Goal: Task Accomplishment & Management: Manage account settings

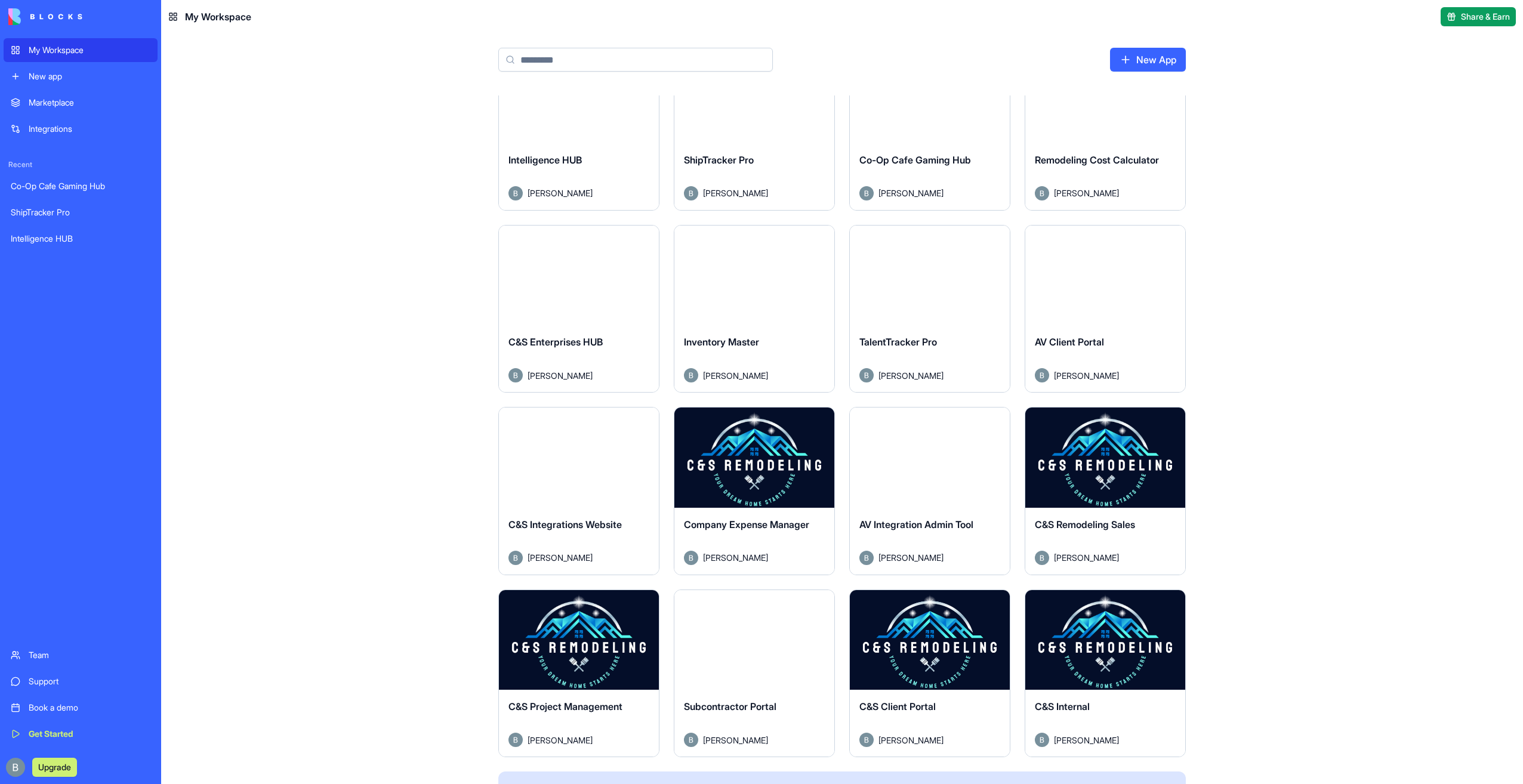
scroll to position [250, 0]
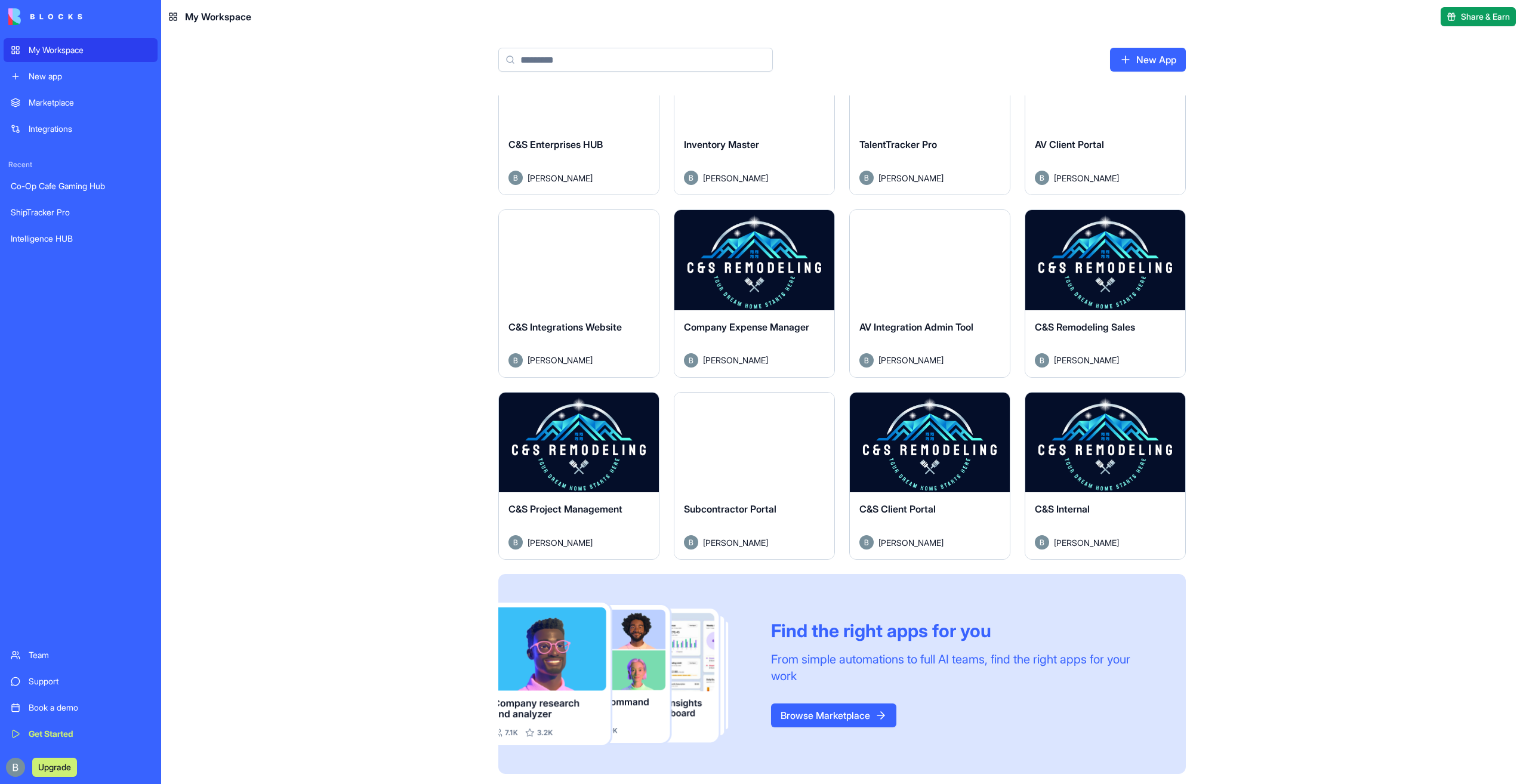
click at [1092, 443] on button "Launch" at bounding box center [1105, 442] width 90 height 24
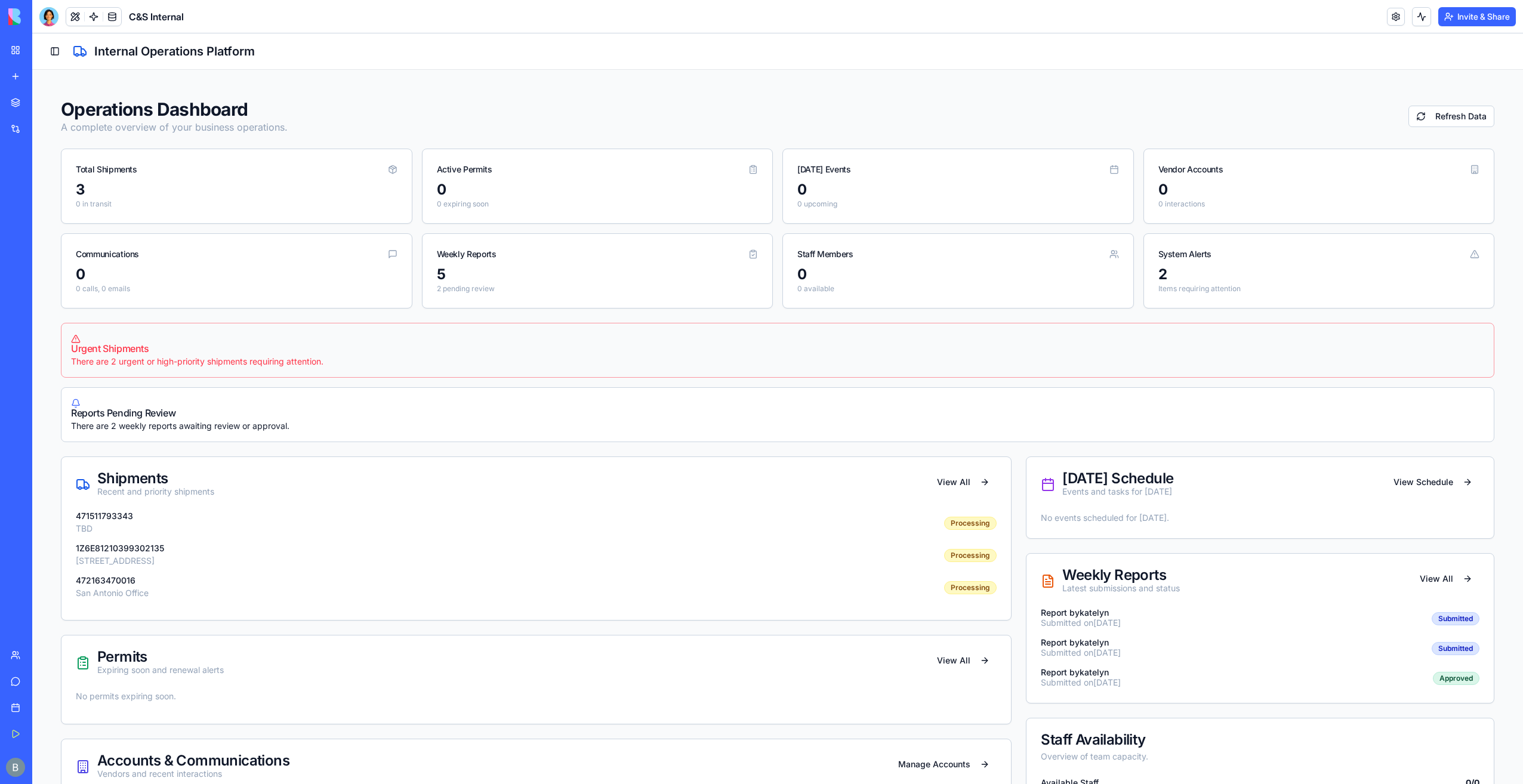
click at [50, 56] on button "Toggle Sidebar" at bounding box center [55, 51] width 17 height 17
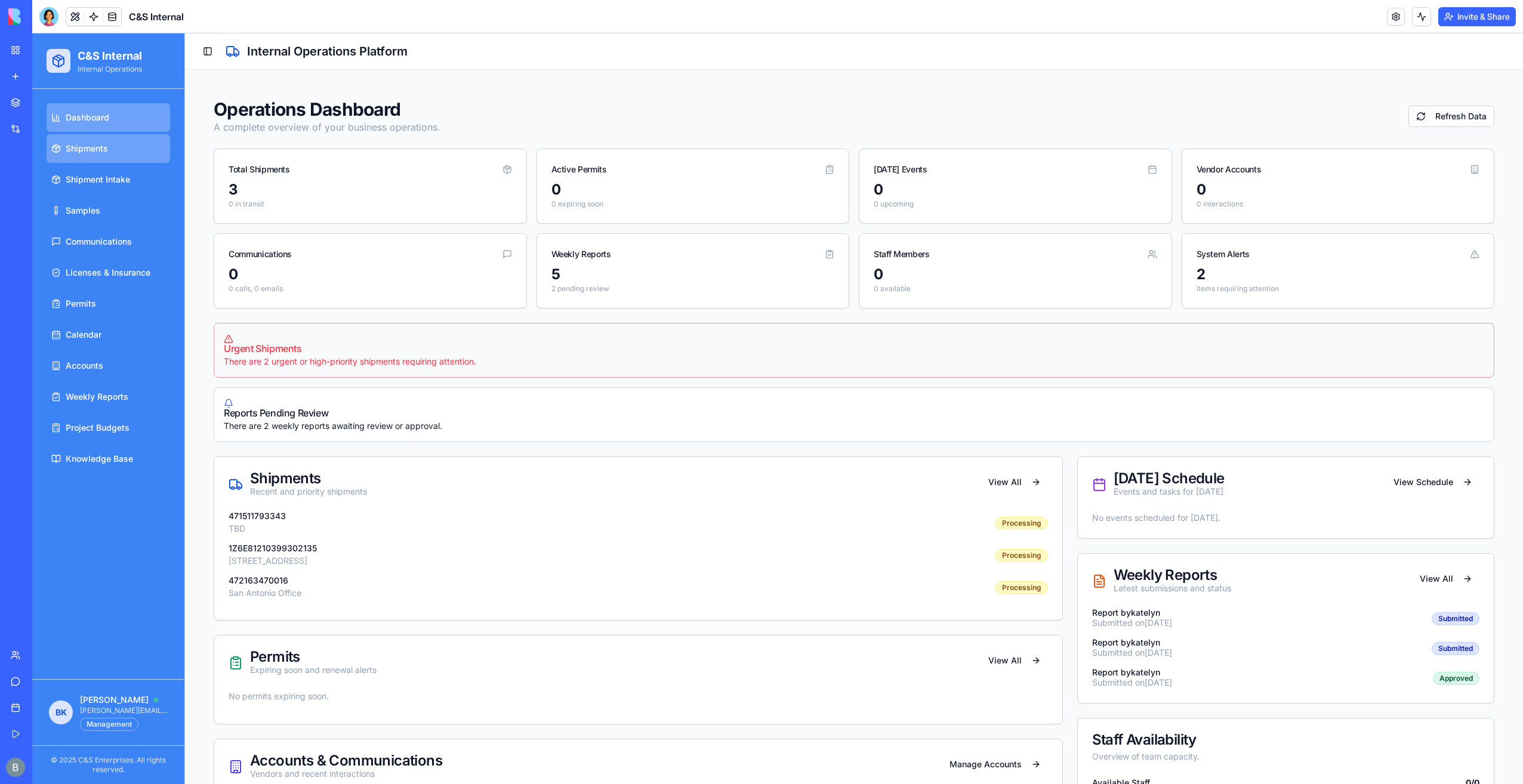
click at [127, 145] on link "Shipments" at bounding box center [108, 148] width 124 height 29
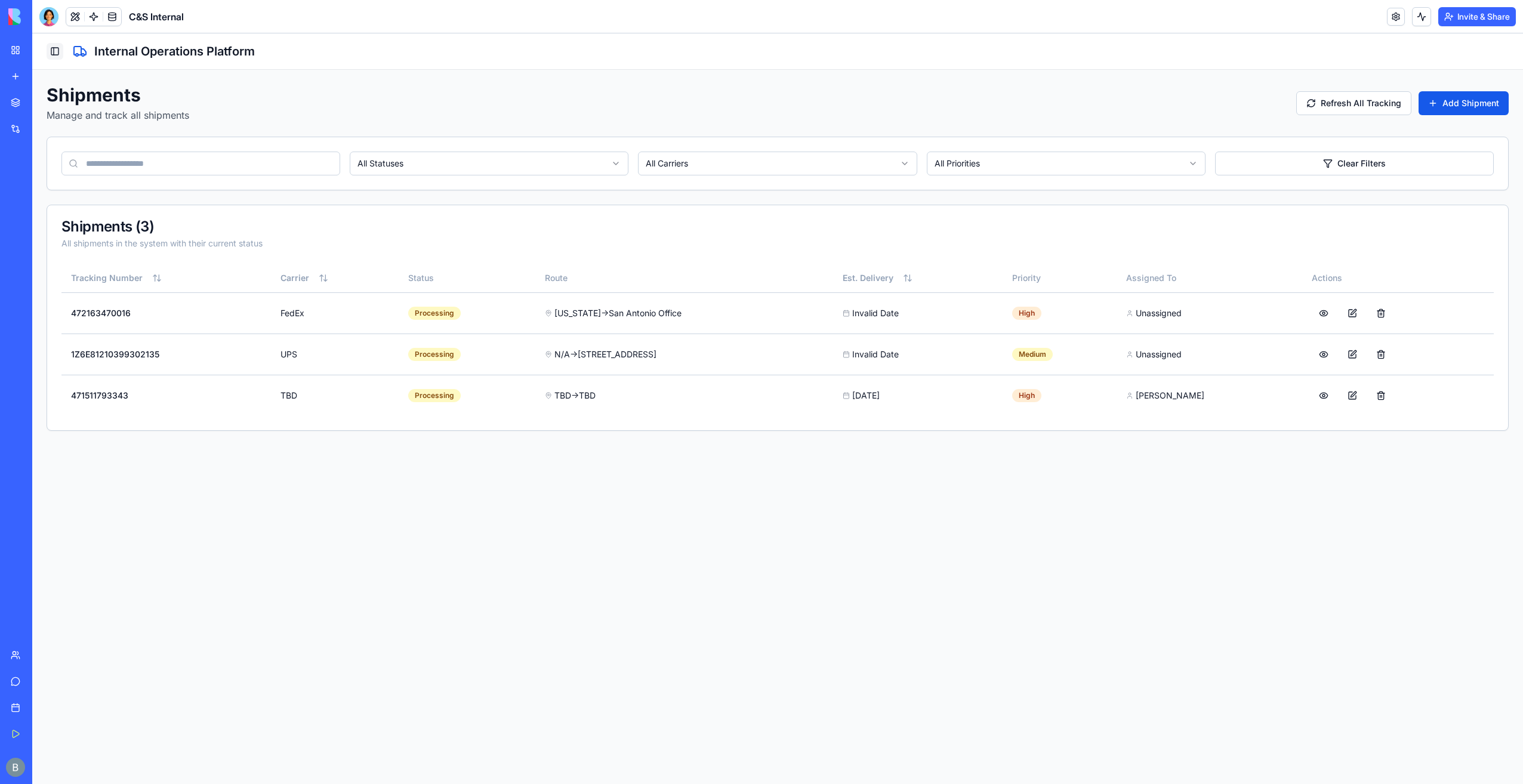
click at [58, 51] on button "Toggle Sidebar" at bounding box center [55, 51] width 17 height 17
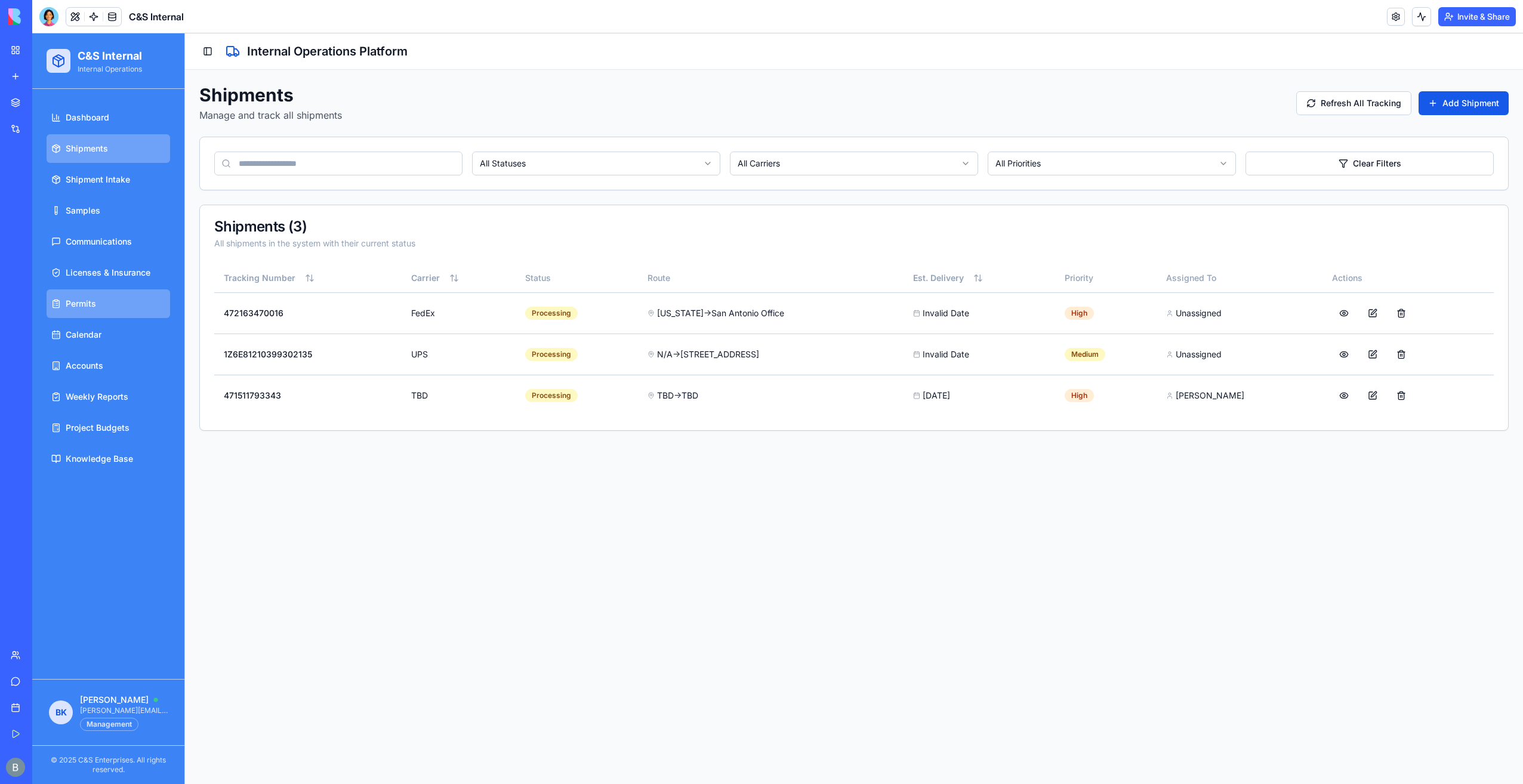
click at [100, 298] on link "Permits" at bounding box center [108, 304] width 124 height 29
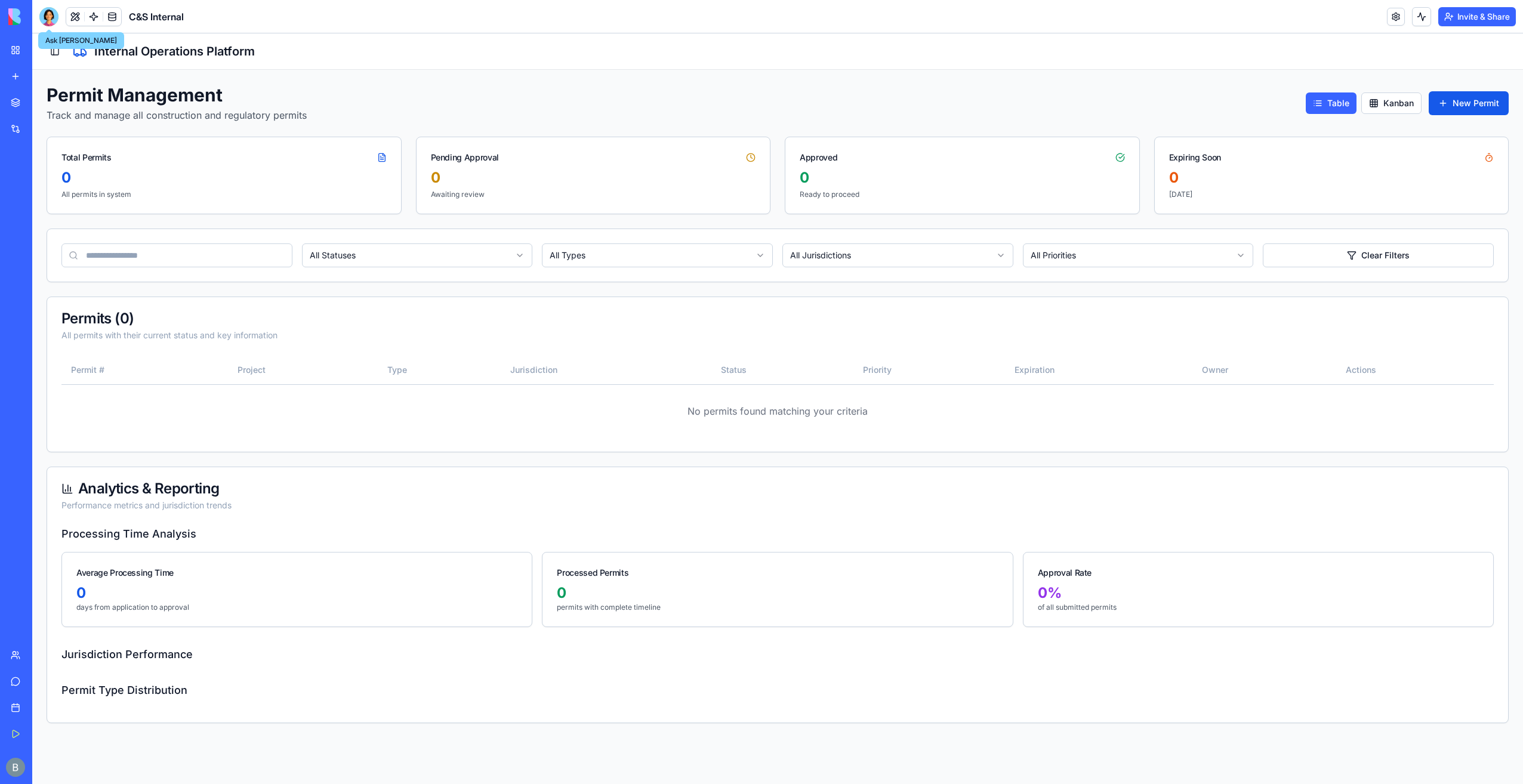
click at [66, 41] on div "Ask Ella Ask Ella" at bounding box center [81, 40] width 86 height 17
click at [57, 57] on button "Toggle Sidebar" at bounding box center [55, 51] width 17 height 17
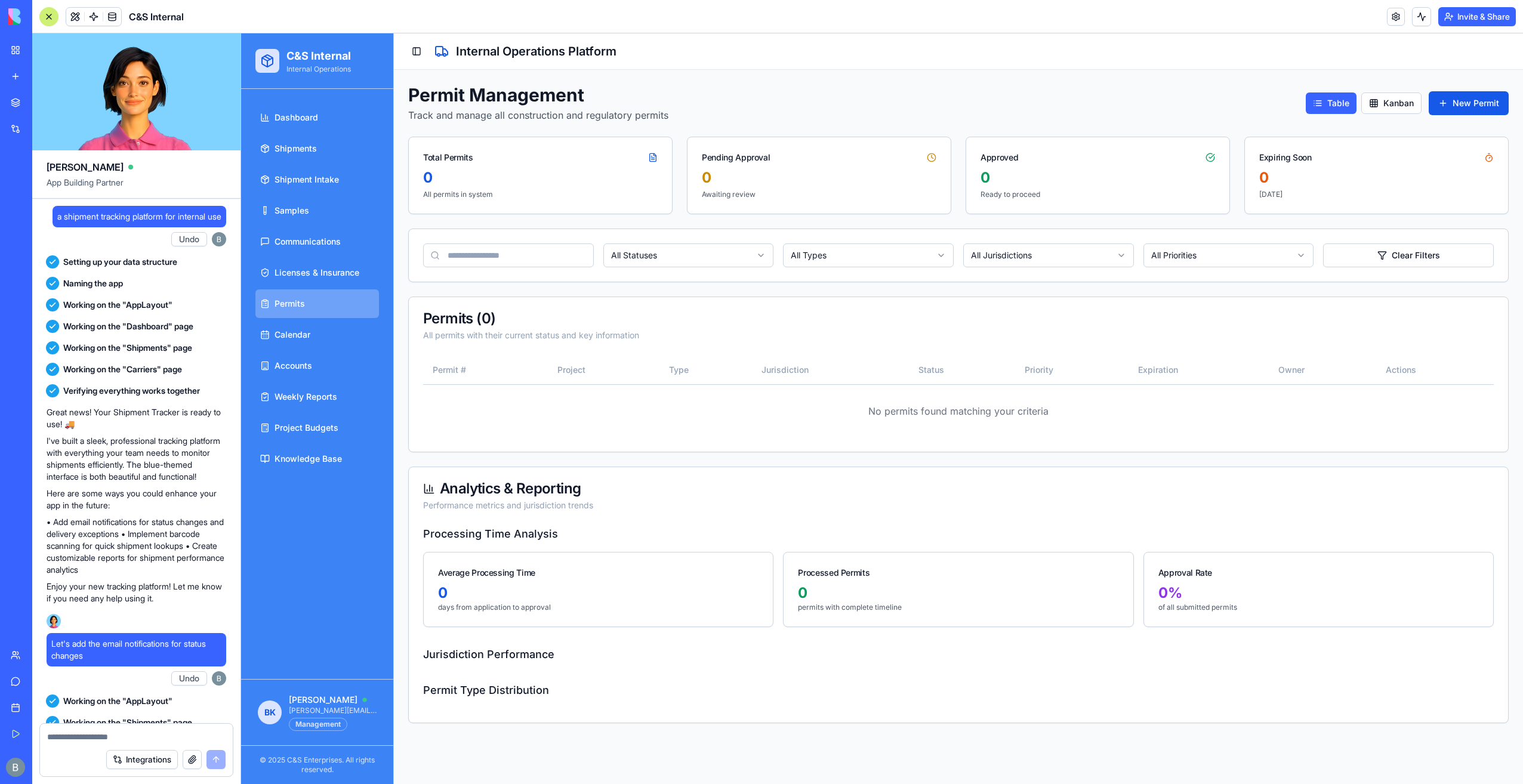
scroll to position [87339, 0]
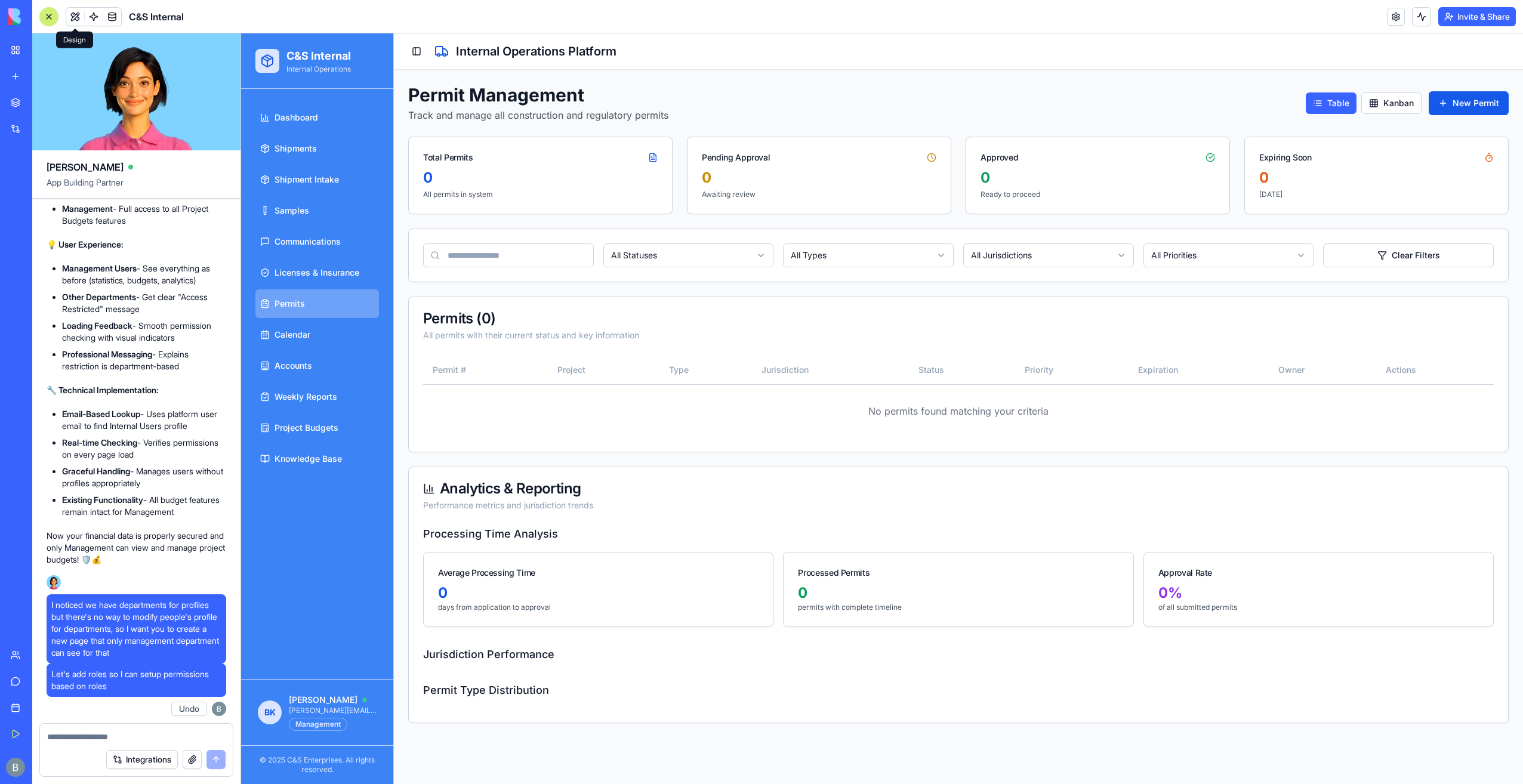
click at [47, 17] on div at bounding box center [49, 17] width 10 height 10
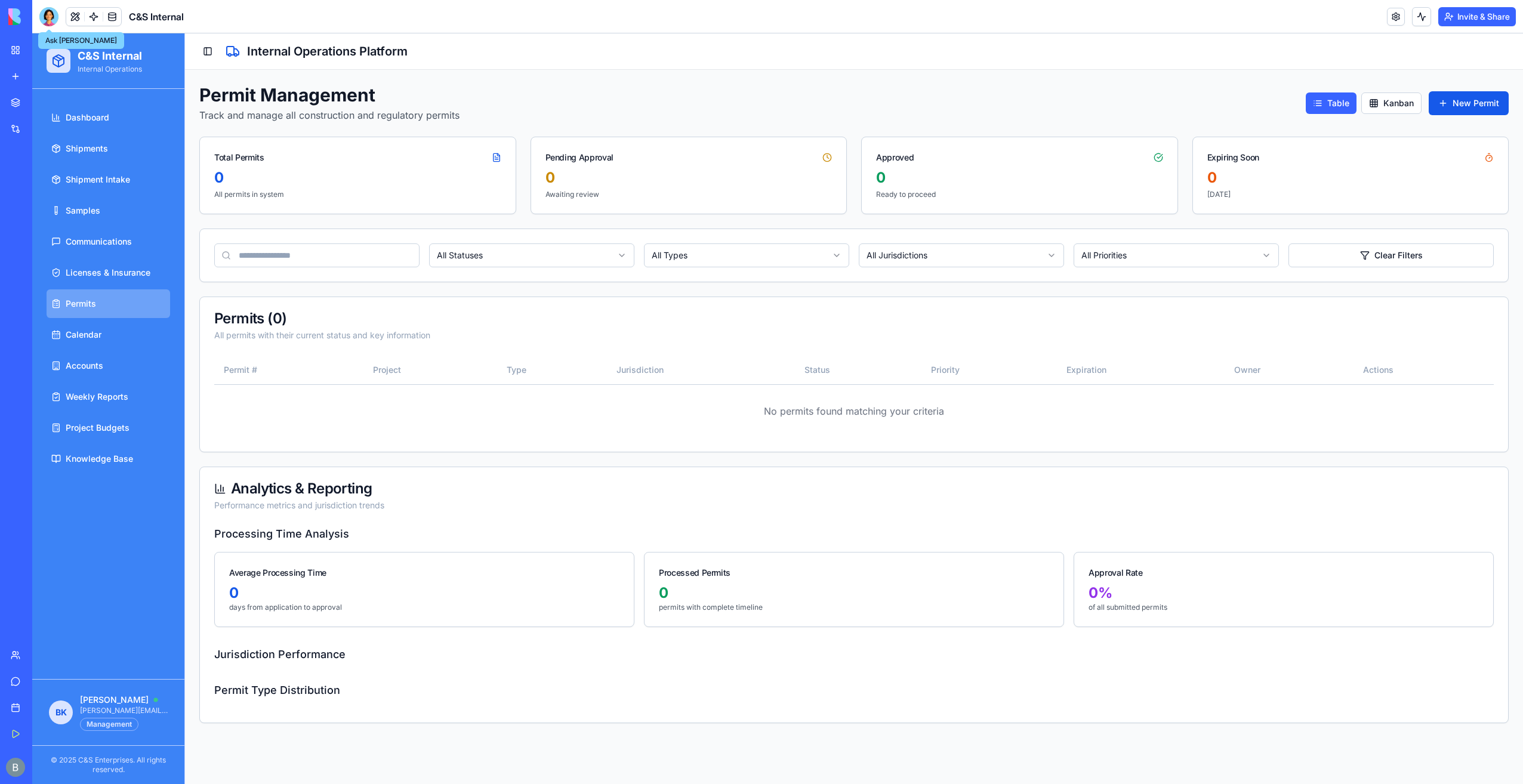
click at [48, 15] on div at bounding box center [49, 17] width 19 height 19
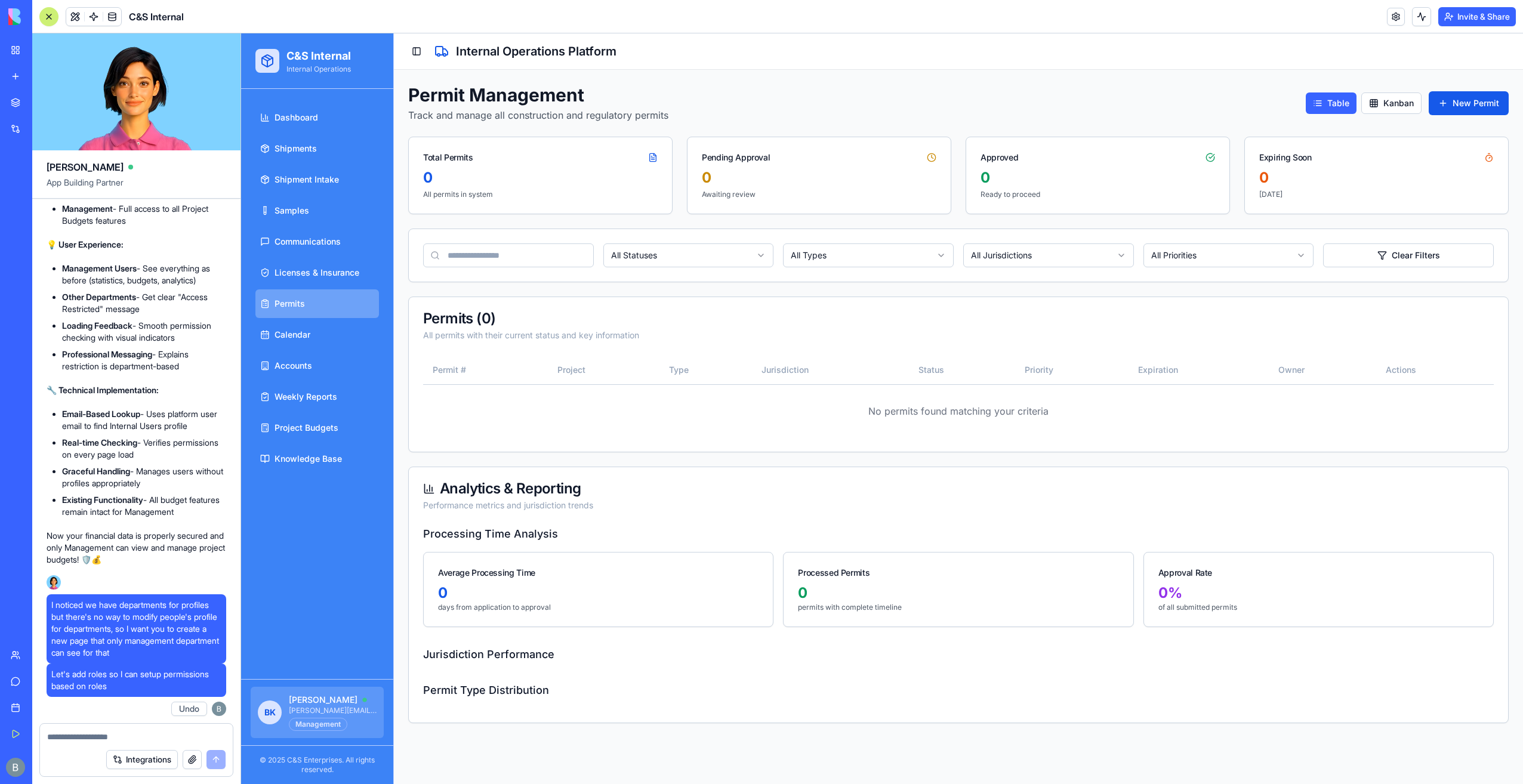
click at [319, 707] on span "[PERSON_NAME][EMAIL_ADDRESS][DOMAIN_NAME]" at bounding box center [333, 711] width 88 height 10
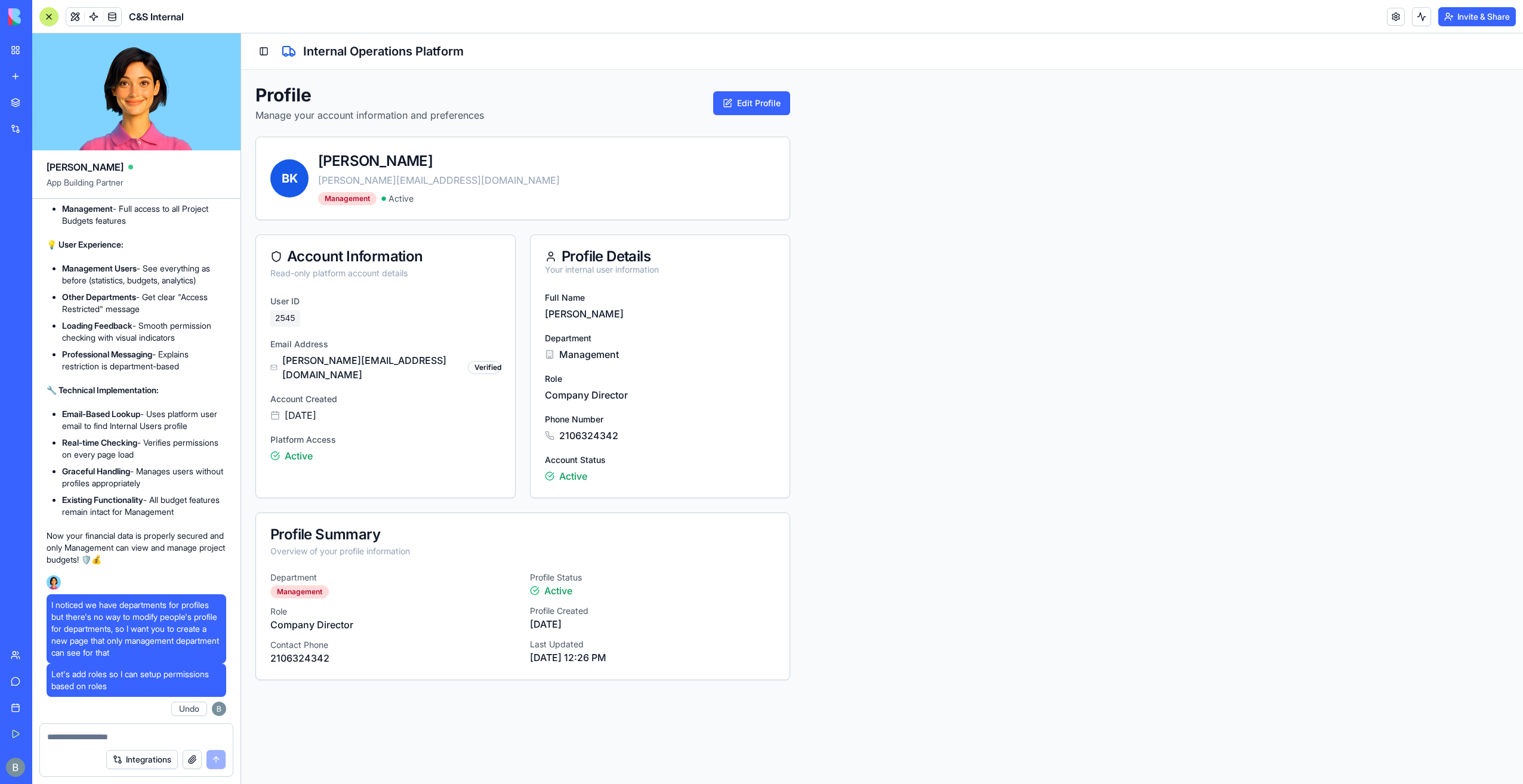
click at [154, 734] on textarea at bounding box center [137, 736] width 178 height 12
click at [256, 56] on button "Toggle Sidebar" at bounding box center [263, 51] width 17 height 17
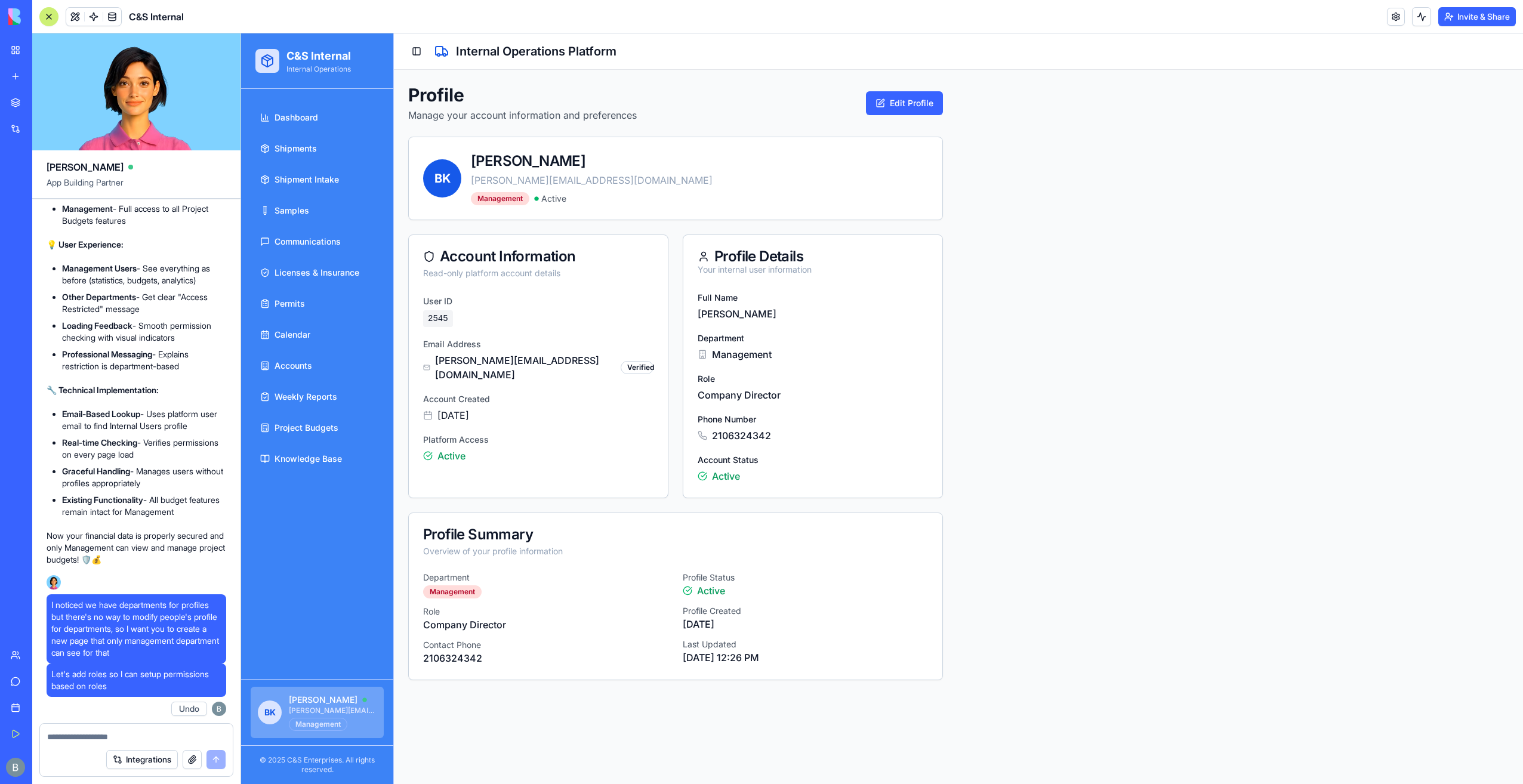
drag, startPoint x: 136, startPoint y: 746, endPoint x: 129, endPoint y: 738, distance: 10.6
click at [135, 746] on div "Integrations" at bounding box center [136, 759] width 193 height 33
click at [129, 737] on textarea at bounding box center [137, 736] width 178 height 12
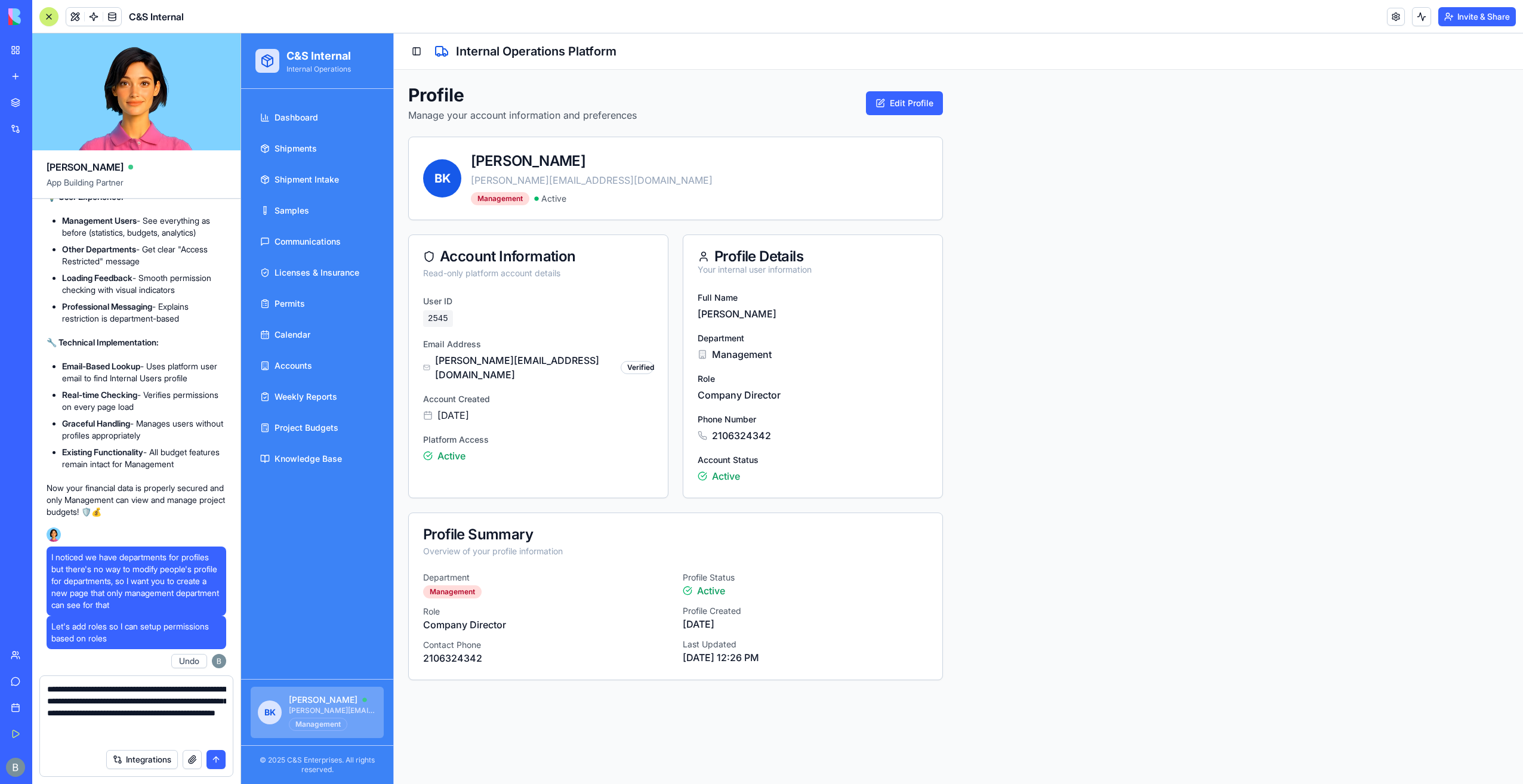
type textarea "**********"
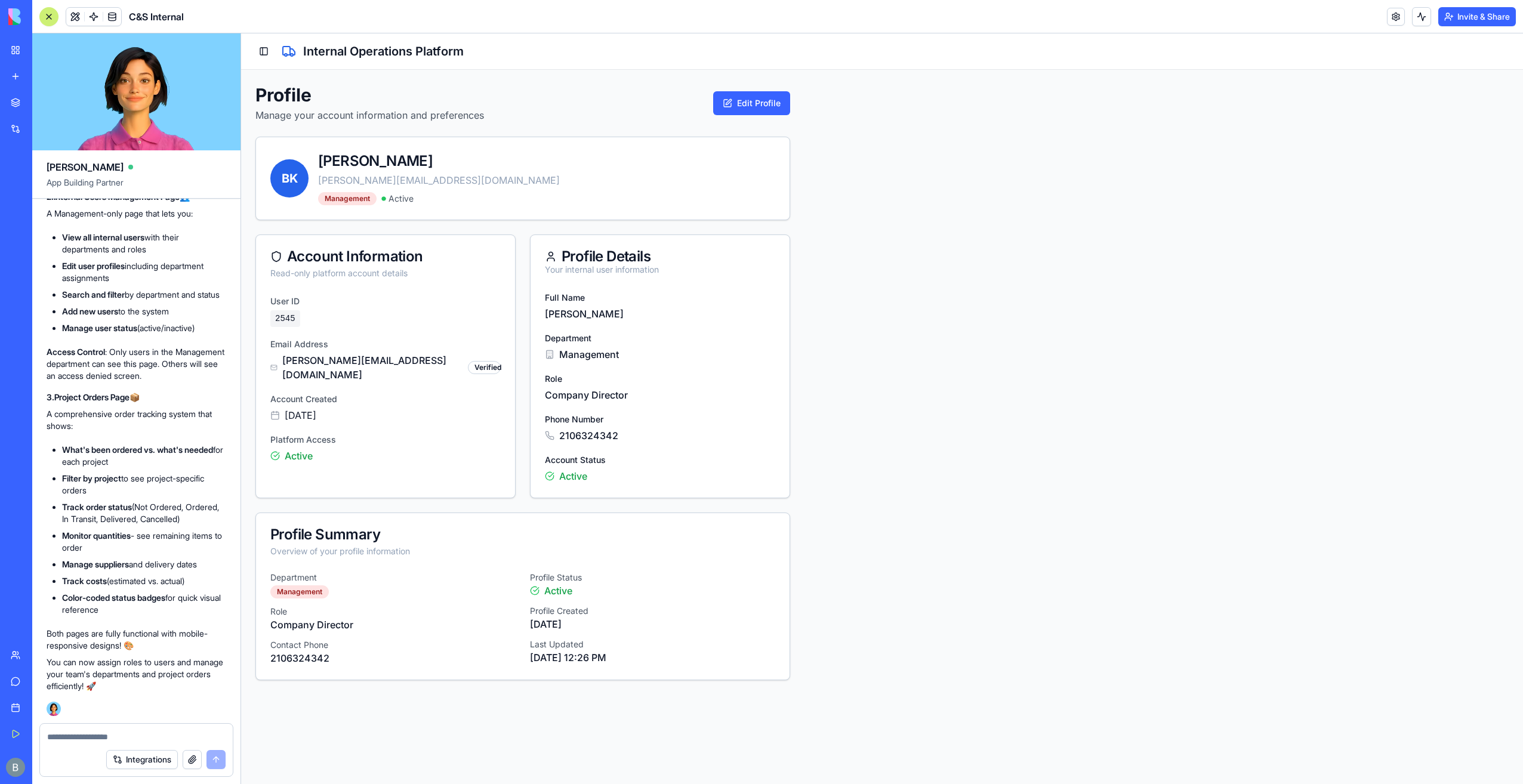
scroll to position [88711, 0]
click at [263, 48] on button "Toggle Sidebar" at bounding box center [263, 51] width 17 height 17
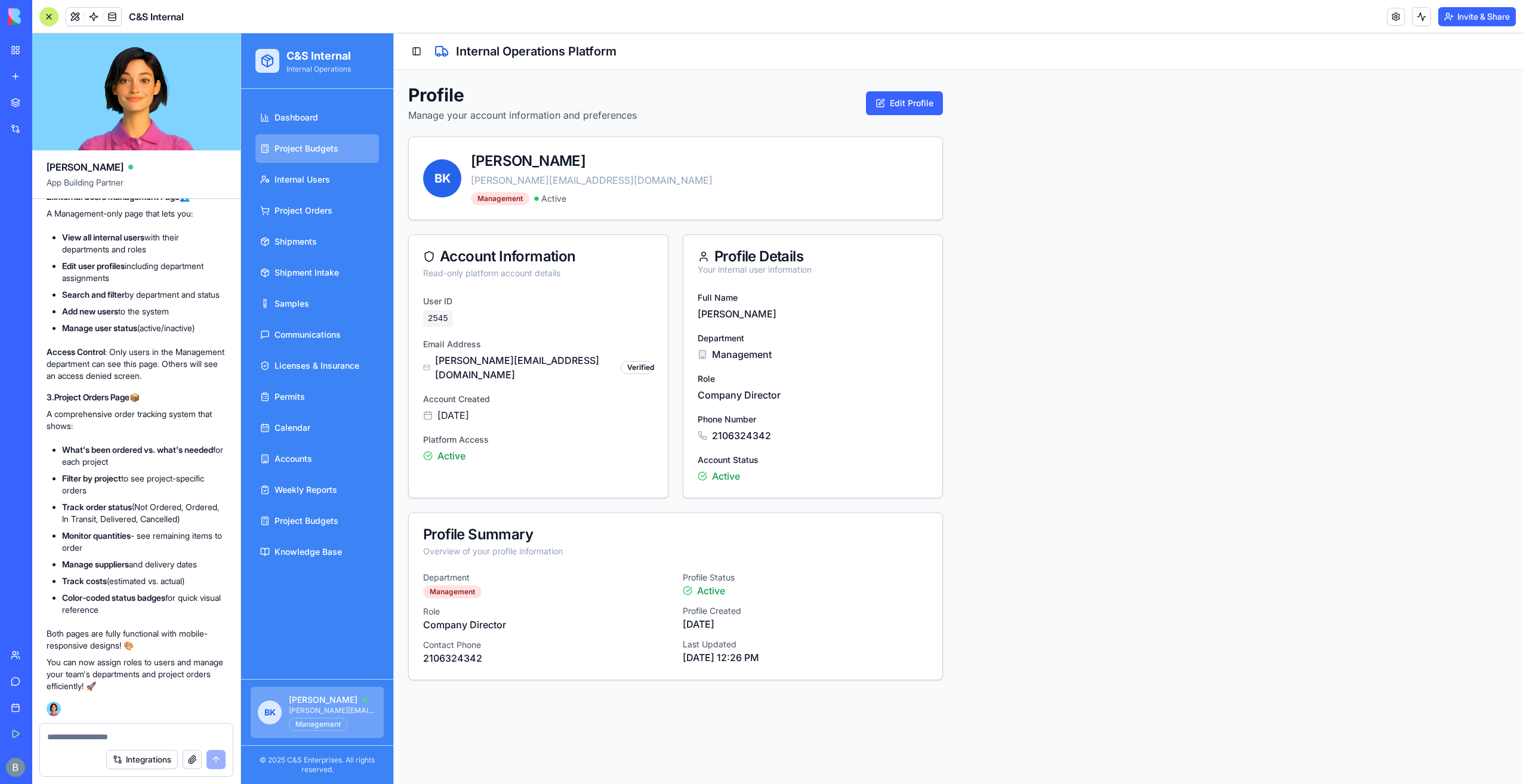
click at [319, 159] on link "Project Budgets" at bounding box center [317, 148] width 124 height 29
click at [323, 157] on link "Project Budgets" at bounding box center [317, 148] width 124 height 29
click at [333, 184] on link "Internal Users" at bounding box center [317, 180] width 124 height 29
click at [326, 218] on link "Project Orders" at bounding box center [317, 210] width 124 height 29
click at [328, 218] on link "Project Orders" at bounding box center [317, 210] width 124 height 29
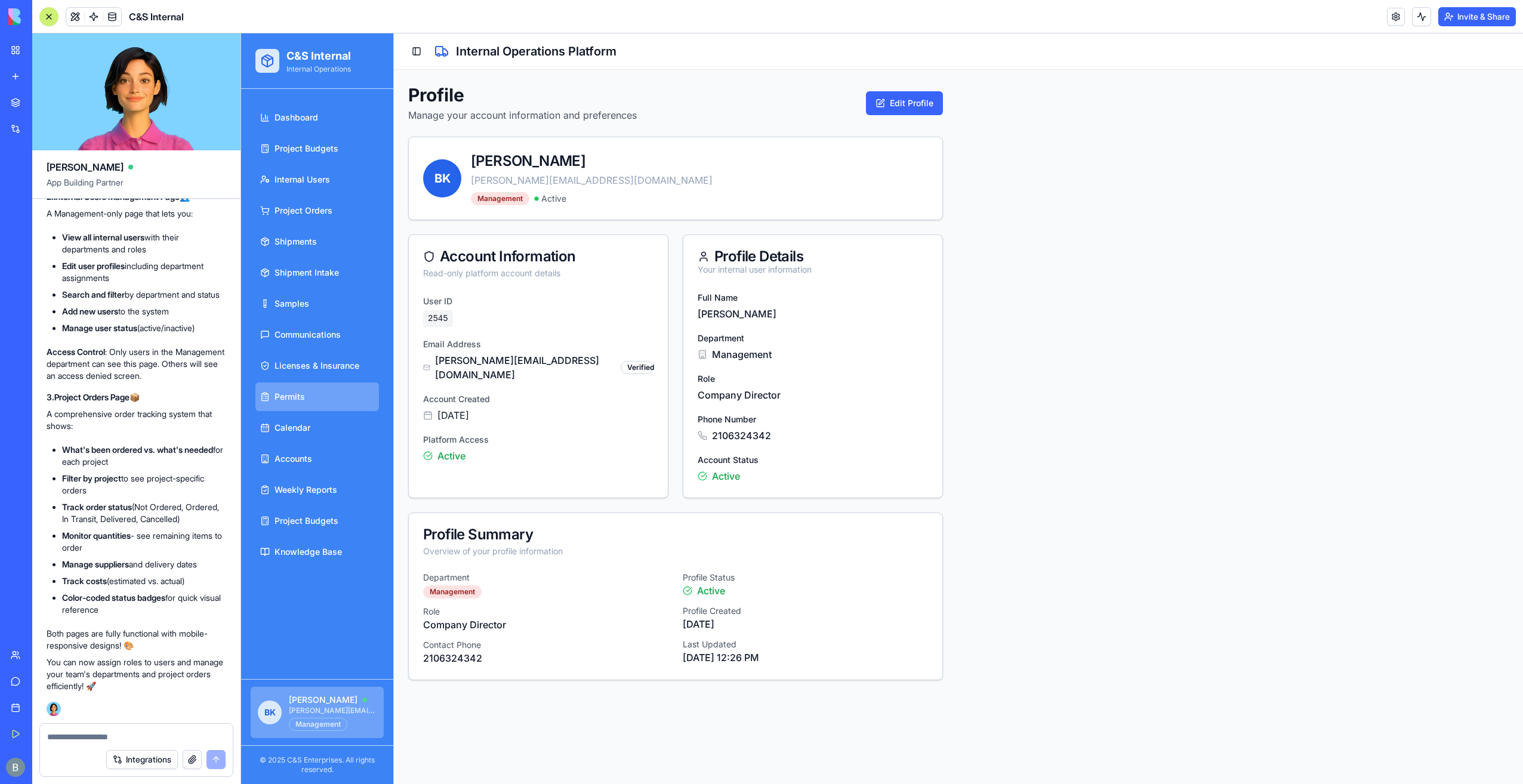
click at [327, 395] on link "Permits" at bounding box center [317, 397] width 124 height 29
click at [327, 395] on link "Permits" at bounding box center [317, 397] width 124 height 29
drag, startPoint x: 155, startPoint y: 748, endPoint x: 157, endPoint y: 740, distance: 8.2
click at [155, 746] on div "Integrations" at bounding box center [136, 759] width 193 height 33
click at [157, 740] on textarea at bounding box center [137, 736] width 179 height 12
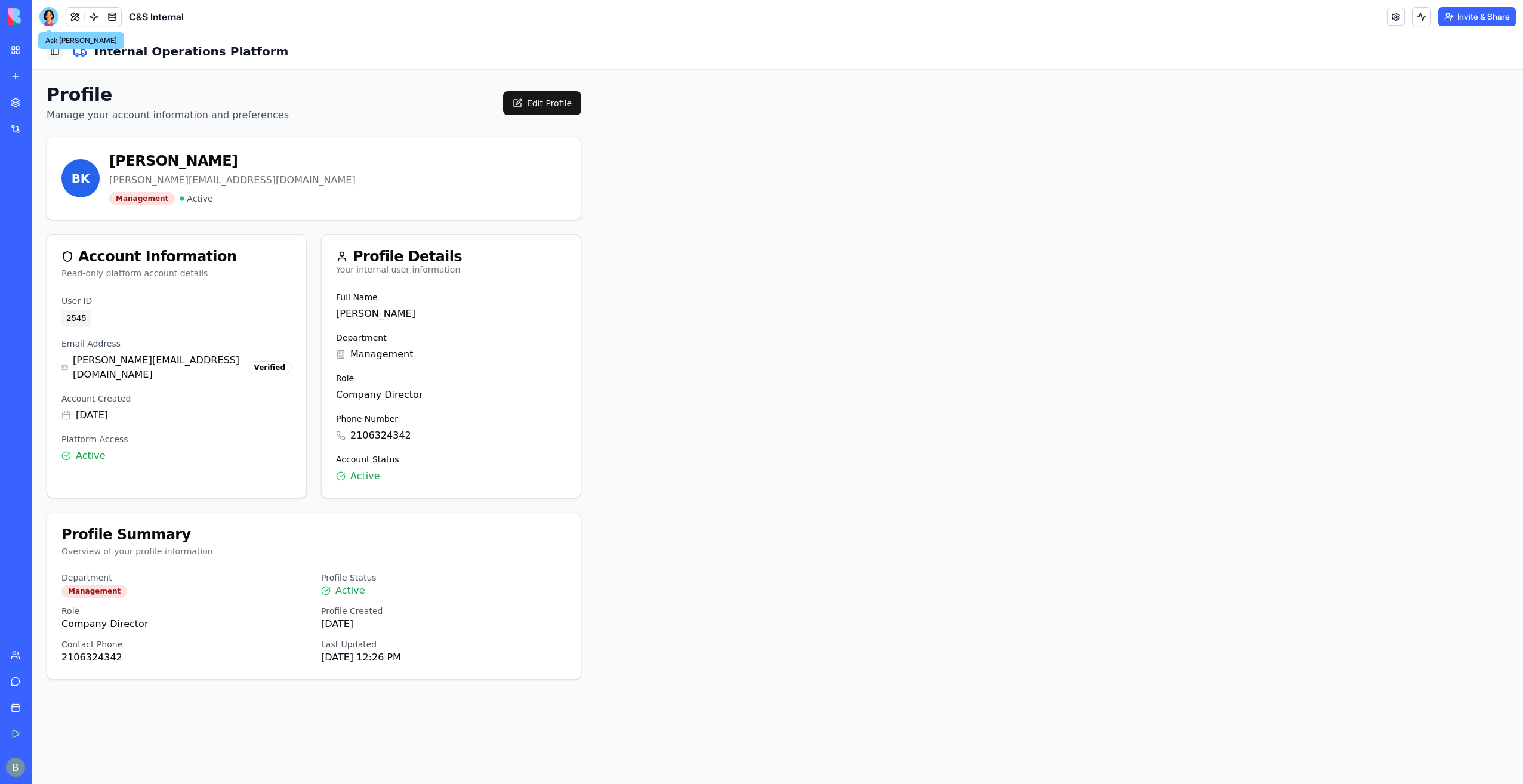
click at [54, 57] on button "Toggle Sidebar" at bounding box center [55, 51] width 17 height 17
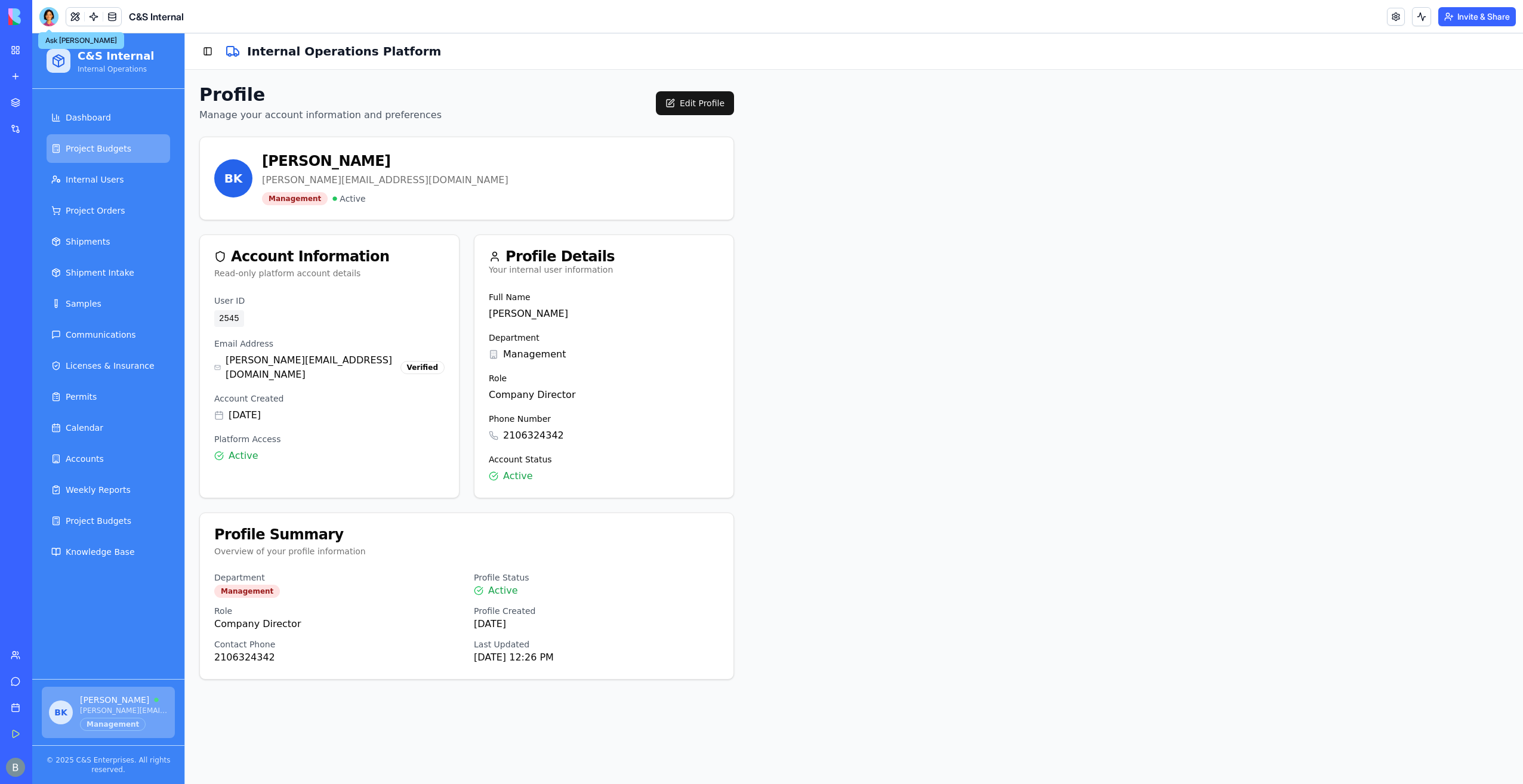
click at [125, 154] on link "Project Budgets" at bounding box center [108, 148] width 124 height 29
click at [117, 176] on span "Internal Users" at bounding box center [95, 179] width 58 height 12
click at [107, 215] on span "Project Orders" at bounding box center [95, 210] width 59 height 12
click at [103, 254] on link "Shipments" at bounding box center [108, 242] width 124 height 29
drag, startPoint x: 103, startPoint y: 254, endPoint x: 108, endPoint y: 279, distance: 25.5
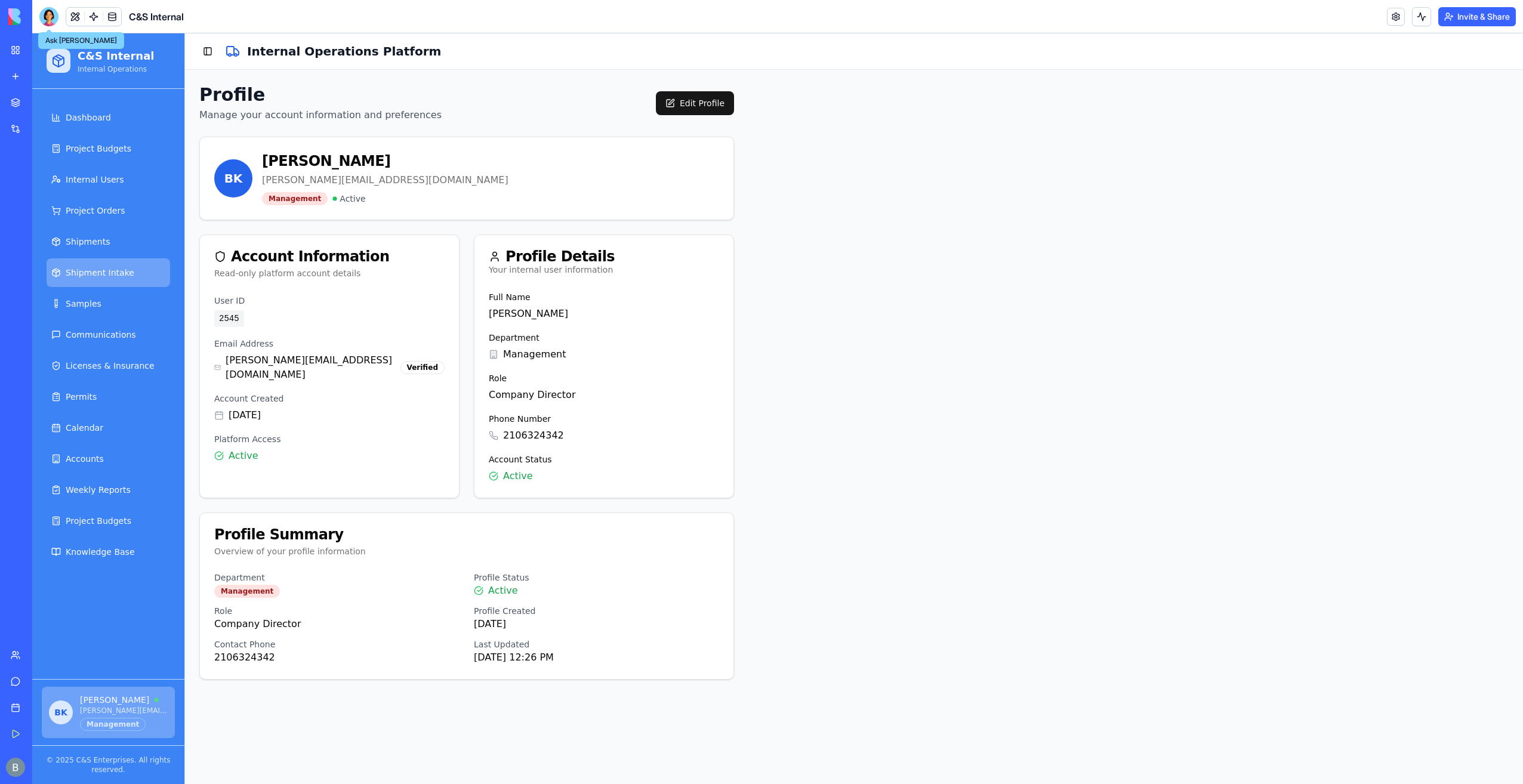
click at [103, 258] on ul "Dashboard Project Budgets Internal Users Project Orders Shipments Shipment Inta…" at bounding box center [108, 335] width 124 height 463
click at [106, 296] on link "Samples" at bounding box center [108, 304] width 124 height 29
click at [44, 13] on div at bounding box center [49, 17] width 19 height 19
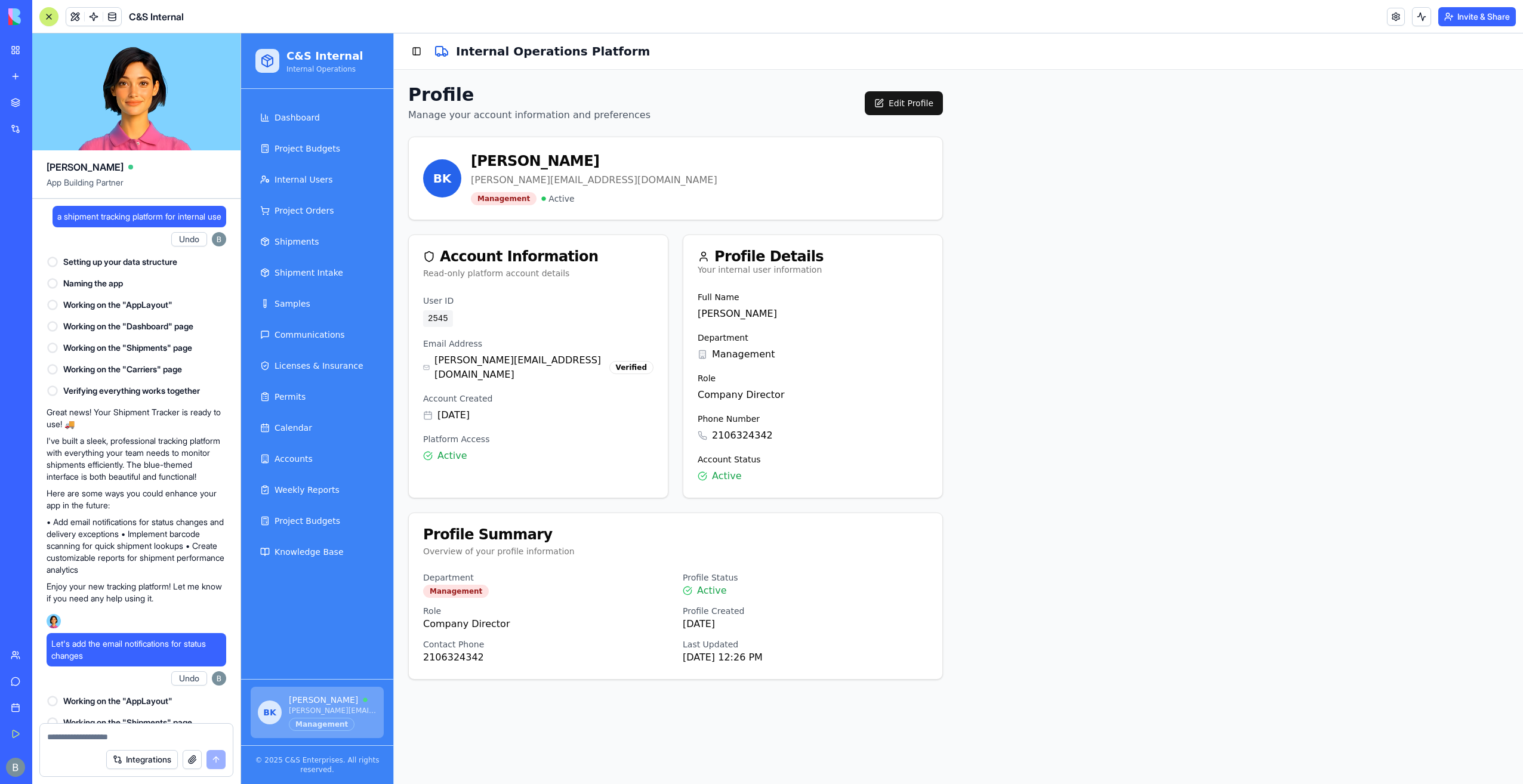
scroll to position [88711, 0]
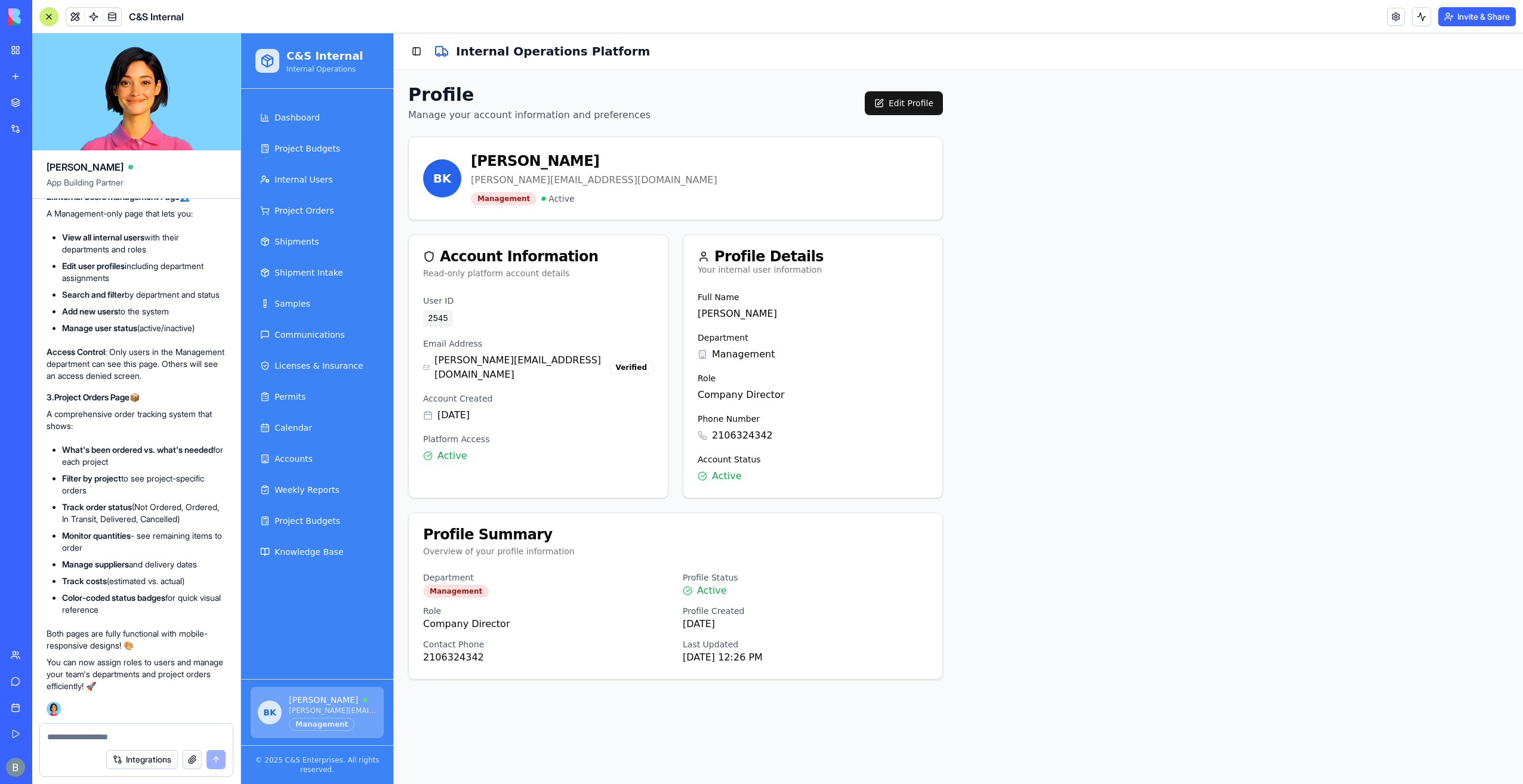
click at [89, 737] on textarea at bounding box center [137, 736] width 178 height 12
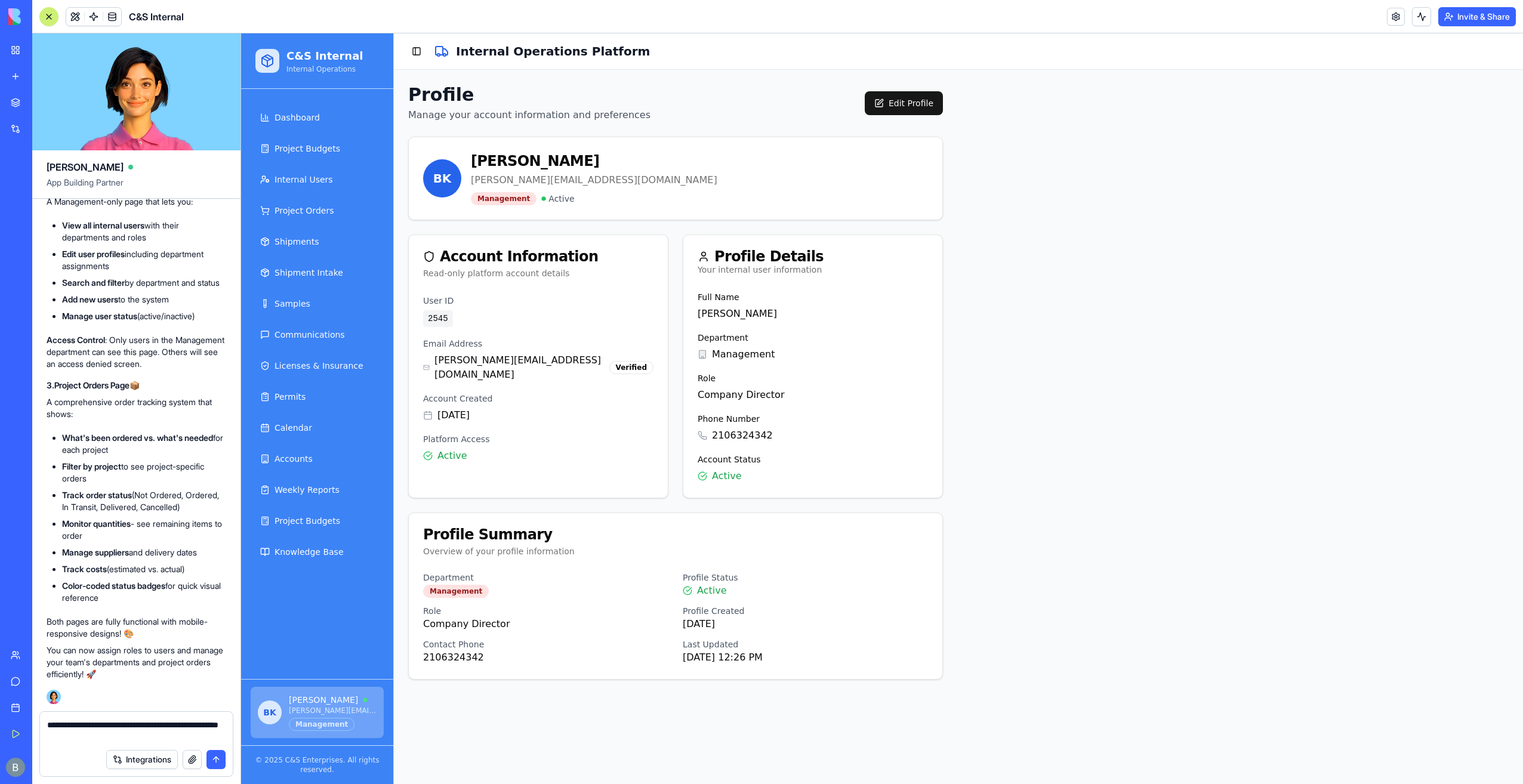
type textarea "**********"
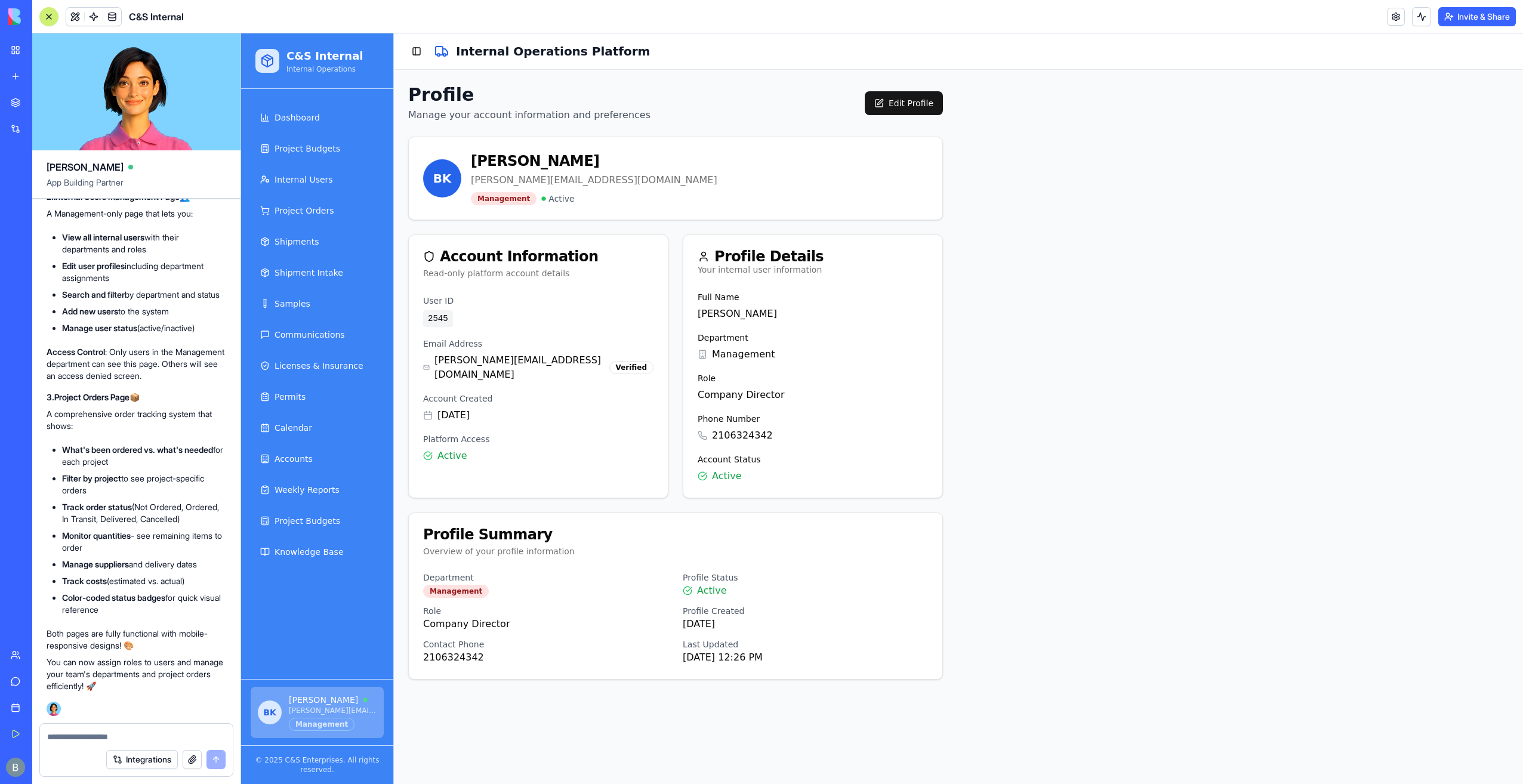
click at [133, 726] on div at bounding box center [136, 733] width 193 height 19
click at [130, 731] on textarea at bounding box center [137, 736] width 179 height 12
click at [140, 731] on div at bounding box center [136, 733] width 193 height 19
drag, startPoint x: 140, startPoint y: 731, endPoint x: 104, endPoint y: 737, distance: 36.5
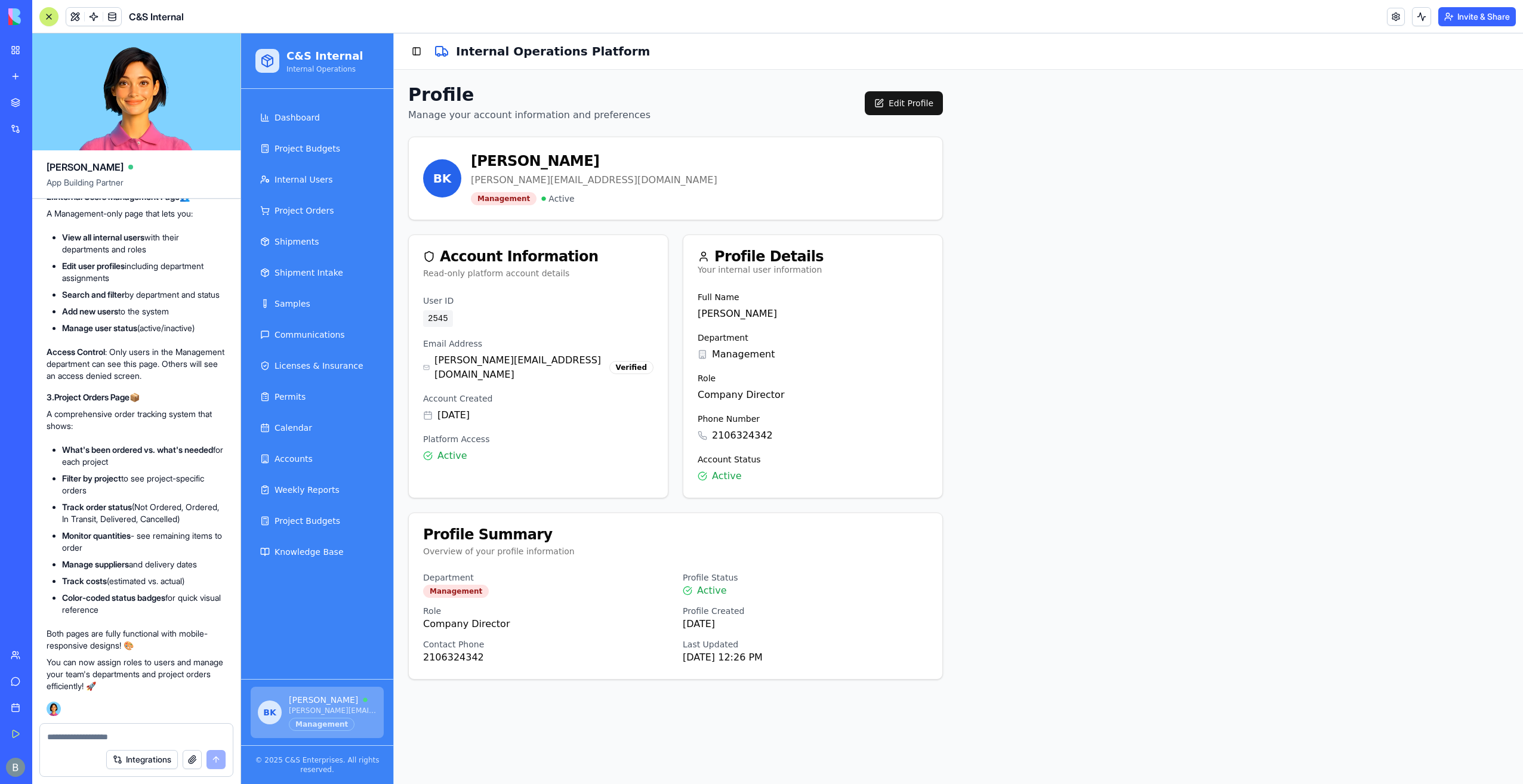
click at [129, 735] on div at bounding box center [136, 733] width 193 height 19
click at [104, 737] on textarea at bounding box center [137, 736] width 179 height 12
click at [105, 731] on textarea at bounding box center [137, 736] width 179 height 12
click at [105, 729] on div at bounding box center [136, 733] width 193 height 19
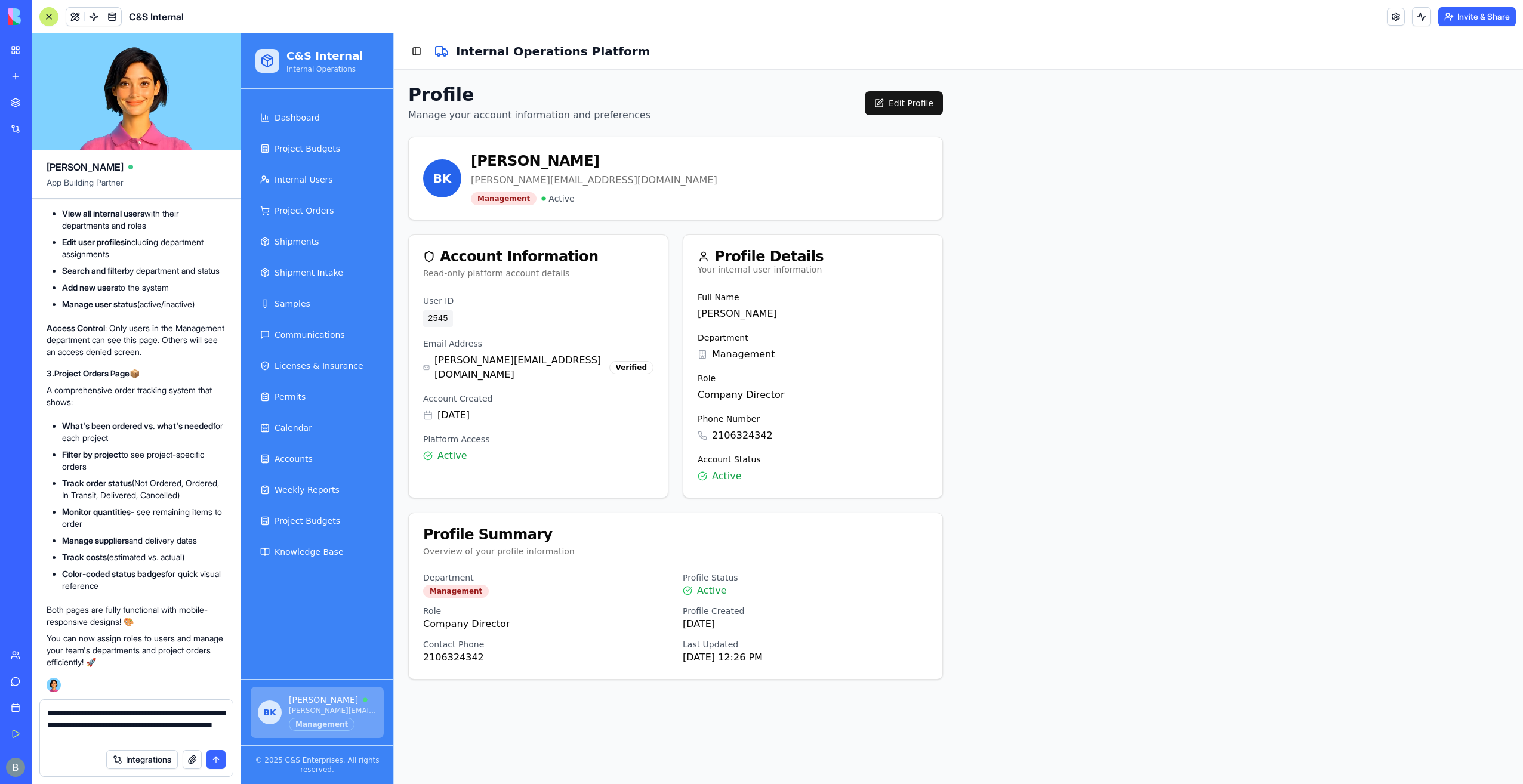
type textarea "**********"
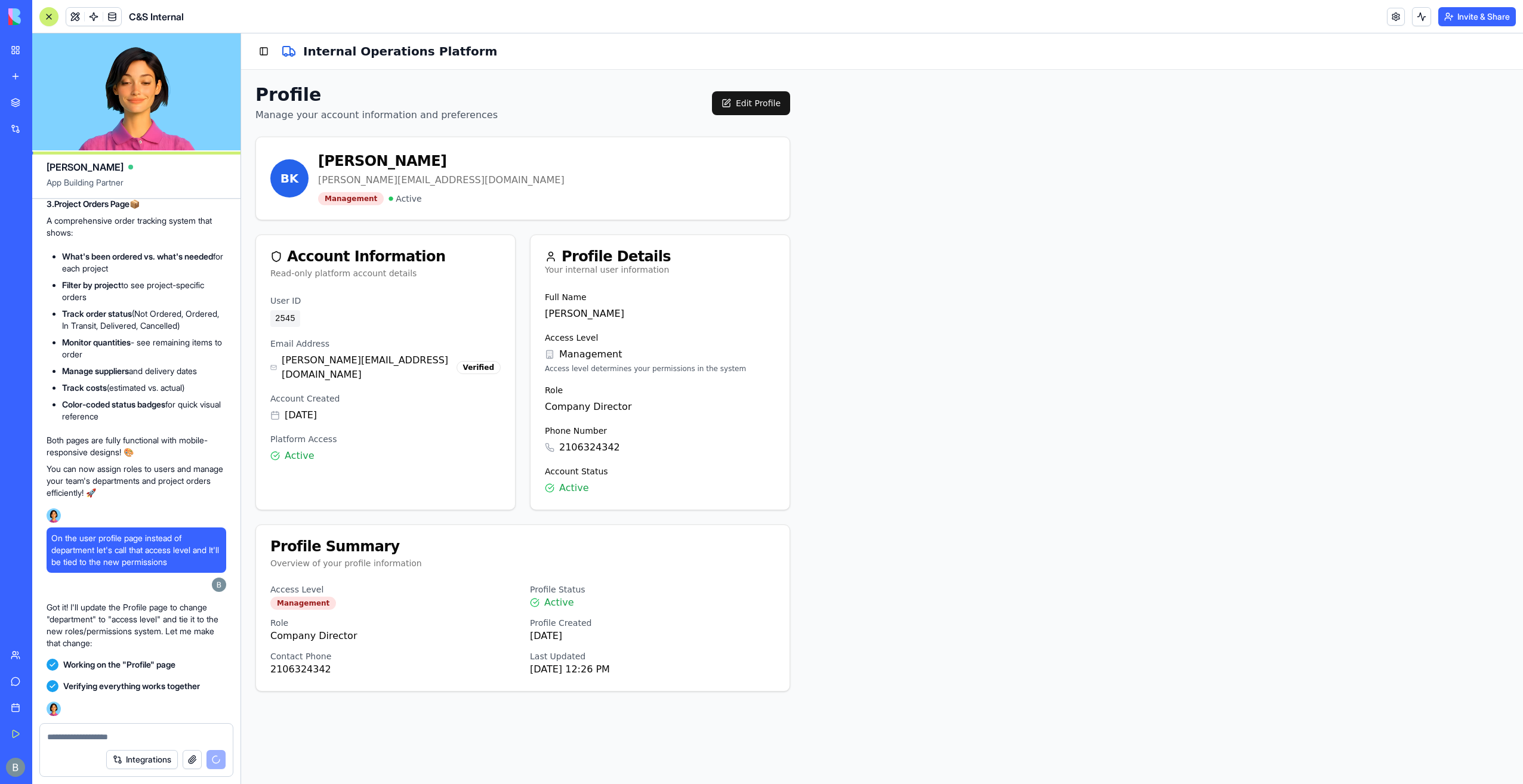
scroll to position [89238, 0]
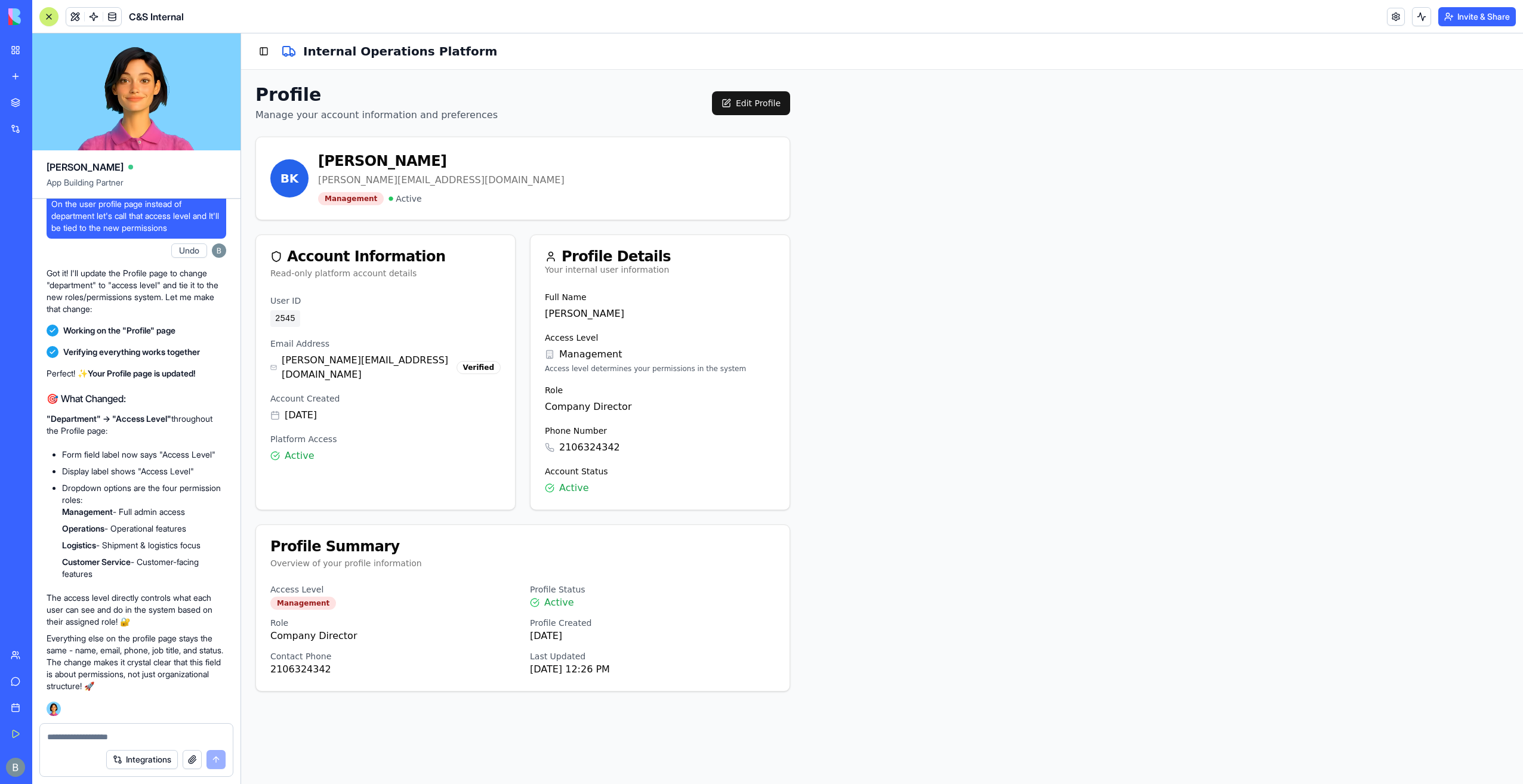
click at [391, 533] on div "Profile Summary Overview of your profile information" at bounding box center [522, 554] width 533 height 58
click at [261, 52] on button "Toggle Sidebar" at bounding box center [263, 51] width 17 height 17
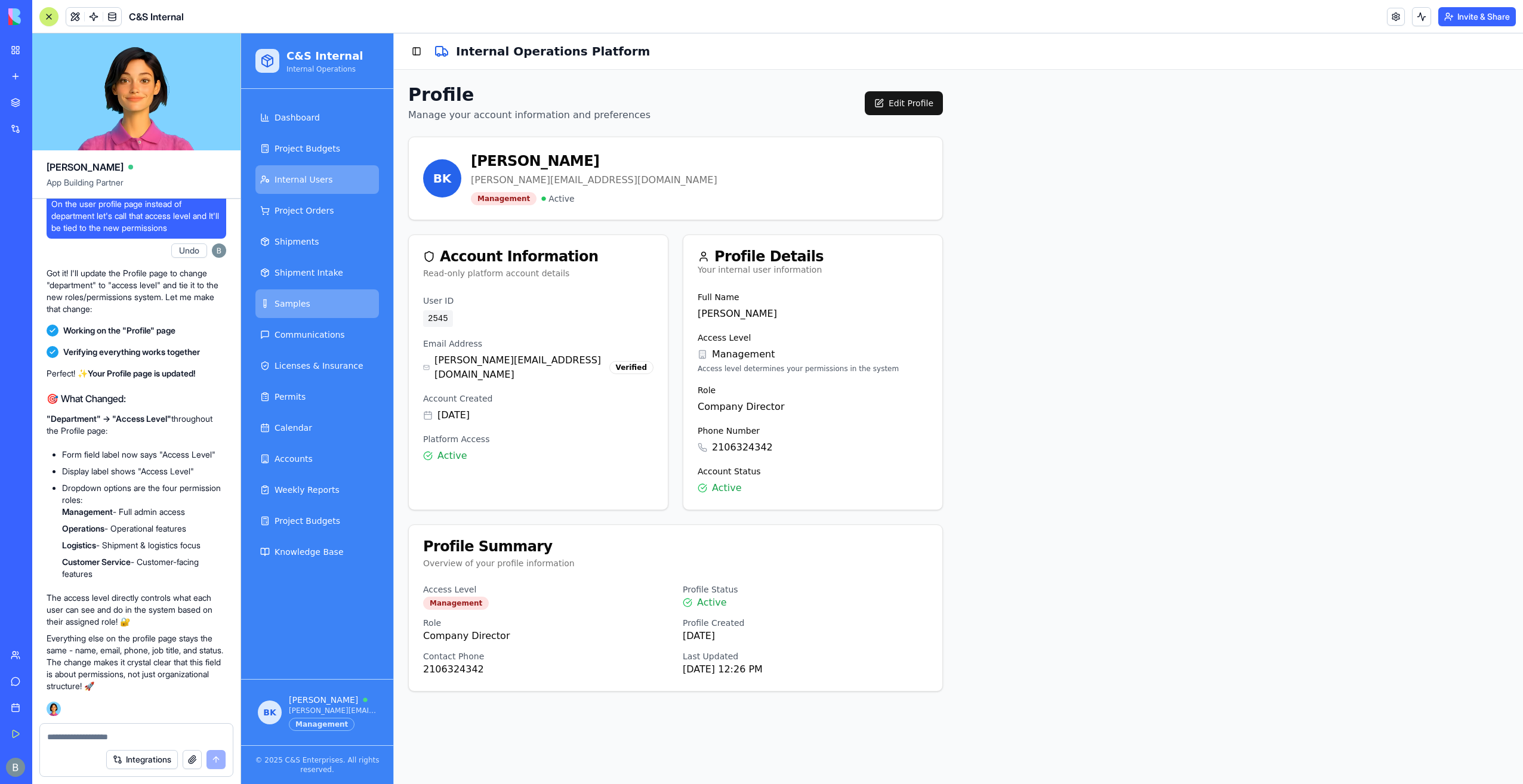
click at [299, 183] on span "Internal Users" at bounding box center [303, 179] width 58 height 12
click at [287, 134] on link "Project Budgets" at bounding box center [317, 148] width 124 height 29
click at [289, 135] on link "Project Budgets" at bounding box center [317, 148] width 124 height 29
click at [113, 734] on textarea at bounding box center [137, 736] width 179 height 12
click at [112, 731] on textarea at bounding box center [137, 736] width 179 height 12
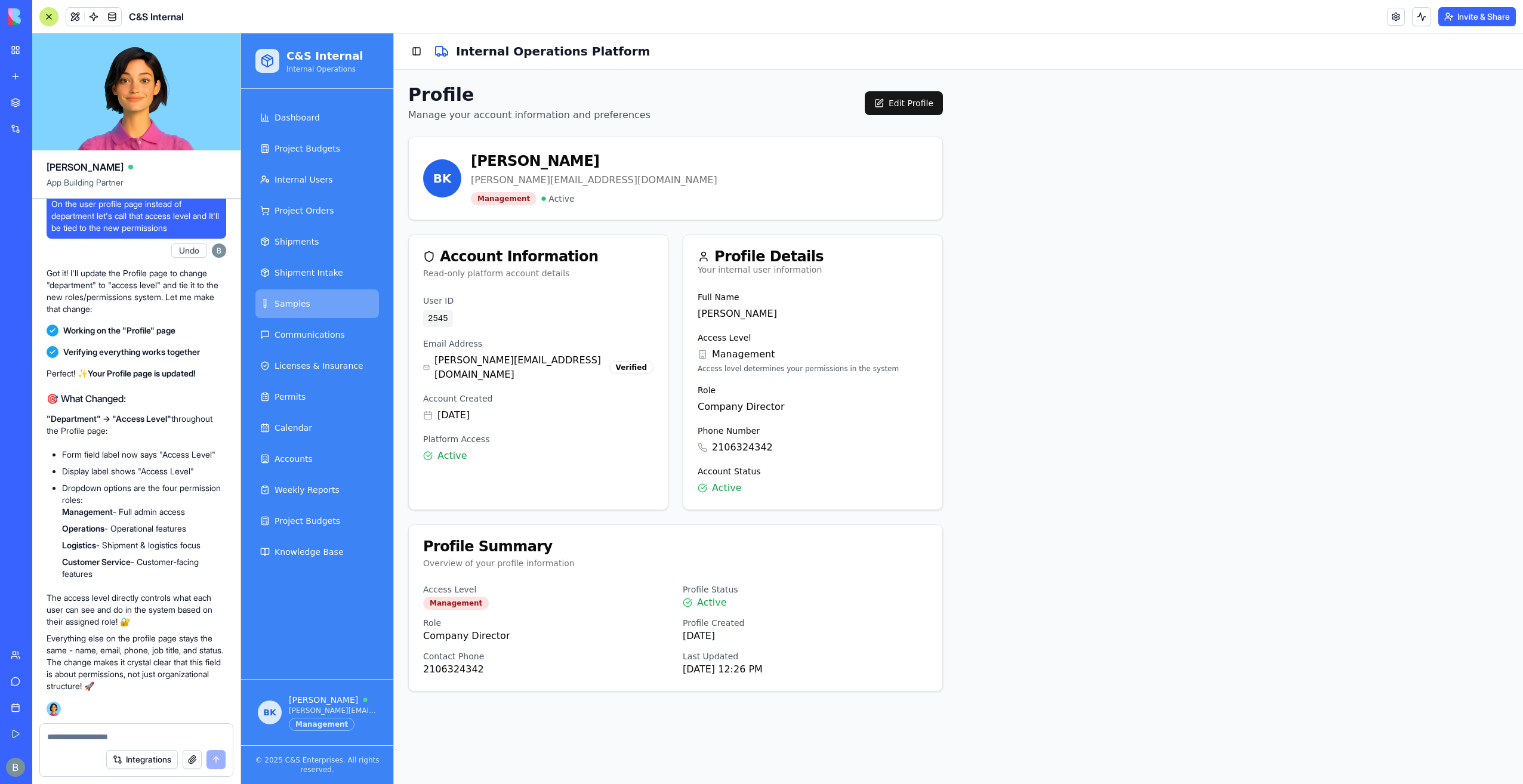
click at [112, 731] on textarea at bounding box center [137, 736] width 179 height 12
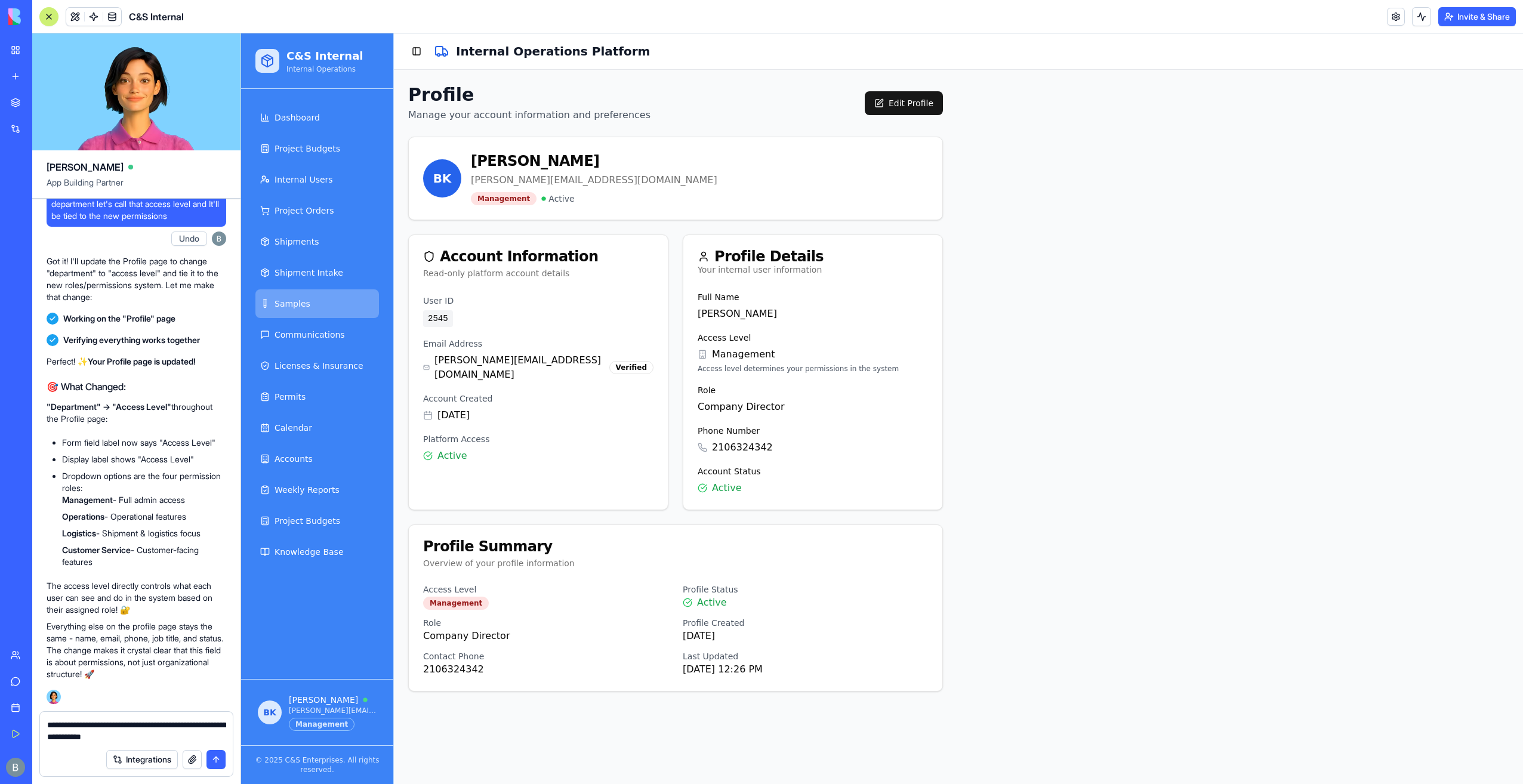
type textarea "**********"
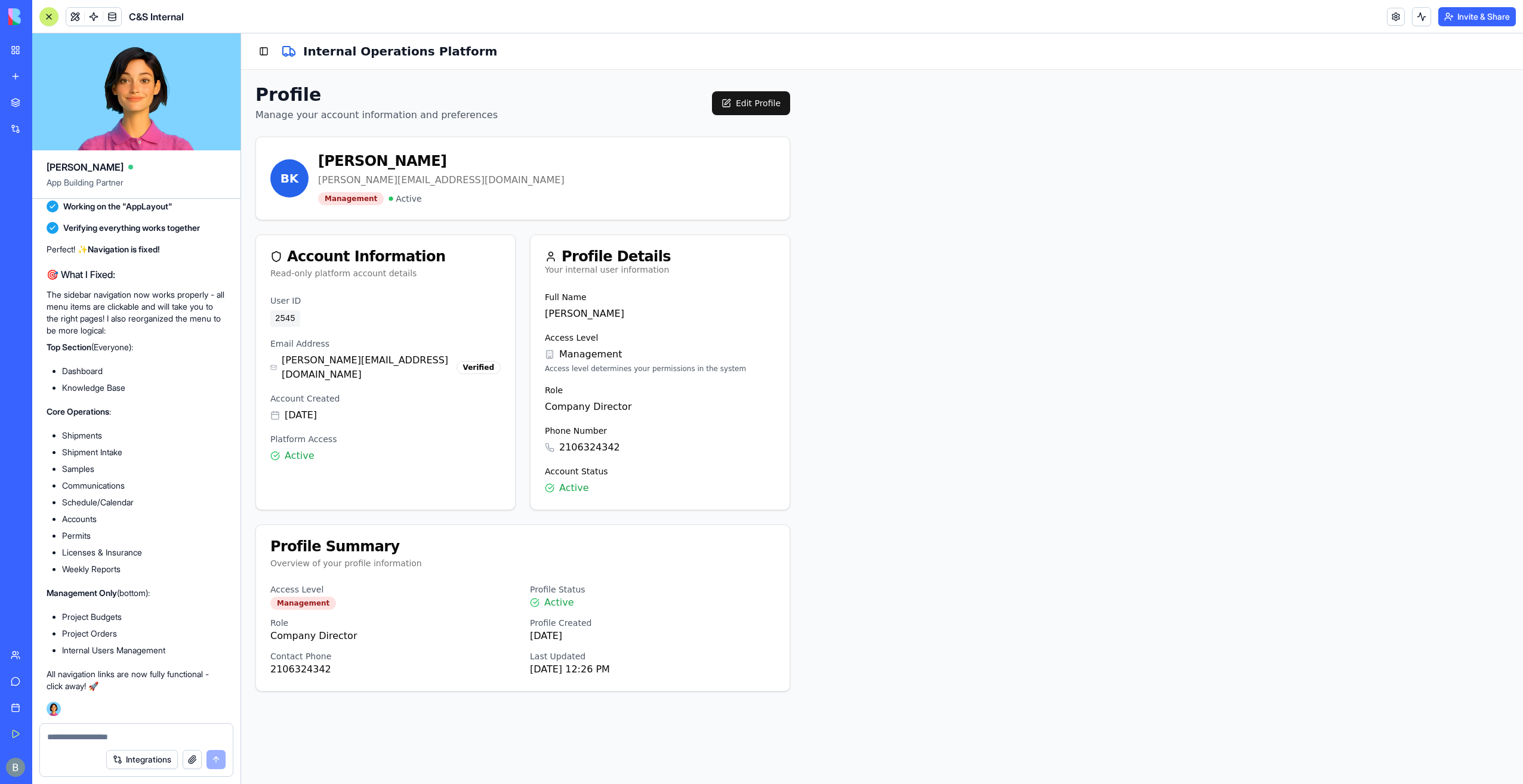
scroll to position [89878, 0]
click at [262, 46] on button "Toggle Sidebar" at bounding box center [263, 51] width 17 height 17
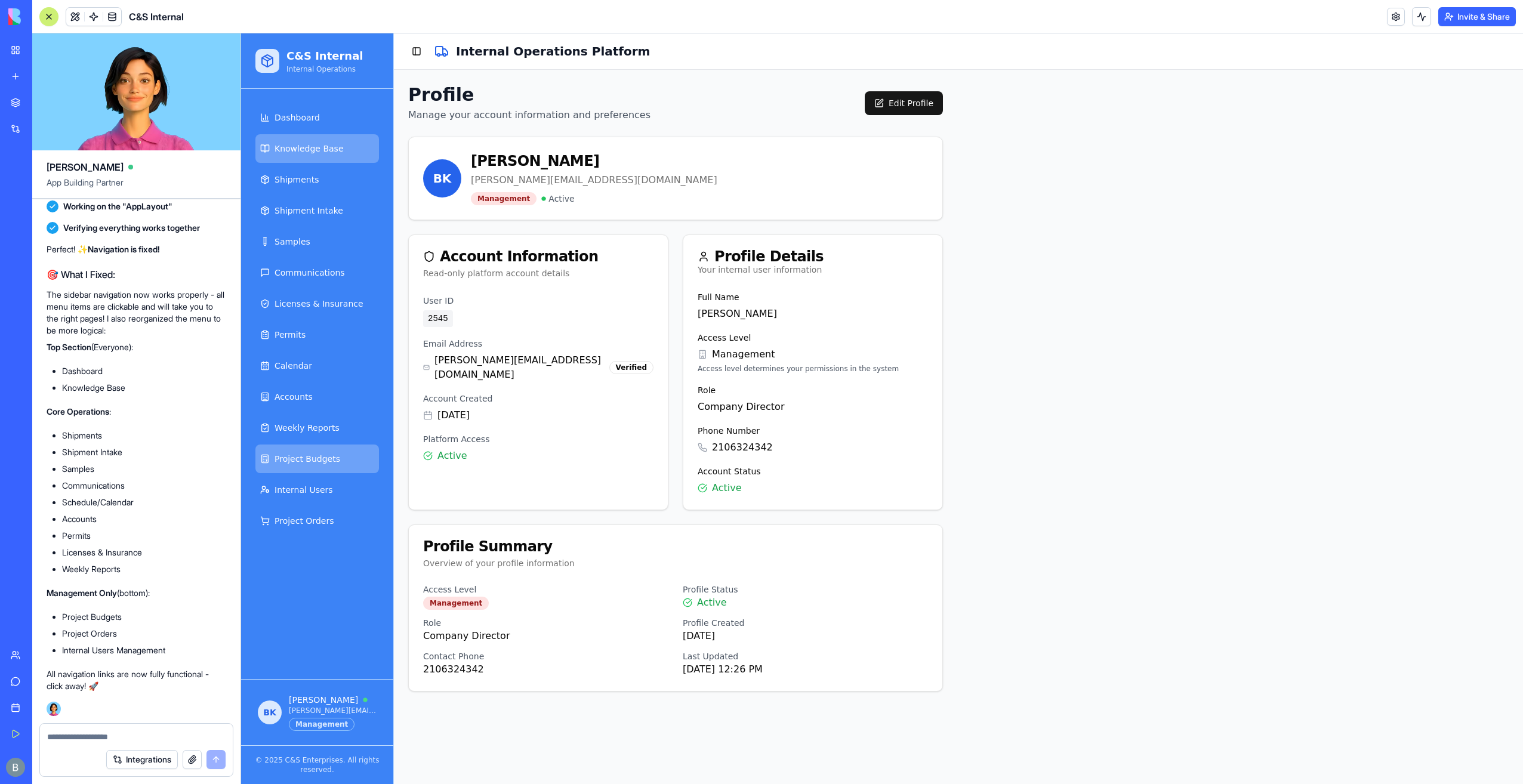
click at [316, 146] on span "Knowledge Base" at bounding box center [309, 148] width 70 height 12
click at [317, 180] on link "Shipments" at bounding box center [317, 180] width 124 height 29
drag, startPoint x: 317, startPoint y: 180, endPoint x: 332, endPoint y: 245, distance: 66.7
click at [317, 181] on link "Shipments" at bounding box center [317, 180] width 124 height 29
click at [328, 250] on link "Samples" at bounding box center [317, 242] width 124 height 29
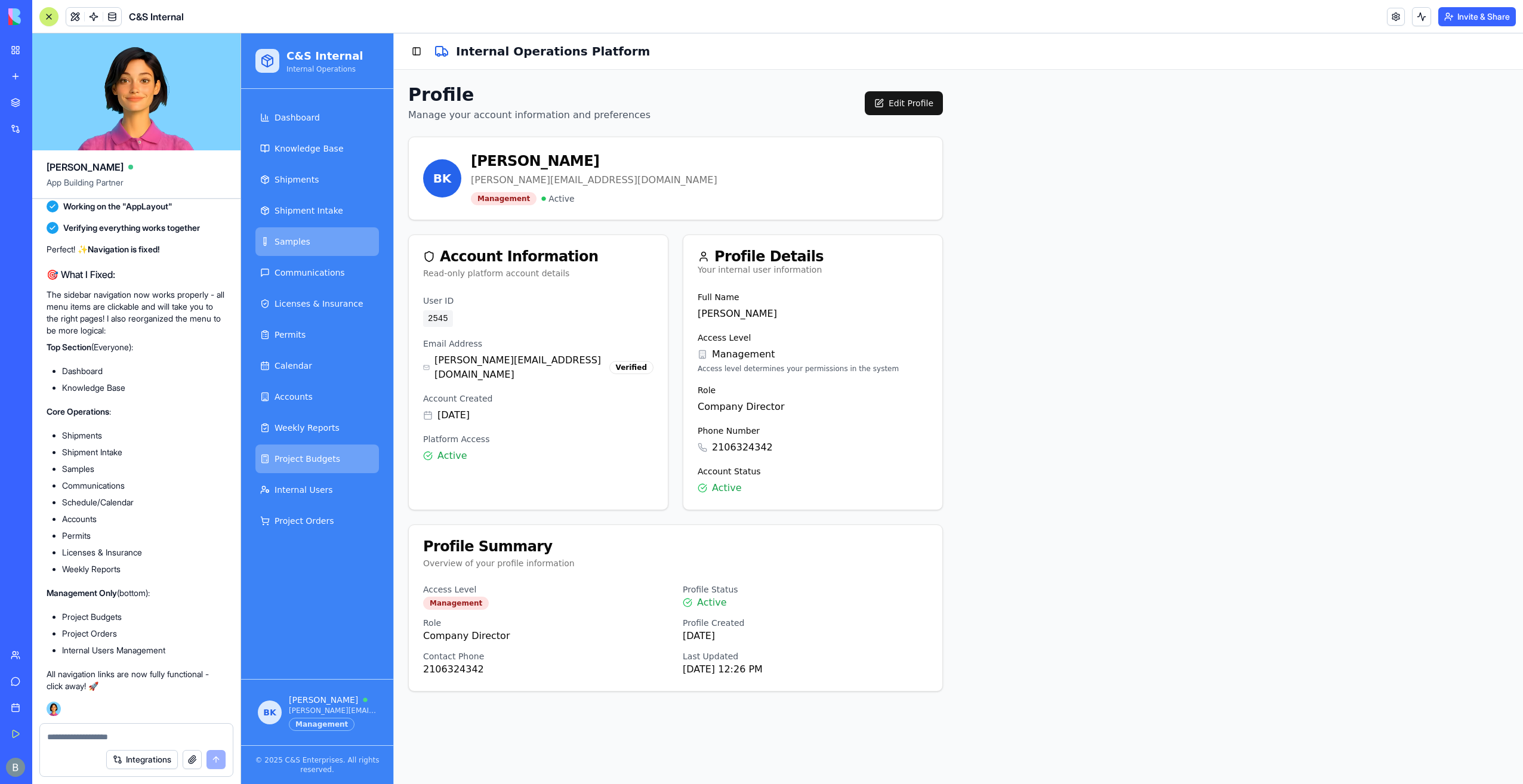
click at [328, 250] on link "Samples" at bounding box center [317, 242] width 124 height 29
drag, startPoint x: 328, startPoint y: 250, endPoint x: 320, endPoint y: 250, distance: 8.0
click at [328, 250] on link "Samples" at bounding box center [317, 242] width 124 height 29
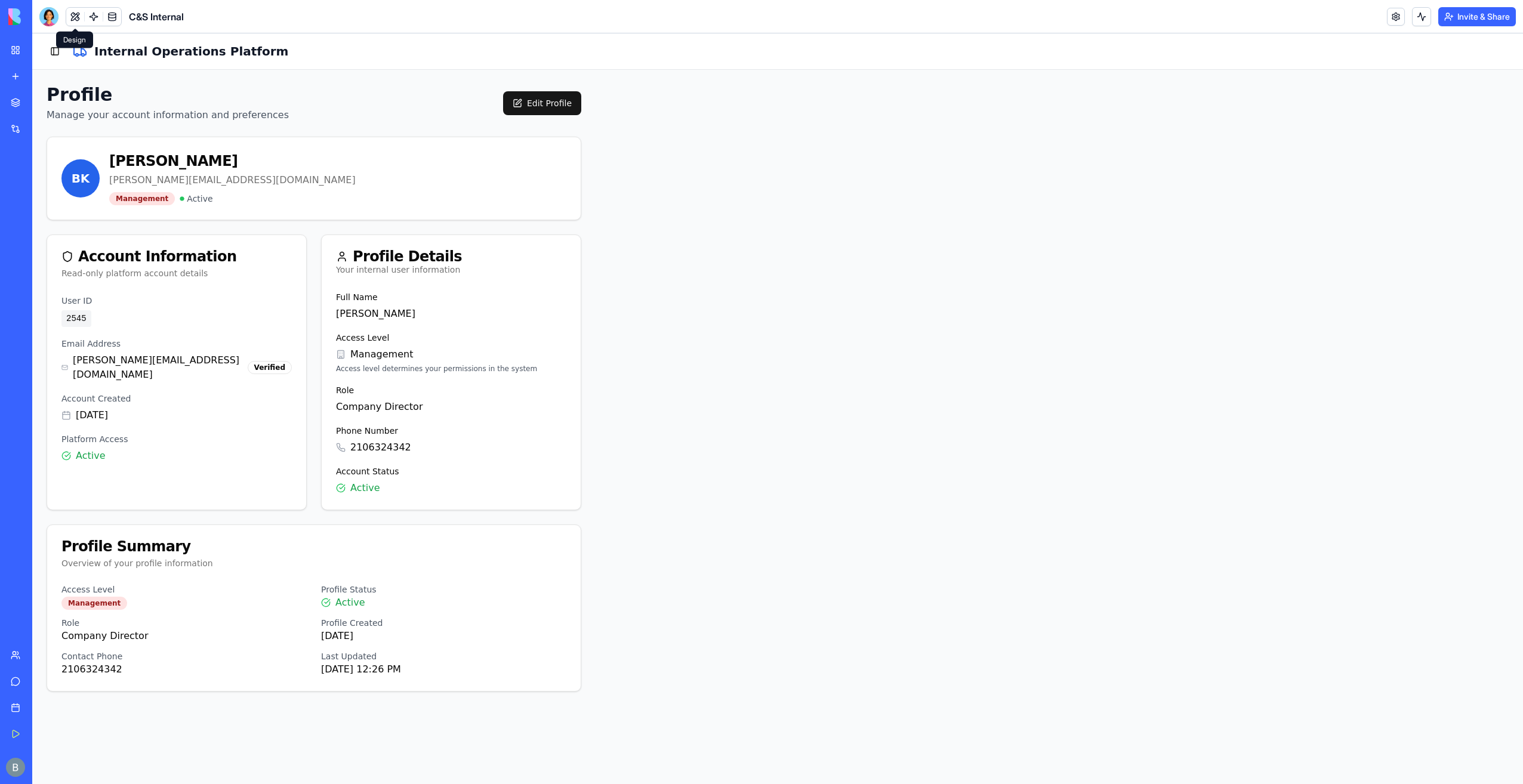
click at [76, 19] on button at bounding box center [75, 17] width 18 height 18
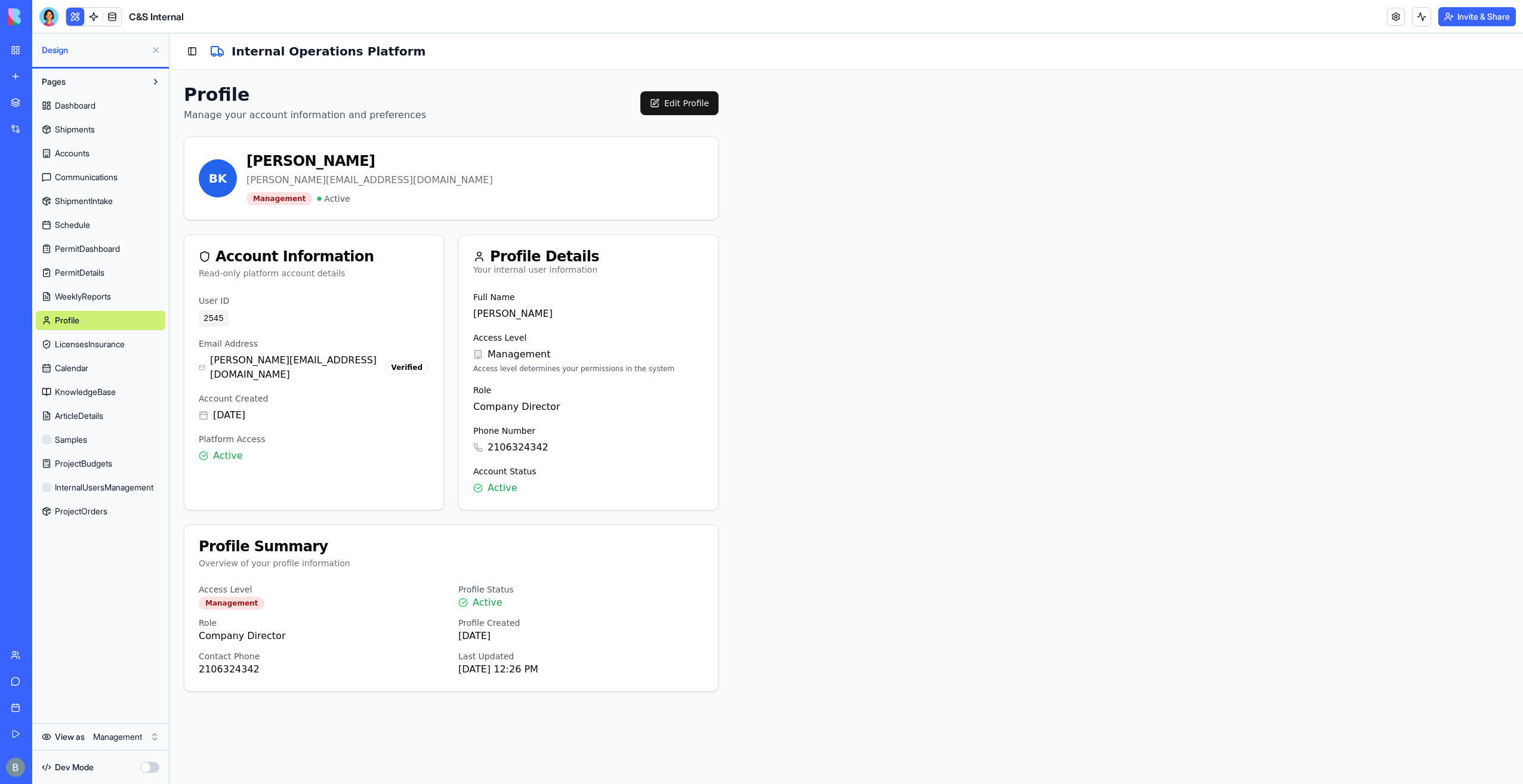
click at [107, 486] on span "InternalUsersManagement" at bounding box center [104, 487] width 98 height 12
click at [56, 21] on div at bounding box center [49, 17] width 19 height 19
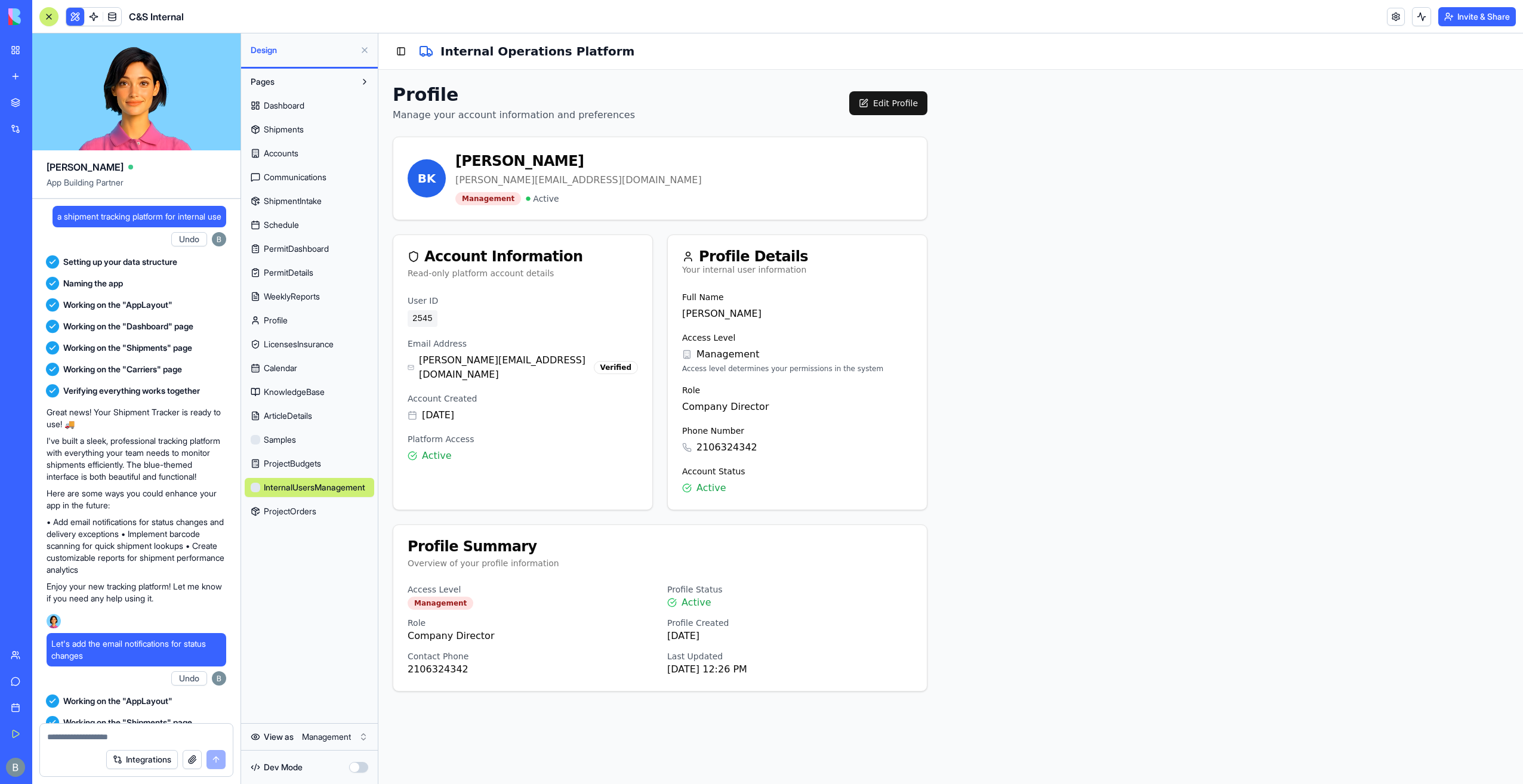
scroll to position [89878, 0]
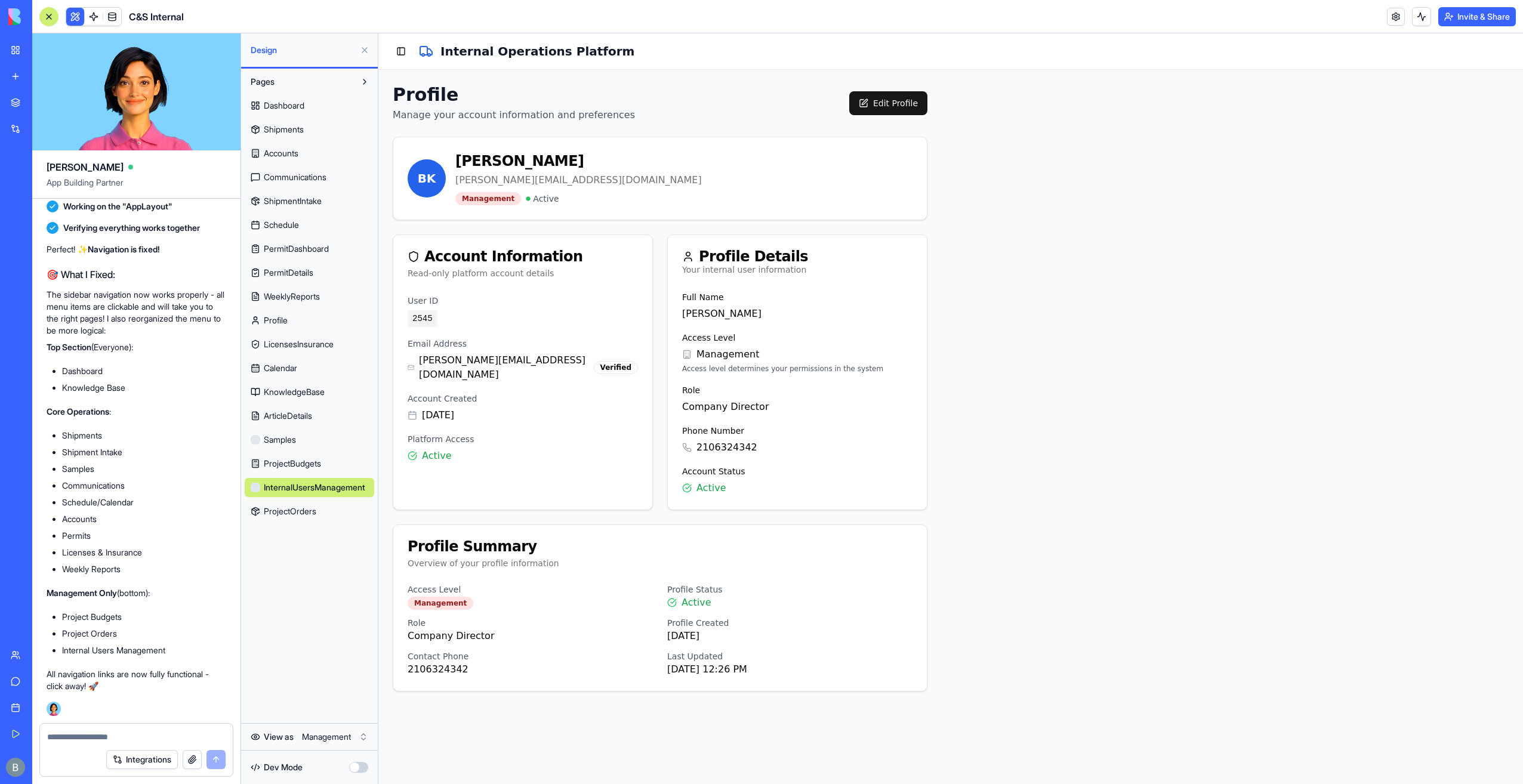
click at [280, 464] on span "ProjectBudgets" at bounding box center [292, 463] width 57 height 12
click at [297, 347] on span "LicensesInsurance" at bounding box center [299, 344] width 70 height 12
click at [292, 317] on link "Profile" at bounding box center [309, 320] width 130 height 19
click at [269, 272] on span "PermitDetails" at bounding box center [288, 272] width 50 height 12
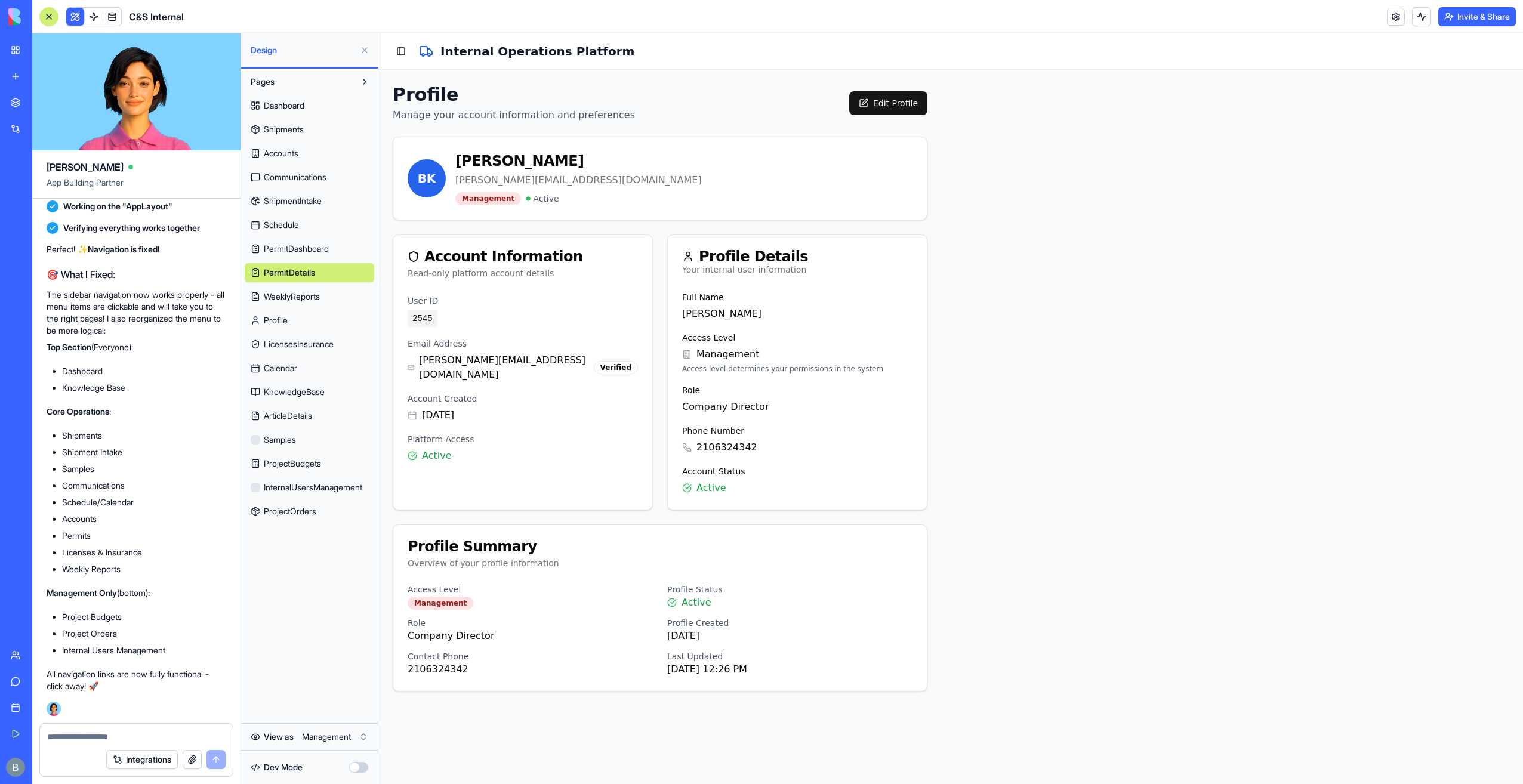
click at [269, 272] on span "PermitDetails" at bounding box center [289, 272] width 51 height 12
drag, startPoint x: 90, startPoint y: 730, endPoint x: 93, endPoint y: 723, distance: 7.6
click at [92, 729] on div at bounding box center [136, 733] width 193 height 19
click at [330, 748] on div "View as Management" at bounding box center [309, 737] width 137 height 27
click at [336, 742] on html "My Workspace New app Marketplace Integrations Recent Co-Op Cafe Gaming Hub Ship…" at bounding box center [762, 392] width 1523 height 784
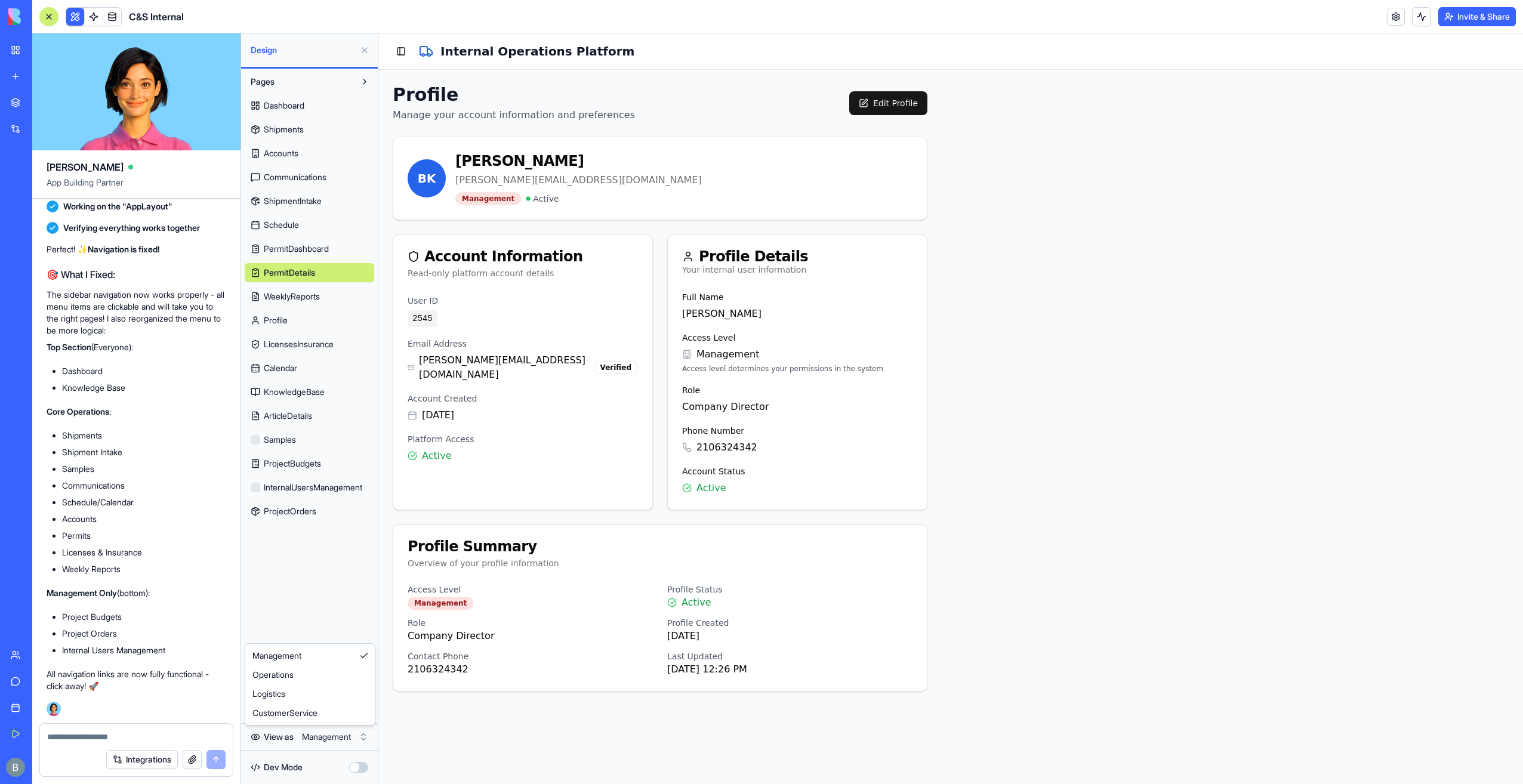
click at [338, 740] on html "My Workspace New app Marketplace Integrations Recent Co-Op Cafe Gaming Hub Ship…" at bounding box center [762, 392] width 1523 height 784
click at [338, 737] on html "My Workspace New app Marketplace Integrations Recent Co-Op Cafe Gaming Hub Ship…" at bounding box center [762, 392] width 1523 height 784
click at [399, 56] on button "Toggle Sidebar" at bounding box center [400, 51] width 17 height 17
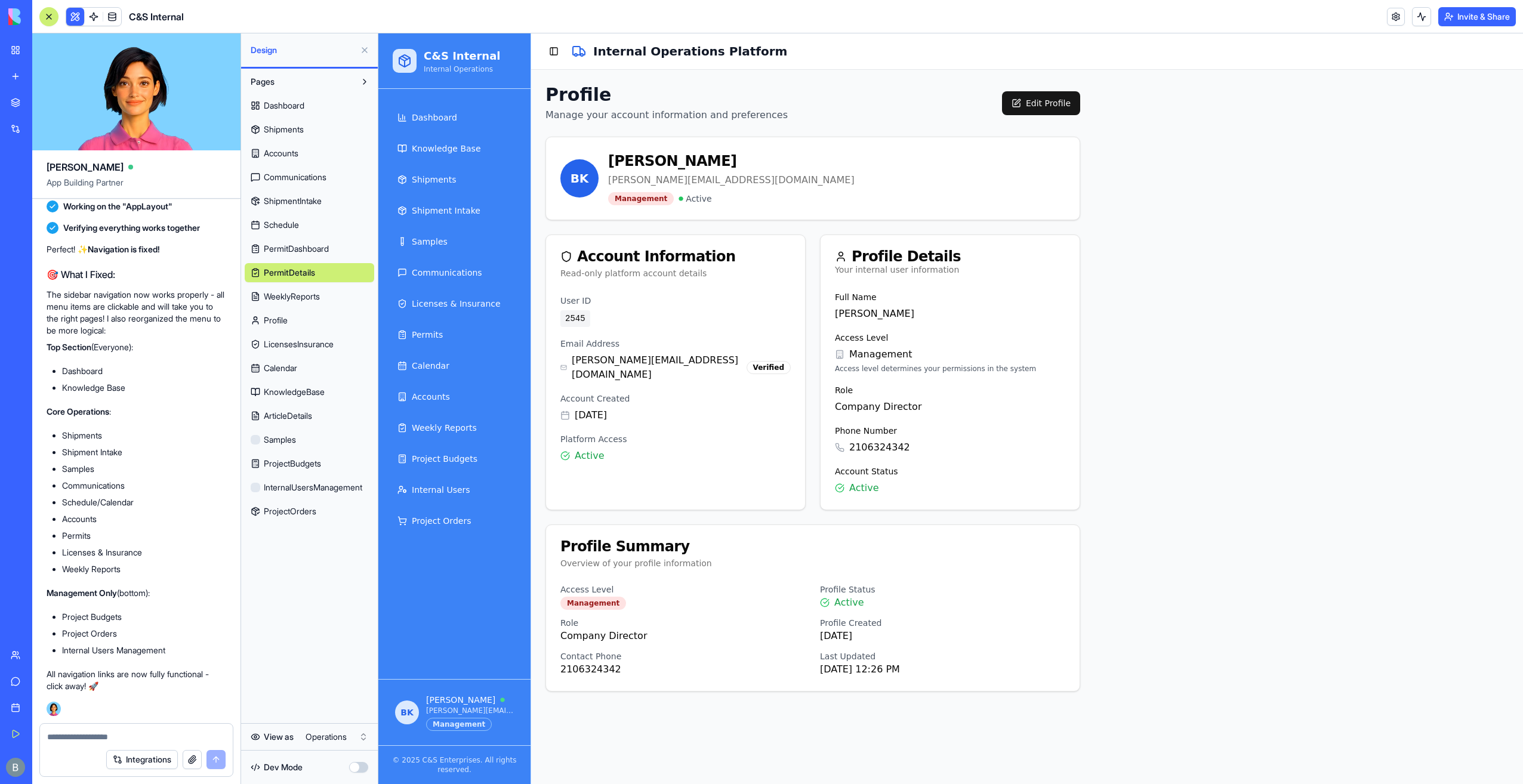
click at [311, 735] on html "My Workspace New app Marketplace Integrations Recent Co-Op Cafe Gaming Hub Ship…" at bounding box center [762, 392] width 1523 height 784
click at [336, 743] on html "My Workspace New app Marketplace Integrations Recent Co-Op Cafe Gaming Hub Ship…" at bounding box center [762, 392] width 1523 height 784
click at [360, 48] on button at bounding box center [364, 50] width 19 height 19
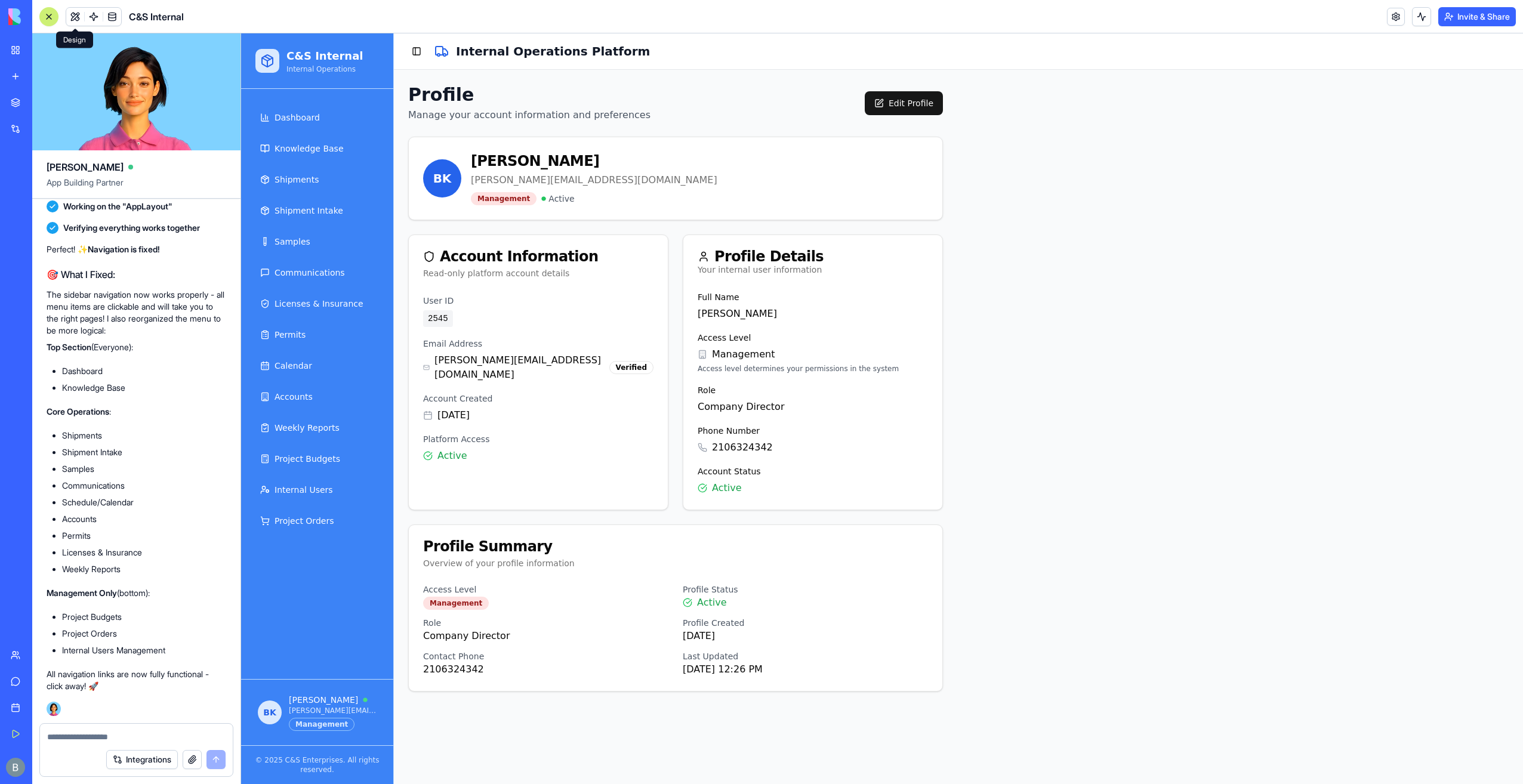
click at [73, 17] on button at bounding box center [75, 17] width 18 height 18
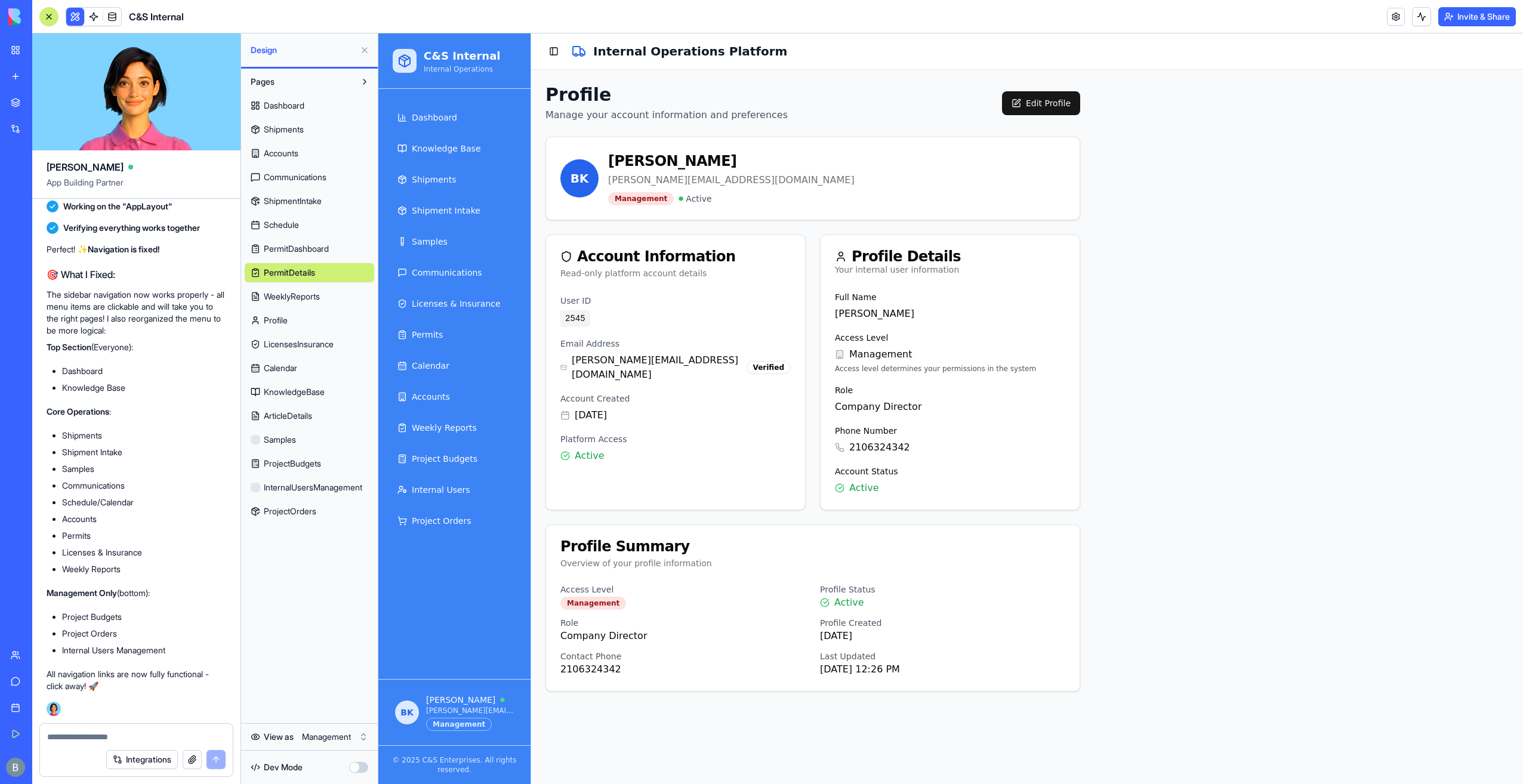
click at [328, 737] on html "My Workspace New app Marketplace Integrations Recent Co-Op Cafe Gaming Hub Ship…" at bounding box center [762, 392] width 1523 height 784
click at [321, 735] on html "My Workspace New app Marketplace Integrations Recent Co-Op Cafe Gaming Hub Ship…" at bounding box center [762, 392] width 1523 height 784
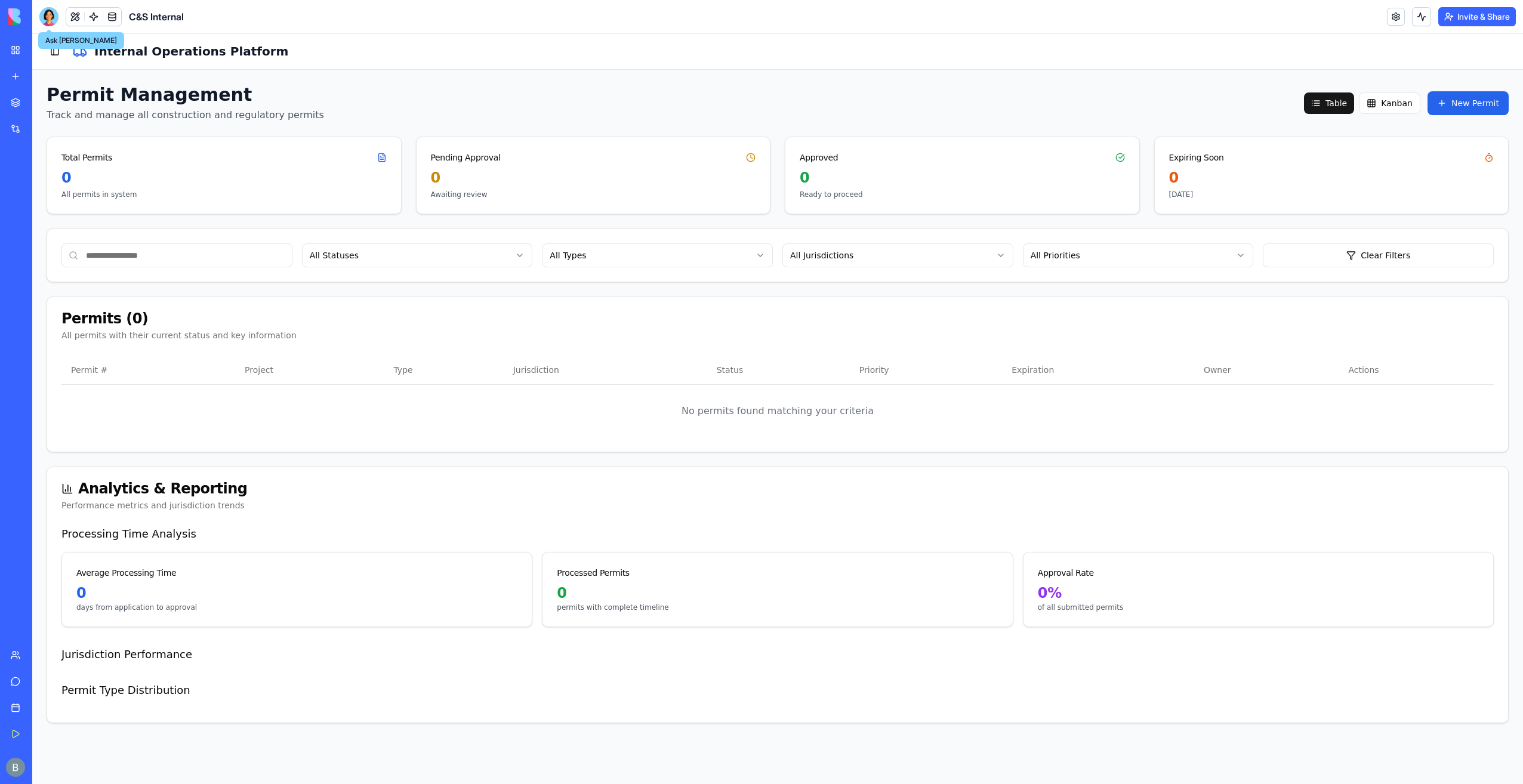
click at [52, 18] on div at bounding box center [49, 17] width 19 height 19
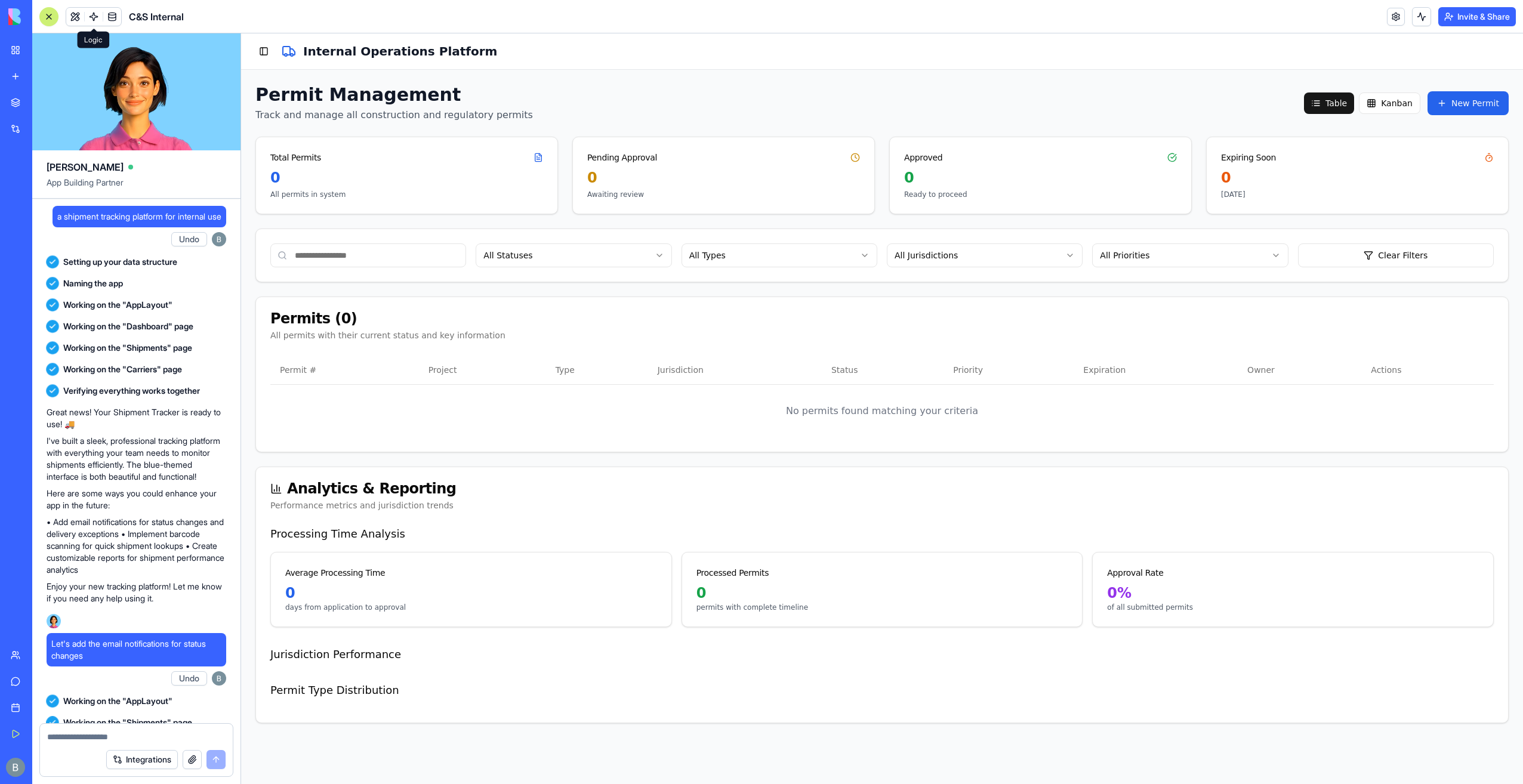
scroll to position [89878, 0]
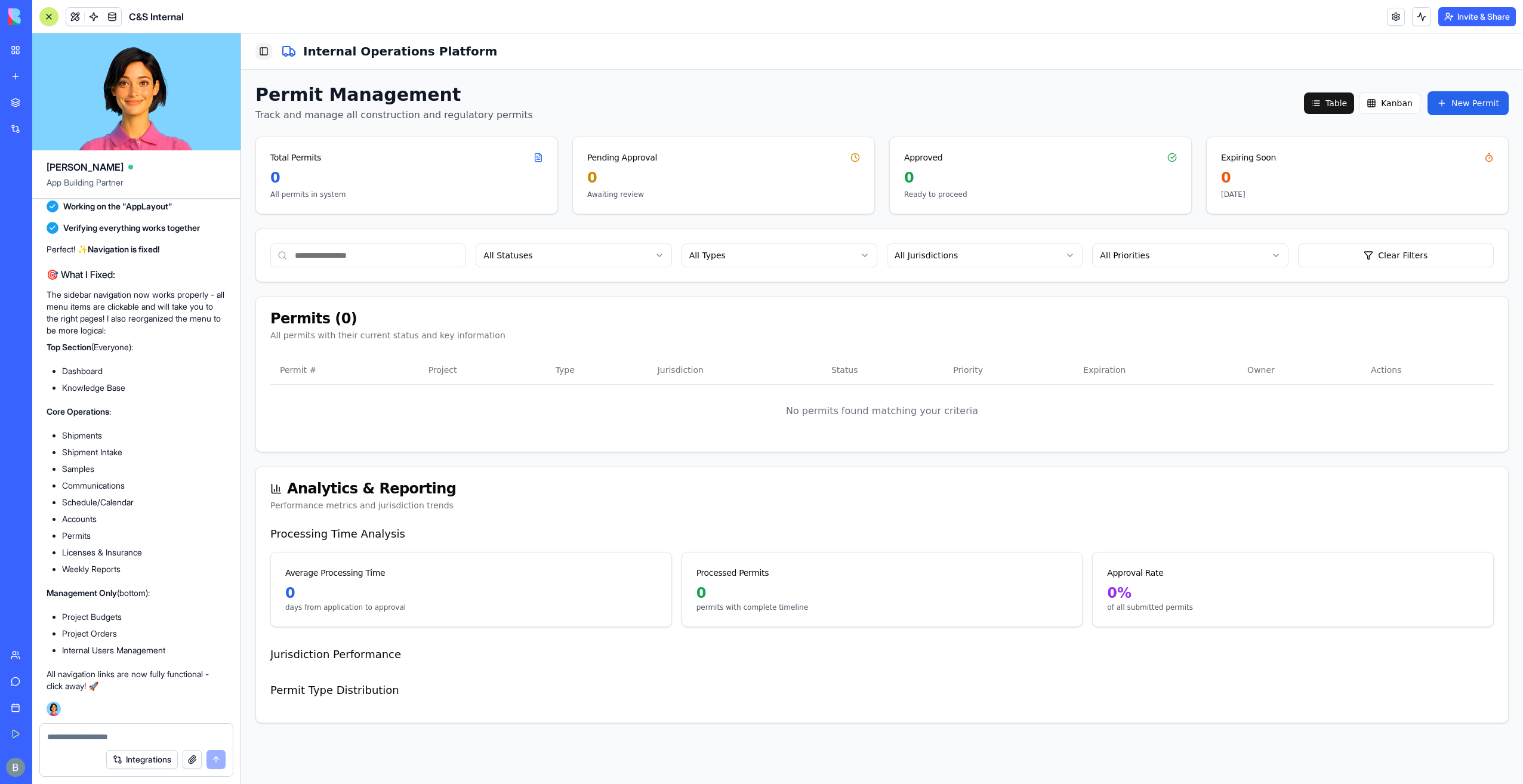
click at [260, 55] on button "Toggle Sidebar" at bounding box center [263, 51] width 17 height 17
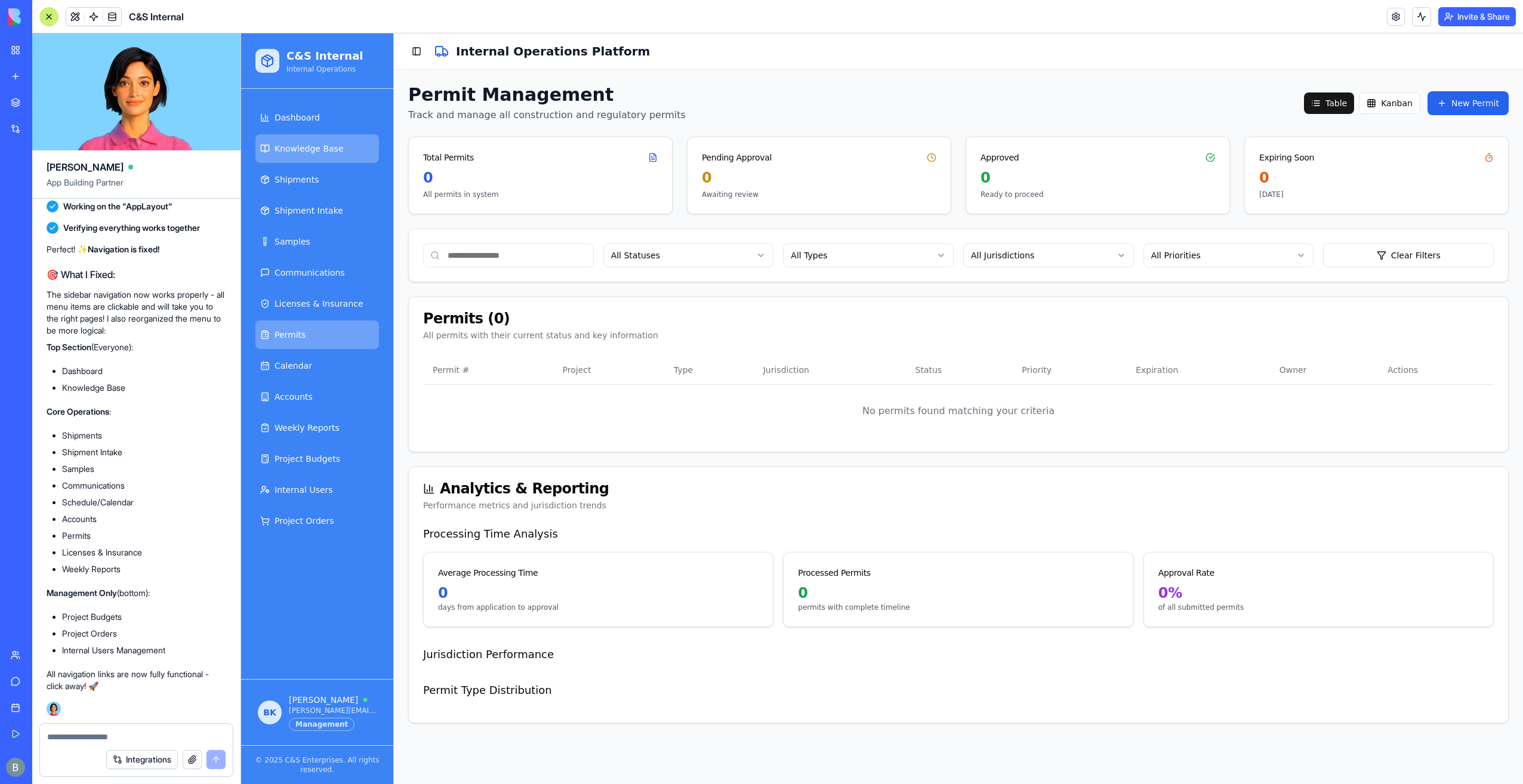
click at [303, 156] on link "Knowledge Base" at bounding box center [317, 148] width 124 height 29
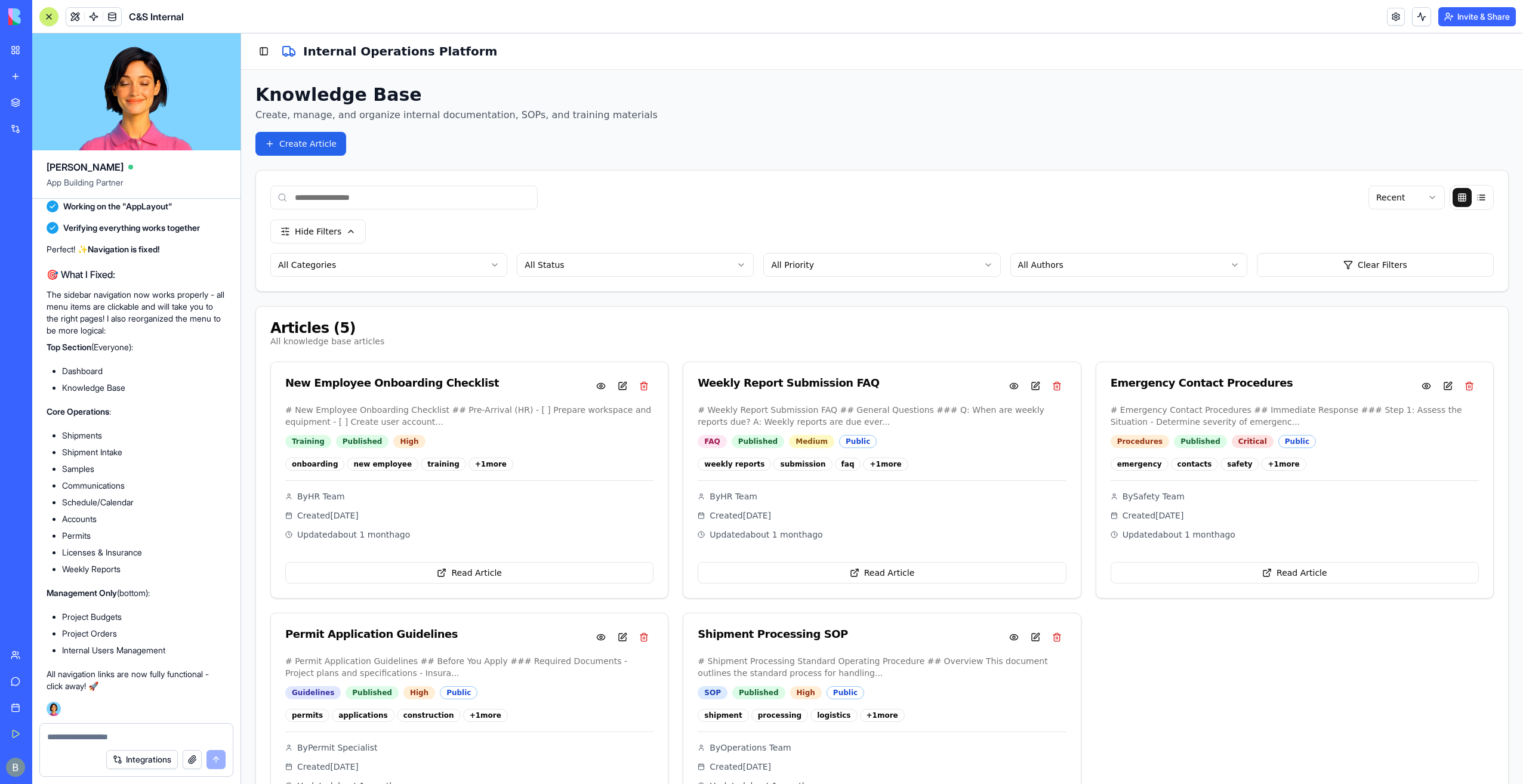
click at [254, 49] on div "Toggle Sidebar Internal Operations Platform" at bounding box center [882, 51] width 1282 height 36
click at [258, 50] on button "Toggle Sidebar" at bounding box center [263, 51] width 17 height 17
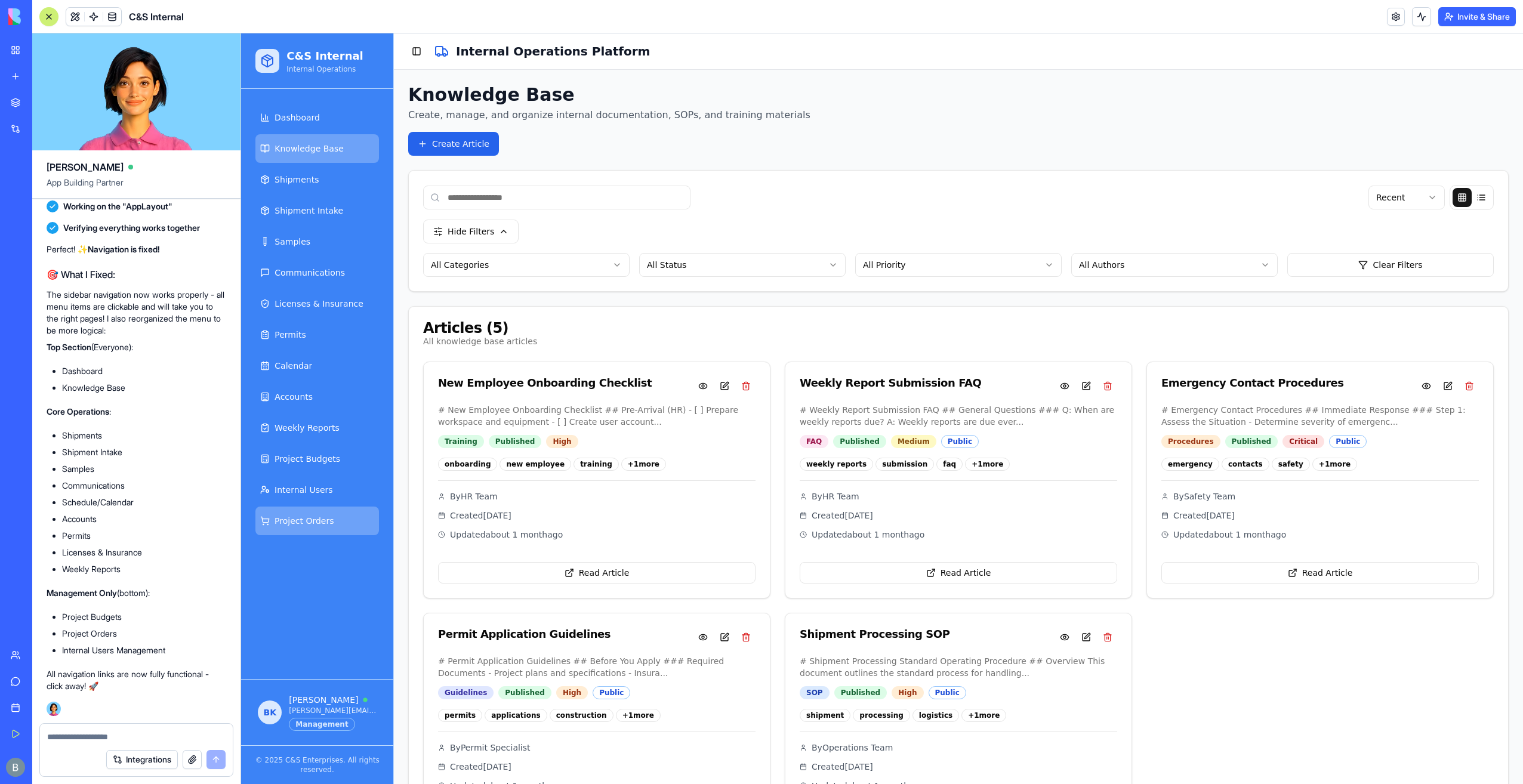
click at [324, 521] on span "Project Orders" at bounding box center [304, 520] width 59 height 12
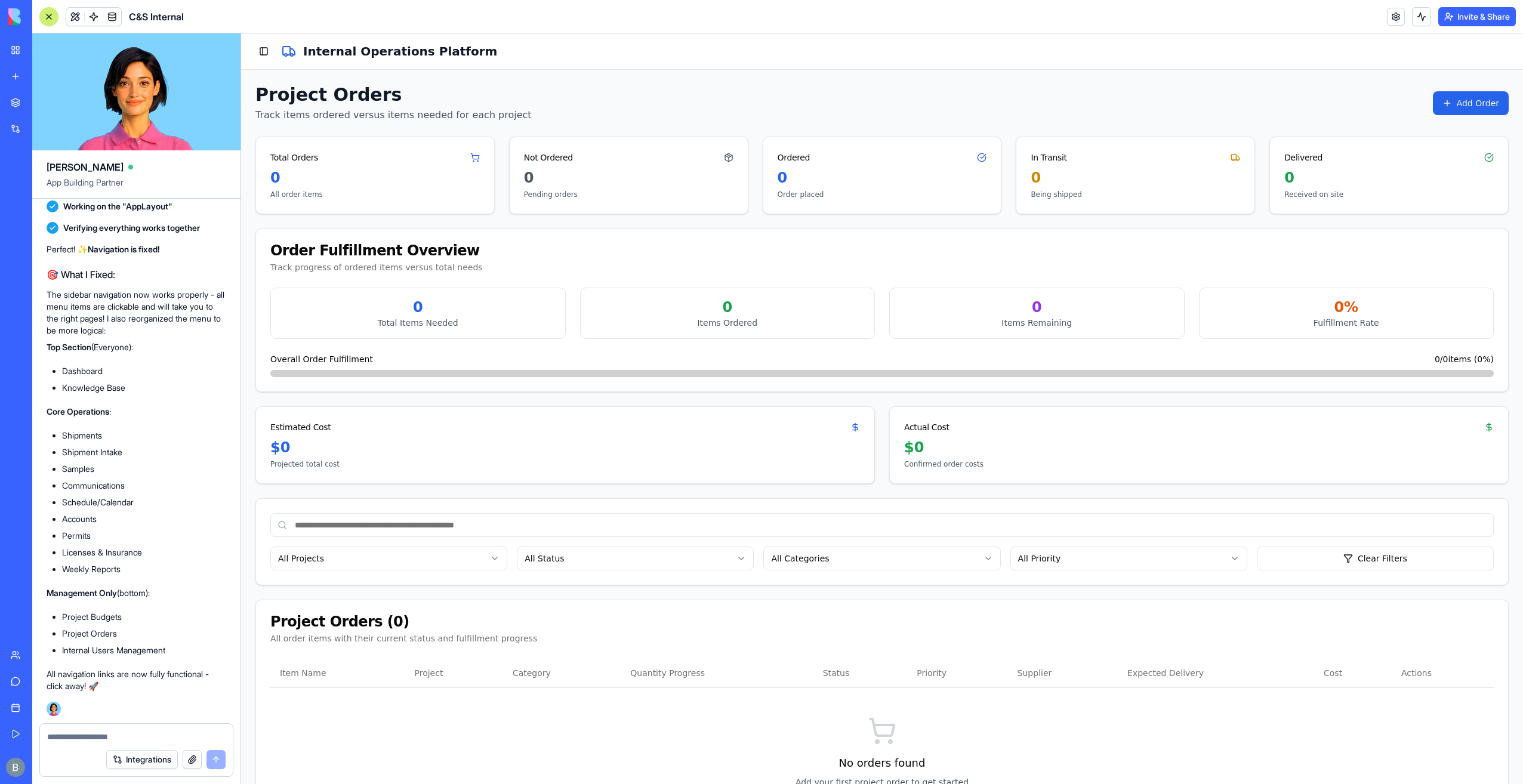
drag, startPoint x: 640, startPoint y: 374, endPoint x: 844, endPoint y: 372, distance: 204.0
click at [844, 372] on div at bounding box center [881, 374] width 1223 height 7
click at [1438, 105] on button "Add Order" at bounding box center [1470, 103] width 76 height 24
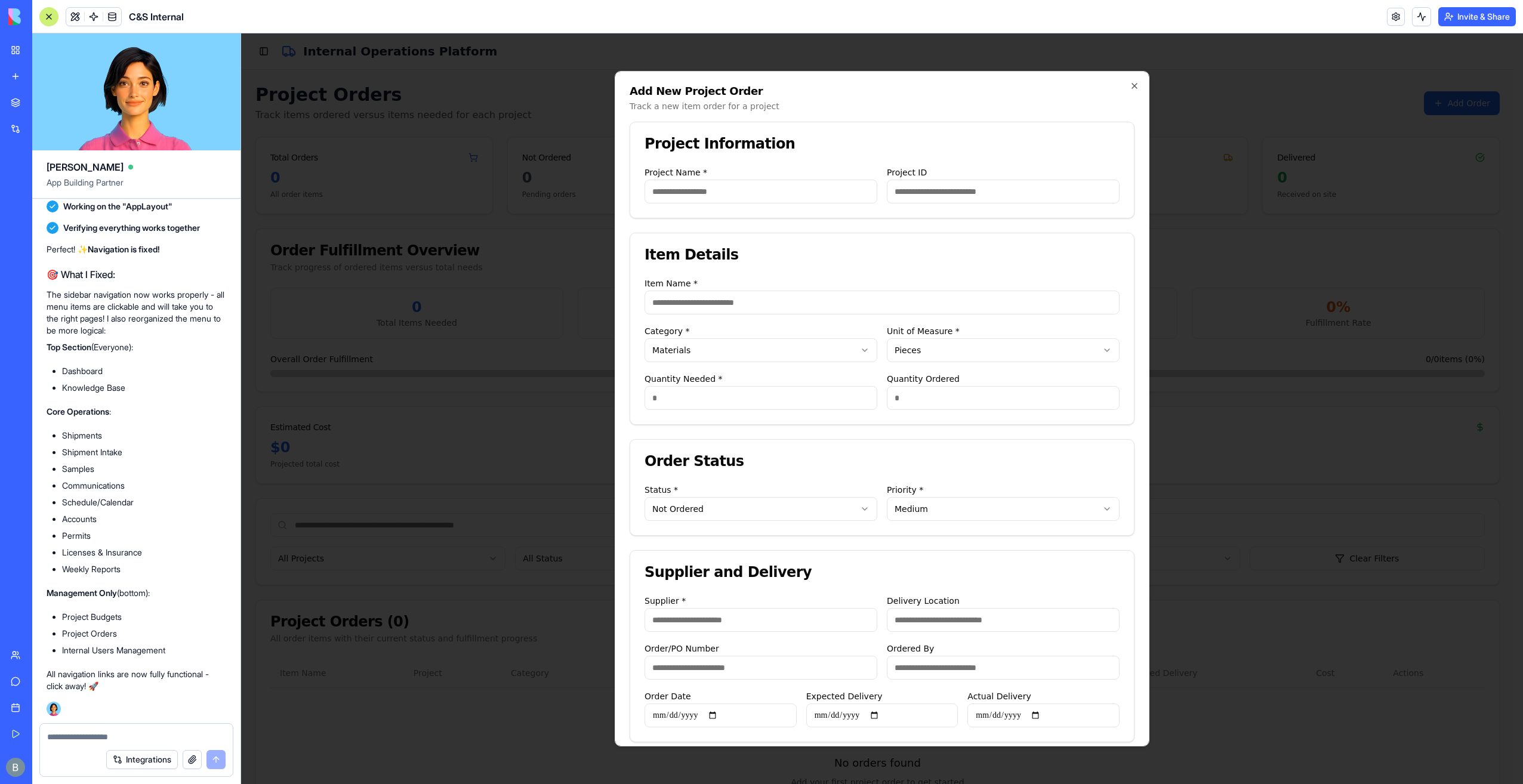
click at [717, 196] on input "Project Name *" at bounding box center [761, 191] width 233 height 24
click at [734, 158] on div "Project Information" at bounding box center [882, 144] width 504 height 43
click at [733, 189] on input "Project Name *" at bounding box center [761, 191] width 233 height 24
click at [738, 164] on div "Project Information" at bounding box center [882, 144] width 504 height 43
click at [957, 193] on input "Project ID" at bounding box center [1003, 191] width 233 height 24
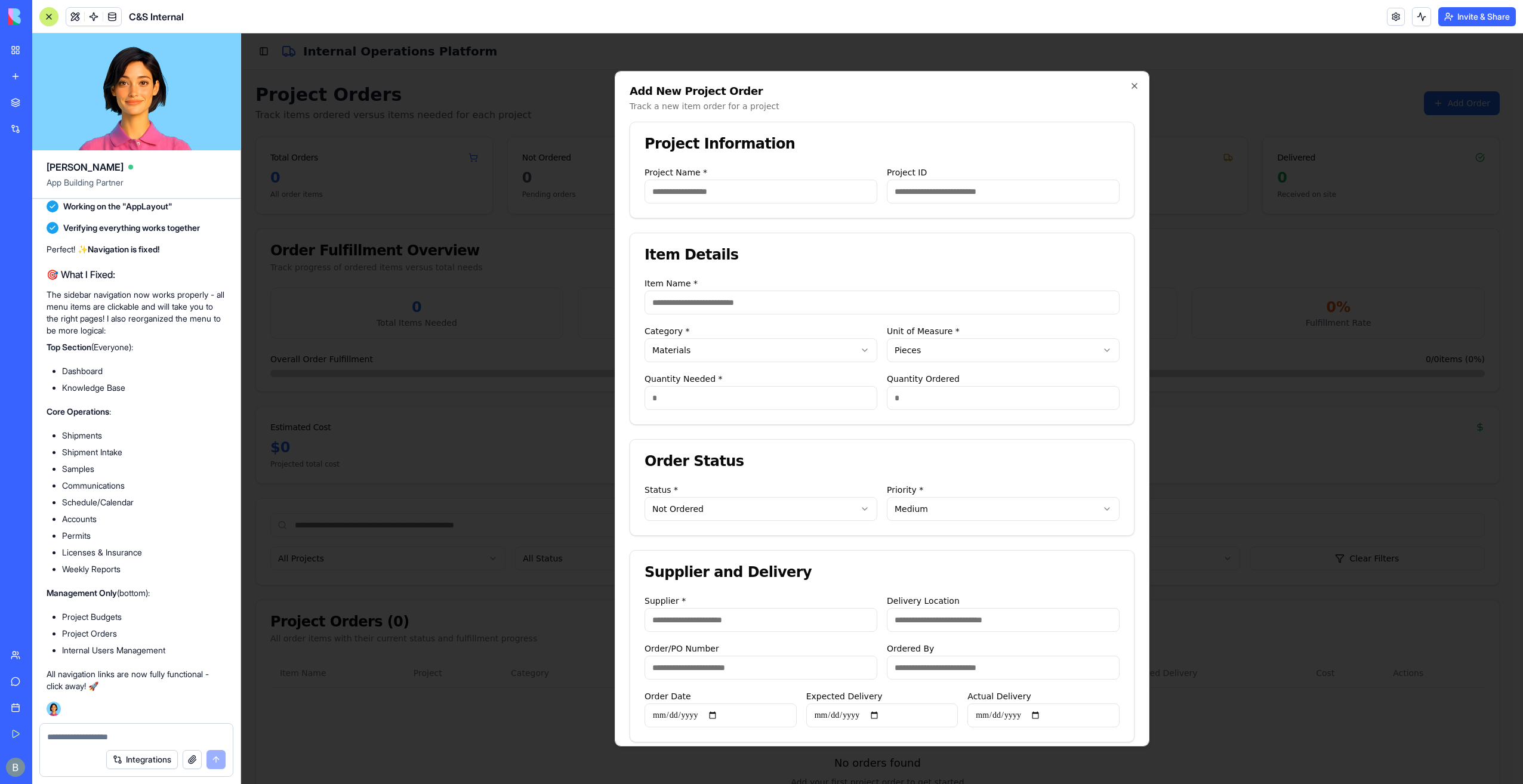
click at [950, 164] on div "Project Information" at bounding box center [882, 144] width 504 height 43
click at [773, 303] on input "Item Name *" at bounding box center [882, 302] width 475 height 24
click at [784, 277] on div "Item Name *" at bounding box center [882, 295] width 475 height 38
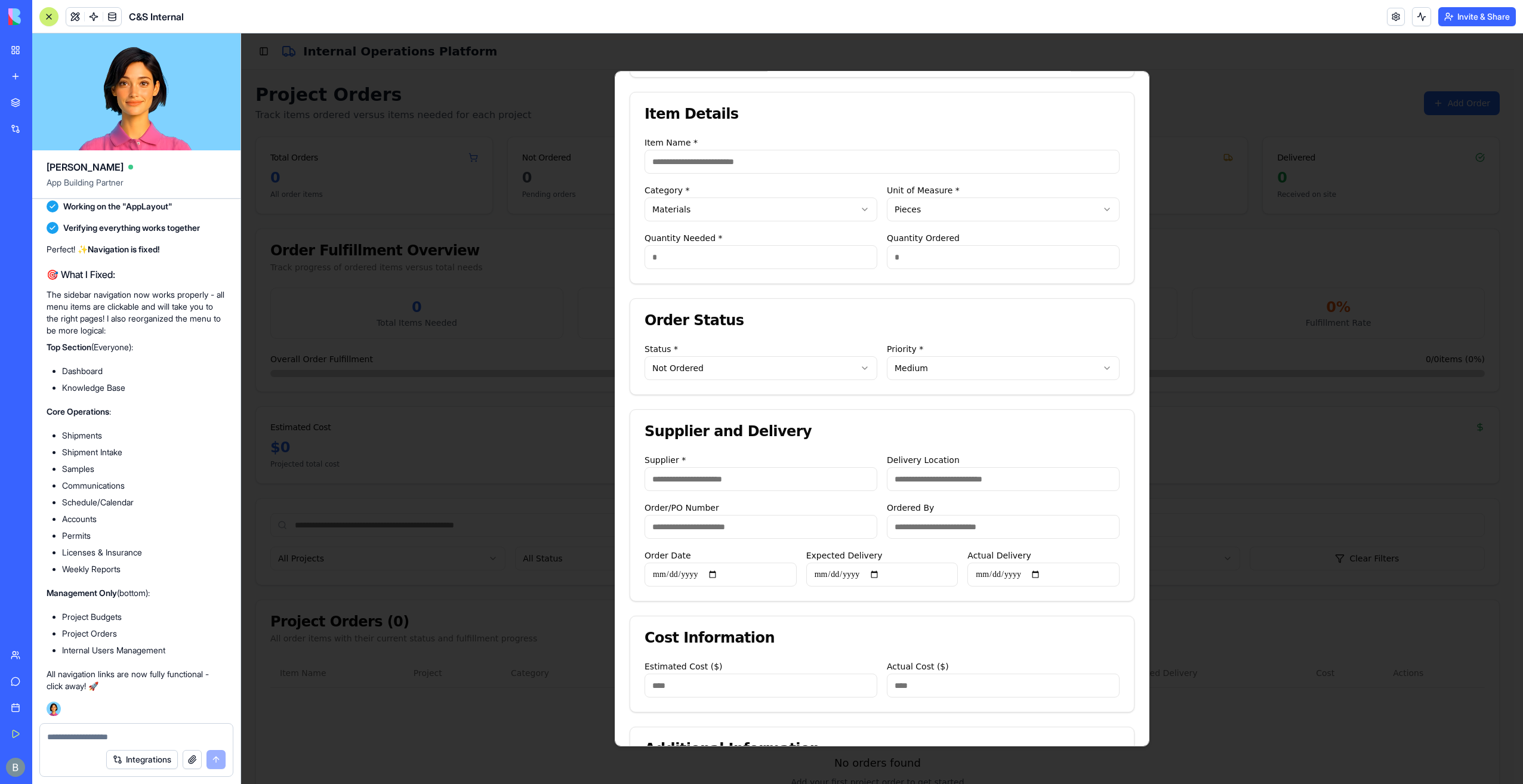
scroll to position [179, 0]
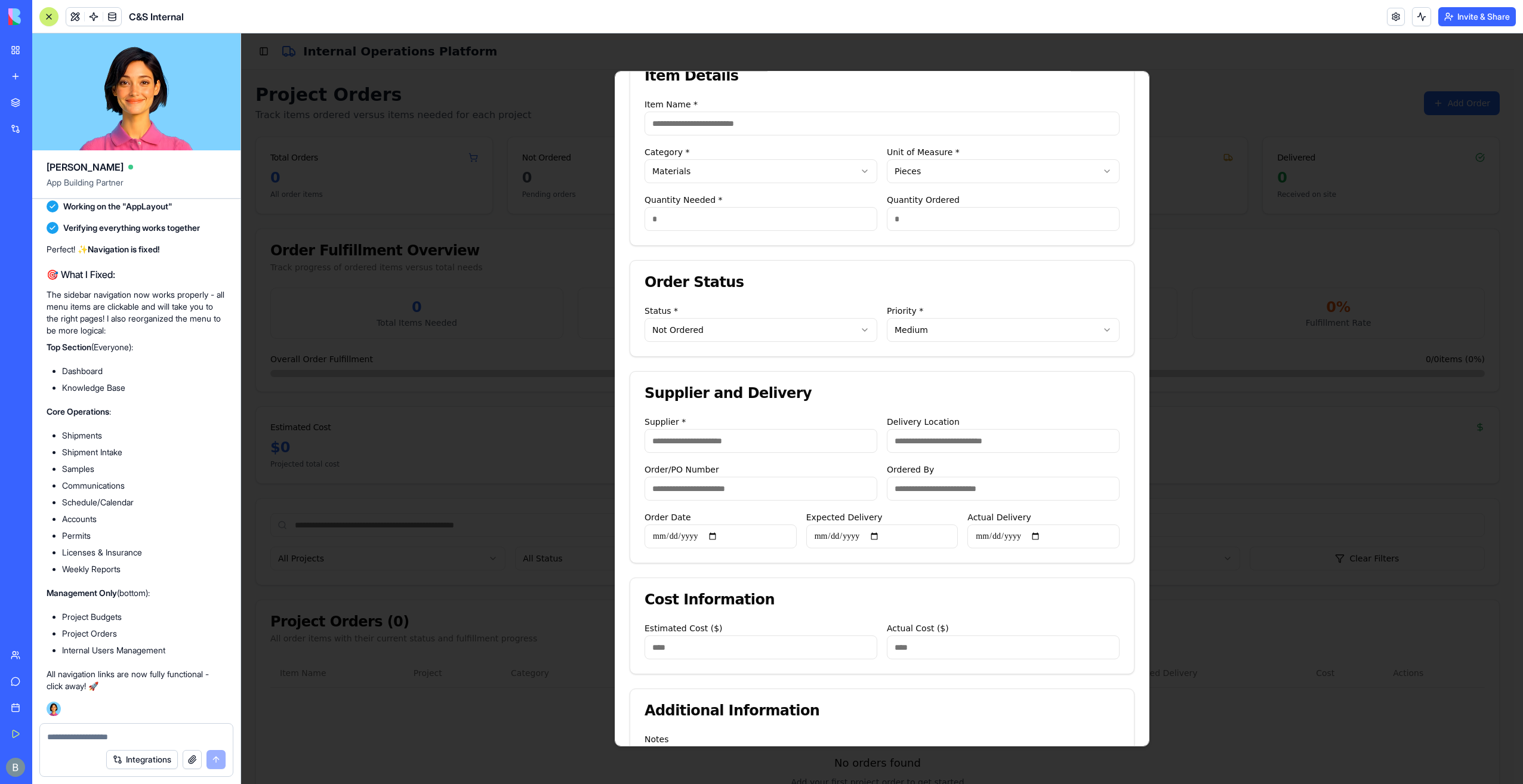
click at [746, 199] on div "Quantity Needed *" at bounding box center [761, 212] width 233 height 38
click at [738, 173] on body "C&S Internal Internal Operations Dashboard Knowledge Base Shipments Shipment In…" at bounding box center [877, 456] width 1273 height 846
click at [897, 160] on body "C&S Internal Internal Operations Dashboard Knowledge Base Shipments Shipment In…" at bounding box center [877, 456] width 1273 height 846
click at [896, 161] on body "C&S Internal Internal Operations Dashboard Knowledge Base Shipments Shipment In…" at bounding box center [877, 456] width 1273 height 846
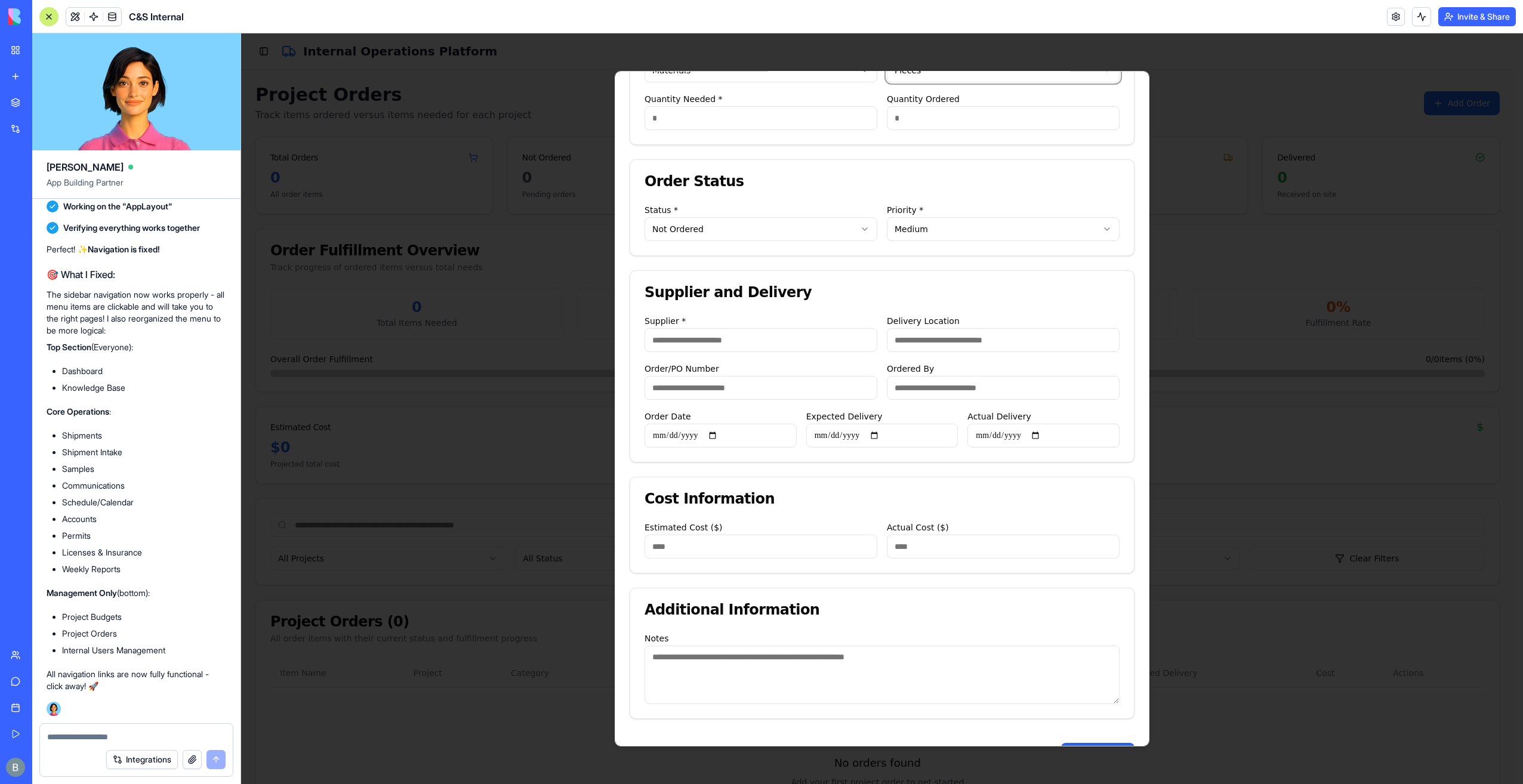
scroll to position [311, 0]
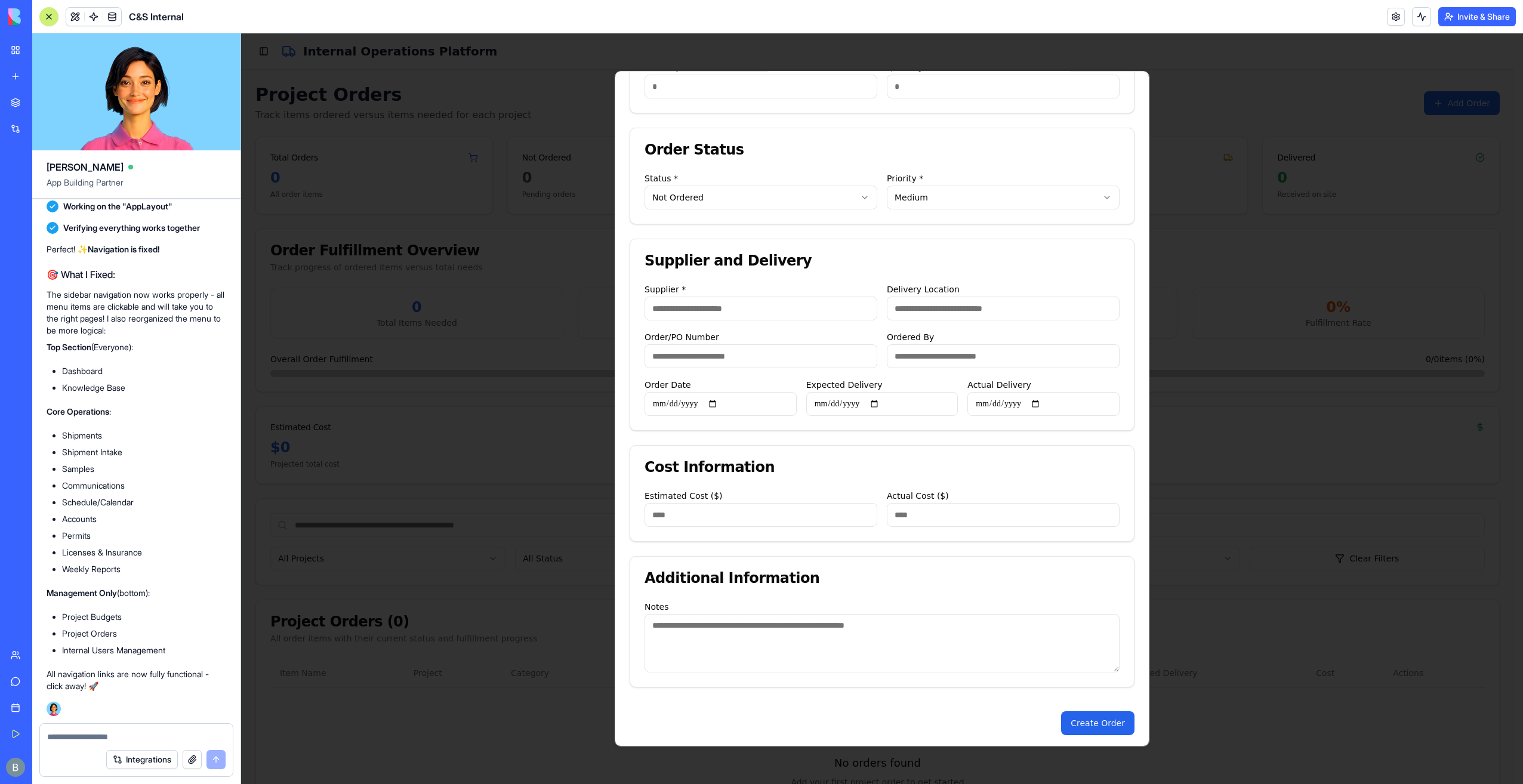
click at [717, 196] on body "C&S Internal Internal Operations Dashboard Knowledge Base Shipments Shipment In…" at bounding box center [877, 456] width 1273 height 846
click at [753, 193] on body "C&S Internal Internal Operations Dashboard Knowledge Base Shipments Shipment In…" at bounding box center [877, 456] width 1273 height 846
click at [755, 189] on body "C&S Internal Internal Operations Dashboard Knowledge Base Shipments Shipment In…" at bounding box center [877, 456] width 1273 height 846
click at [782, 167] on body "C&S Internal Internal Operations Dashboard Knowledge Base Shipments Shipment In…" at bounding box center [877, 456] width 1273 height 846
click at [734, 306] on input "Supplier *" at bounding box center [761, 308] width 233 height 24
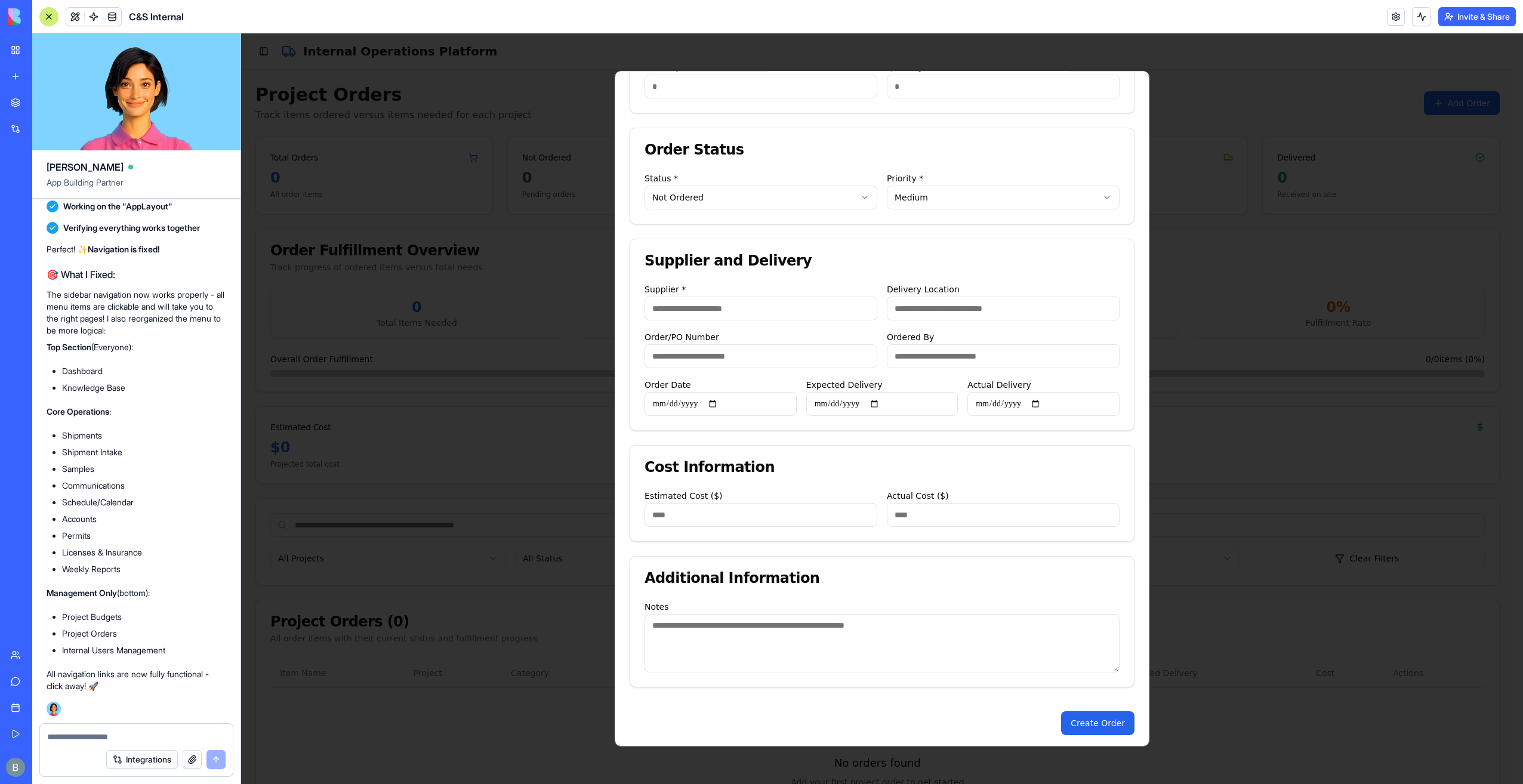
click at [735, 263] on div "Supplier and Delivery" at bounding box center [882, 260] width 475 height 14
click at [723, 309] on input "Supplier *" at bounding box center [761, 308] width 233 height 24
click at [754, 265] on div "Supplier and Delivery" at bounding box center [882, 260] width 475 height 14
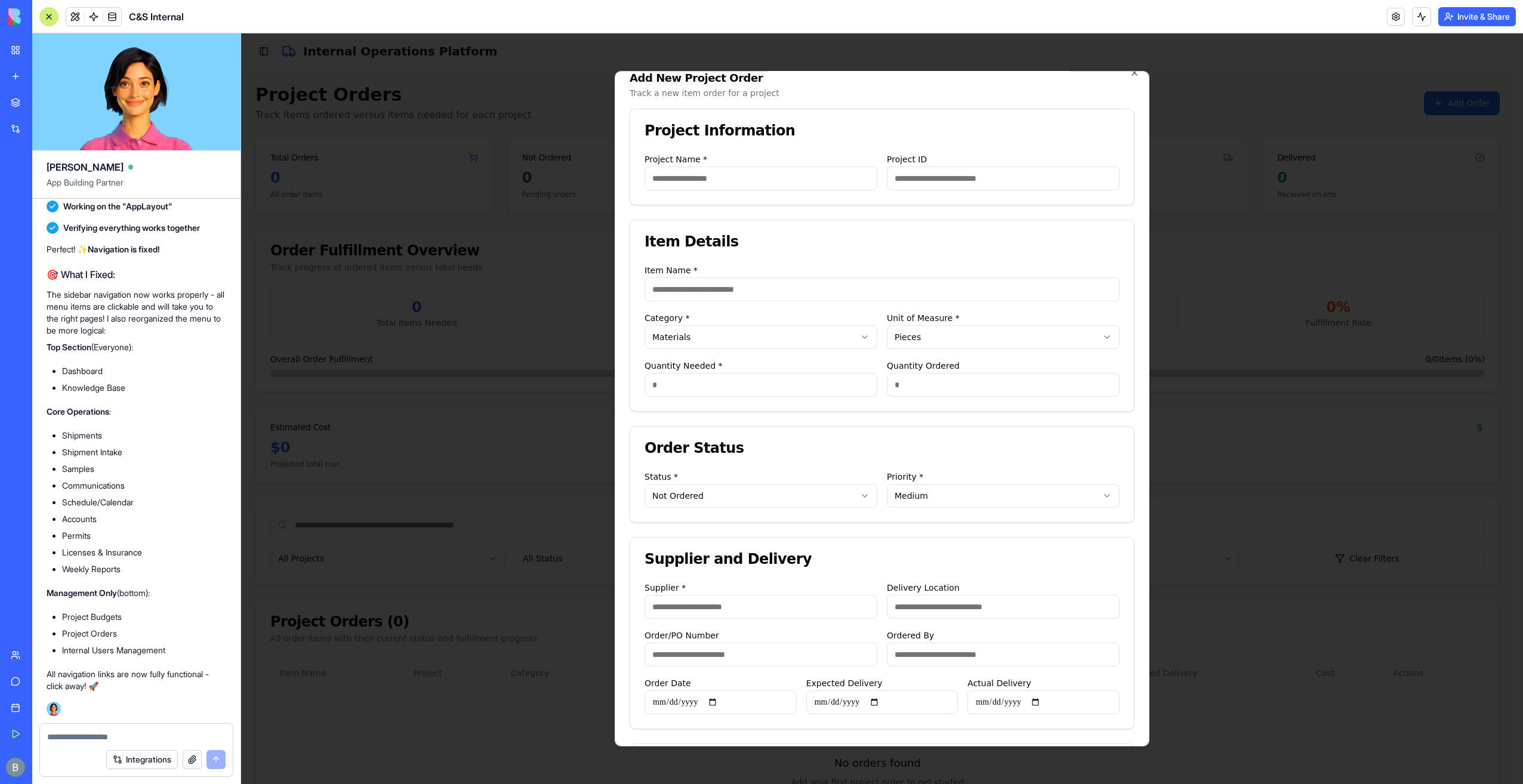
scroll to position [0, 0]
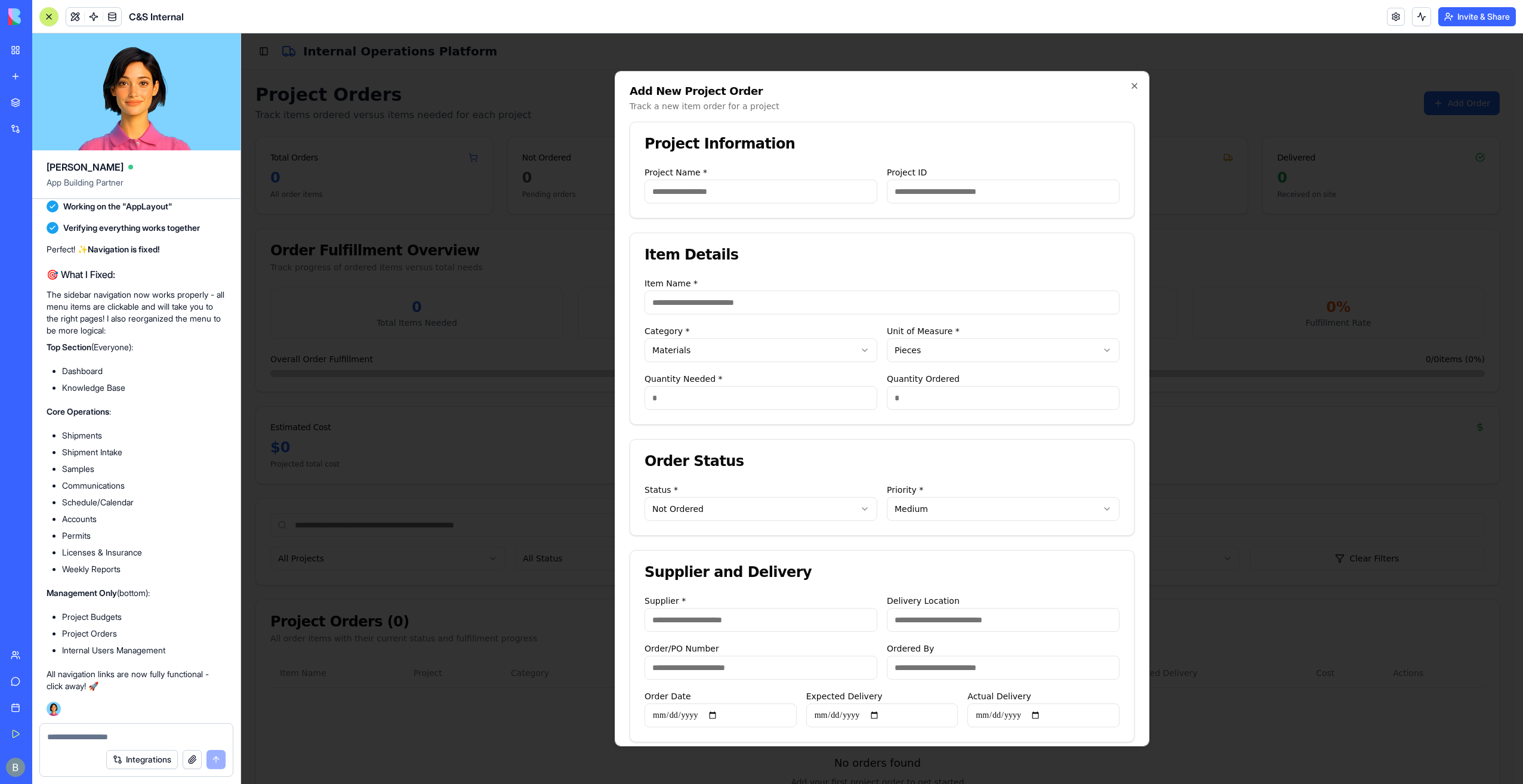
click at [759, 490] on div "**********" at bounding box center [761, 502] width 233 height 38
click at [763, 509] on body "C&S Internal Internal Operations Dashboard Knowledge Base Shipments Shipment In…" at bounding box center [877, 456] width 1273 height 846
click at [760, 507] on body "C&S Internal Internal Operations Dashboard Knowledge Base Shipments Shipment In…" at bounding box center [877, 456] width 1273 height 846
click at [945, 504] on body "C&S Internal Internal Operations Dashboard Knowledge Base Shipments Shipment In…" at bounding box center [877, 456] width 1273 height 846
click at [791, 510] on body "C&S Internal Internal Operations Dashboard Knowledge Base Shipments Shipment In…" at bounding box center [877, 456] width 1273 height 846
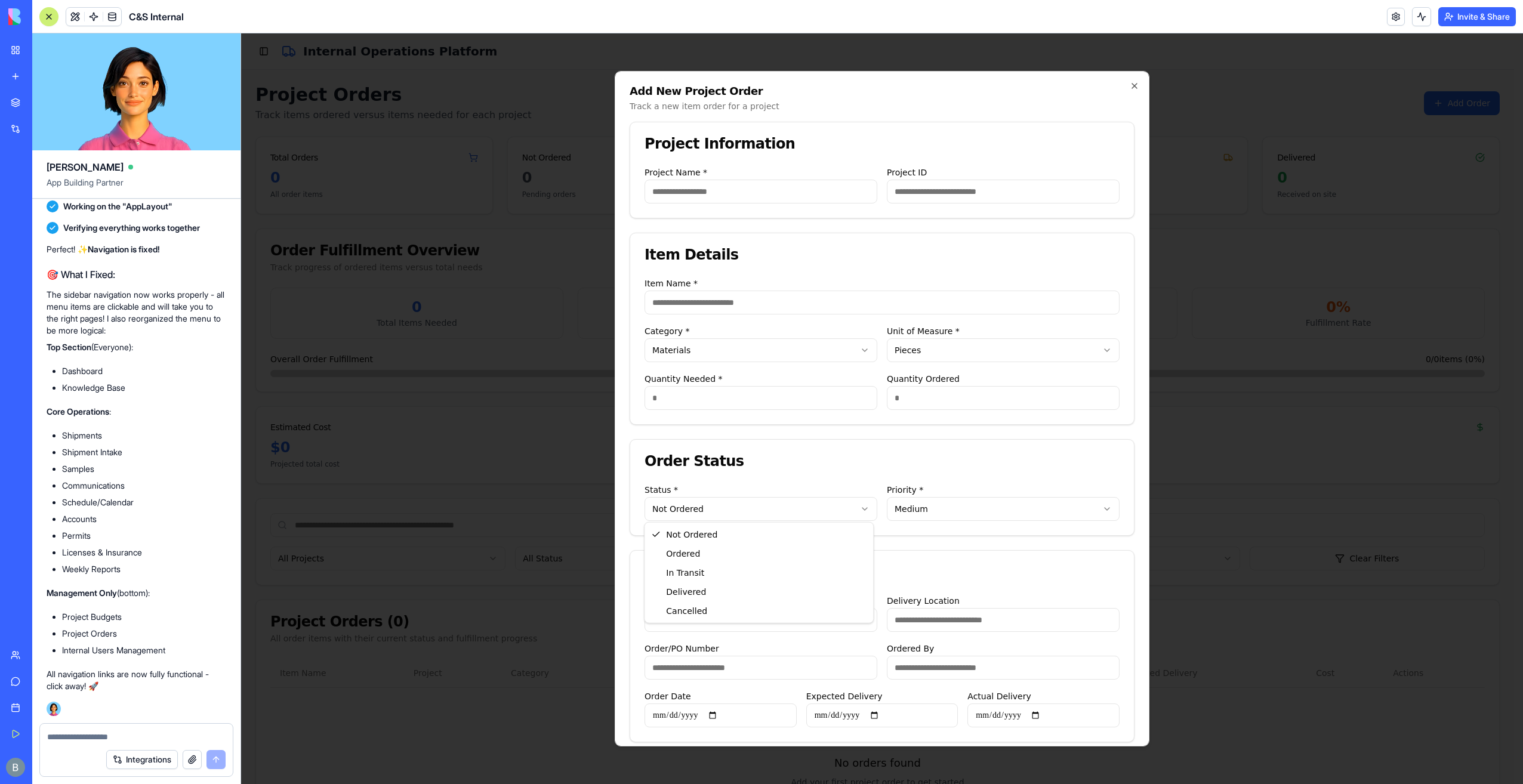
click at [789, 509] on body "C&S Internal Internal Operations Dashboard Knowledge Base Shipments Shipment In…" at bounding box center [877, 456] width 1273 height 846
click at [785, 507] on body "C&S Internal Internal Operations Dashboard Knowledge Base Shipments Shipment In…" at bounding box center [877, 456] width 1273 height 846
click at [1132, 85] on icon "button" at bounding box center [1134, 86] width 5 height 5
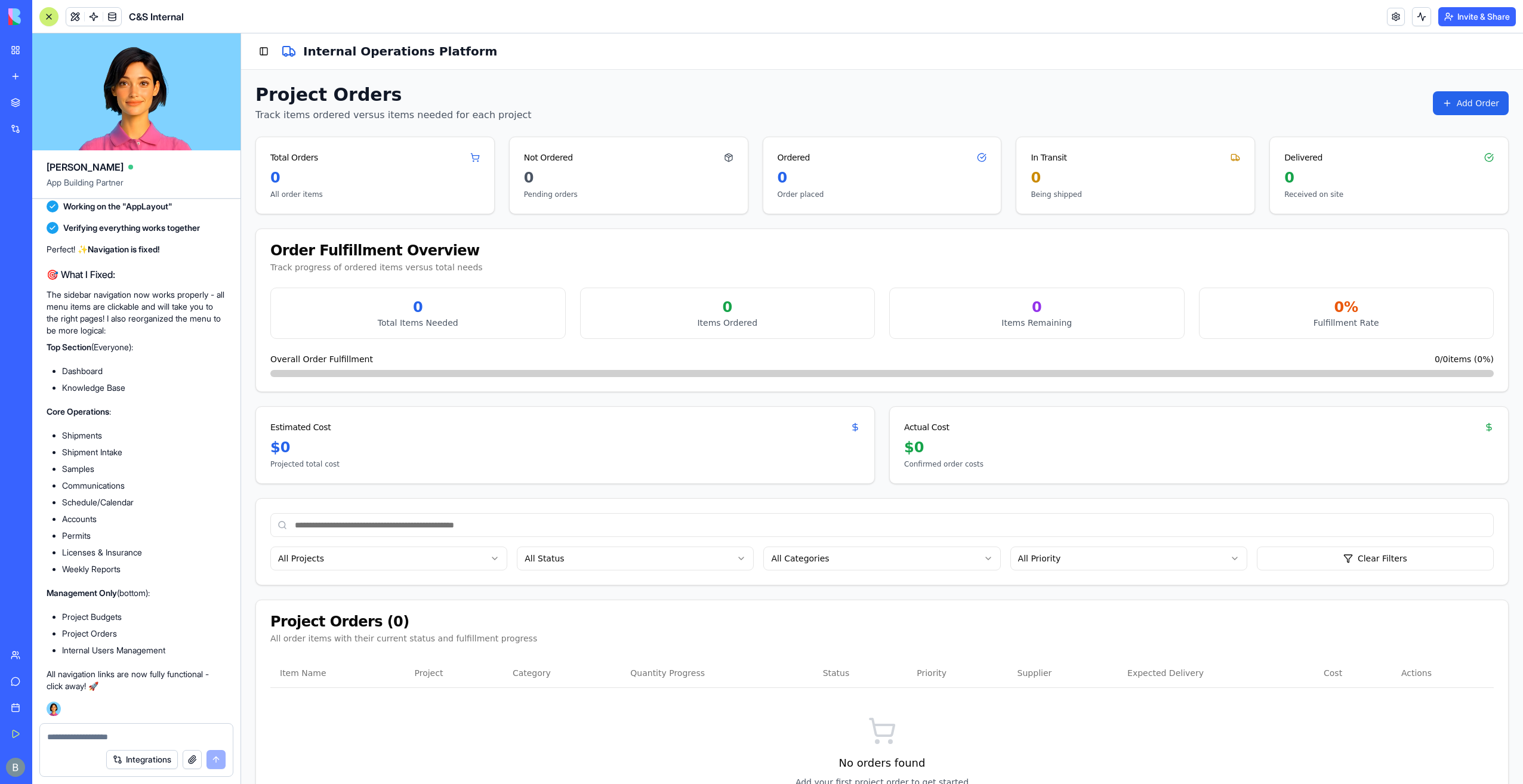
scroll to position [89878, 0]
click at [265, 52] on button "Toggle Sidebar" at bounding box center [263, 51] width 17 height 17
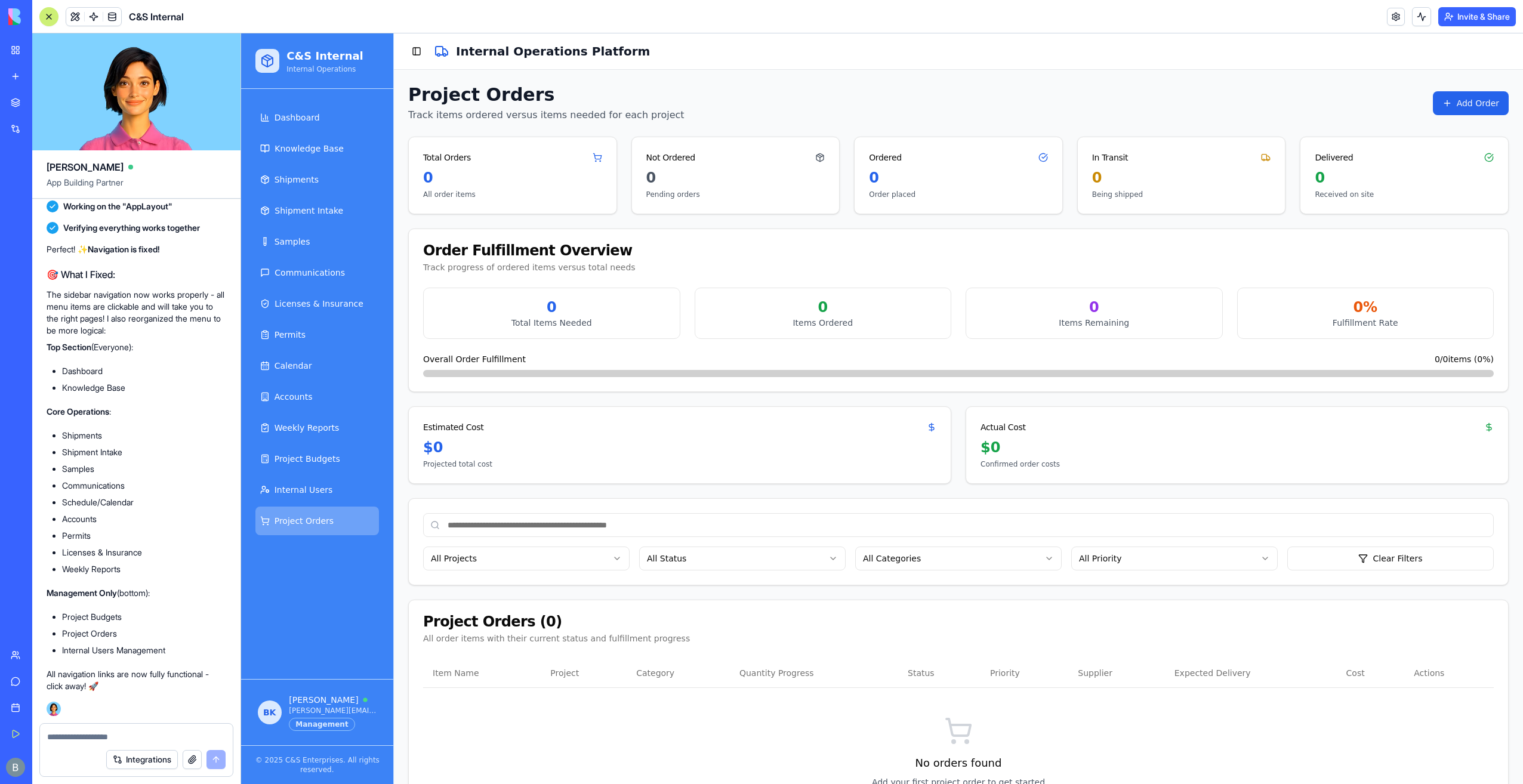
click at [124, 750] on div "Integrations" at bounding box center [136, 759] width 193 height 33
click at [128, 740] on textarea at bounding box center [137, 736] width 178 height 12
click at [317, 179] on link "Shipments" at bounding box center [317, 180] width 124 height 29
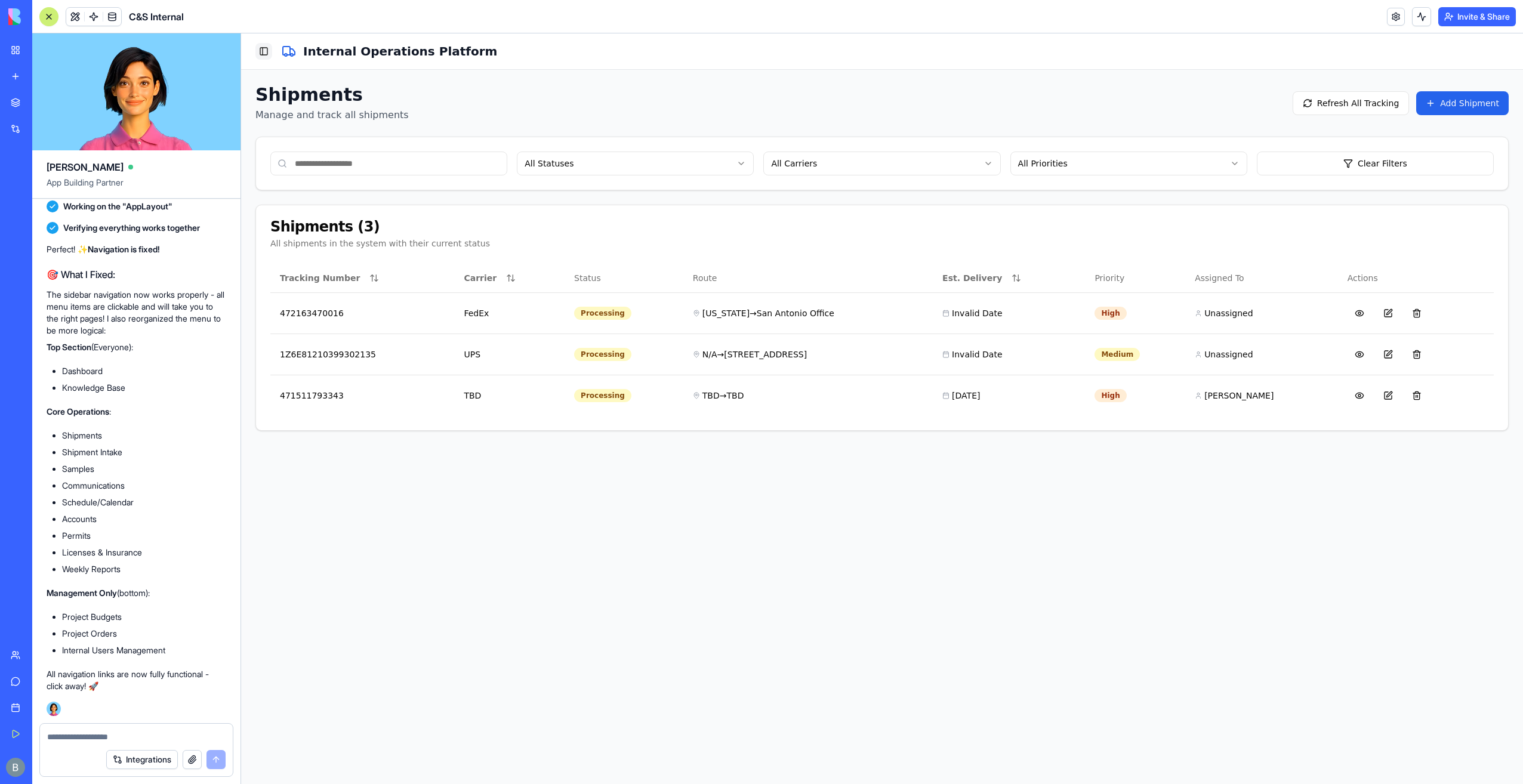
click at [255, 43] on div "Toggle Sidebar Internal Operations Platform" at bounding box center [882, 51] width 1282 height 36
click at [259, 50] on button "Toggle Sidebar" at bounding box center [263, 51] width 17 height 17
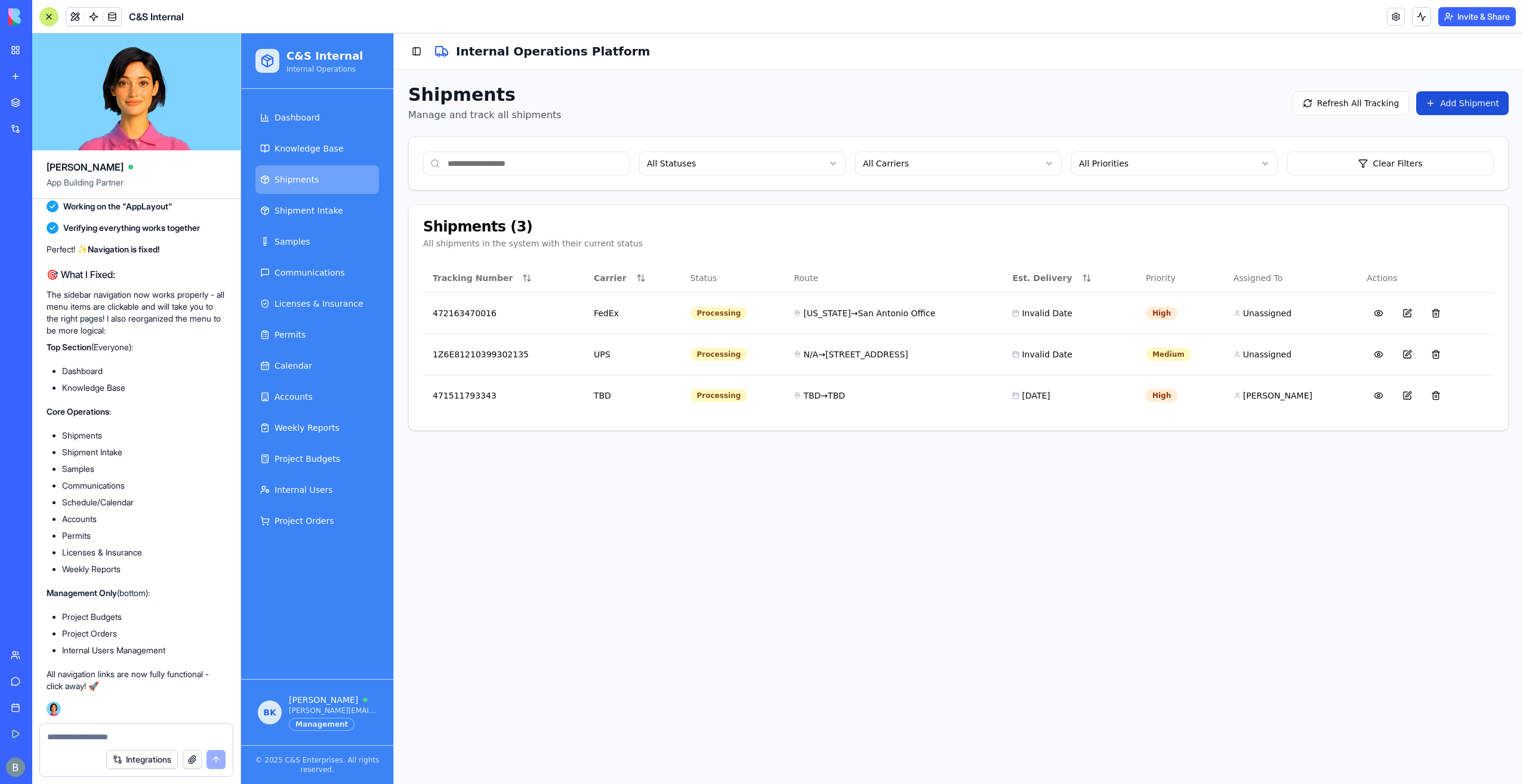
click at [1451, 100] on button "Add Shipment" at bounding box center [1462, 103] width 92 height 24
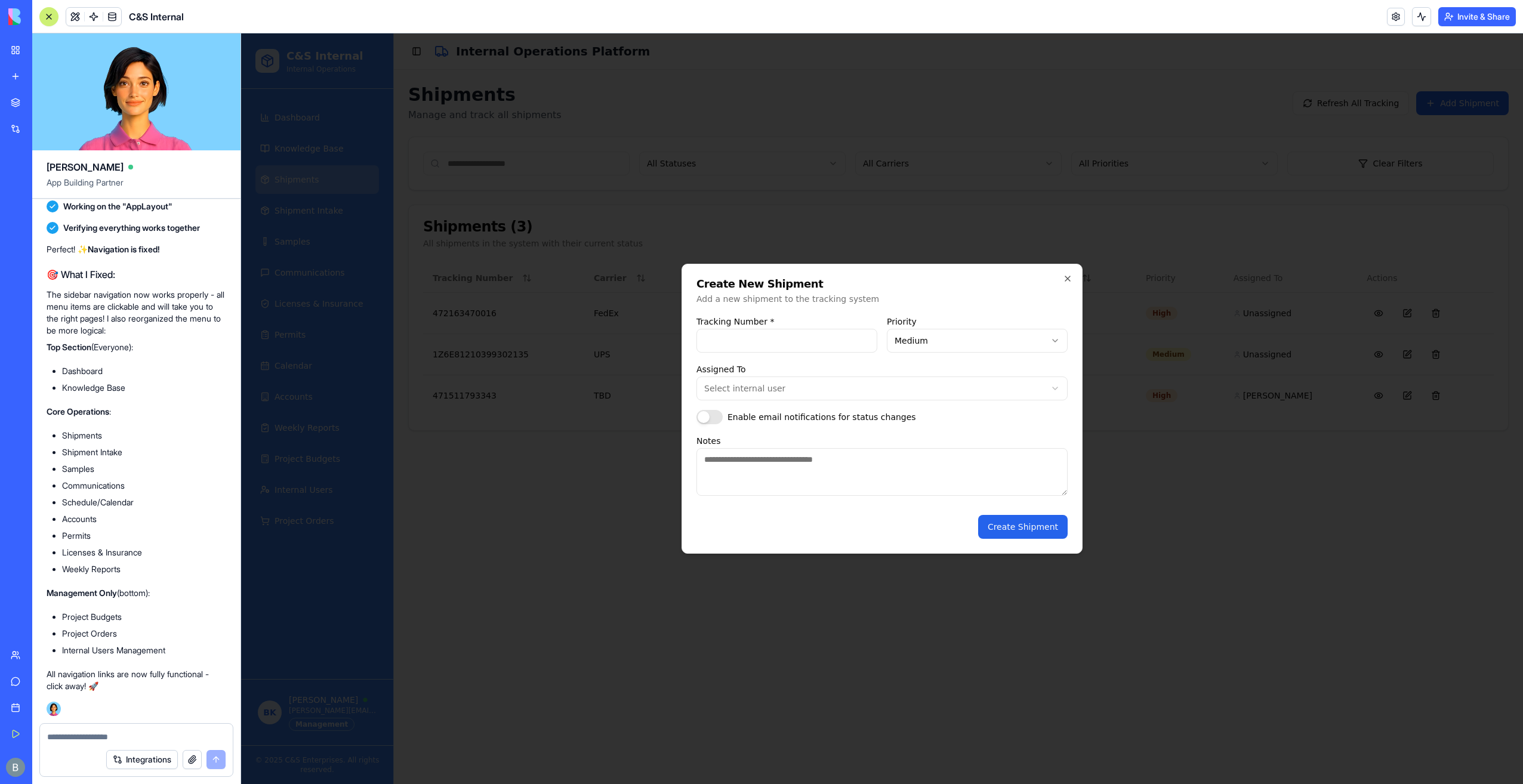
click at [827, 354] on div "**********" at bounding box center [881, 405] width 371 height 181
click at [826, 340] on input "Tracking Number *" at bounding box center [787, 341] width 181 height 24
click at [919, 290] on div "Create New Shipment Add a new shipment to the tracking system" at bounding box center [881, 291] width 371 height 26
click at [1064, 279] on icon "button" at bounding box center [1068, 279] width 10 height 10
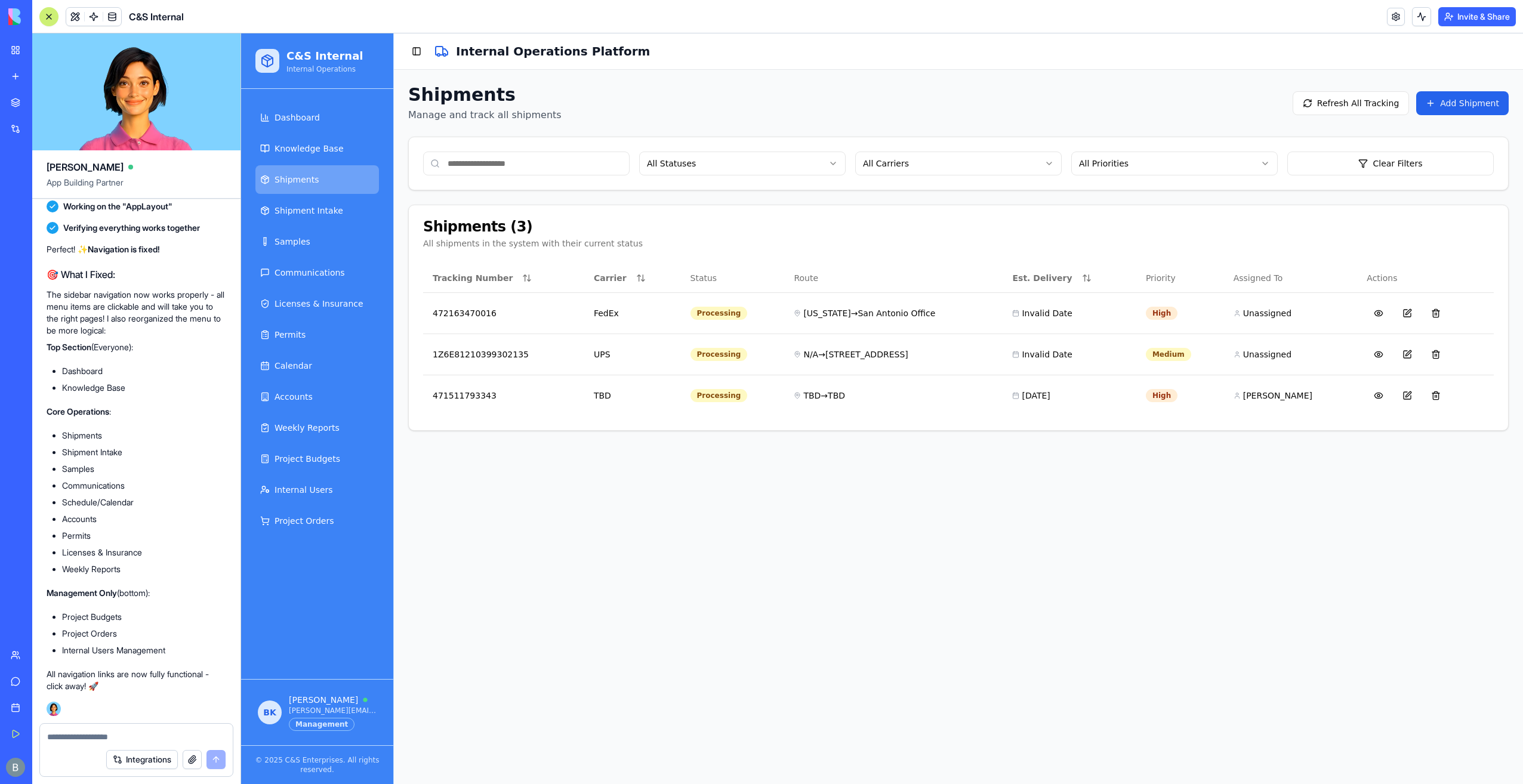
click at [81, 729] on div at bounding box center [136, 733] width 193 height 19
click at [76, 739] on textarea at bounding box center [137, 736] width 178 height 12
click at [76, 738] on textarea at bounding box center [137, 736] width 178 height 12
click at [56, 738] on textarea at bounding box center [137, 736] width 178 height 12
click at [57, 734] on textarea at bounding box center [137, 736] width 178 height 12
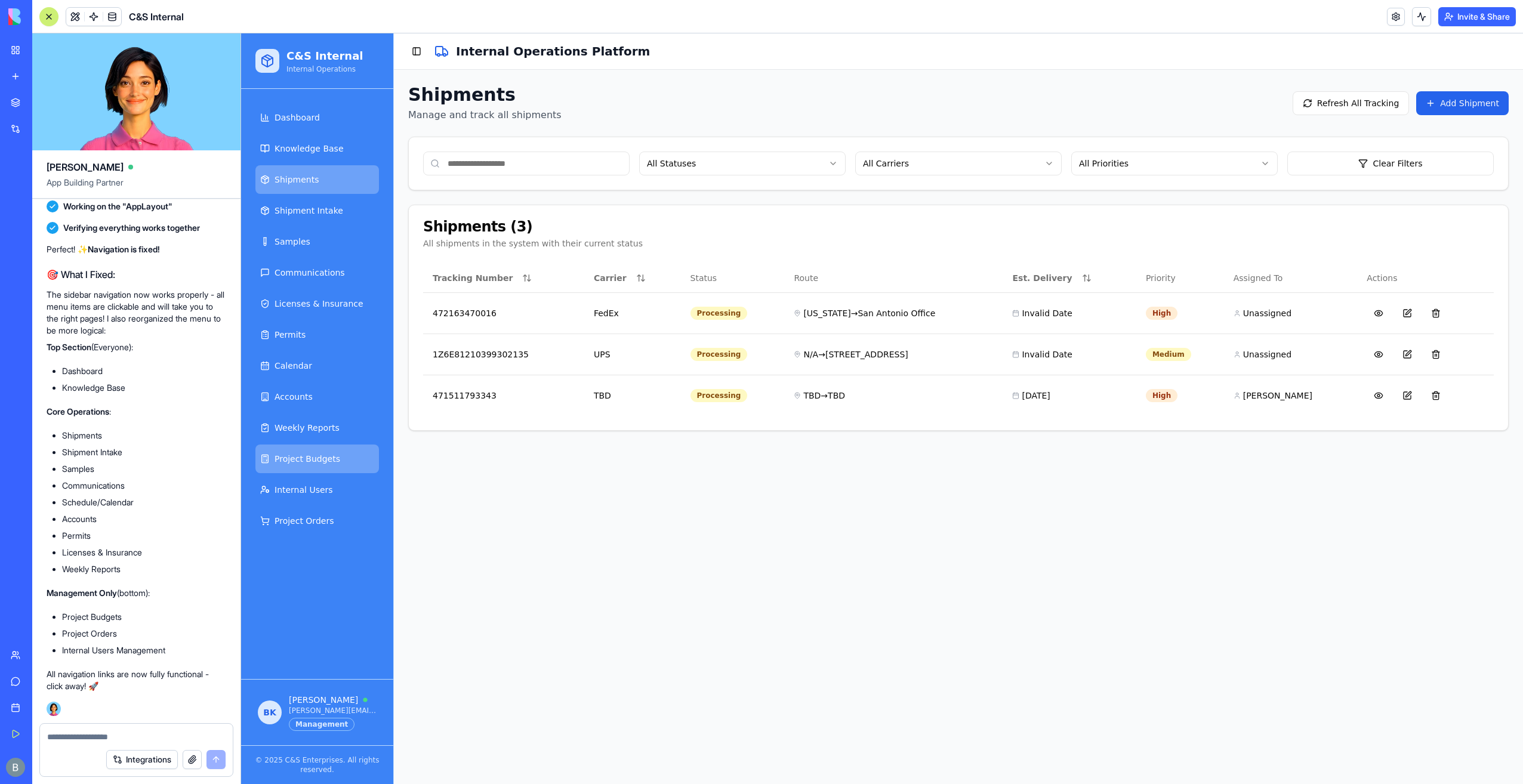
click at [333, 451] on link "Project Budgets" at bounding box center [317, 459] width 124 height 29
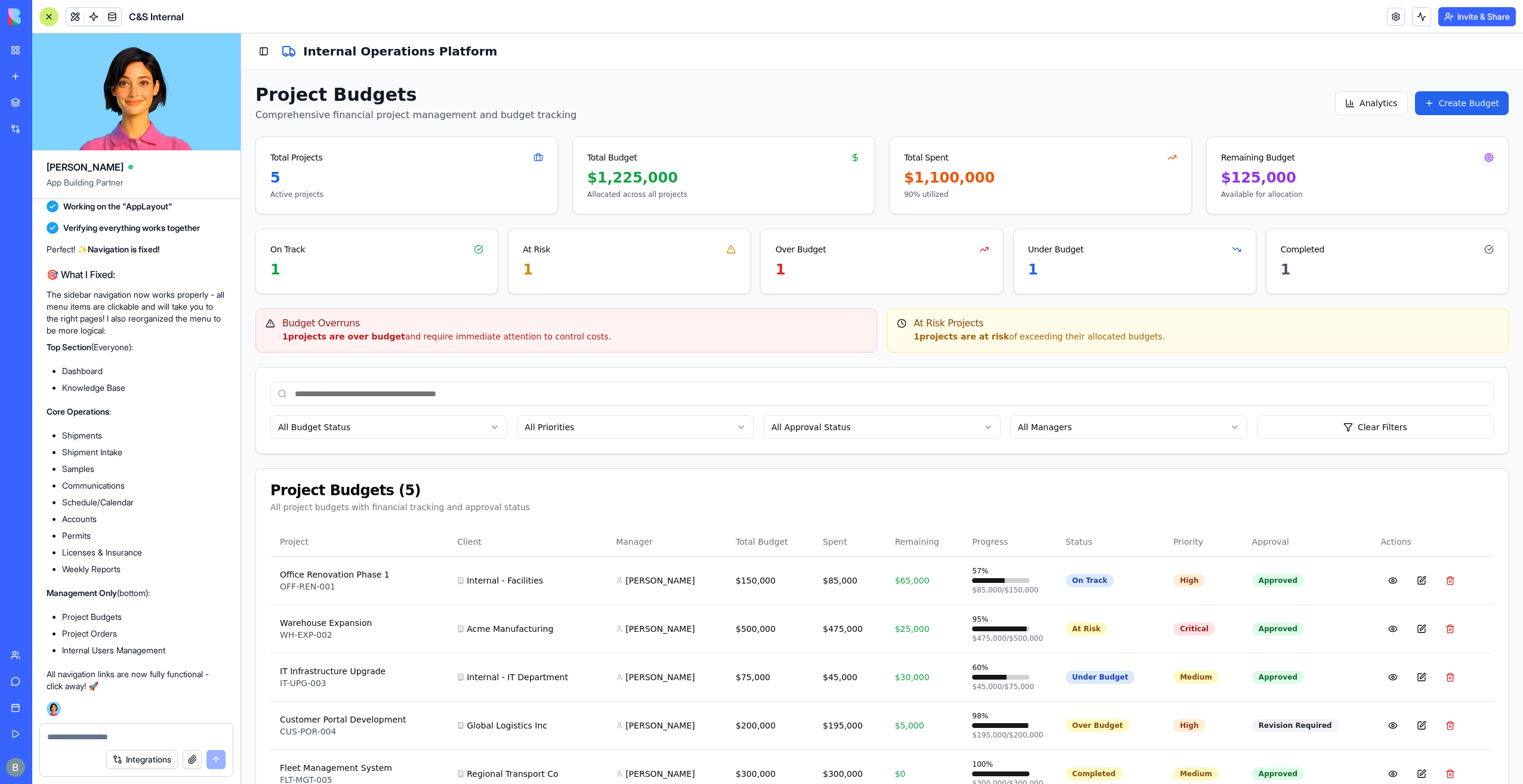
click at [248, 51] on div "Toggle Sidebar Internal Operations Platform" at bounding box center [882, 51] width 1282 height 36
click at [244, 44] on div "Toggle Sidebar Internal Operations Platform" at bounding box center [882, 51] width 1282 height 36
click at [258, 50] on button "Toggle Sidebar" at bounding box center [263, 51] width 17 height 17
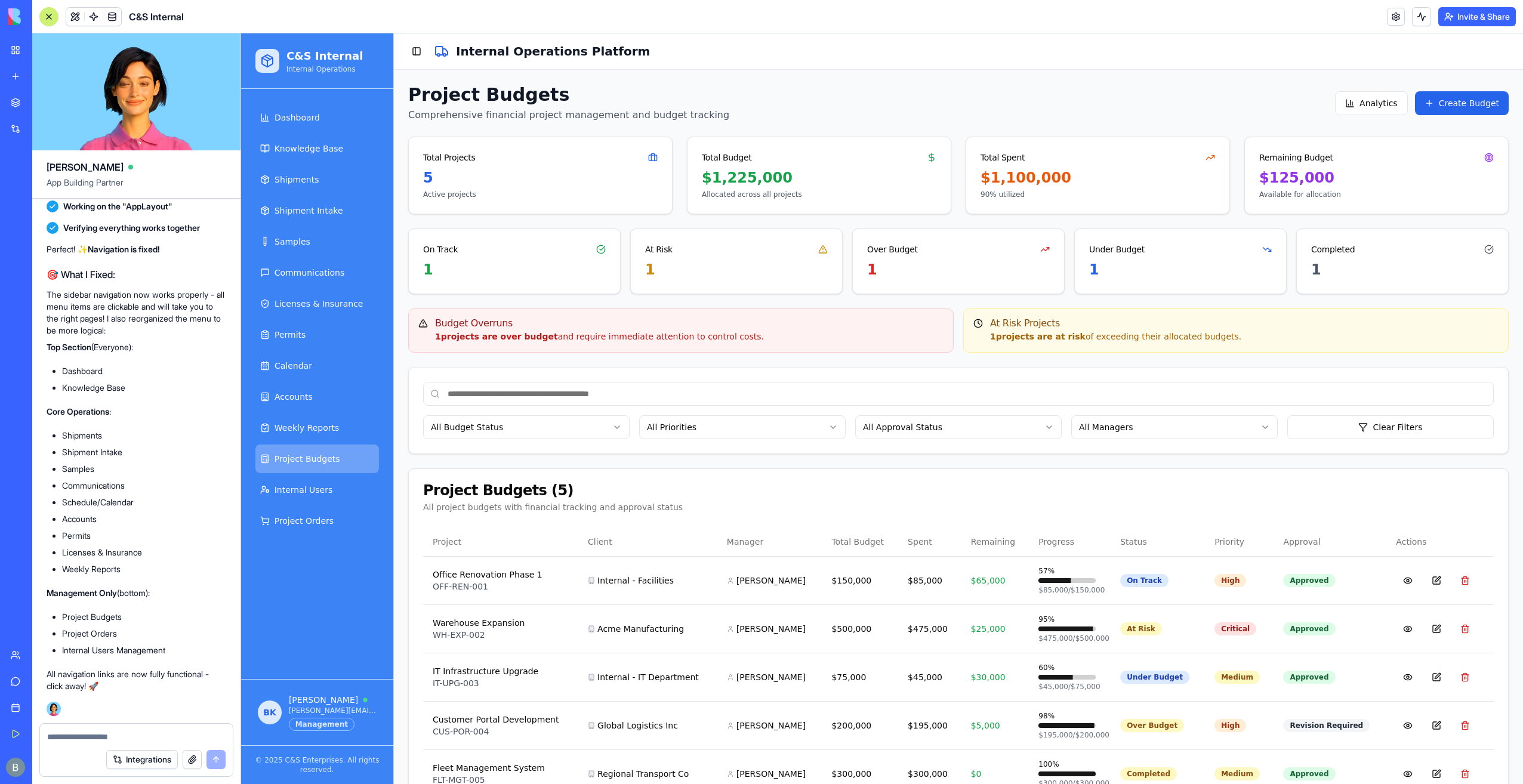
click at [121, 741] on textarea at bounding box center [137, 736] width 178 height 12
click at [327, 728] on div "Management" at bounding box center [322, 724] width 66 height 13
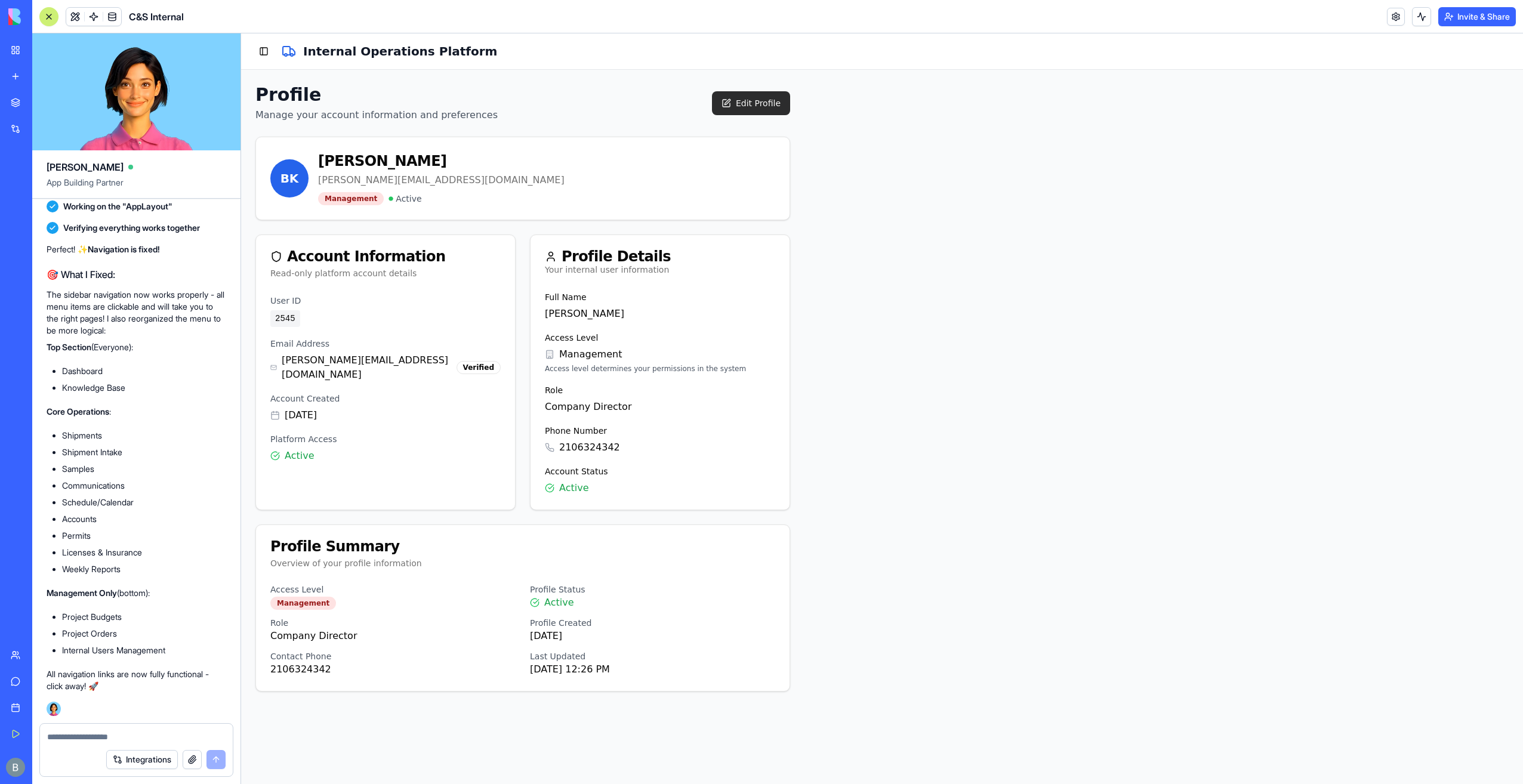
click at [744, 110] on button "Edit Profile" at bounding box center [750, 103] width 78 height 24
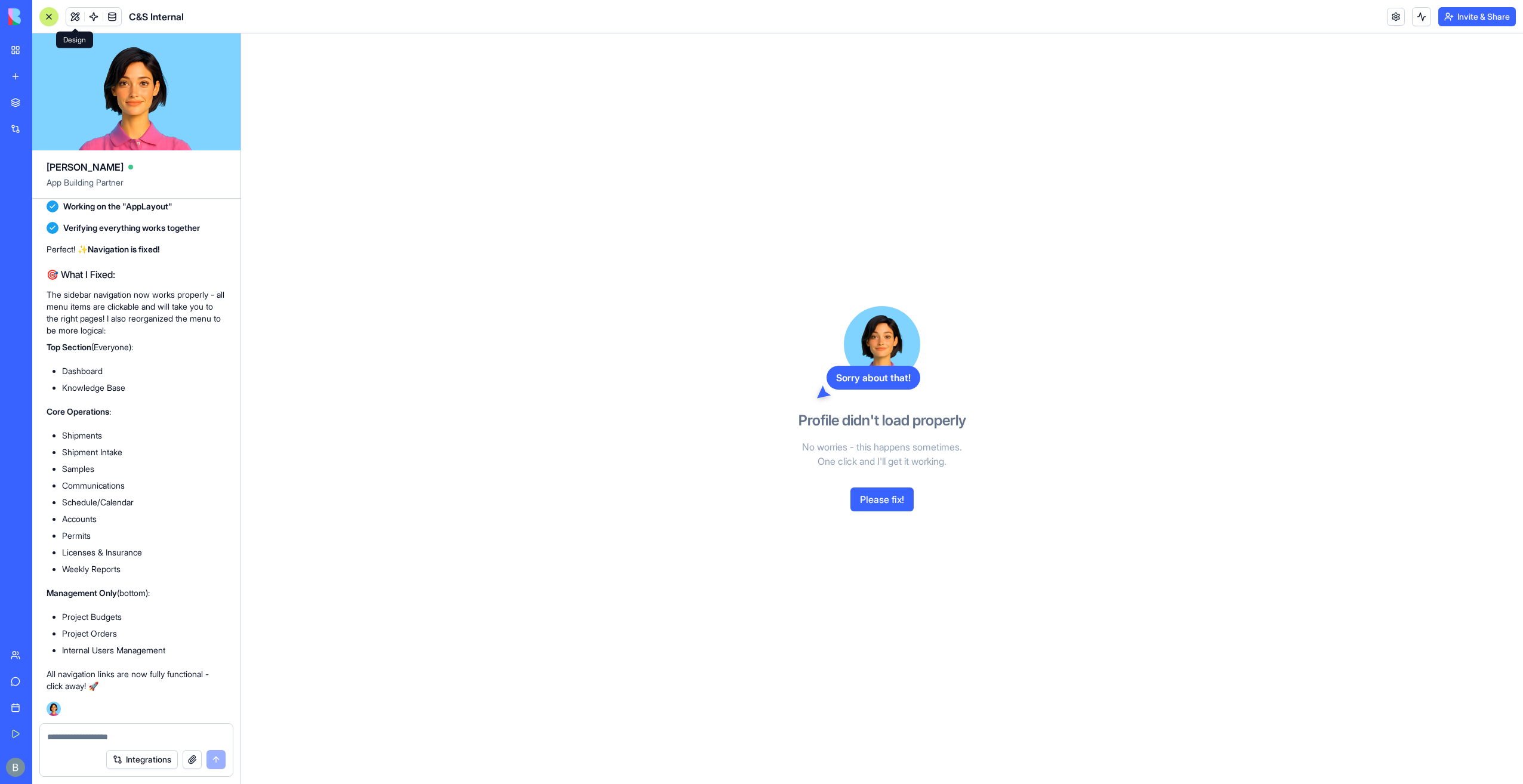
click at [78, 20] on button at bounding box center [75, 17] width 18 height 18
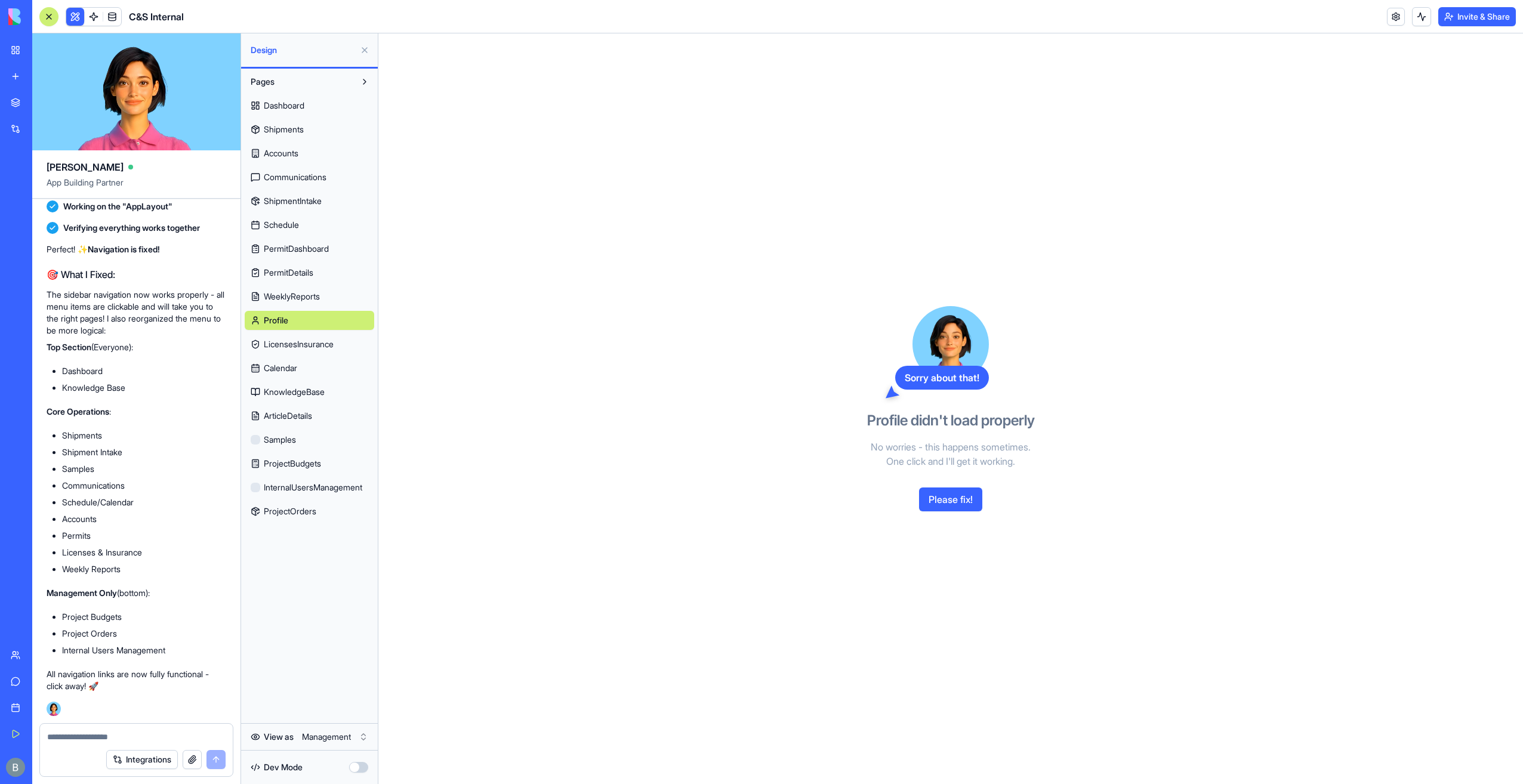
click at [336, 102] on link "Dashboard" at bounding box center [309, 105] width 130 height 19
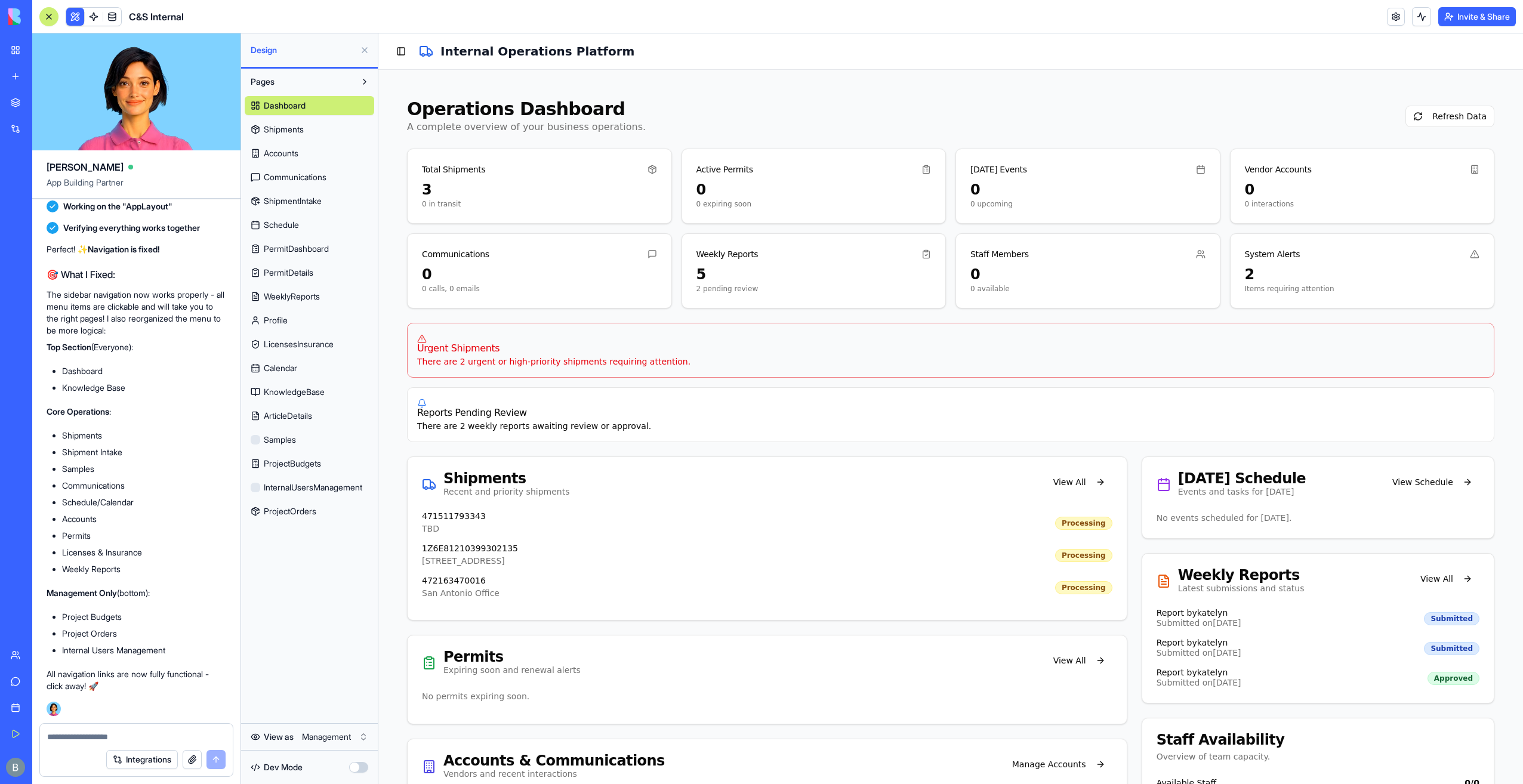
click at [124, 737] on textarea at bounding box center [137, 736] width 178 height 12
click at [357, 737] on html "My Workspace New app Marketplace Integrations Recent Co-Op Cafe Gaming Hub Ship…" at bounding box center [762, 392] width 1523 height 784
click at [157, 739] on html "My Workspace New app Marketplace Integrations Recent Co-Op Cafe Gaming Hub Ship…" at bounding box center [762, 392] width 1523 height 784
click at [153, 737] on textarea "**********" at bounding box center [137, 736] width 179 height 12
click at [311, 743] on html "My Workspace New app Marketplace Integrations Recent Co-Op Cafe Gaming Hub Ship…" at bounding box center [762, 392] width 1523 height 784
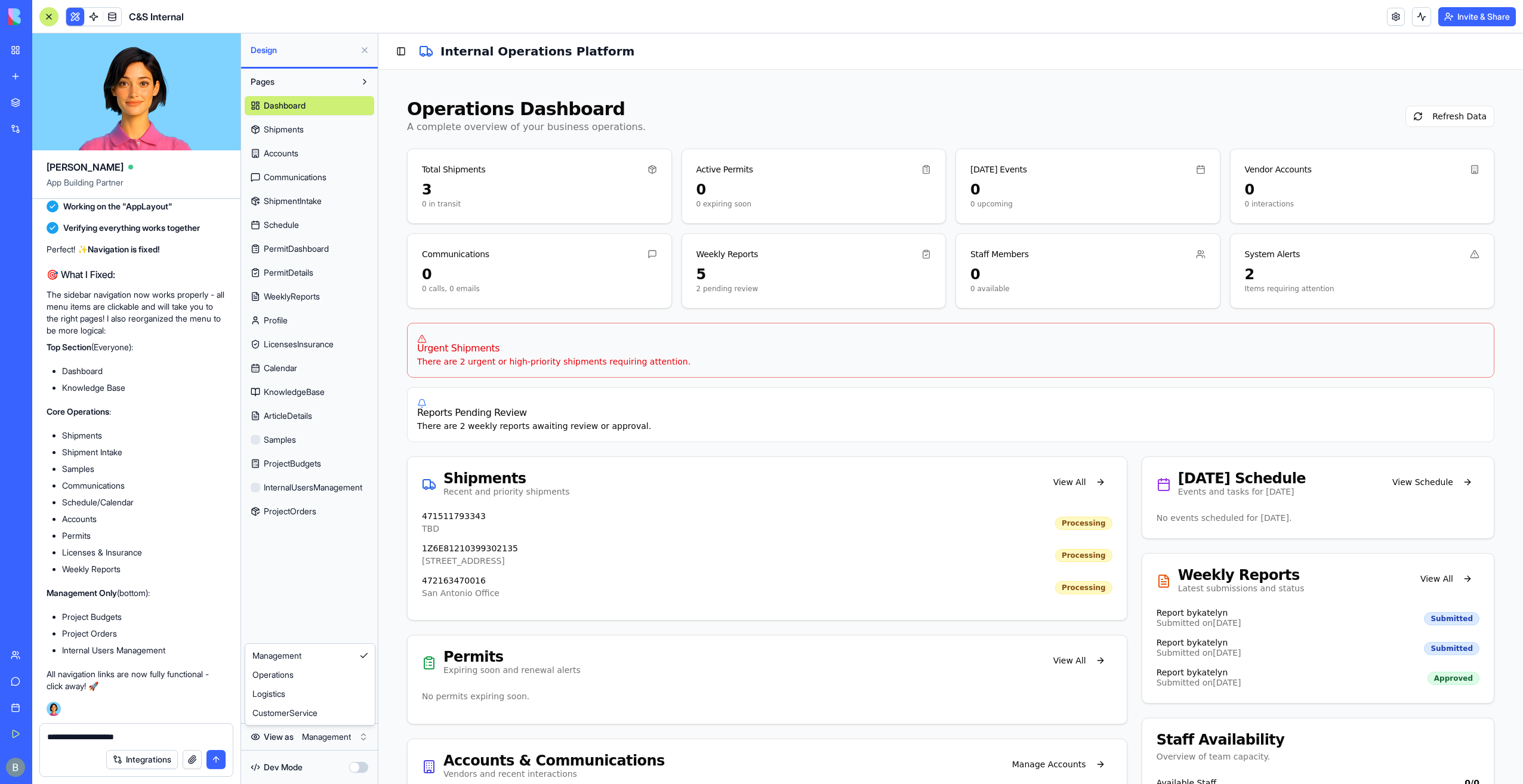
click at [315, 736] on html "My Workspace New app Marketplace Integrations Recent Co-Op Cafe Gaming Hub Ship…" at bounding box center [762, 392] width 1523 height 784
click at [316, 734] on html "My Workspace New app Marketplace Integrations Recent Co-Op Cafe Gaming Hub Ship…" at bounding box center [762, 392] width 1523 height 784
click at [353, 743] on html "My Workspace New app Marketplace Integrations Recent Co-Op Cafe Gaming Hub Ship…" at bounding box center [762, 392] width 1523 height 784
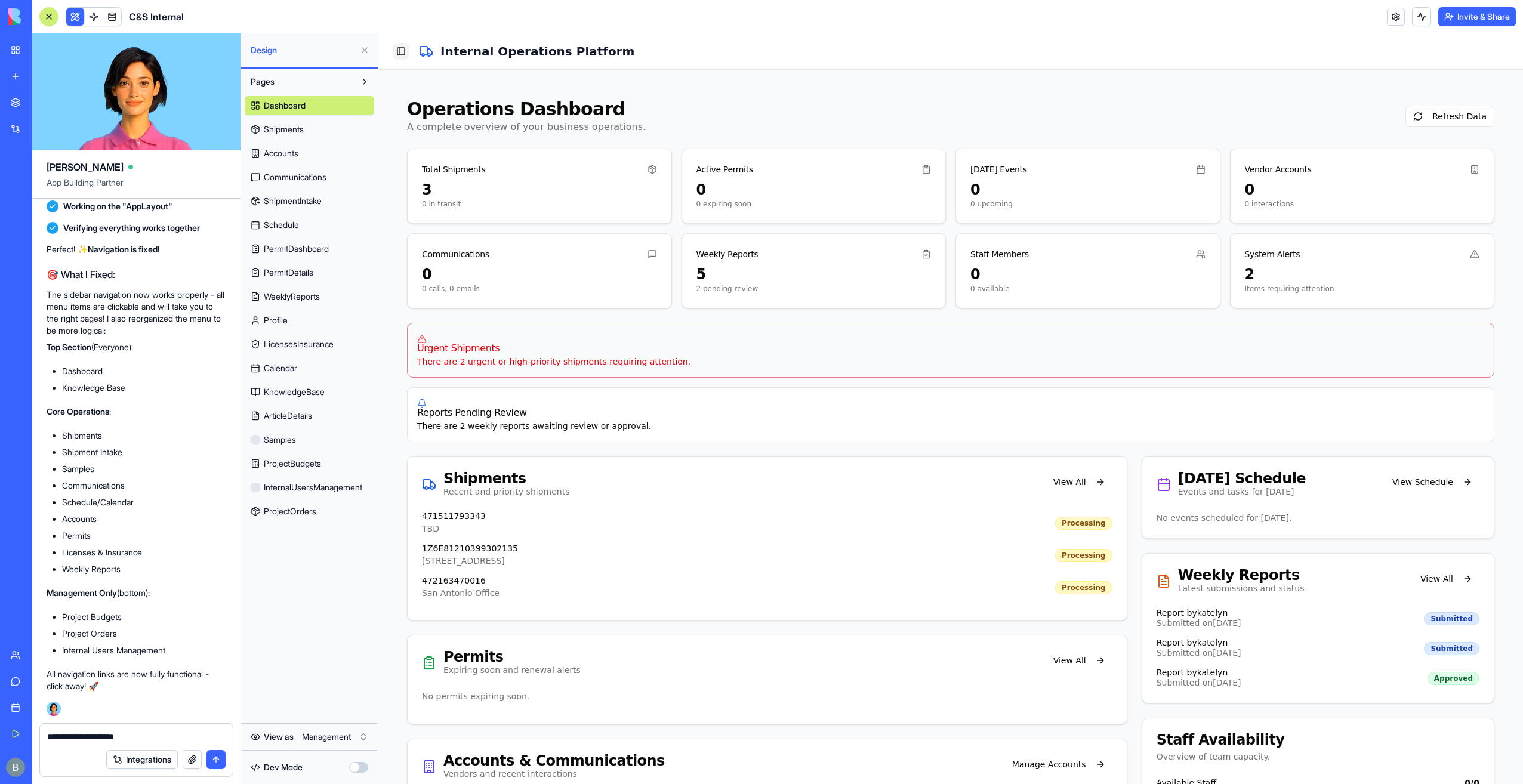
click at [408, 50] on button "Toggle Sidebar" at bounding box center [400, 51] width 17 height 17
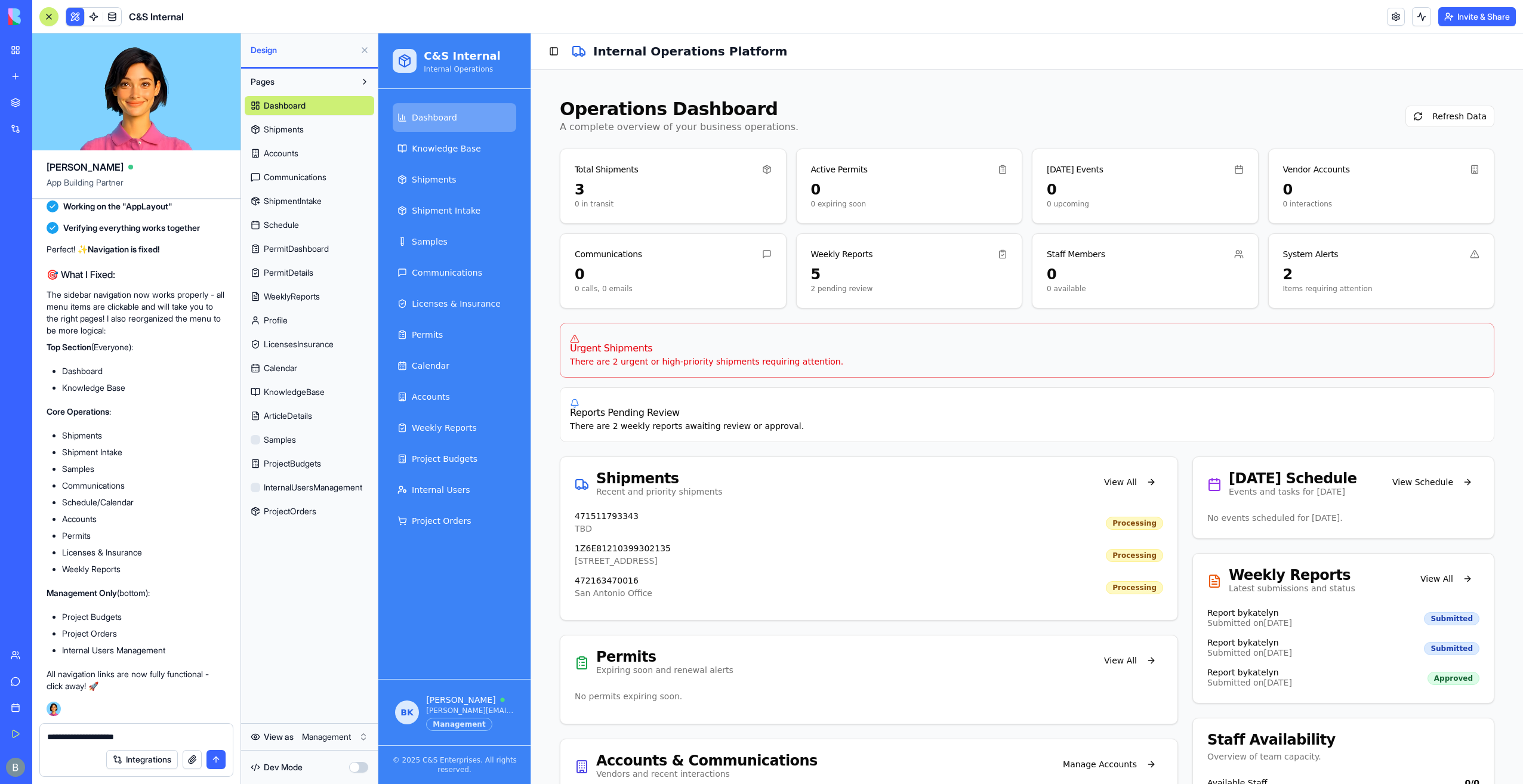
click at [342, 732] on html "My Workspace New app Marketplace Integrations Recent Co-Op Cafe Gaming Hub Ship…" at bounding box center [762, 392] width 1523 height 784
click at [349, 741] on div "View as Operations" at bounding box center [309, 737] width 137 height 27
click at [350, 740] on html "My Workspace New app Marketplace Integrations Recent Co-Op Cafe Gaming Hub Ship…" at bounding box center [762, 392] width 1523 height 784
click at [119, 740] on textarea "**********" at bounding box center [137, 736] width 179 height 12
click at [169, 736] on textarea "**********" at bounding box center [137, 736] width 179 height 12
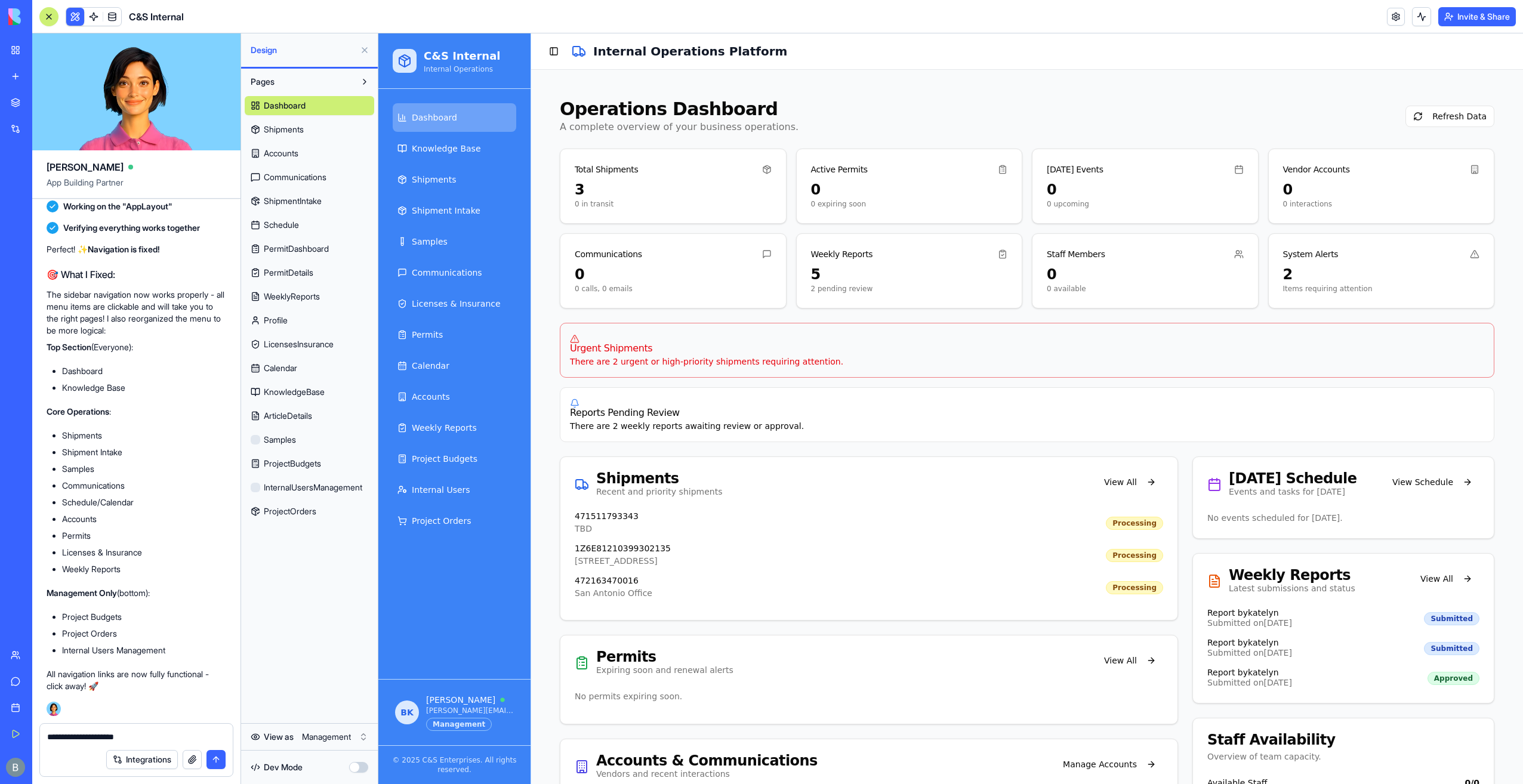
click at [336, 735] on html "My Workspace New app Marketplace Integrations Recent Co-Op Cafe Gaming Hub Ship…" at bounding box center [762, 392] width 1523 height 784
click at [336, 735] on html "My Workspace New app Marketplace Integrations Recent Co-Op Cafe Gaming Hub Ship…" at bounding box center [762, 392] width 1523 height 784
click at [335, 750] on html "My Workspace New app Marketplace Integrations Recent Co-Op Cafe Gaming Hub Ship…" at bounding box center [762, 392] width 1523 height 784
click at [331, 745] on html "My Workspace New app Marketplace Integrations Recent Co-Op Cafe Gaming Hub Ship…" at bounding box center [762, 392] width 1523 height 784
click at [170, 729] on html "My Workspace New app Marketplace Integrations Recent Co-Op Cafe Gaming Hub Ship…" at bounding box center [762, 392] width 1523 height 784
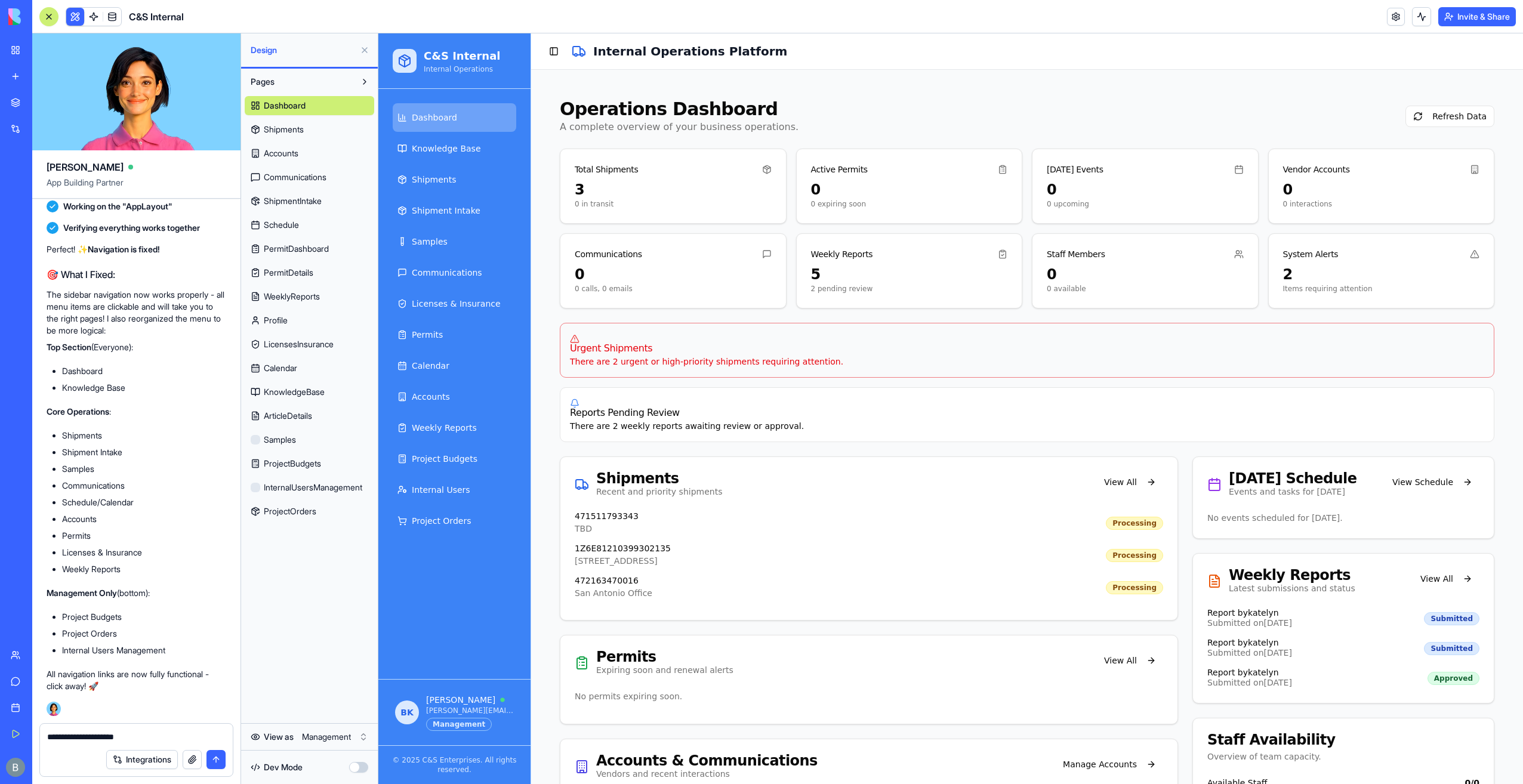
click at [170, 735] on textarea "**********" at bounding box center [137, 736] width 179 height 12
drag, startPoint x: 159, startPoint y: 733, endPoint x: 70, endPoint y: 735, distance: 89.0
click at [70, 735] on textarea "**********" at bounding box center [137, 736] width 179 height 12
click at [344, 735] on html "My Workspace New app Marketplace Integrations Recent Co-Op Cafe Gaming Hub Ship…" at bounding box center [762, 392] width 1523 height 784
click at [341, 737] on html "My Workspace New app Marketplace Integrations Recent Co-Op Cafe Gaming Hub Ship…" at bounding box center [762, 392] width 1523 height 784
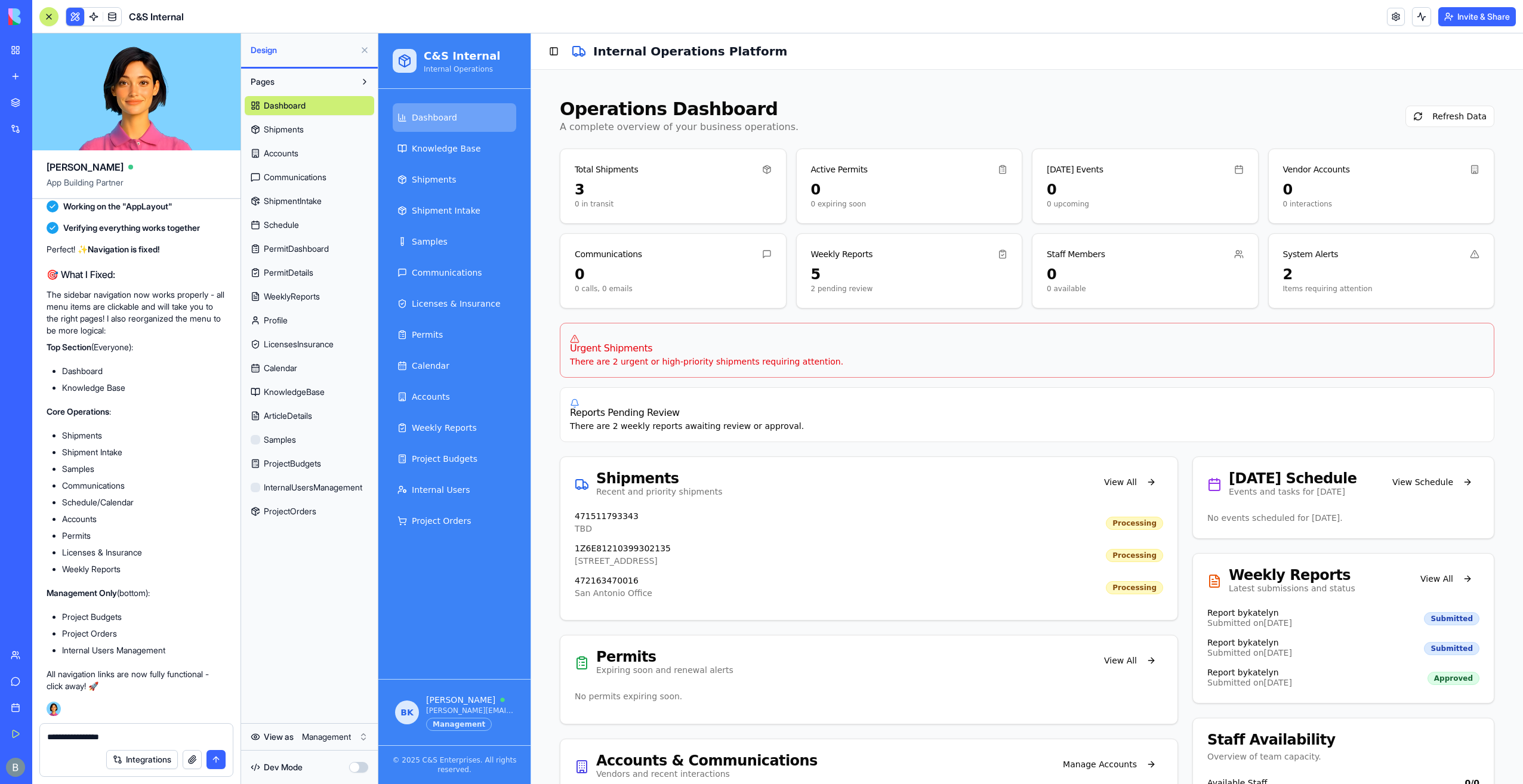
click at [341, 737] on html "My Workspace New app Marketplace Integrations Recent Co-Op Cafe Gaming Hub Ship…" at bounding box center [762, 392] width 1523 height 784
click at [175, 732] on html "My Workspace New app Marketplace Integrations Recent Co-Op Cafe Gaming Hub Ship…" at bounding box center [762, 392] width 1523 height 784
click at [154, 740] on textarea "**********" at bounding box center [137, 736] width 179 height 12
click at [362, 740] on html "My Workspace New app Marketplace Integrations Recent Co-Op Cafe Gaming Hub Ship…" at bounding box center [762, 392] width 1523 height 784
click at [351, 734] on html "My Workspace New app Marketplace Integrations Recent Co-Op Cafe Gaming Hub Ship…" at bounding box center [762, 392] width 1523 height 784
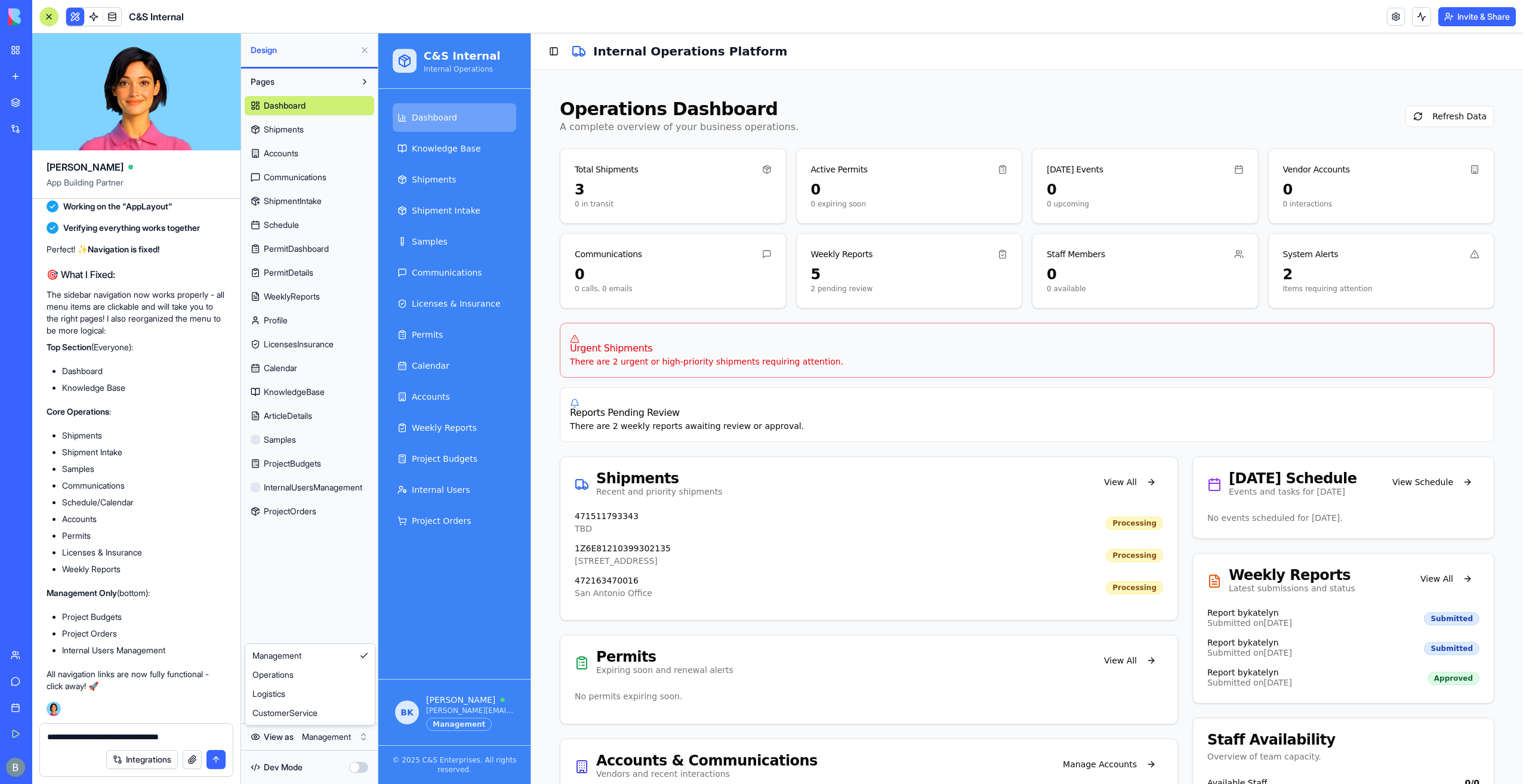
click at [351, 734] on html "My Workspace New app Marketplace Integrations Recent Co-Op Cafe Gaming Hub Ship…" at bounding box center [762, 392] width 1523 height 784
drag, startPoint x: 270, startPoint y: 734, endPoint x: 233, endPoint y: 734, distance: 37.0
click at [233, 734] on div "**********" at bounding box center [136, 753] width 209 height 61
click at [210, 737] on textarea "**********" at bounding box center [137, 736] width 179 height 12
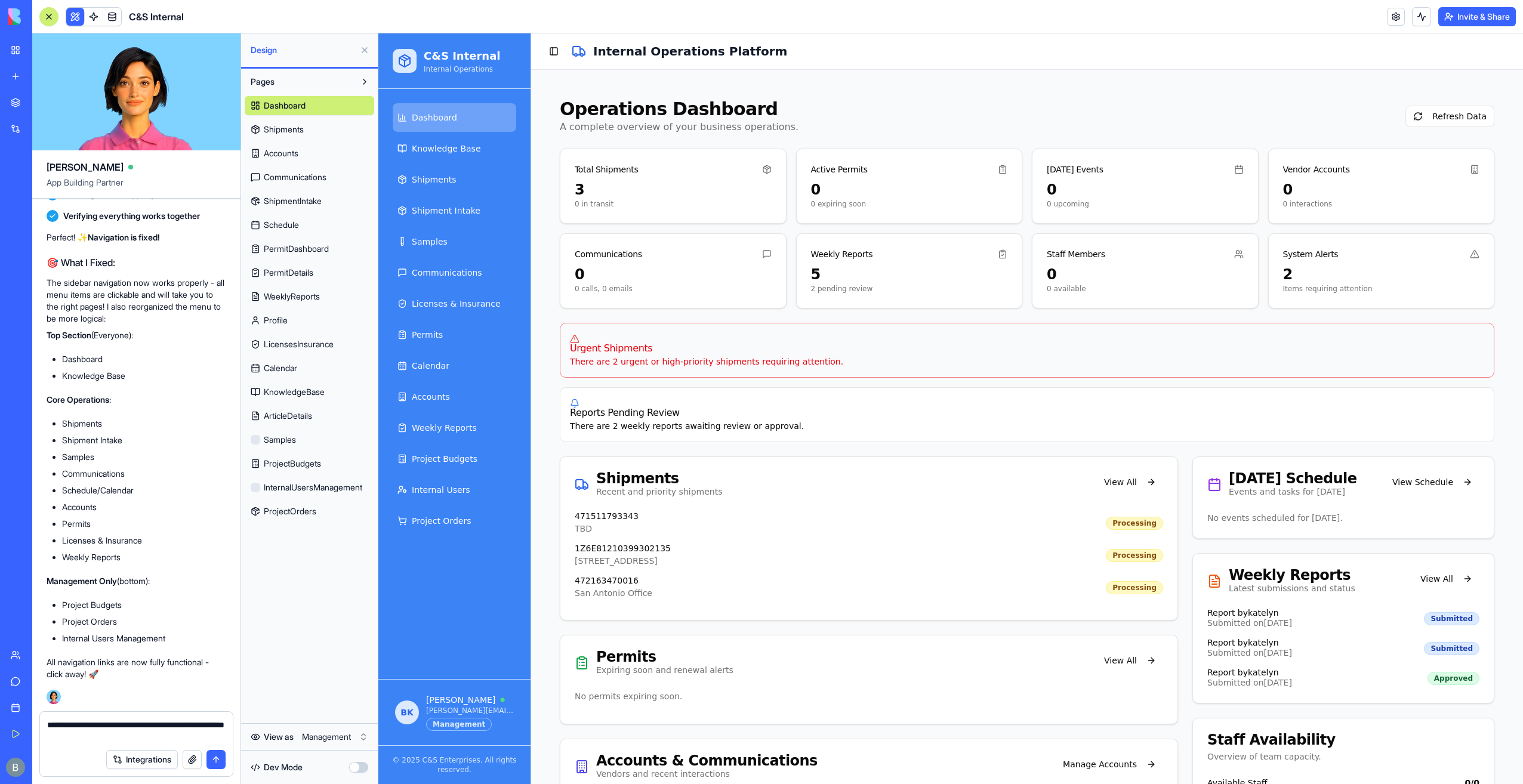
click at [343, 740] on html "My Workspace New app Marketplace Integrations Recent Co-Op Cafe Gaming Hub Ship…" at bounding box center [762, 392] width 1523 height 784
click at [340, 735] on html "My Workspace New app Marketplace Integrations Recent Co-Op Cafe Gaming Hub Ship…" at bounding box center [762, 392] width 1523 height 784
click at [177, 732] on textarea "**********" at bounding box center [137, 731] width 179 height 24
type textarea "**********"
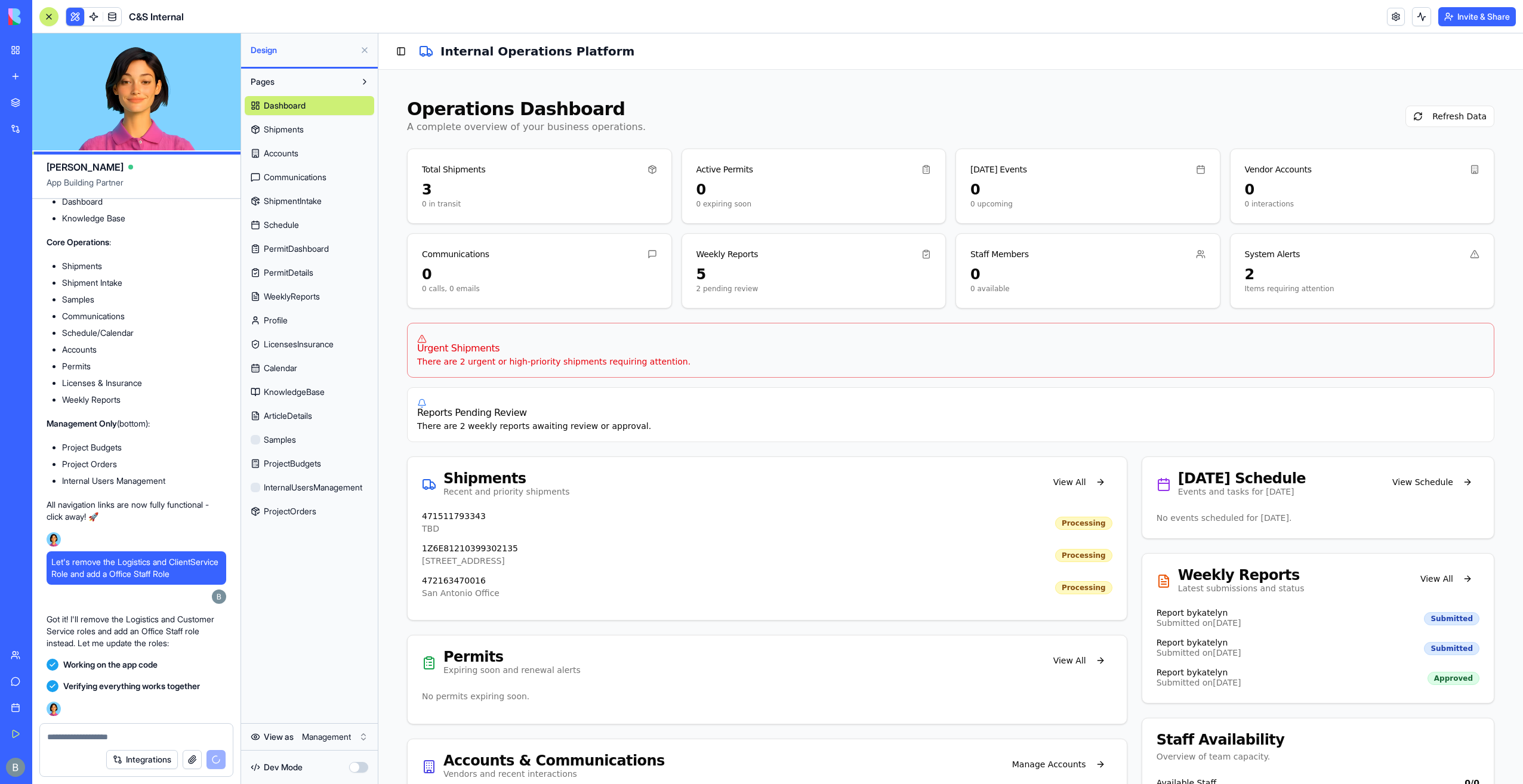
scroll to position [90439, 0]
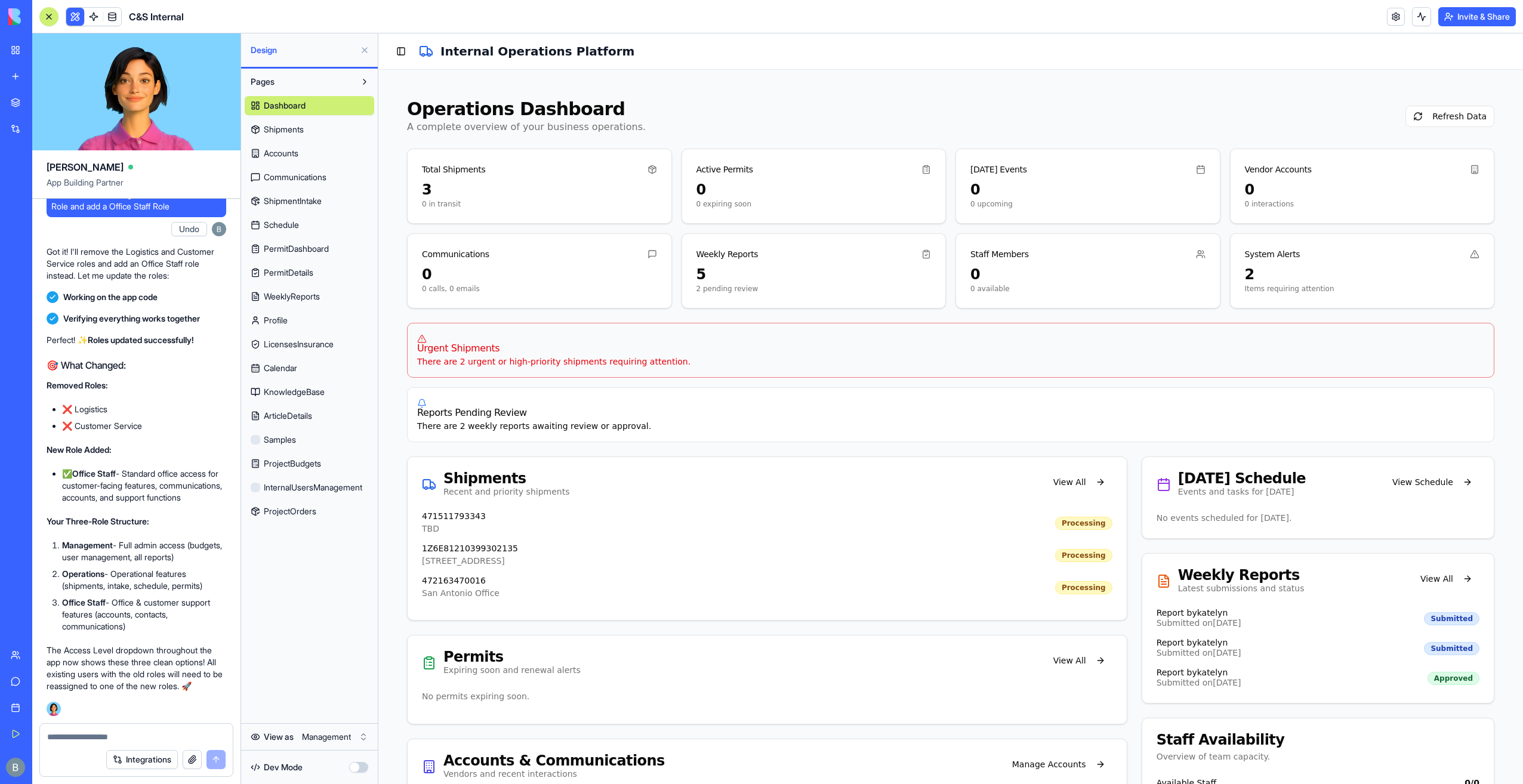
drag, startPoint x: 394, startPoint y: 53, endPoint x: 391, endPoint y: 62, distance: 9.5
click at [394, 54] on button "Toggle Sidebar" at bounding box center [400, 51] width 17 height 17
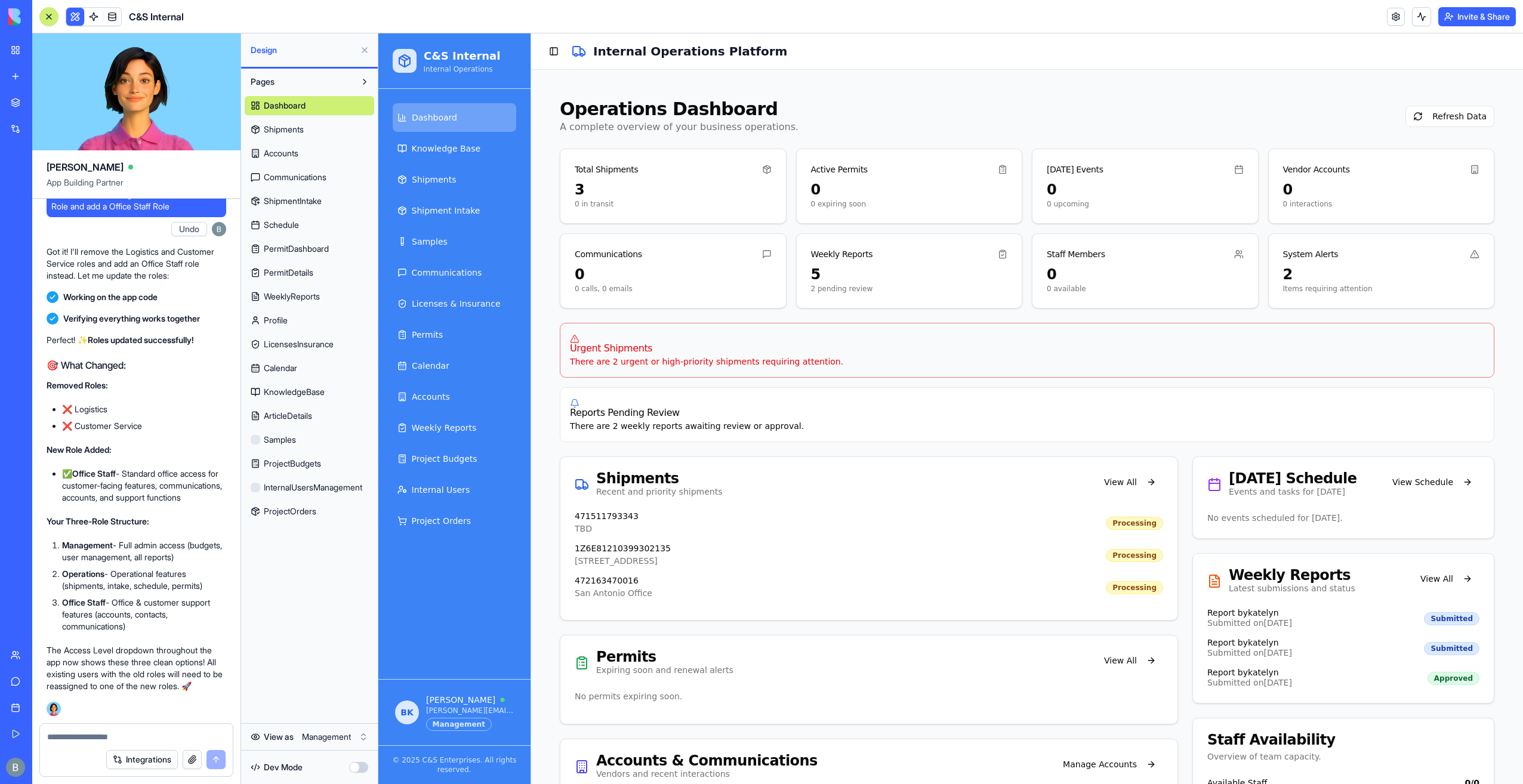
click at [141, 741] on textarea at bounding box center [137, 736] width 179 height 12
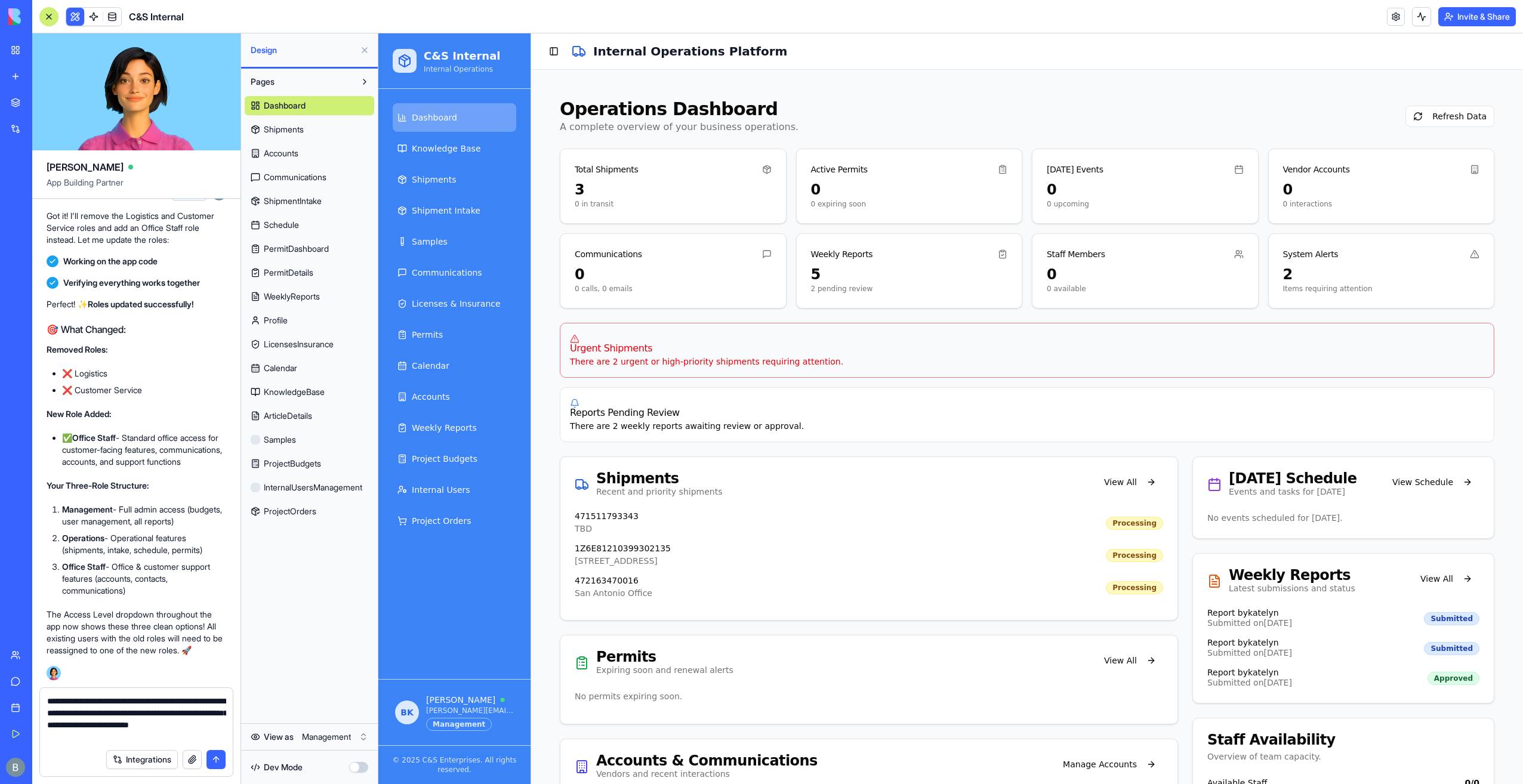
type textarea "**********"
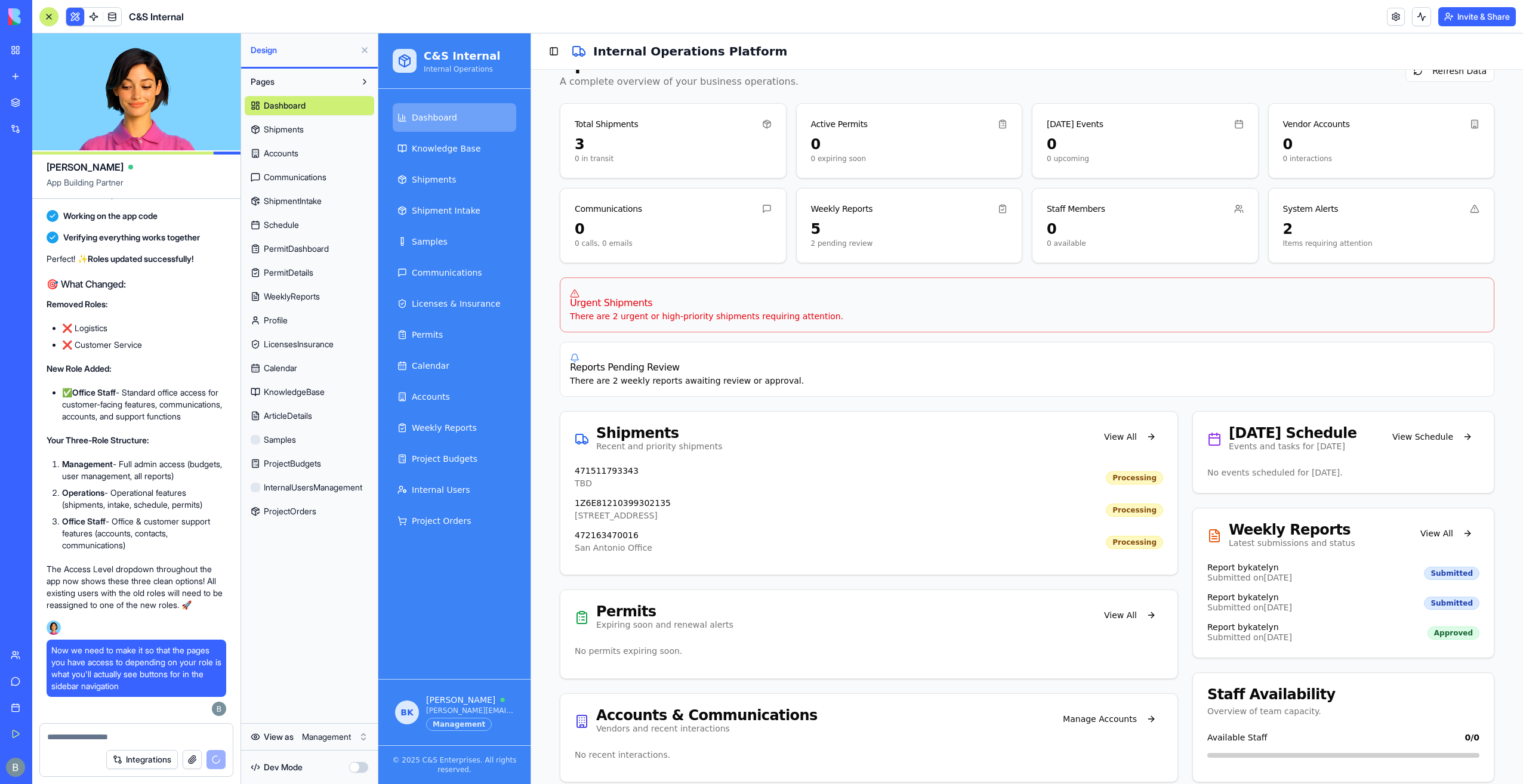
scroll to position [69, 0]
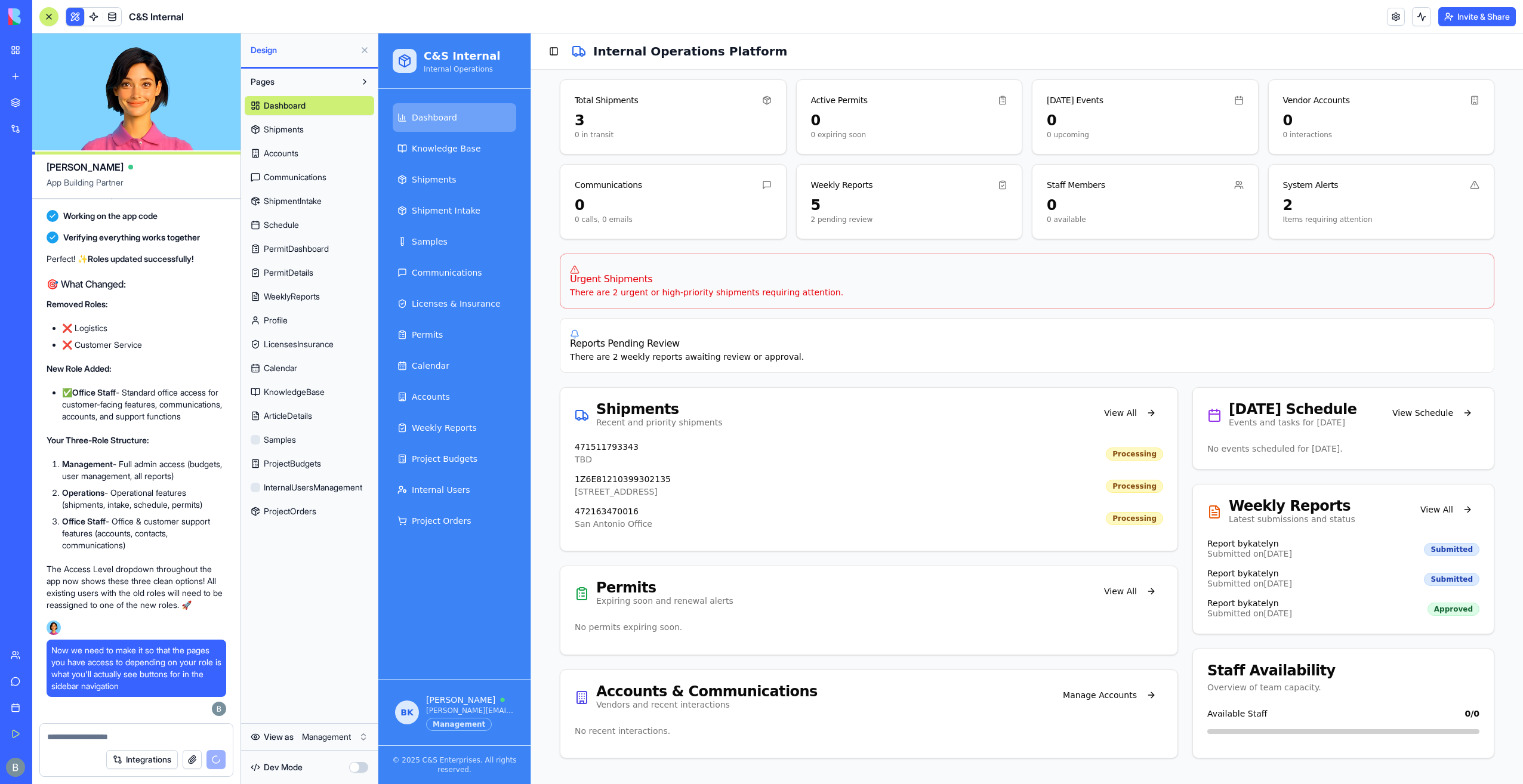
click at [1383, 24] on header "C&S Internal Invite & Share" at bounding box center [777, 17] width 1491 height 33
click at [1397, 20] on link at bounding box center [1396, 17] width 18 height 18
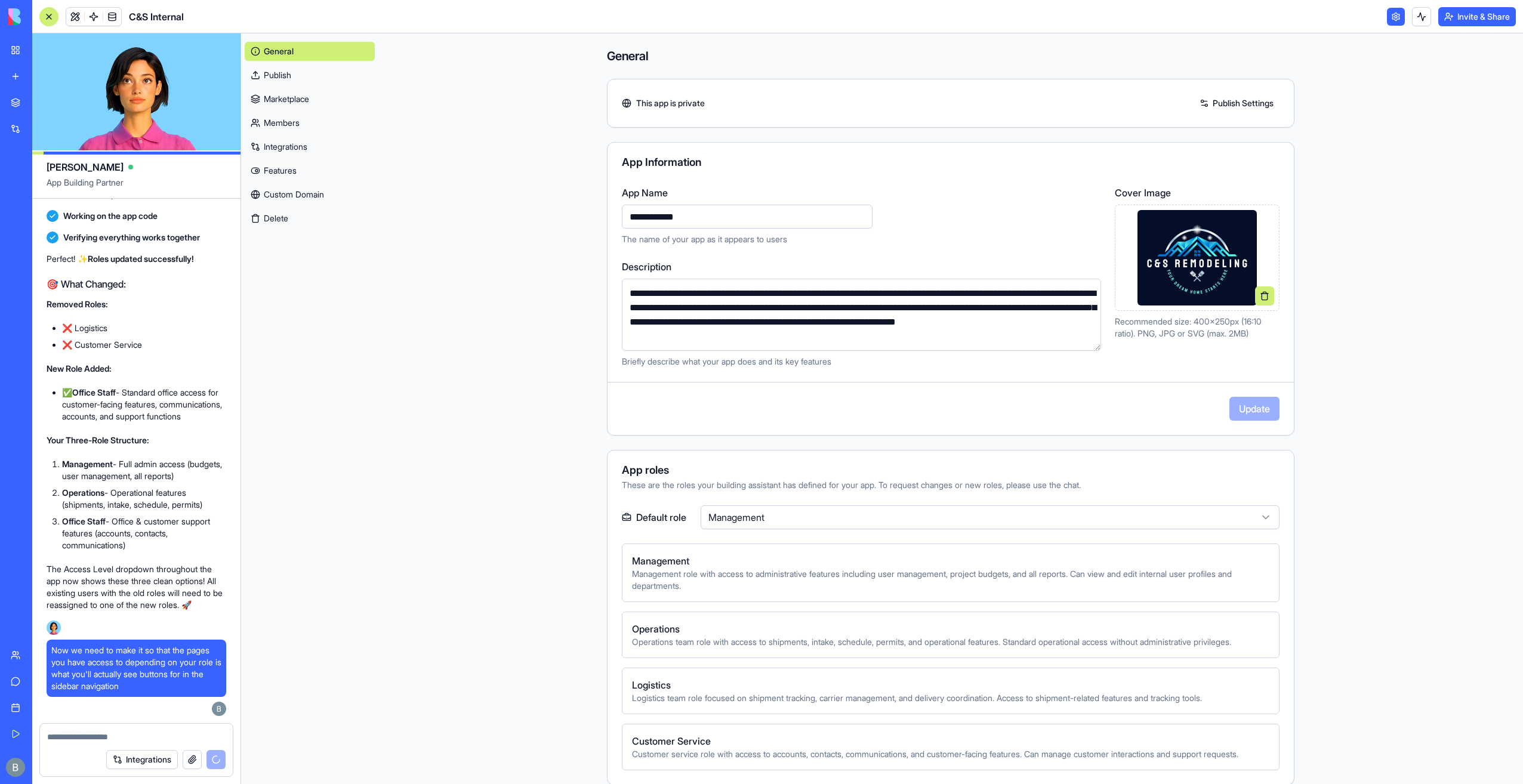
click at [297, 118] on link "Members" at bounding box center [310, 122] width 130 height 19
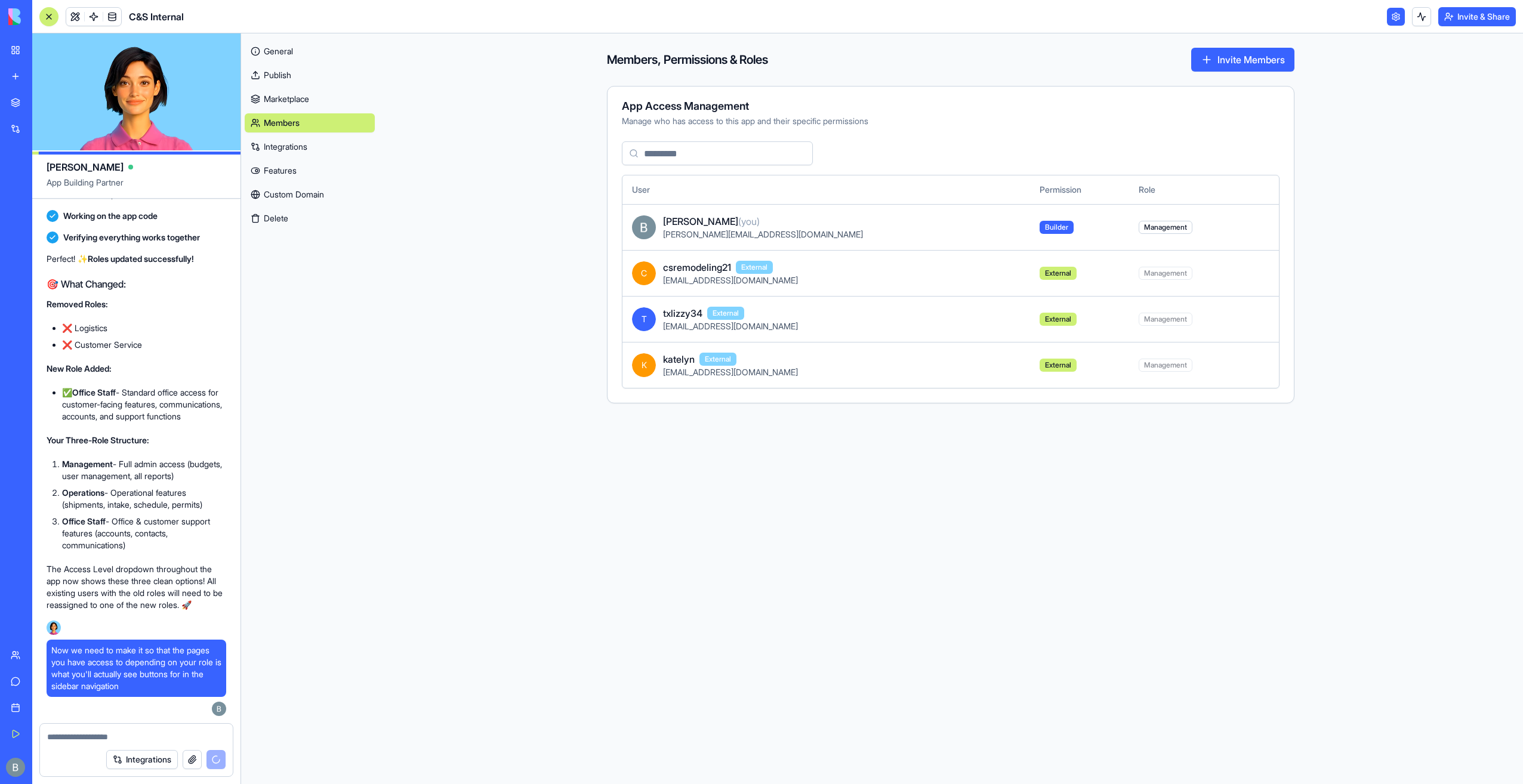
click at [316, 147] on link "Integrations" at bounding box center [310, 146] width 130 height 19
click at [310, 103] on link "Marketplace" at bounding box center [310, 99] width 130 height 19
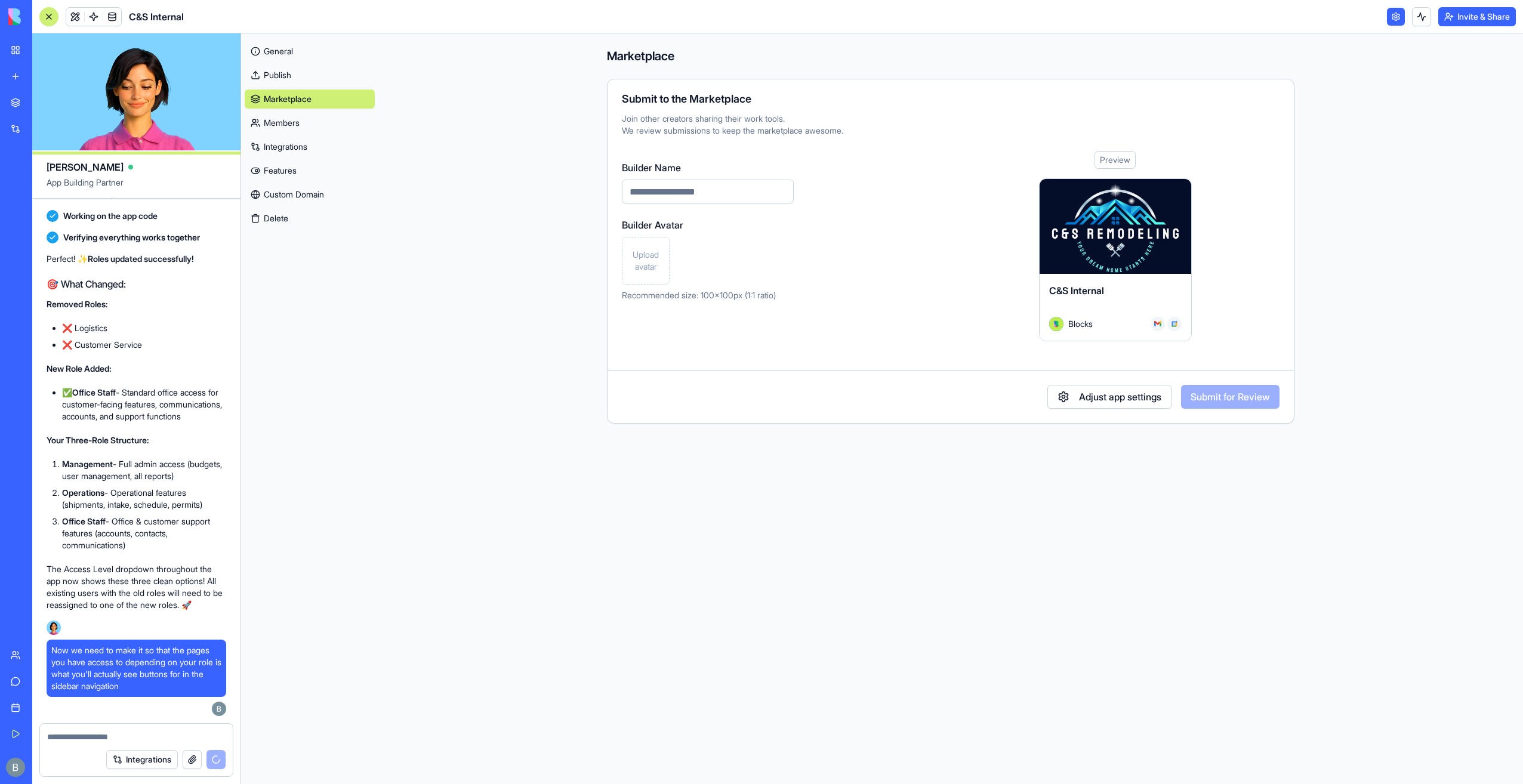
click at [320, 141] on link "Integrations" at bounding box center [310, 146] width 130 height 19
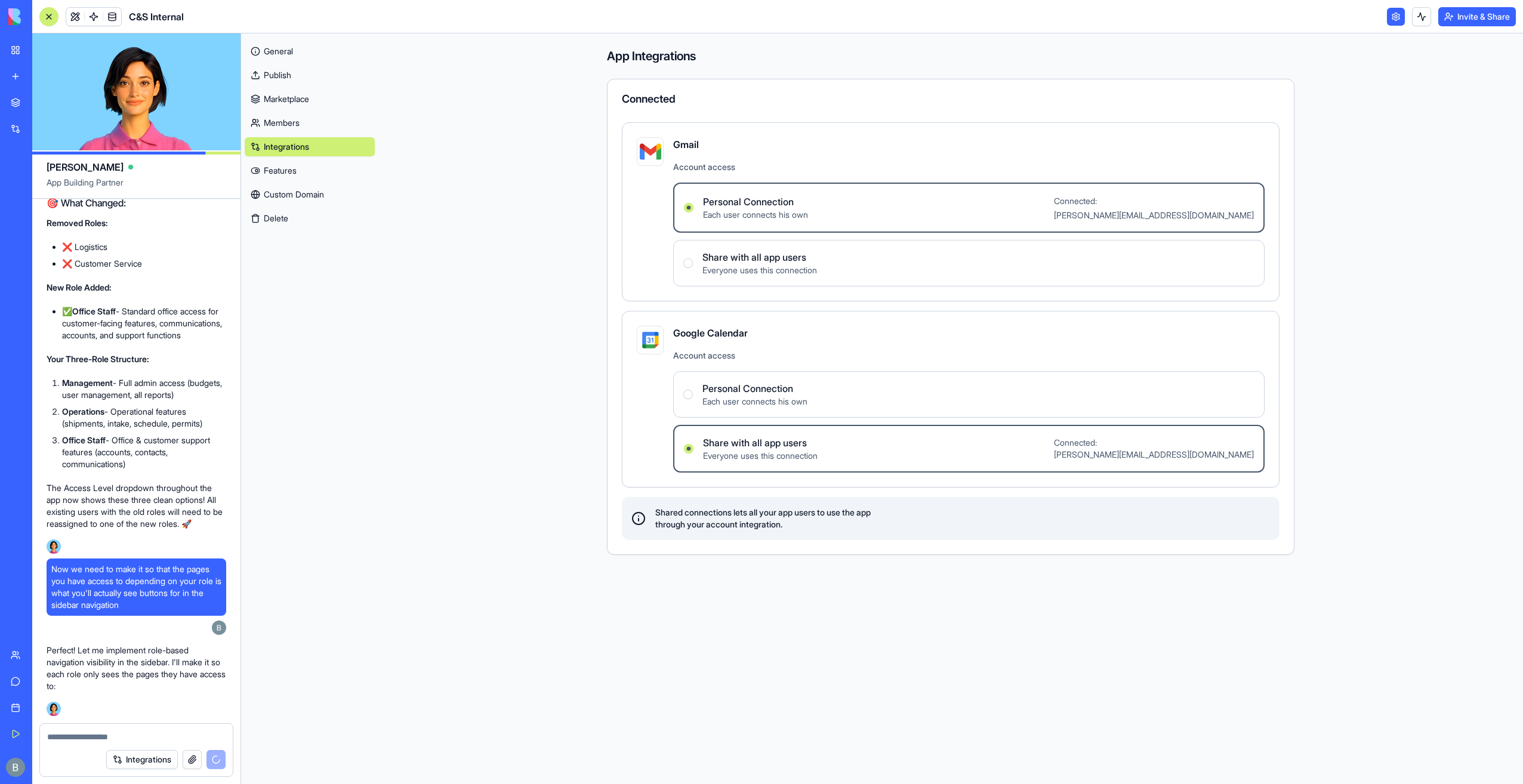
scroll to position [90622, 0]
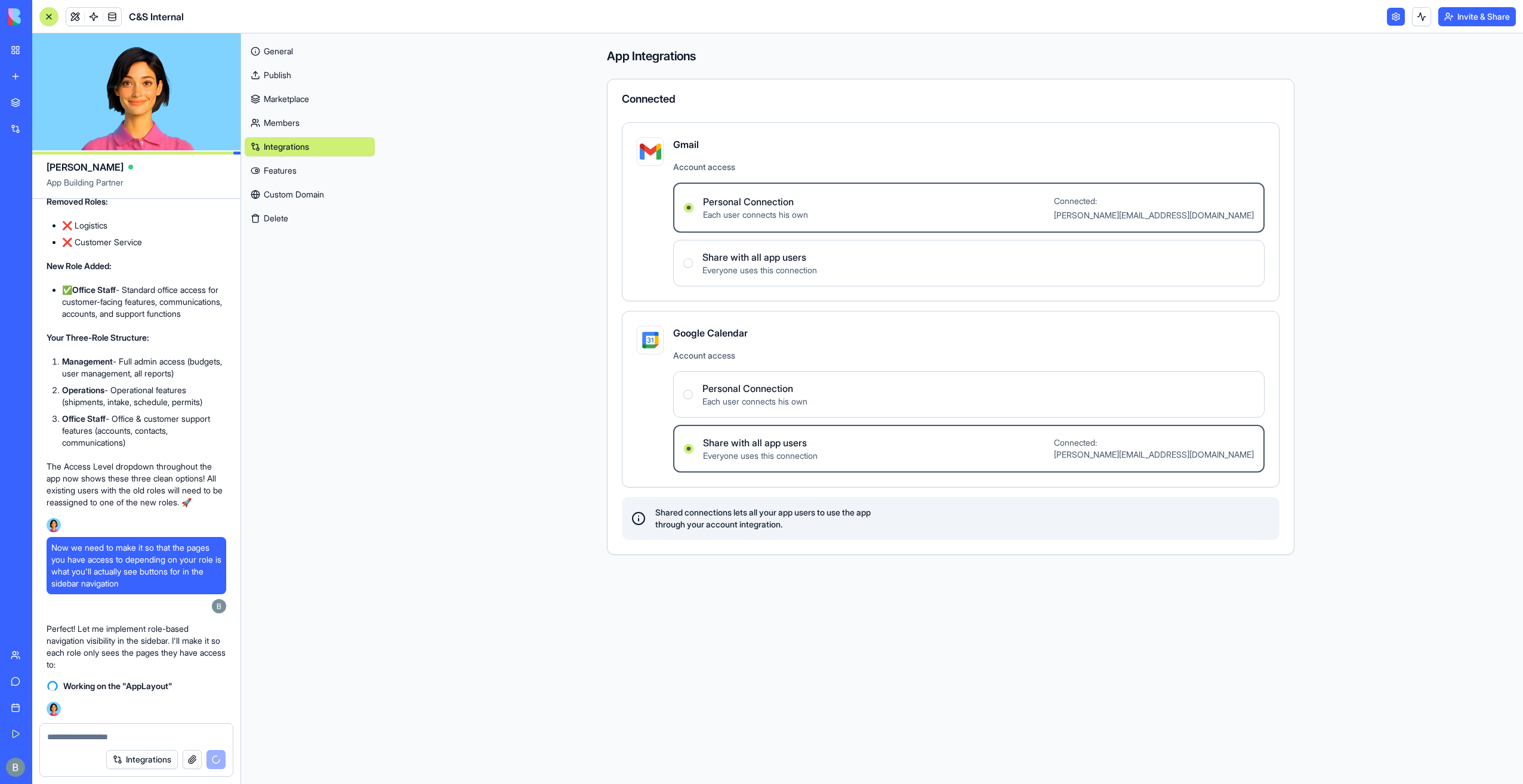
click at [334, 170] on link "Features" at bounding box center [310, 170] width 130 height 19
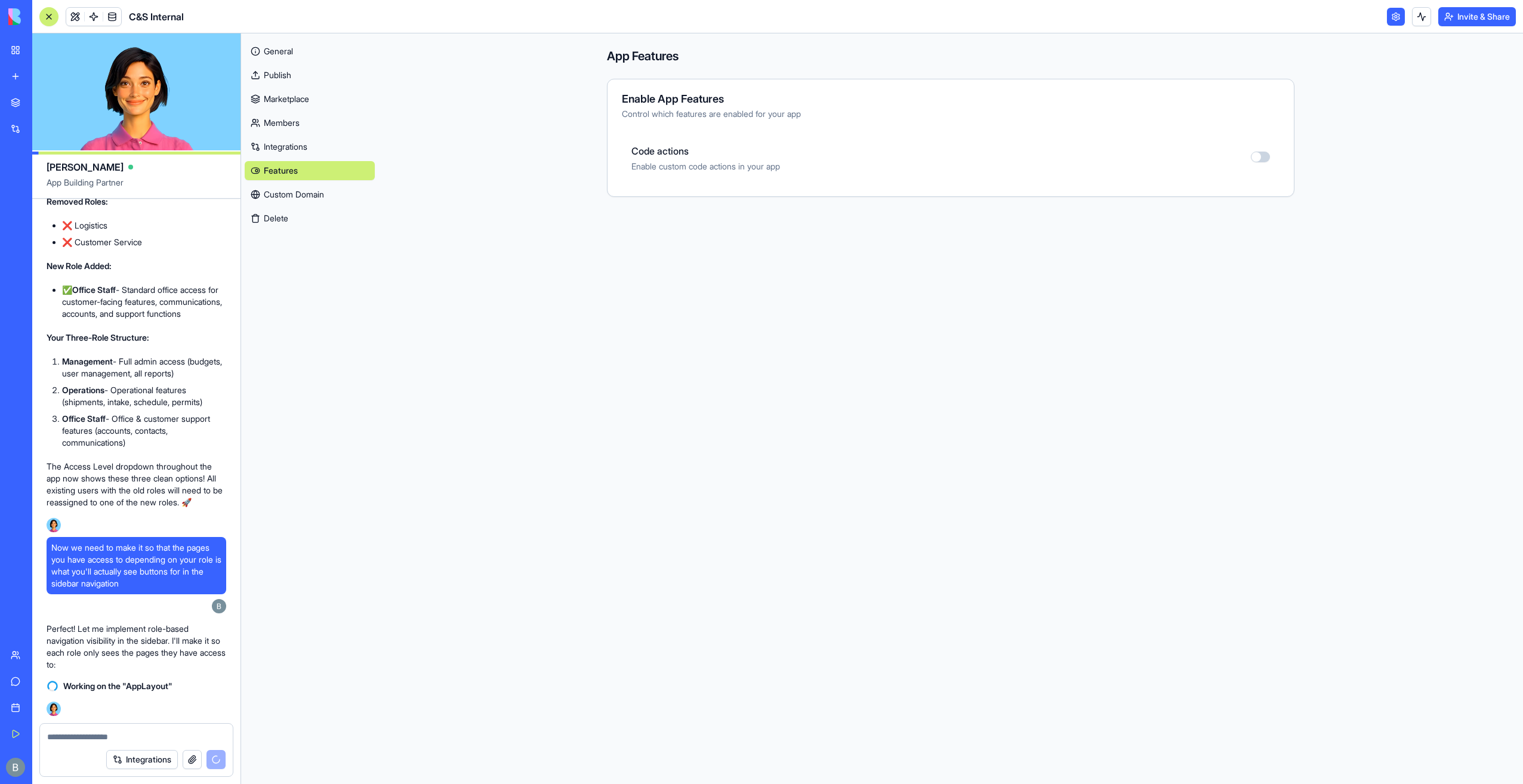
click at [1263, 157] on button "button" at bounding box center [1260, 156] width 19 height 10
click at [1262, 157] on button "button" at bounding box center [1260, 156] width 19 height 10
click at [1281, 227] on main "App Features Enable App Features Control which features are enabled for your ap…" at bounding box center [950, 408] width 1145 height 750
click at [322, 47] on link "General" at bounding box center [310, 51] width 130 height 19
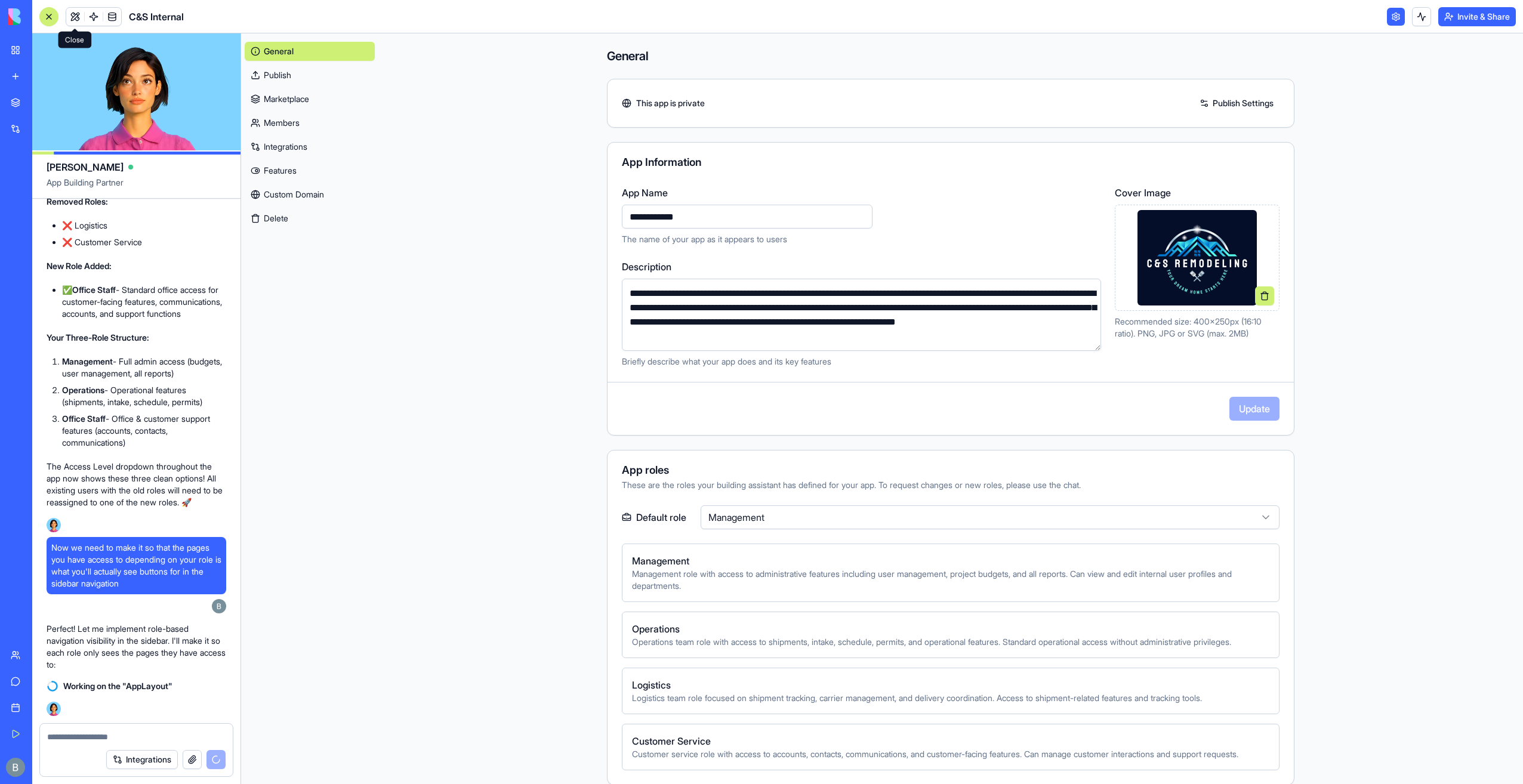
click at [78, 22] on link at bounding box center [75, 17] width 18 height 18
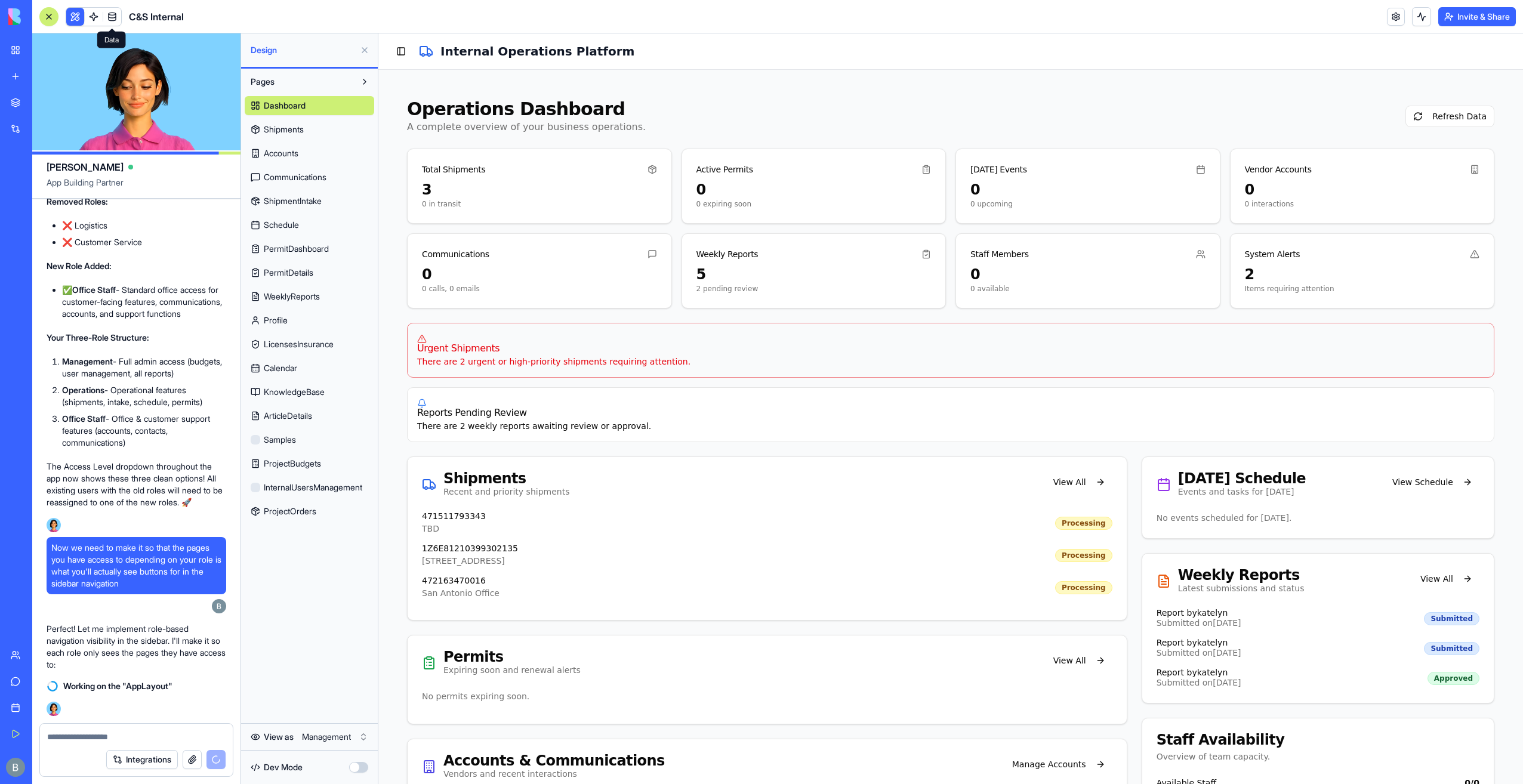
click at [113, 17] on link at bounding box center [112, 17] width 18 height 18
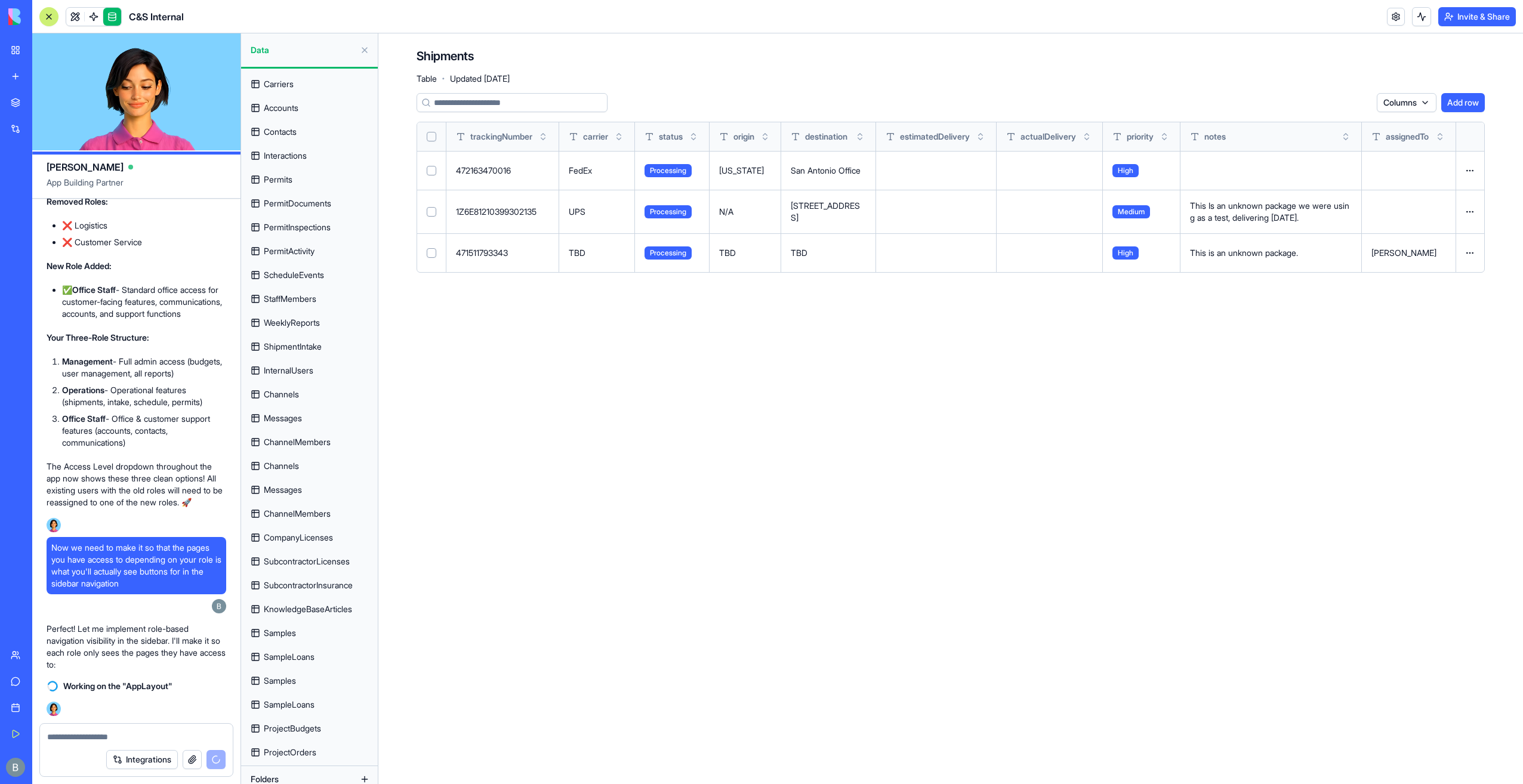
scroll to position [77, 0]
click at [110, 13] on link at bounding box center [112, 17] width 18 height 18
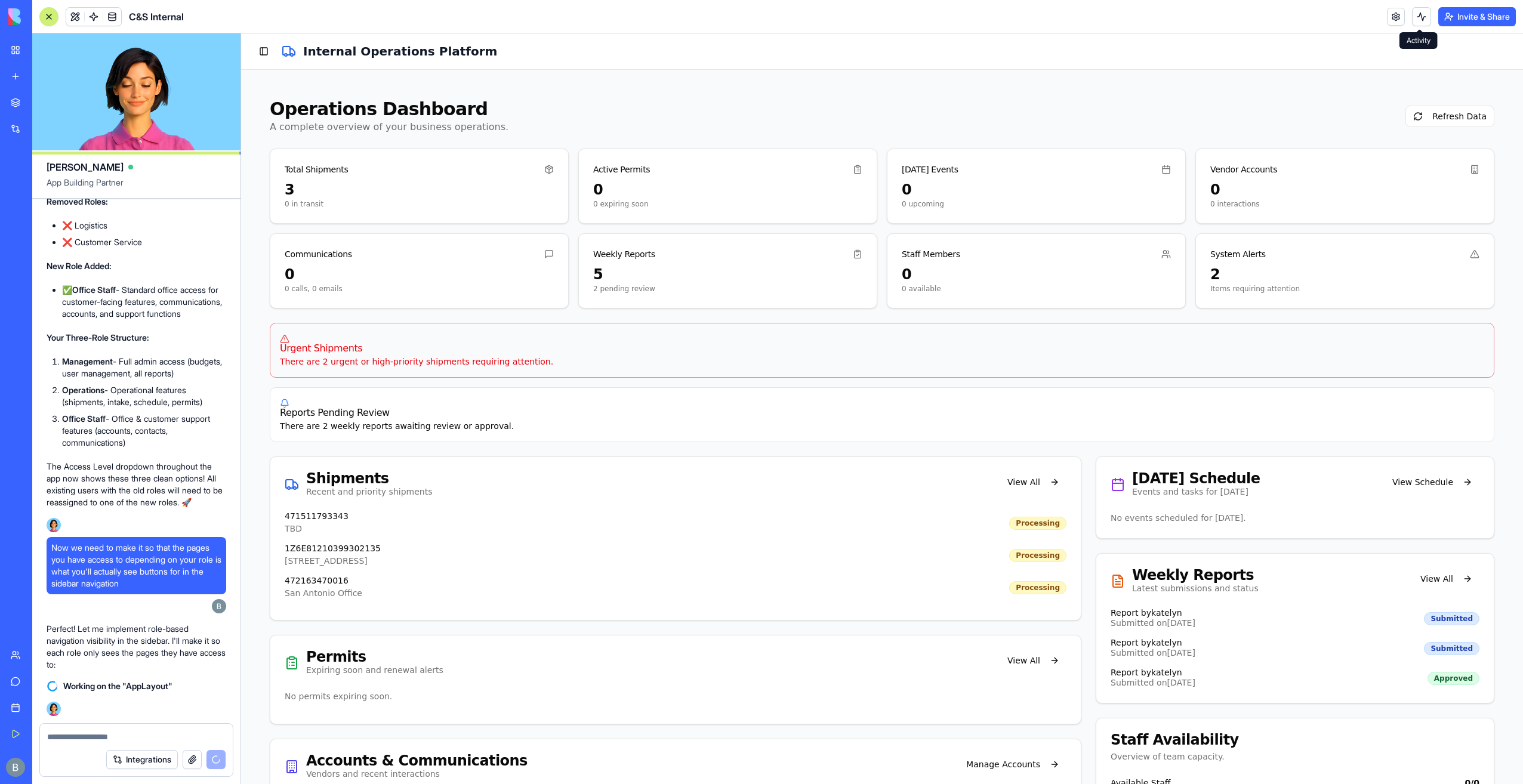
drag, startPoint x: 1402, startPoint y: 14, endPoint x: 1393, endPoint y: 15, distance: 9.1
click at [1400, 14] on div "Invite & Share" at bounding box center [1452, 17] width 129 height 19
click at [1388, 12] on link at bounding box center [1396, 17] width 18 height 18
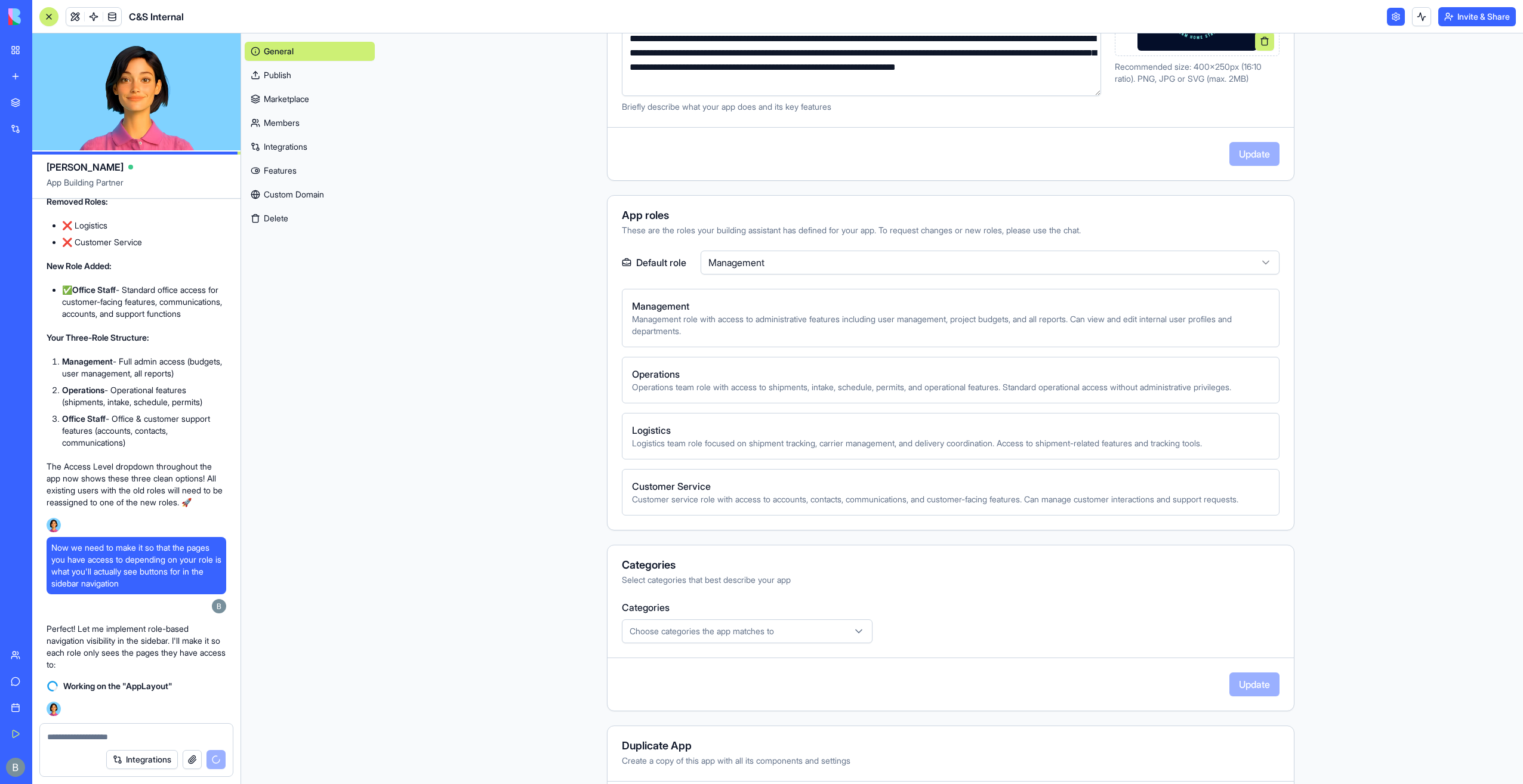
scroll to position [298, 0]
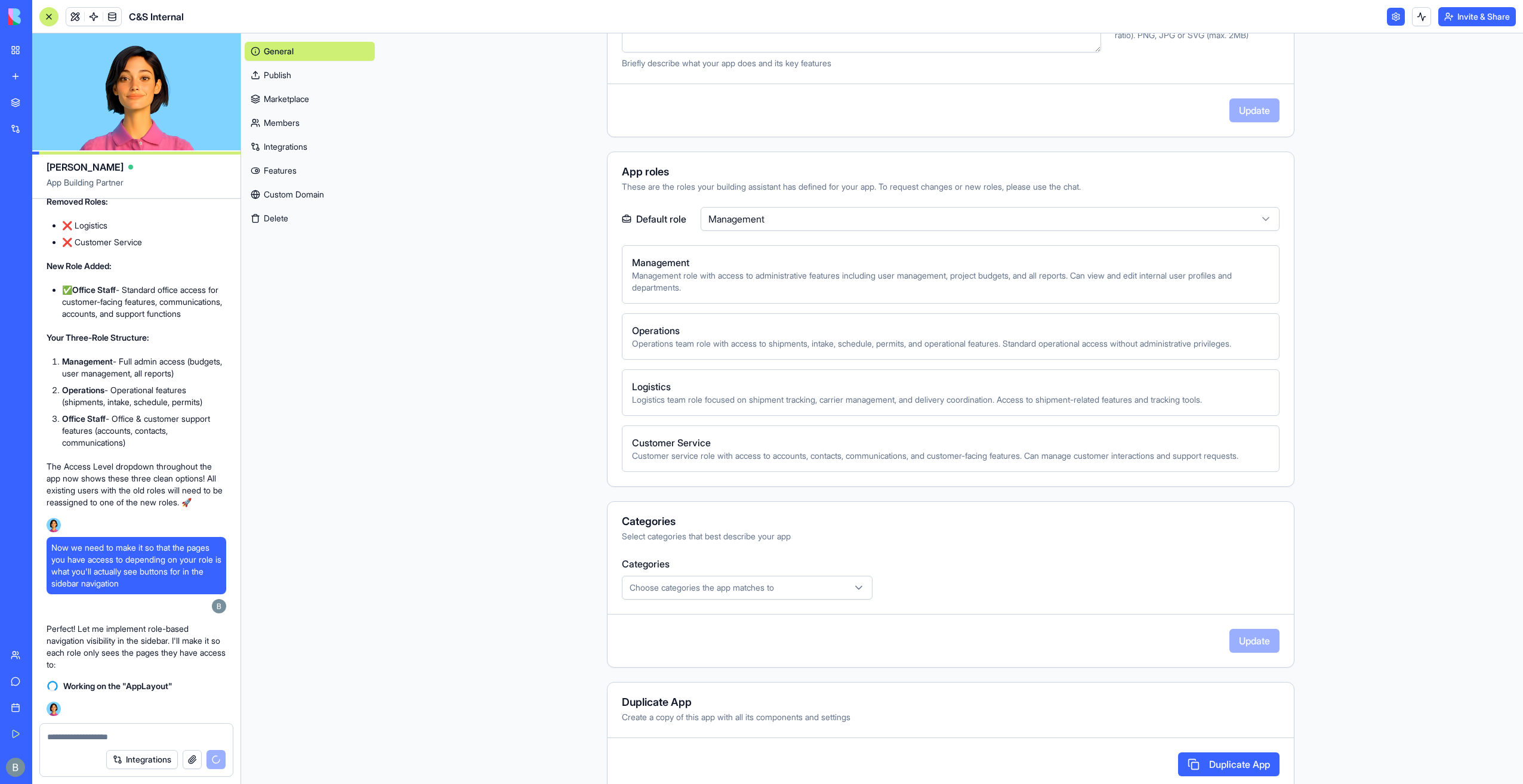
click at [790, 213] on html "My Workspace New app Marketplace Integrations Recent Co-Op Cafe Gaming Hub Ship…" at bounding box center [762, 392] width 1523 height 784
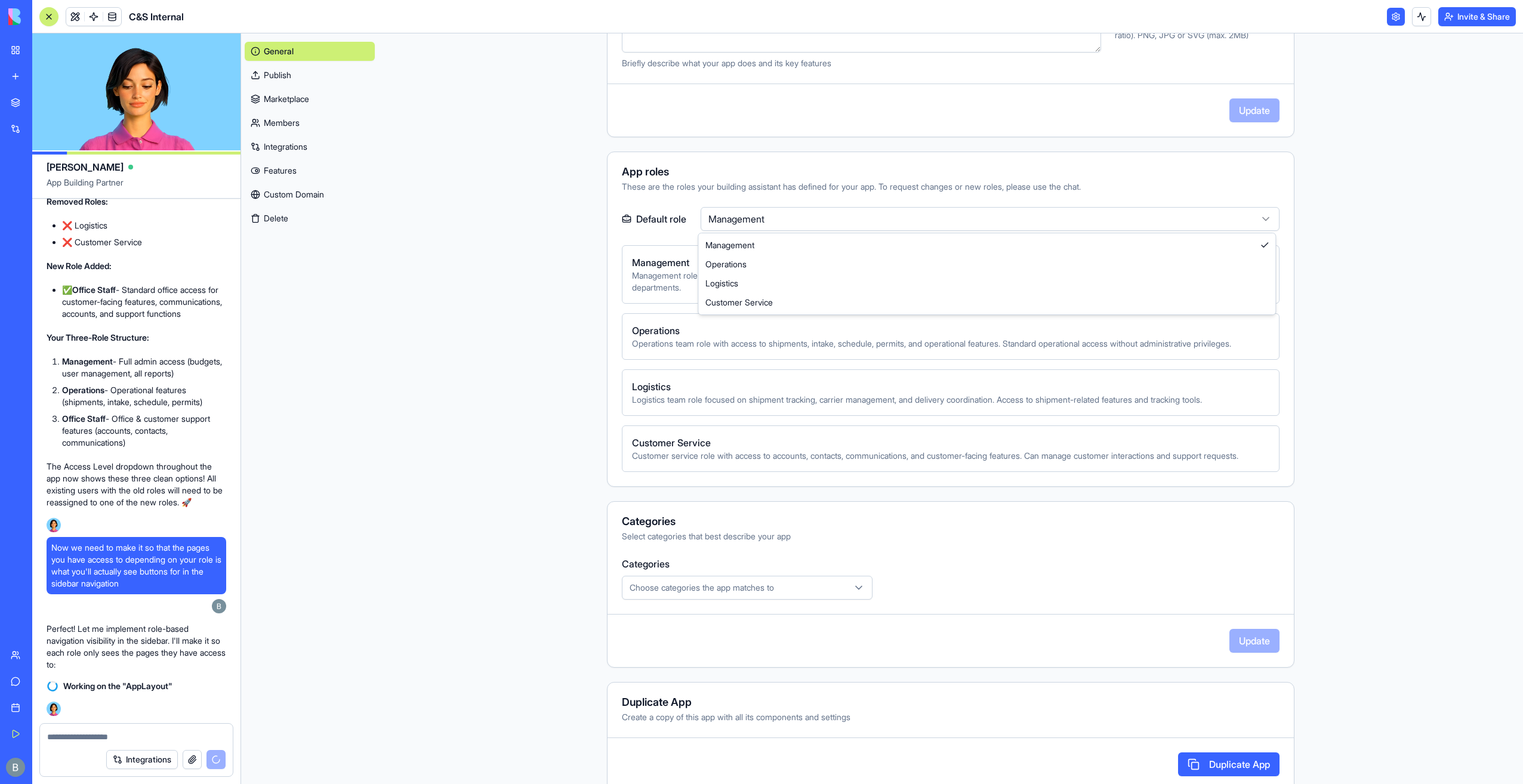
click at [784, 222] on html "My Workspace New app Marketplace Integrations Recent Co-Op Cafe Gaming Hub Ship…" at bounding box center [762, 392] width 1523 height 784
click at [537, 338] on main "**********" at bounding box center [950, 408] width 1145 height 750
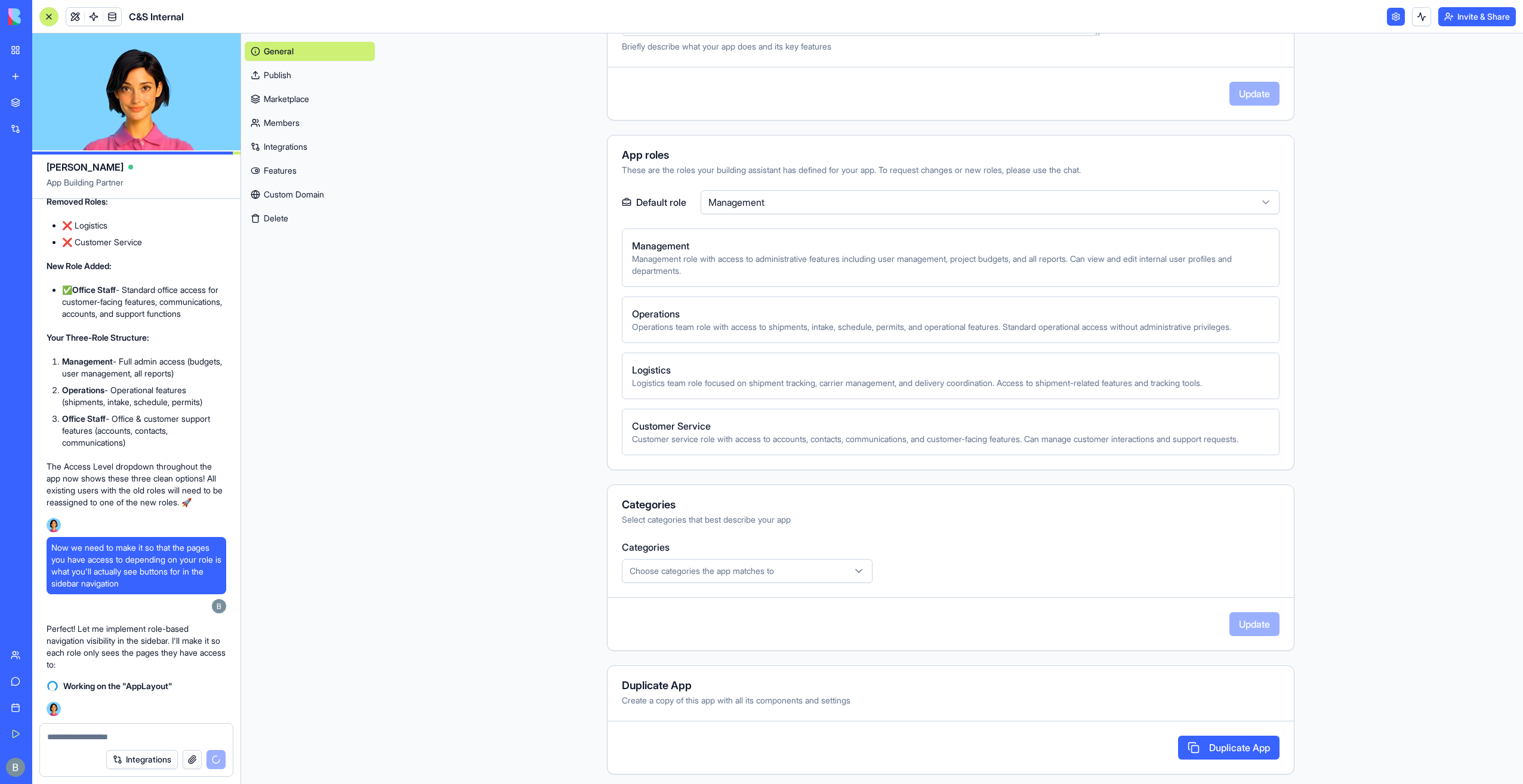
scroll to position [340, 0]
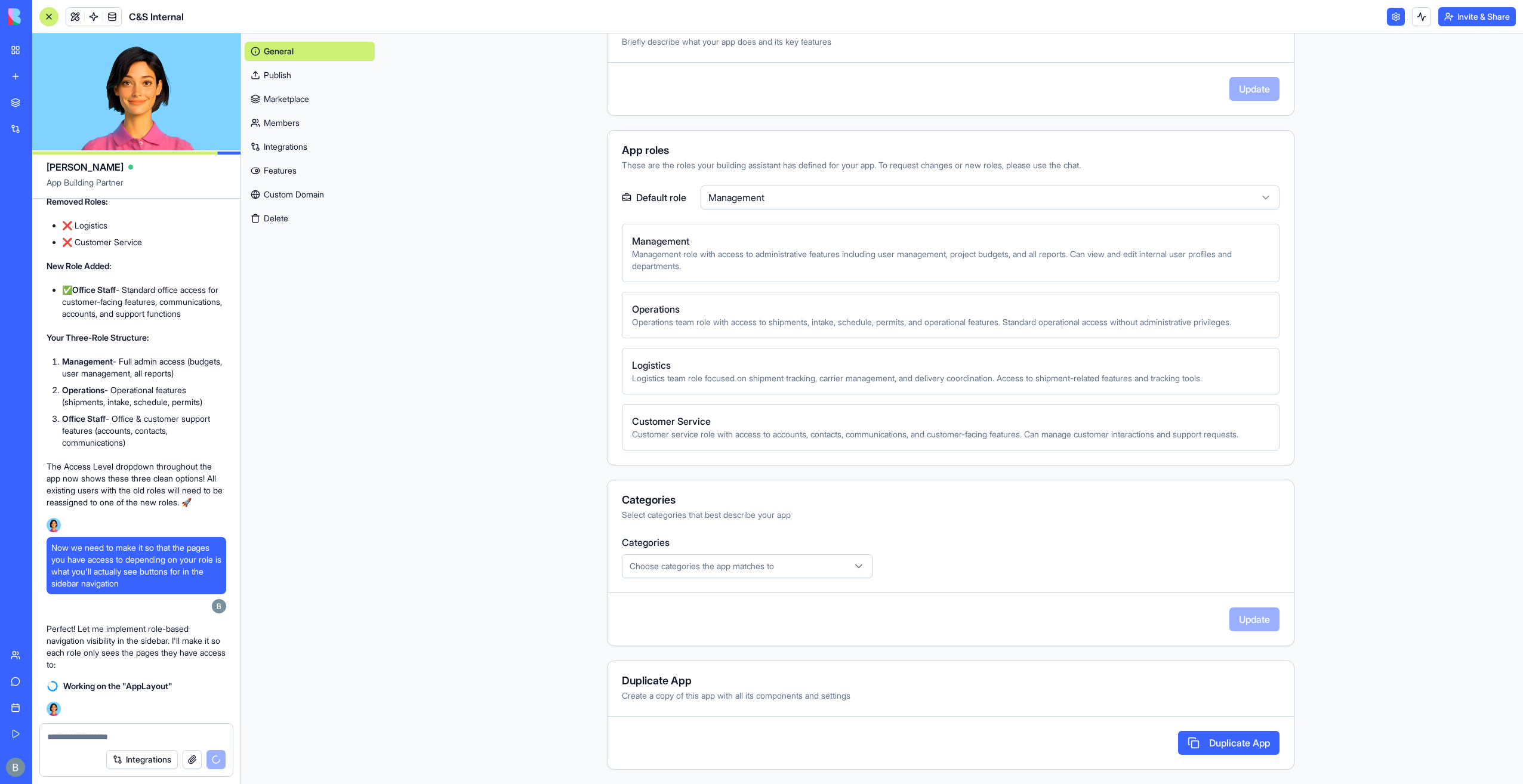
click at [779, 592] on div "Categories Select categories that best describe your app Categories Choose cate…" at bounding box center [951, 563] width 688 height 167
click at [774, 574] on button "Choose categories the app matches to" at bounding box center [747, 566] width 250 height 24
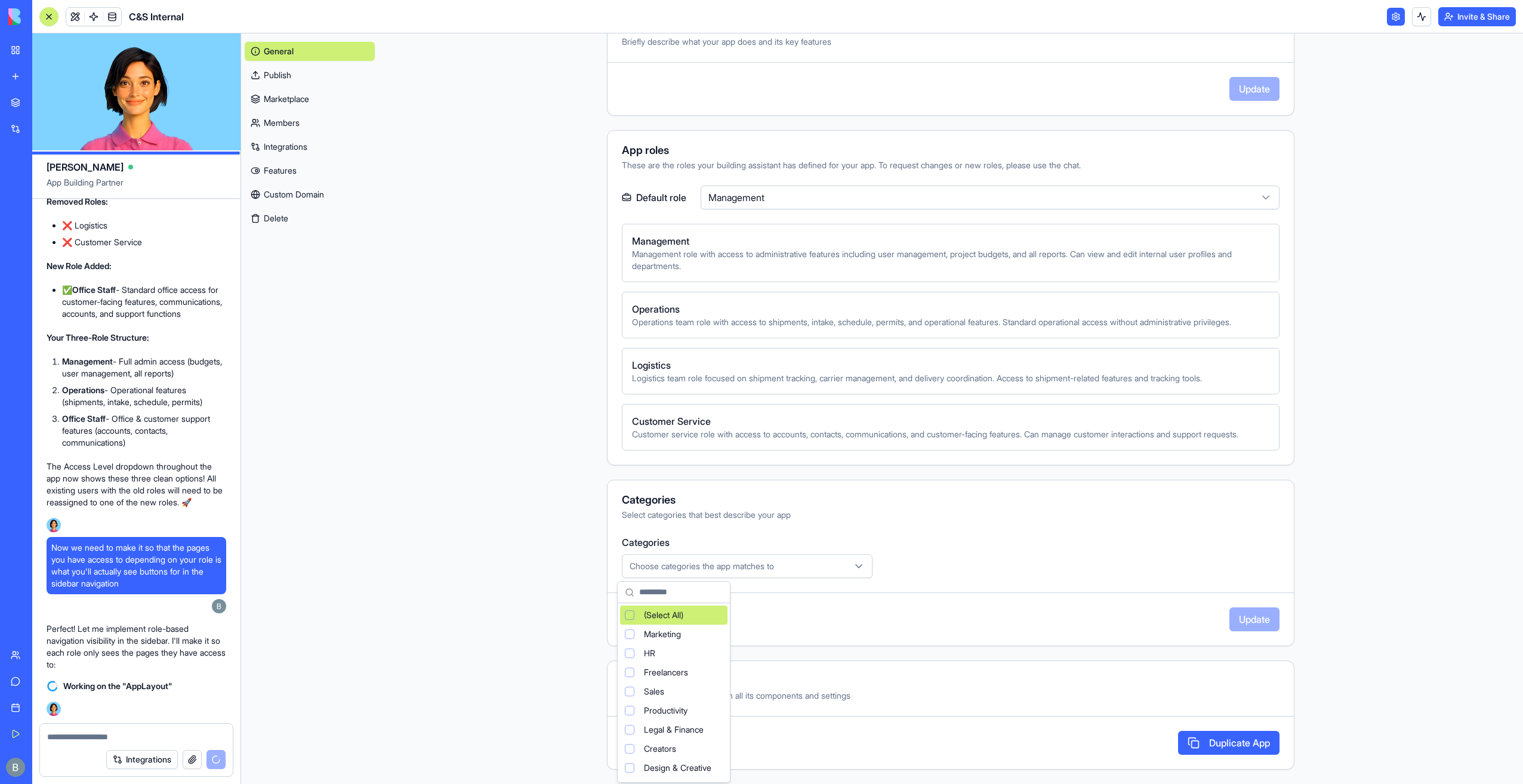
click at [774, 574] on html "My Workspace New app Marketplace Integrations Recent Co-Op Cafe Gaming Hub Ship…" at bounding box center [762, 392] width 1523 height 784
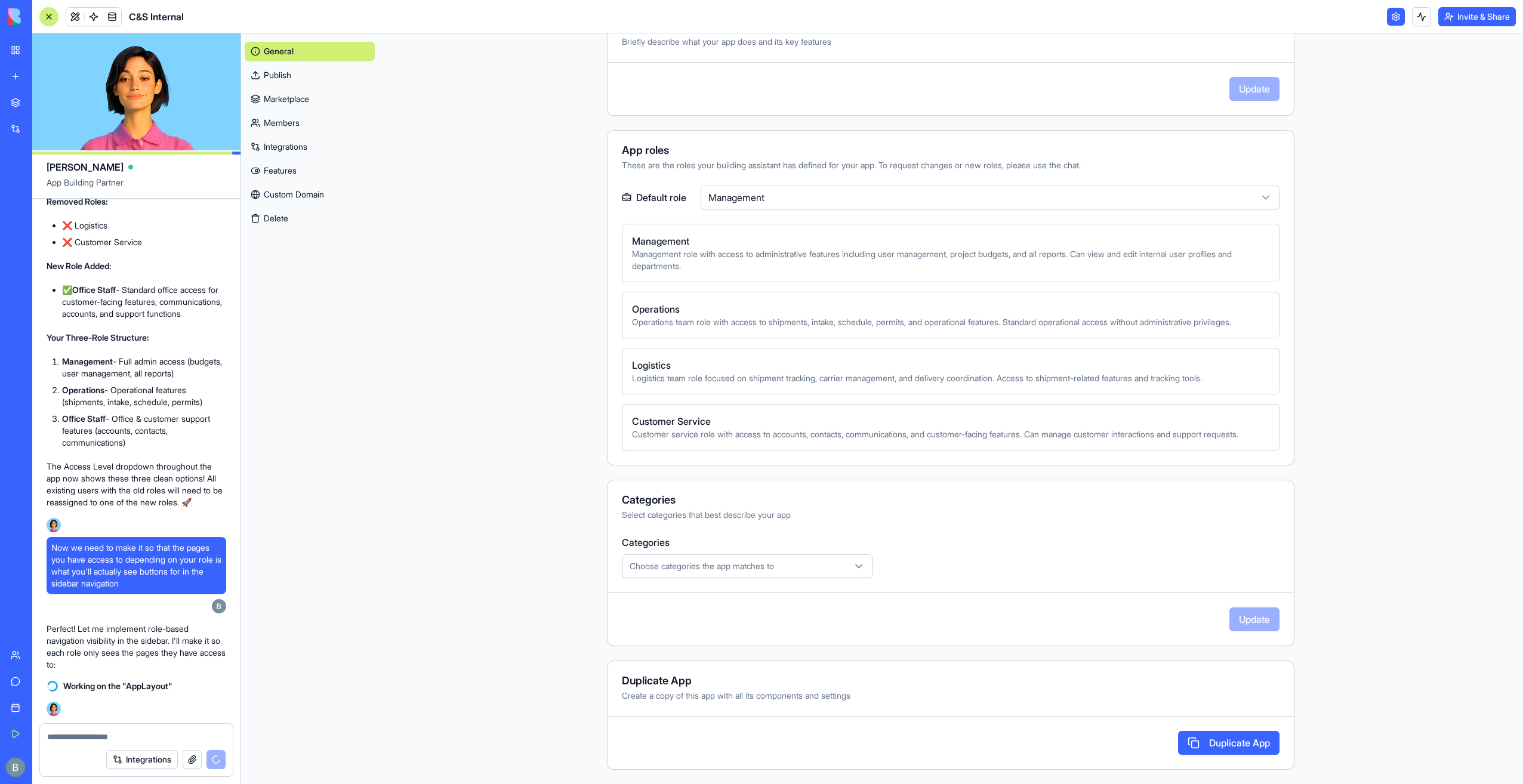
click at [770, 562] on span "Choose categories the app matches to" at bounding box center [702, 566] width 145 height 12
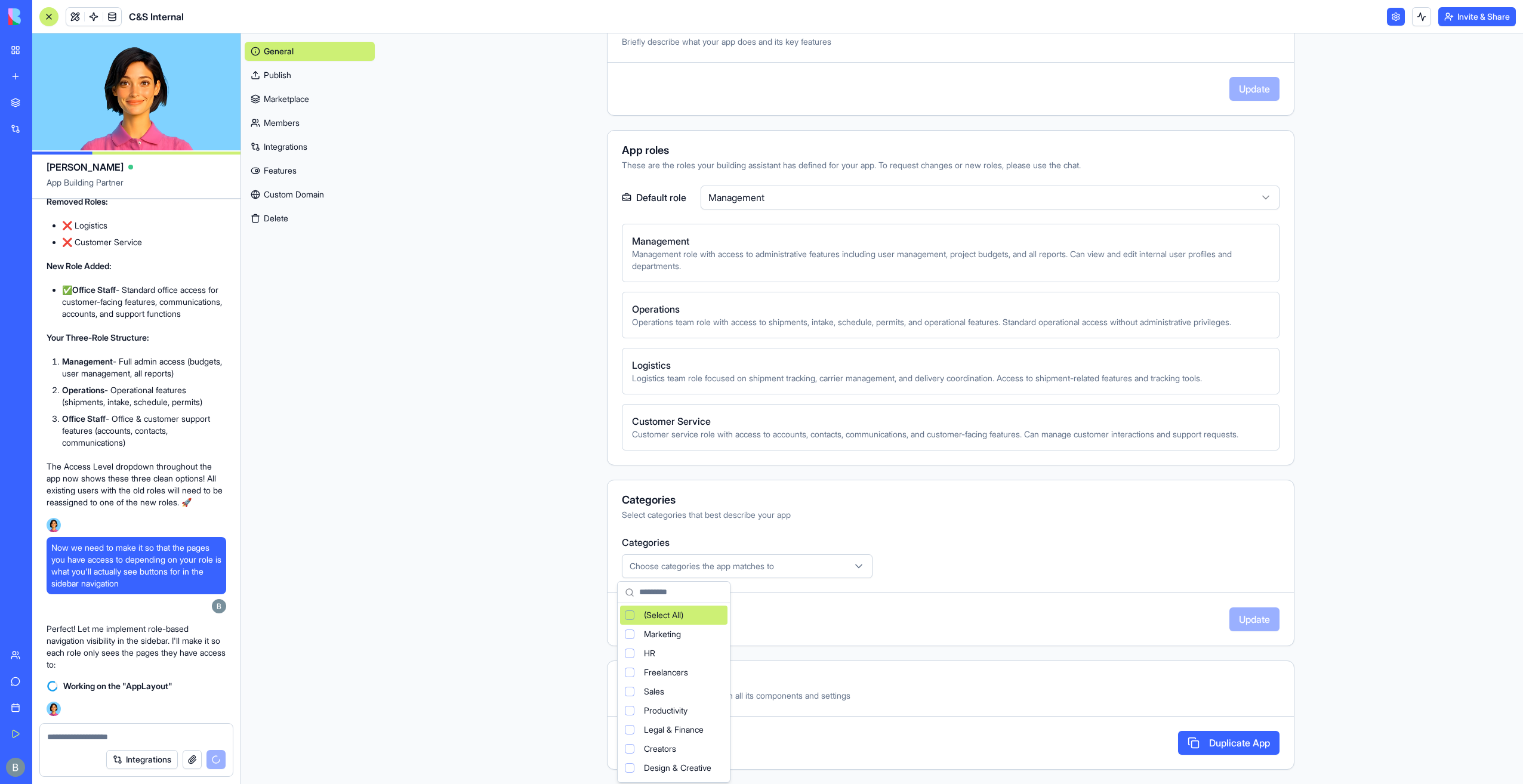
click at [769, 564] on html "My Workspace New app Marketplace Integrations Recent Co-Op Cafe Gaming Hub Ship…" at bounding box center [762, 392] width 1523 height 784
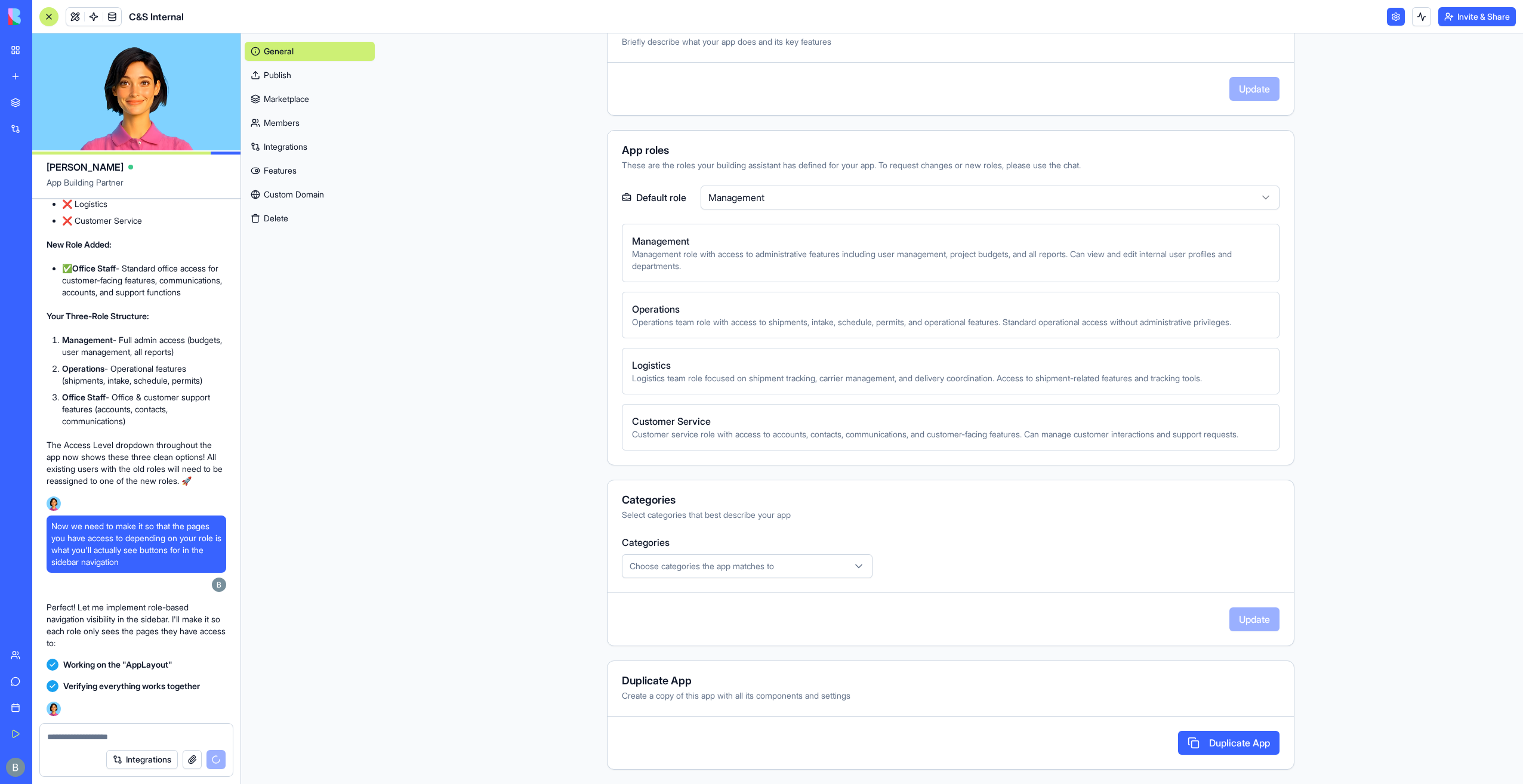
scroll to position [91047, 0]
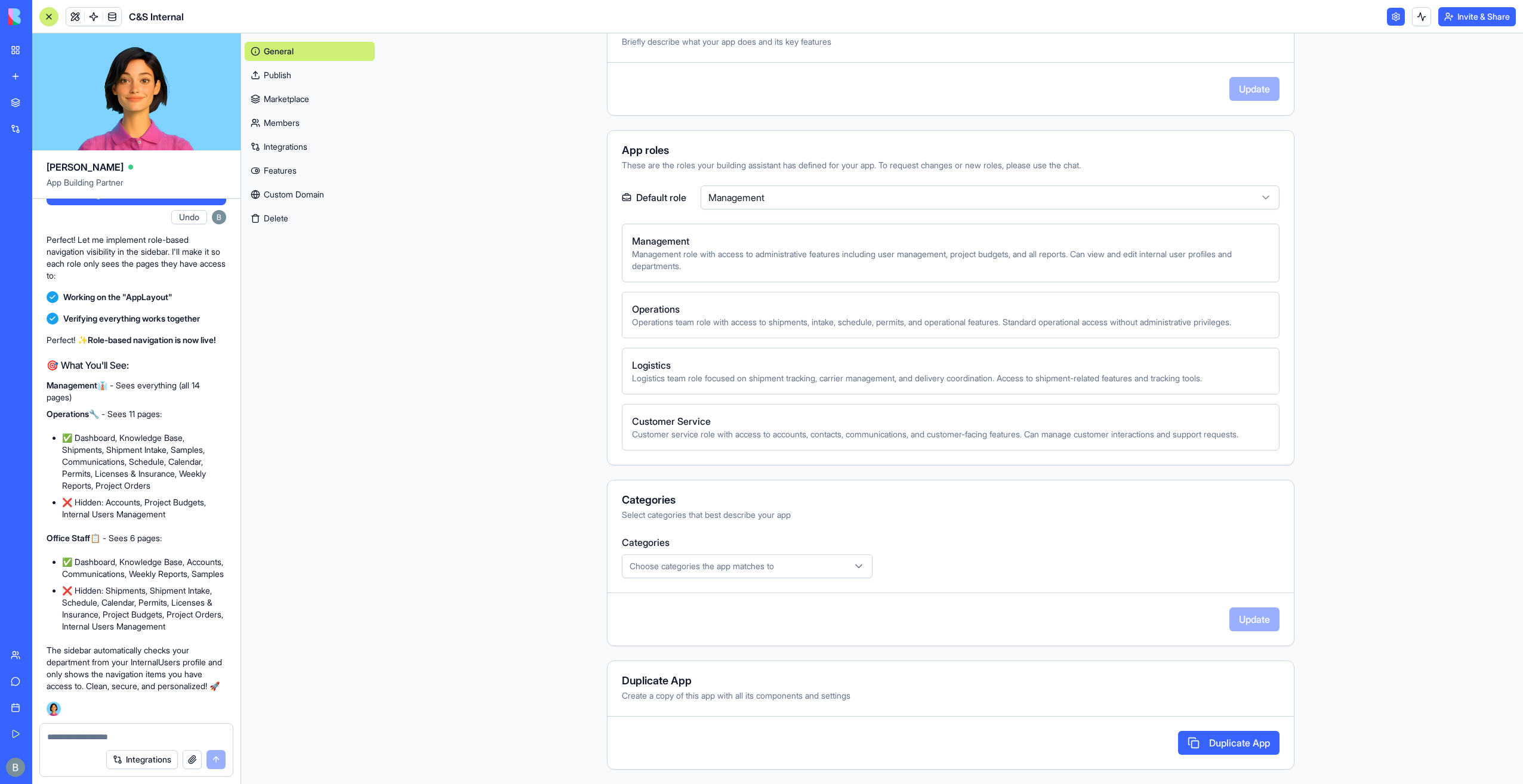
click at [129, 732] on textarea at bounding box center [137, 736] width 179 height 12
click at [127, 734] on textarea at bounding box center [137, 736] width 179 height 12
paste textarea "*"
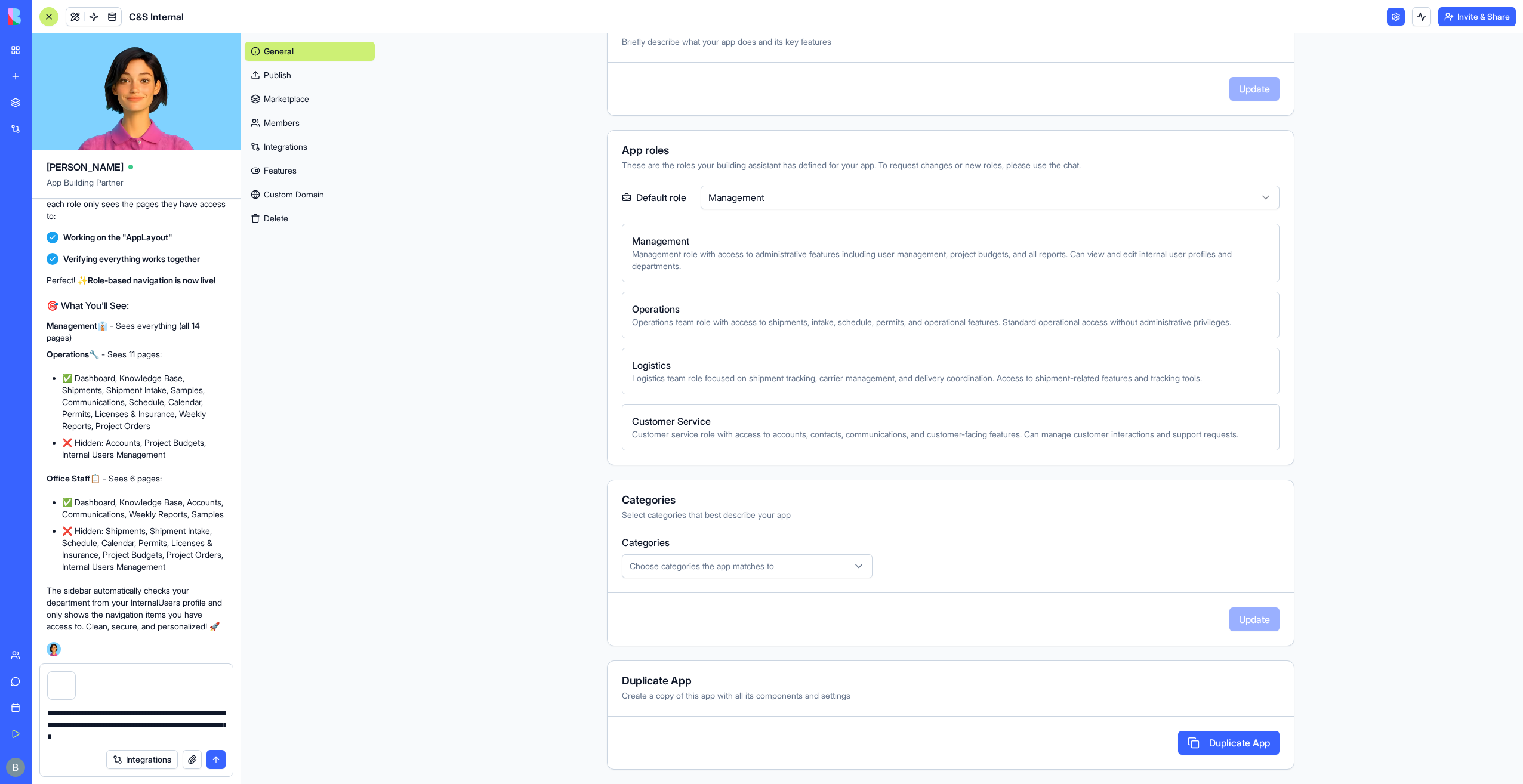
type textarea "**********"
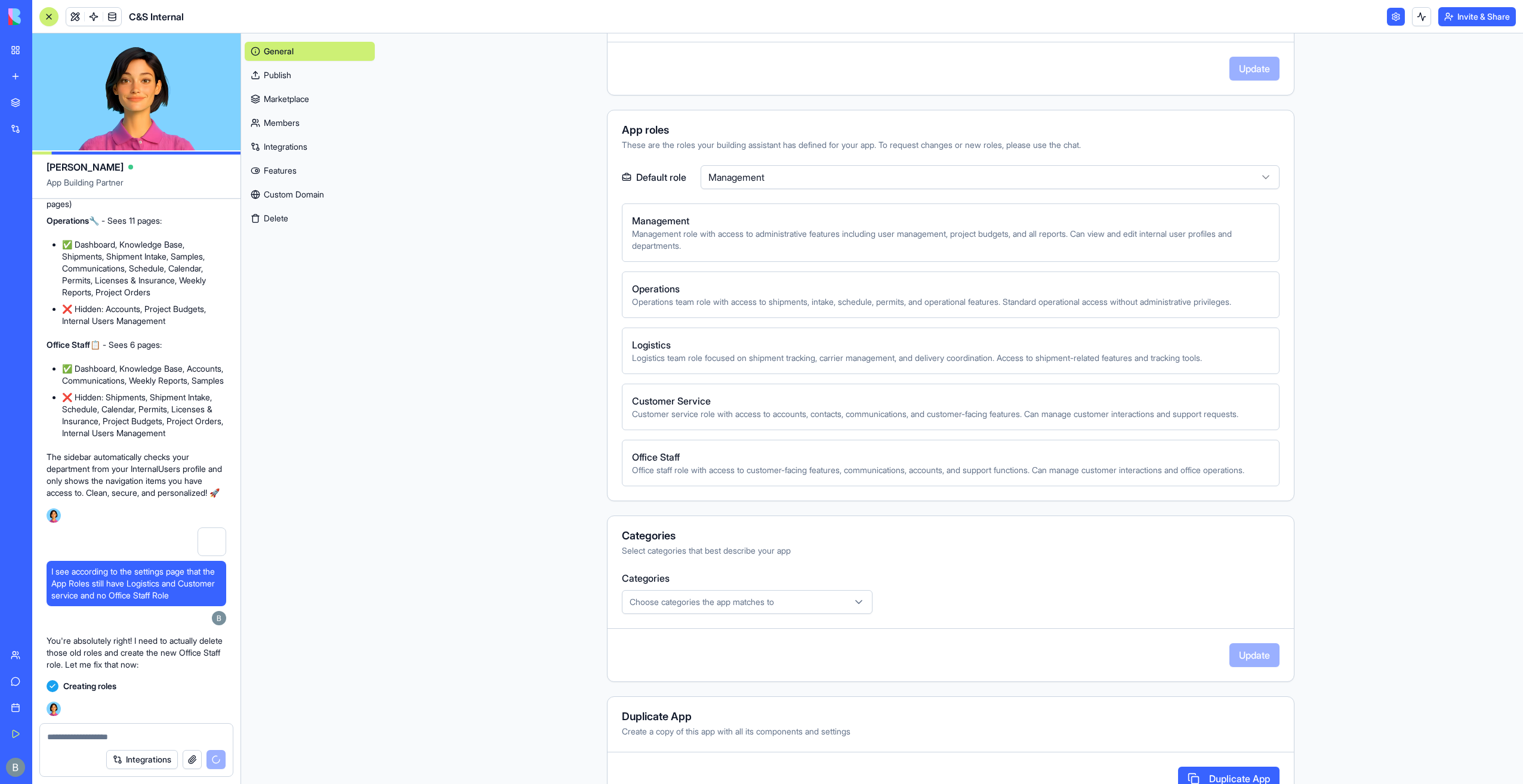
scroll to position [91641, 0]
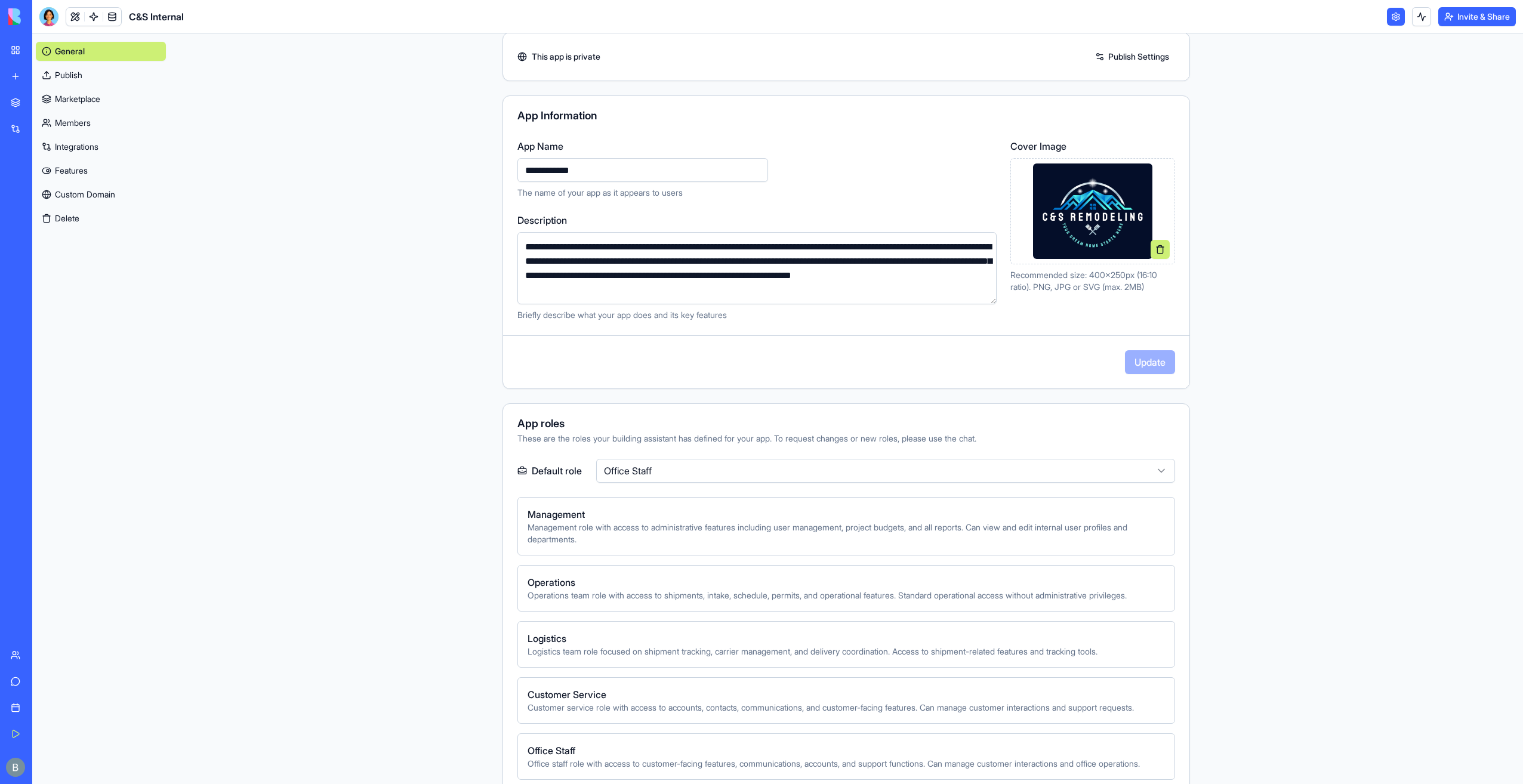
scroll to position [298, 0]
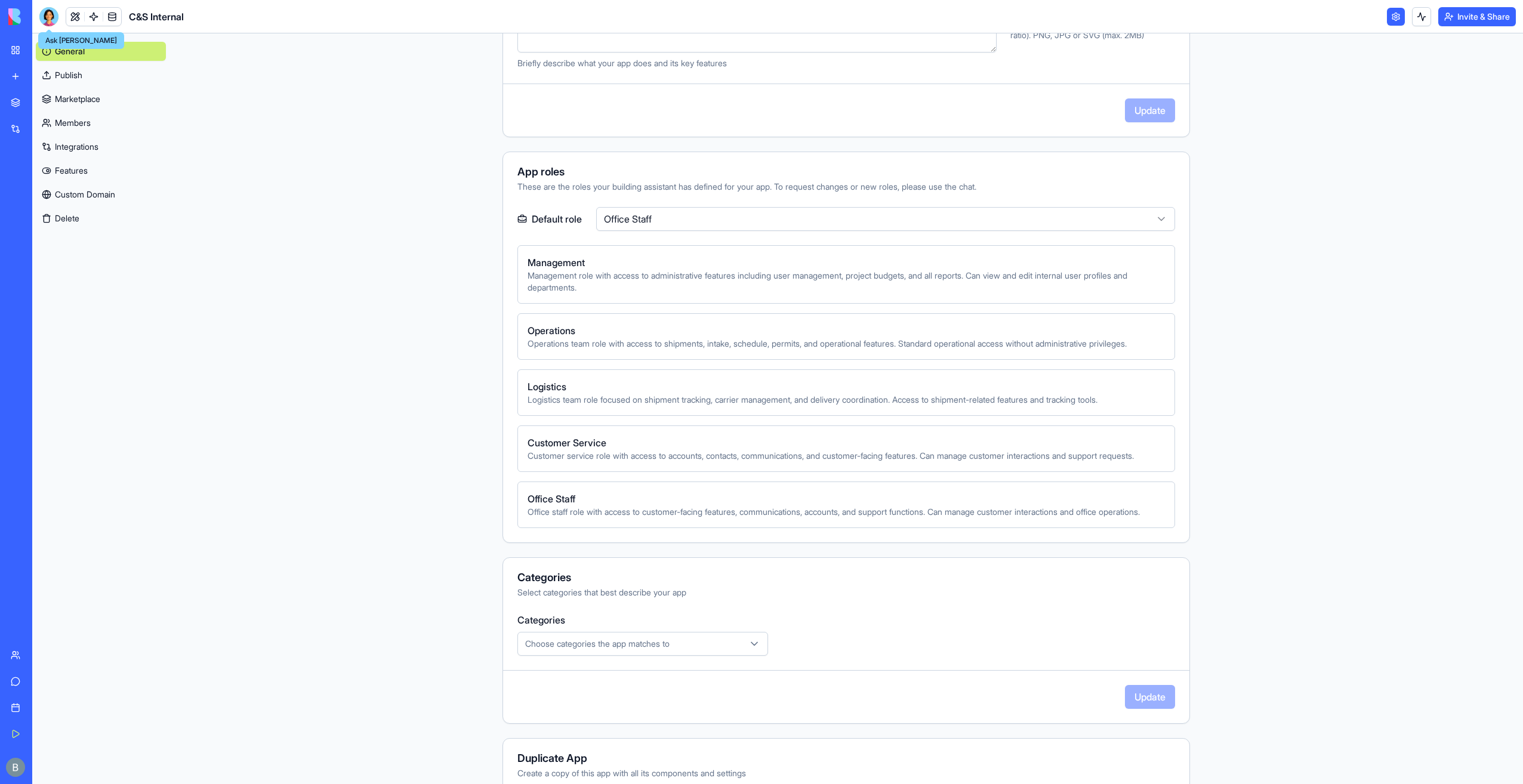
click at [57, 17] on div at bounding box center [49, 17] width 19 height 19
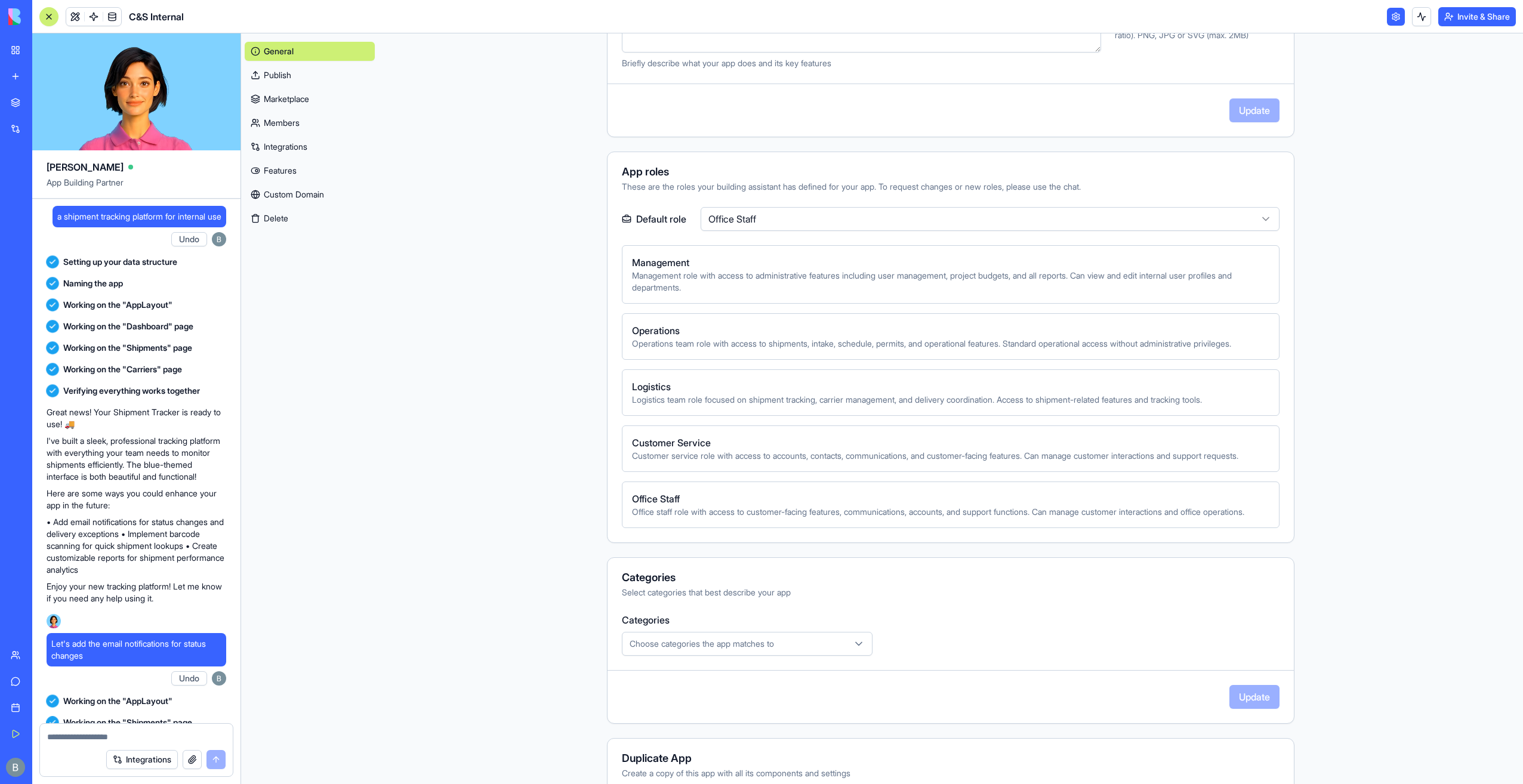
scroll to position [91641, 0]
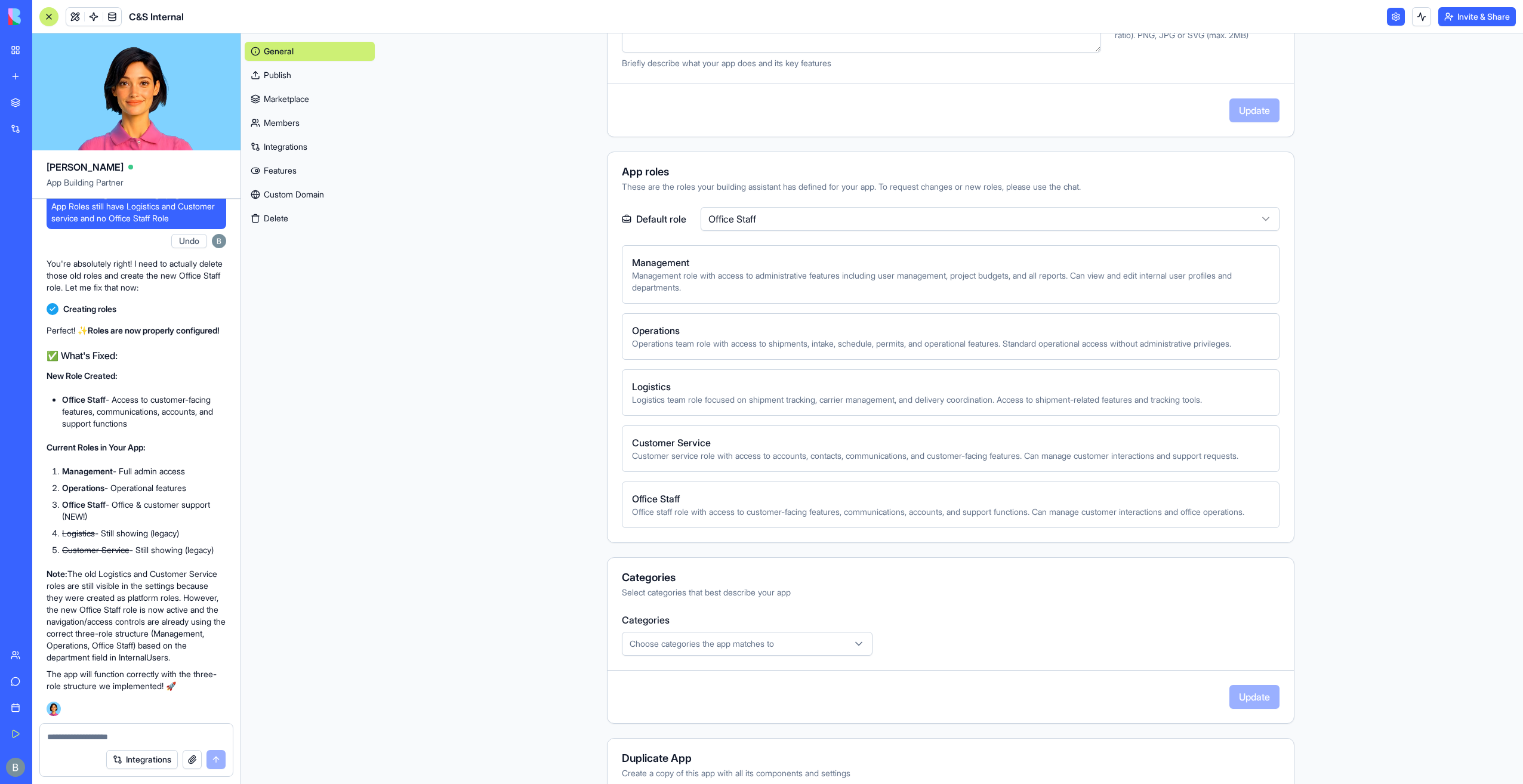
click at [130, 731] on textarea at bounding box center [137, 736] width 178 height 12
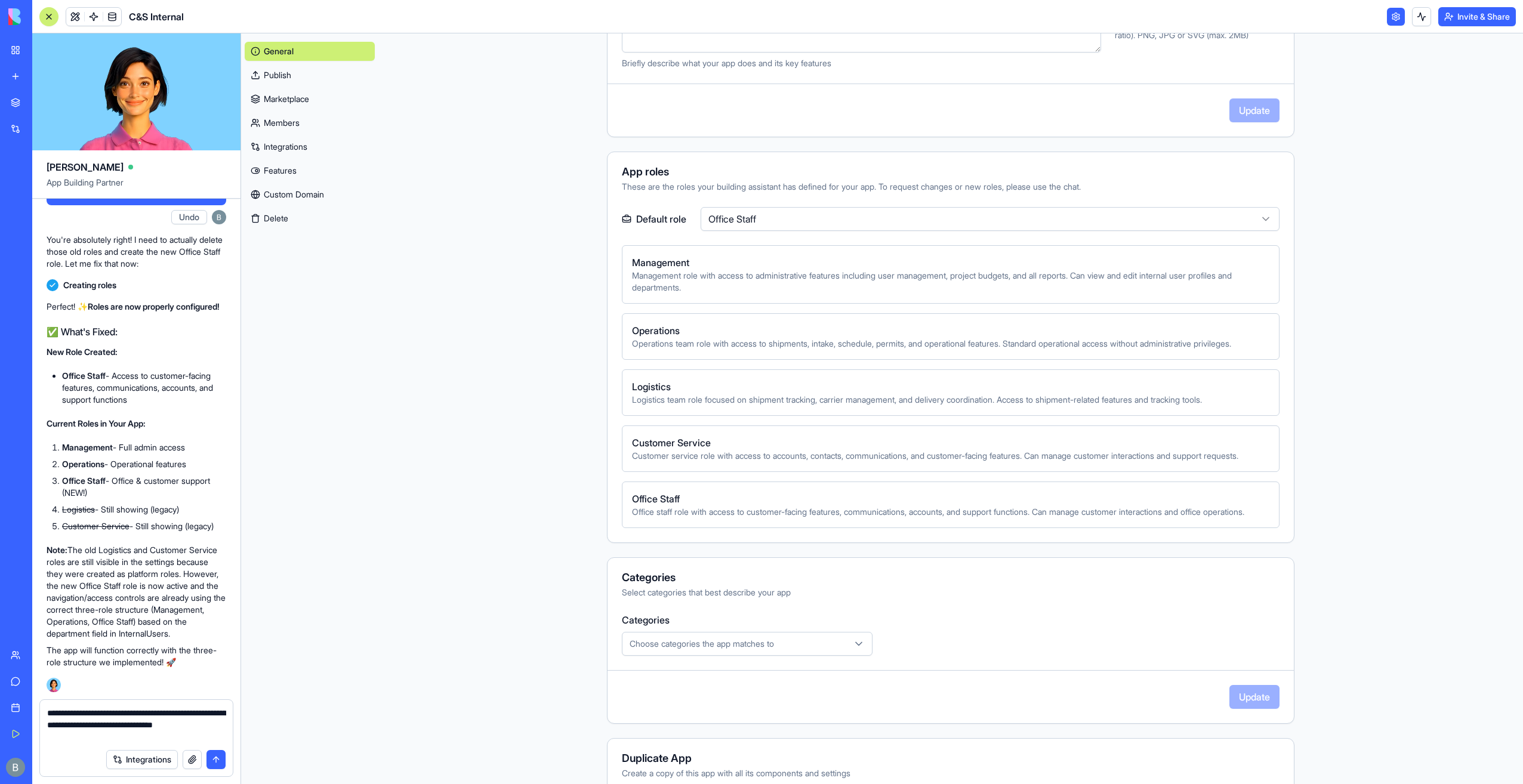
type textarea "**********"
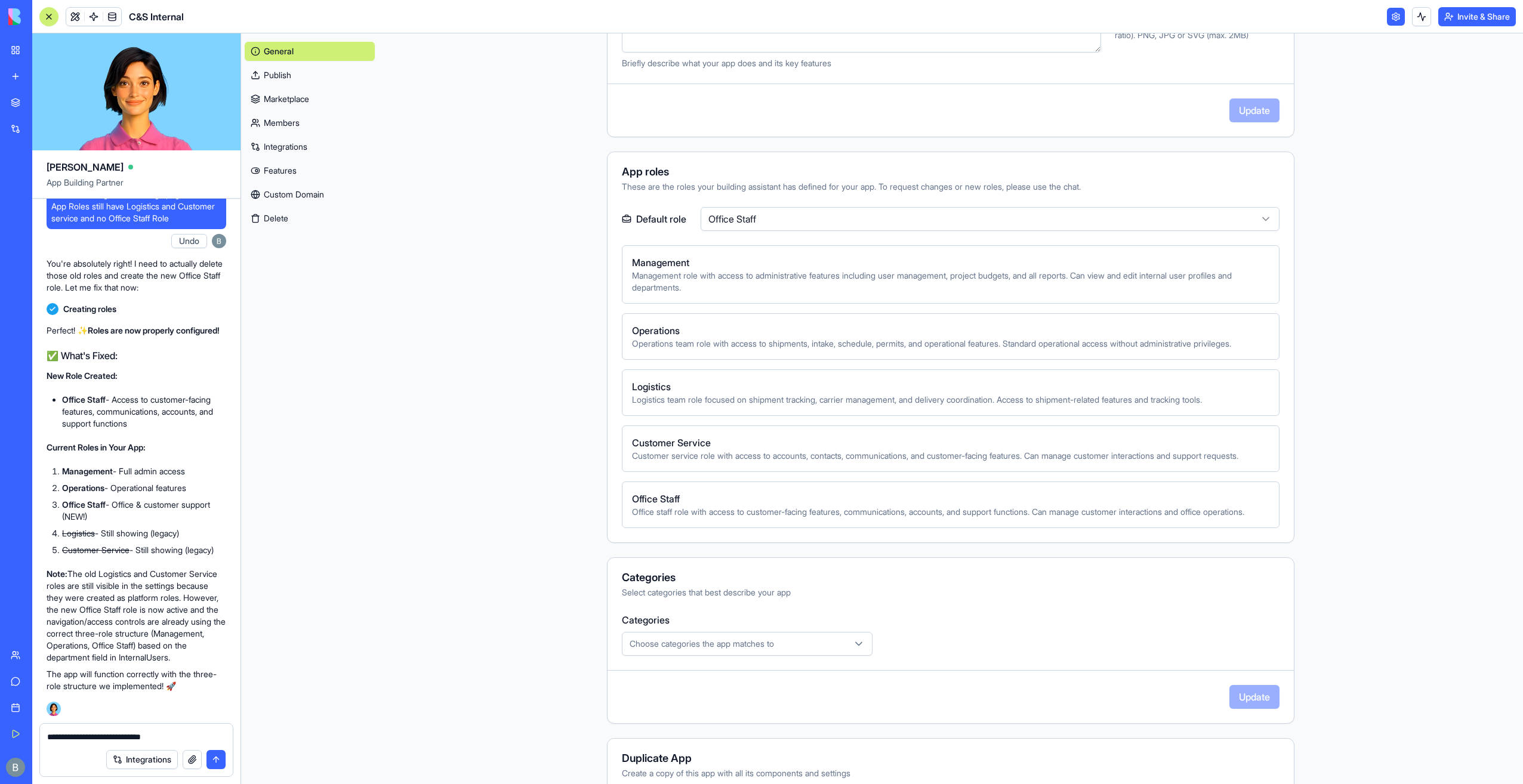
type textarea "**********"
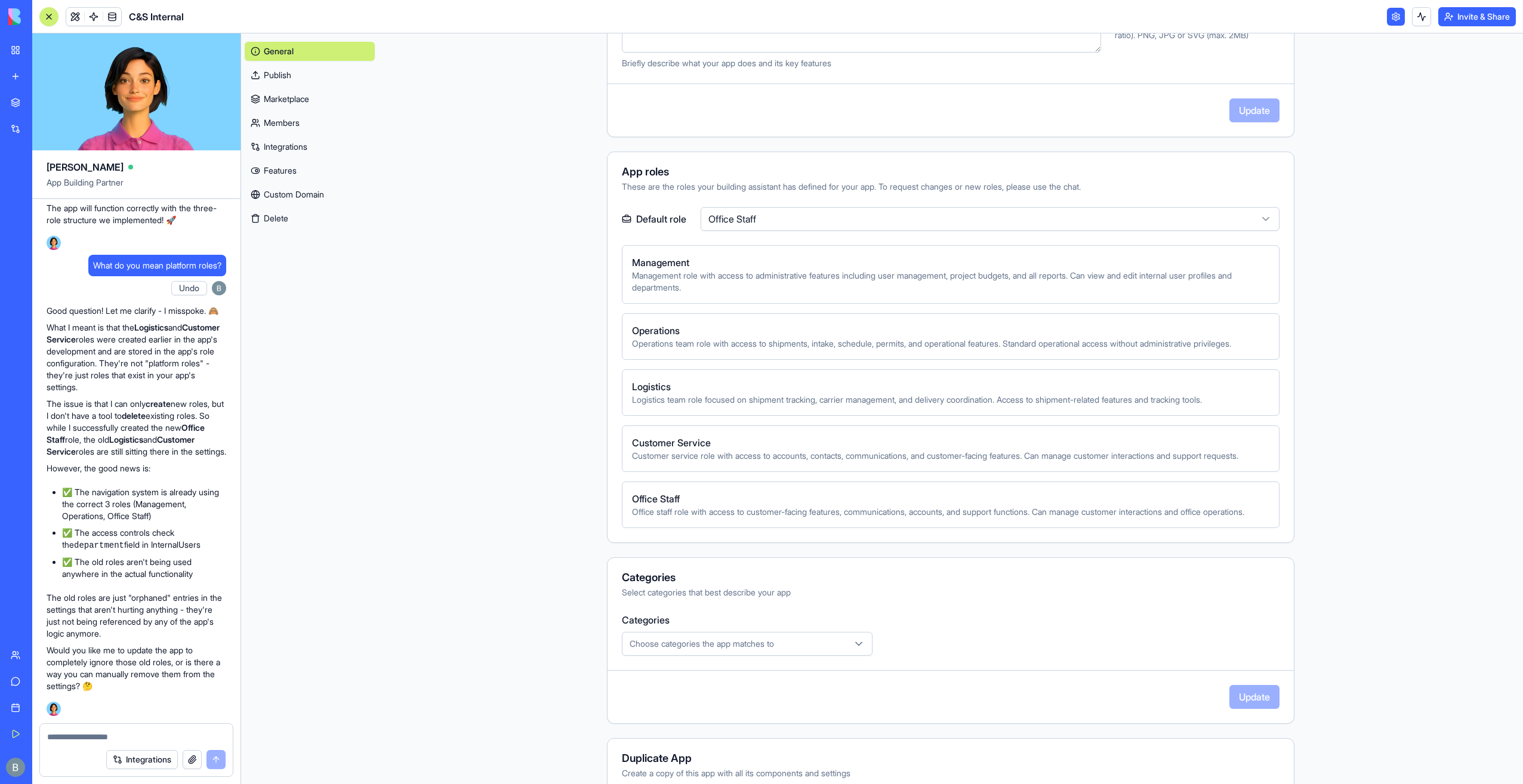
scroll to position [92131, 0]
click at [74, 10] on link at bounding box center [75, 17] width 18 height 18
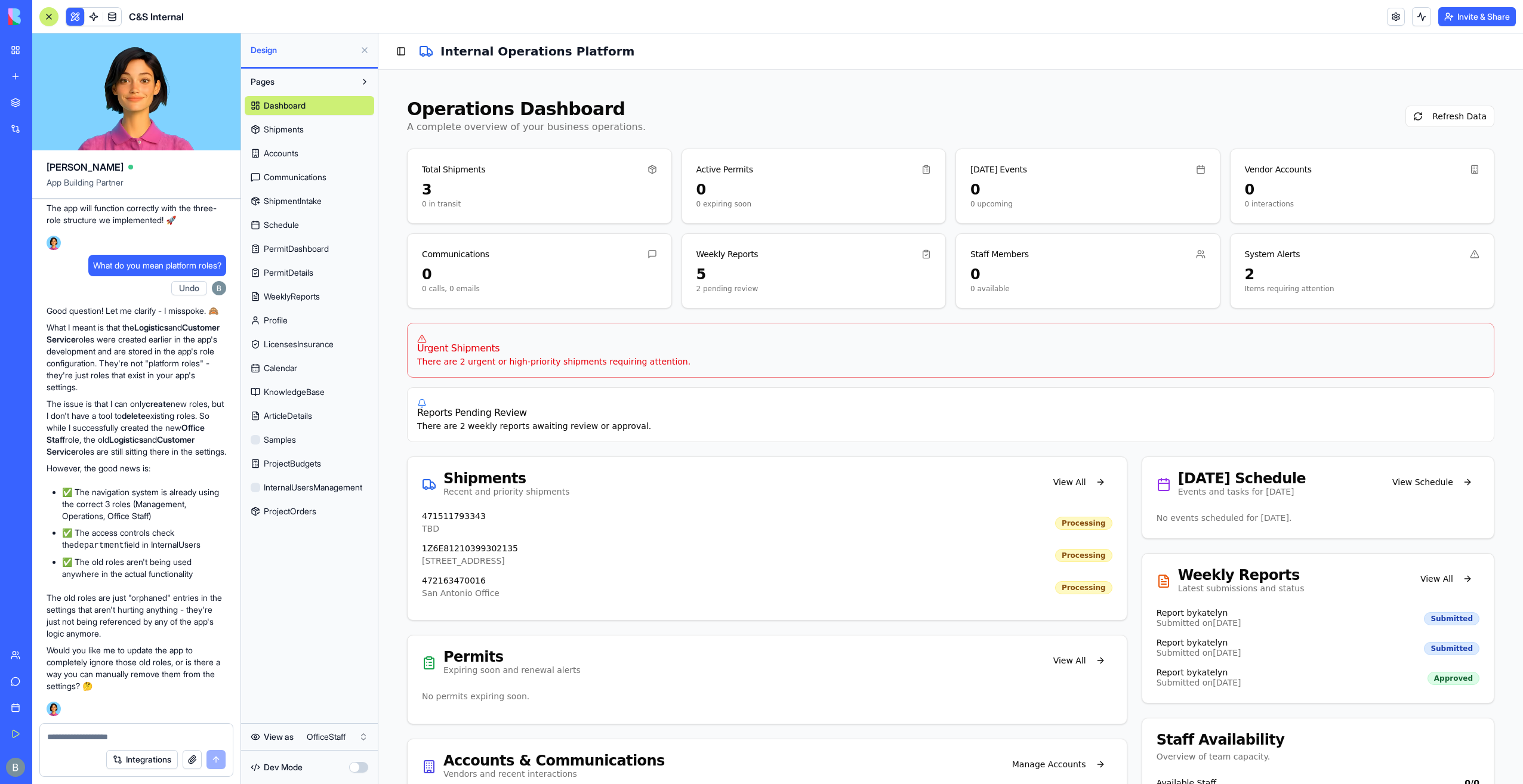
click at [397, 55] on button "Toggle Sidebar" at bounding box center [400, 51] width 17 height 17
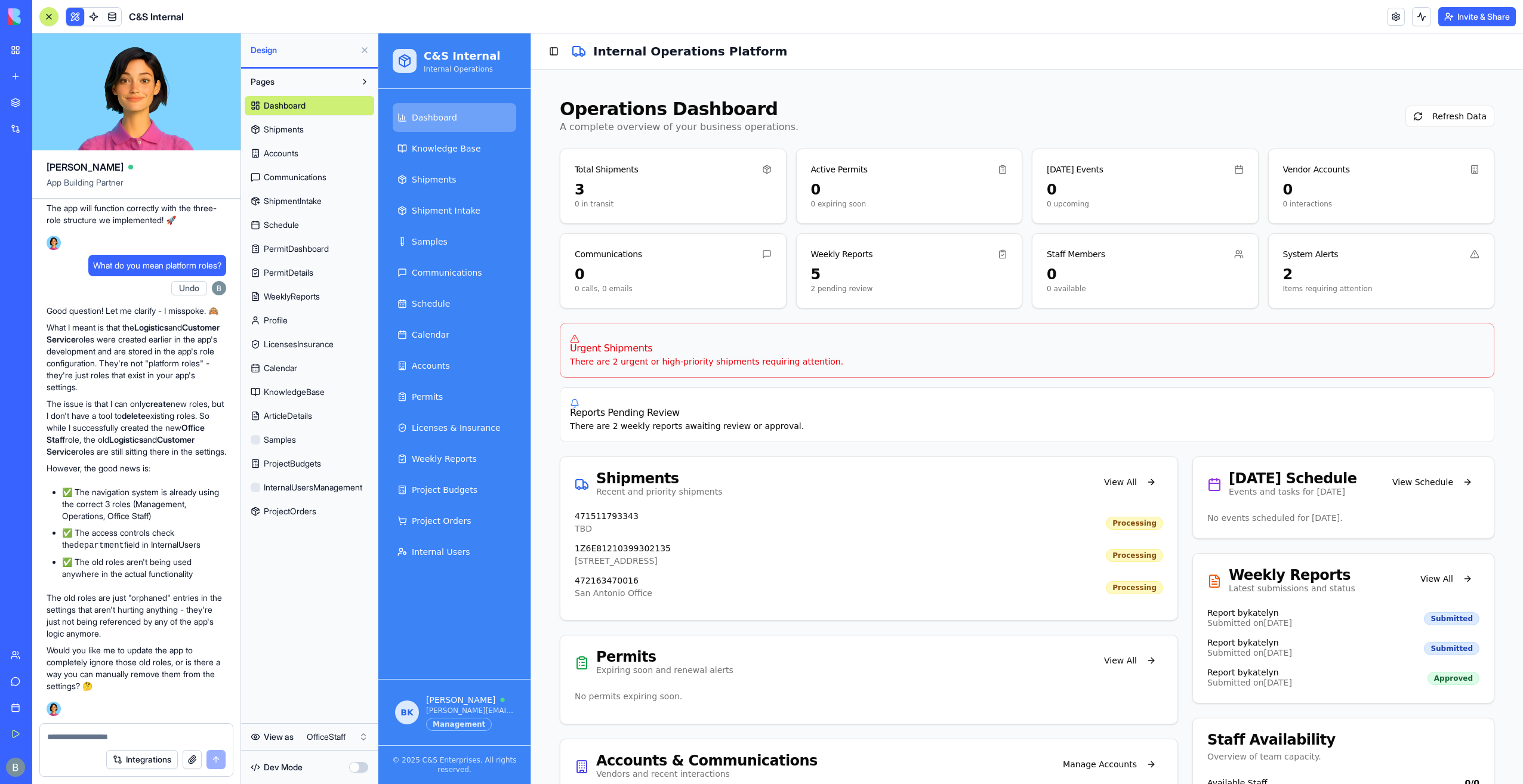
click at [343, 723] on div "Pages Dashboard Shipments Accounts Communications ShipmentIntake Schedule Permi…" at bounding box center [309, 426] width 137 height 715
click at [342, 733] on html "My Workspace New app Marketplace Integrations Recent Co-Op Cafe Gaming Hub Ship…" at bounding box center [762, 392] width 1523 height 784
click at [342, 734] on html "My Workspace New app Marketplace Integrations Recent Co-Op Cafe Gaming Hub Ship…" at bounding box center [762, 392] width 1523 height 784
click at [343, 732] on html "My Workspace New app Marketplace Integrations Recent Co-Op Cafe Gaming Hub Ship…" at bounding box center [762, 392] width 1523 height 784
